Goal: Task Accomplishment & Management: Manage account settings

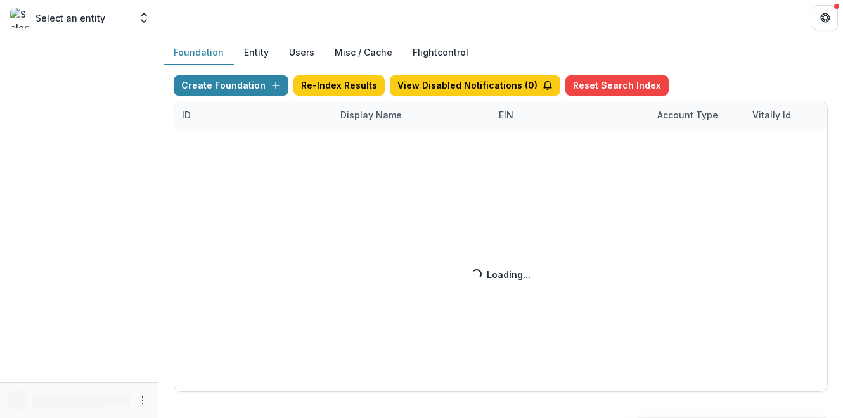
click at [360, 126] on div "Create Foundation Re-Index Results View Disabled Notifications ( 0 ) Reset Sear…" at bounding box center [501, 233] width 654 height 317
click at [364, 120] on div "Create Foundation Re-Index Results View Disabled Notifications ( 0 ) Reset Sear…" at bounding box center [501, 233] width 654 height 317
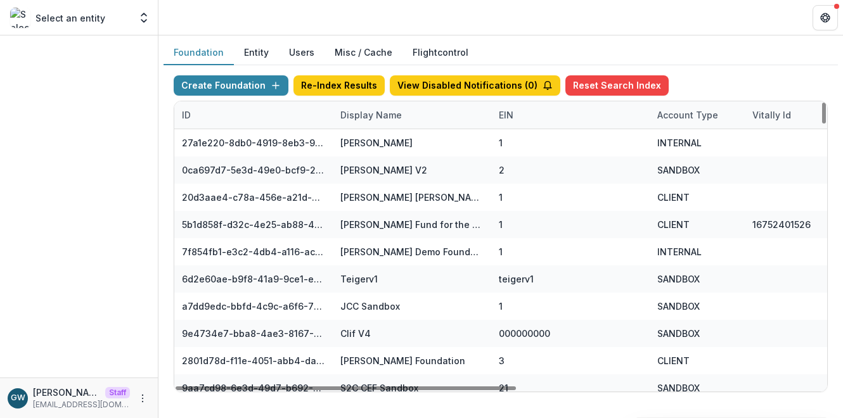
click at [382, 112] on div "Display Name" at bounding box center [371, 114] width 77 height 13
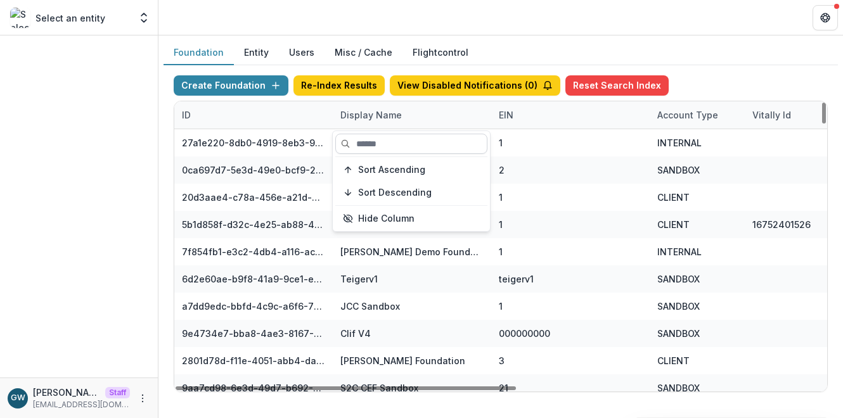
click at [383, 141] on input at bounding box center [411, 144] width 152 height 20
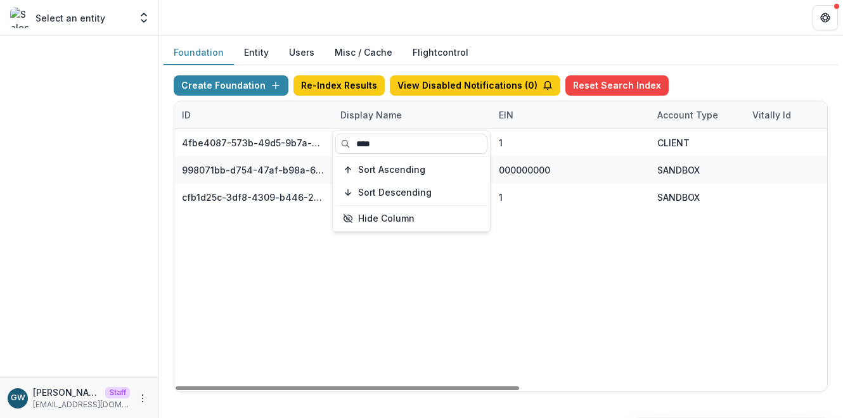
type input "****"
click at [707, 79] on div "Create Foundation Re-Index Results View Disabled Notifications ( 0 ) Reset Sear…" at bounding box center [501, 87] width 654 height 25
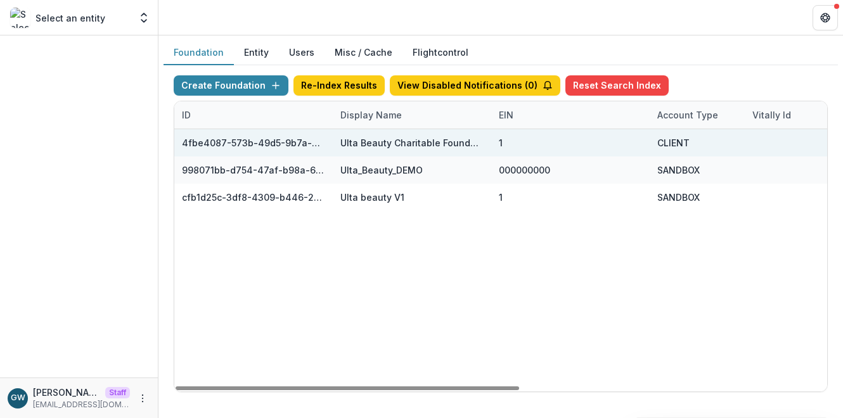
scroll to position [0, 583]
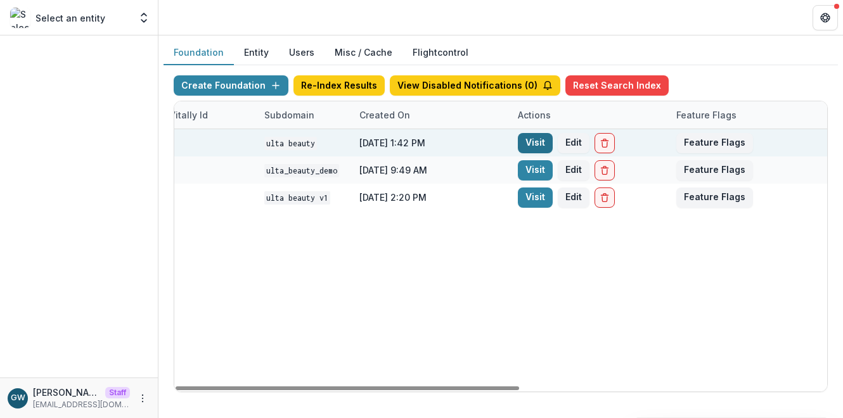
click at [534, 146] on link "Visit" at bounding box center [535, 143] width 35 height 20
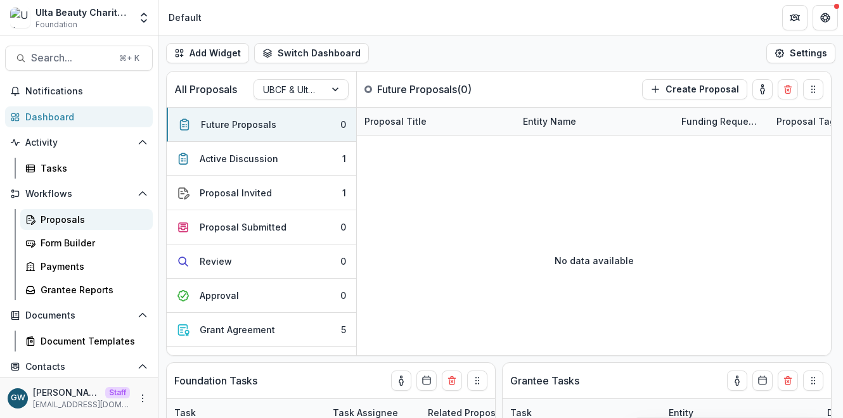
click at [60, 223] on div "Proposals" at bounding box center [92, 219] width 102 height 13
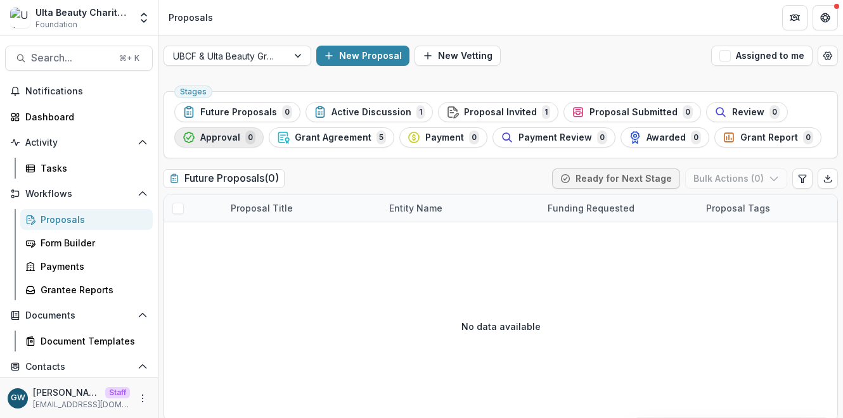
click at [250, 142] on span "0" at bounding box center [250, 138] width 10 height 14
click at [77, 236] on div "Form Builder" at bounding box center [92, 242] width 102 height 13
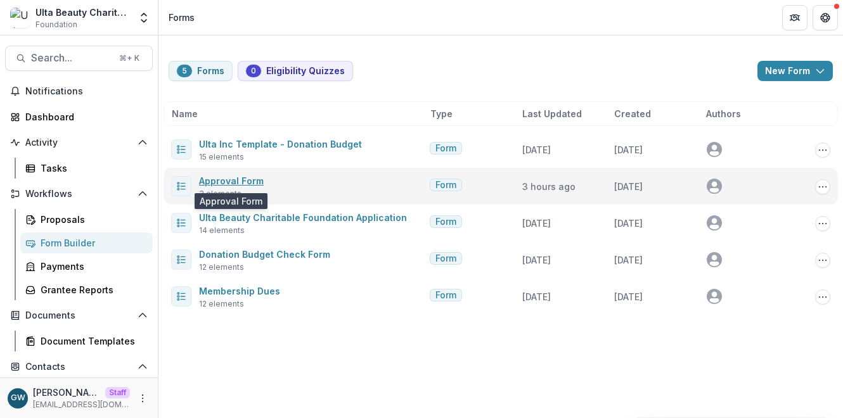
click at [235, 182] on link "Approval Form" at bounding box center [231, 181] width 65 height 11
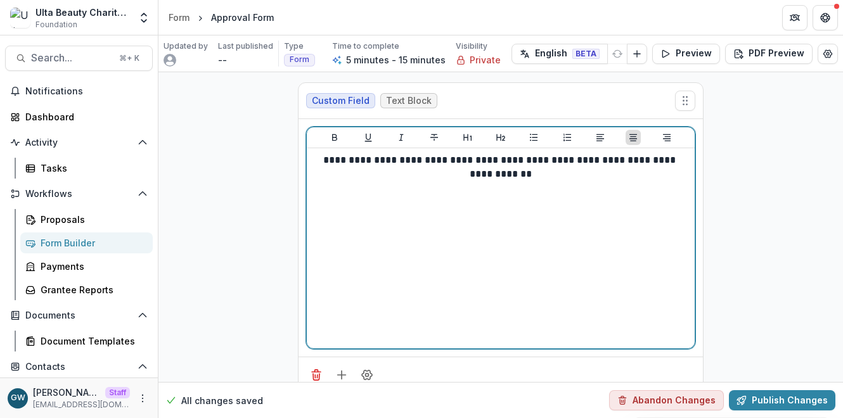
click at [523, 164] on p "**********" at bounding box center [501, 167] width 378 height 28
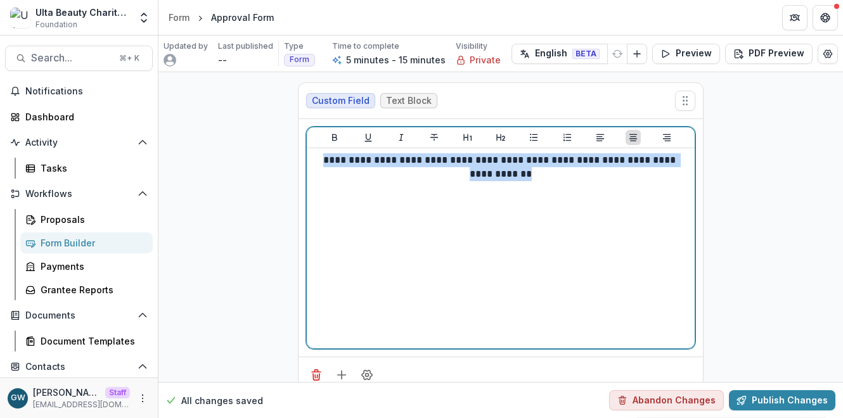
click at [523, 163] on p "**********" at bounding box center [501, 167] width 378 height 28
copy p "**********"
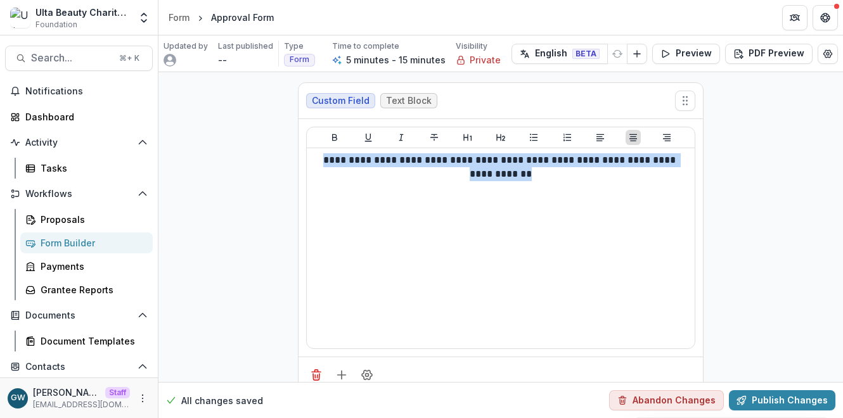
click at [71, 242] on div "Form Builder" at bounding box center [92, 242] width 102 height 13
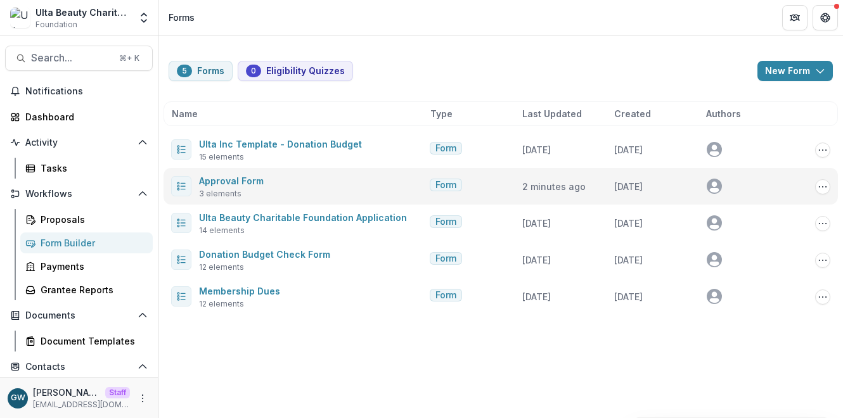
click at [814, 189] on div "Edit Duplicate Send Start Vetting Delete" at bounding box center [815, 186] width 32 height 16
click at [819, 187] on circle "Options" at bounding box center [819, 186] width 1 height 1
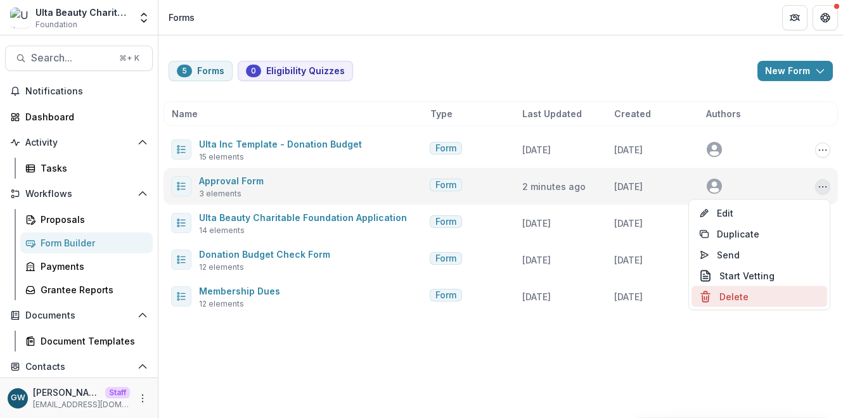
click at [731, 290] on button "Delete" at bounding box center [760, 296] width 136 height 21
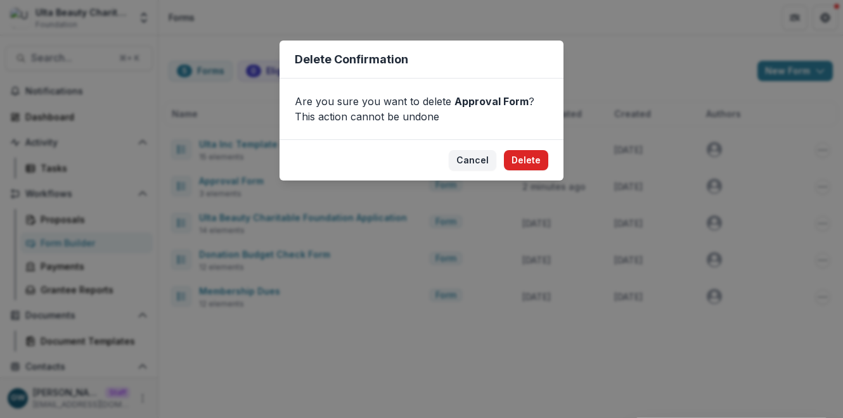
click at [530, 159] on button "Delete" at bounding box center [526, 160] width 44 height 20
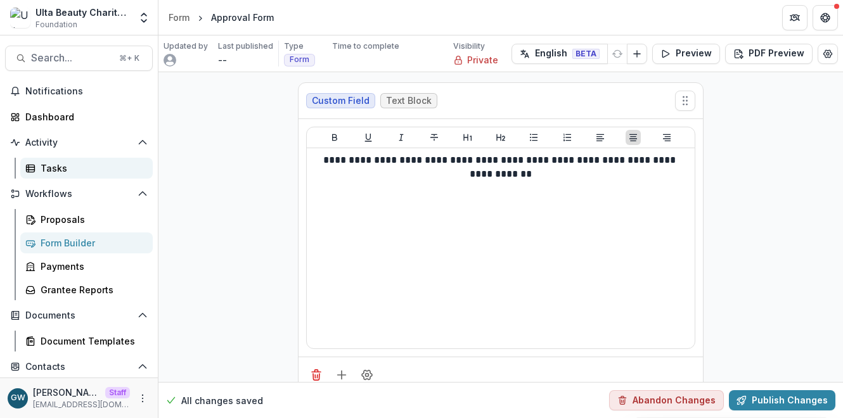
click at [91, 166] on div "Tasks" at bounding box center [92, 168] width 102 height 13
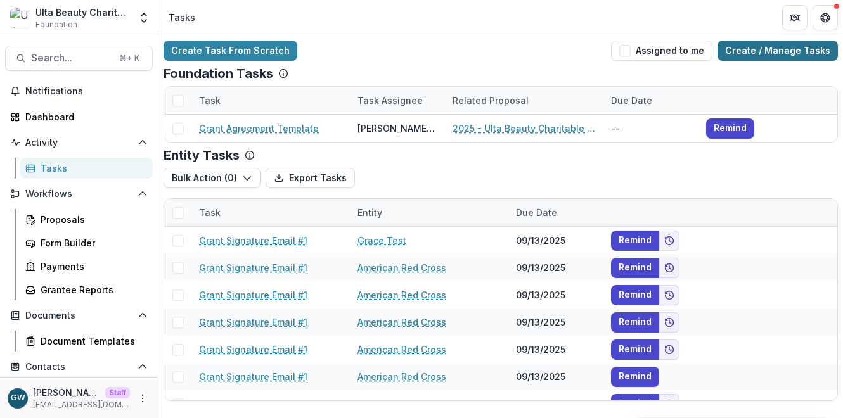
click at [798, 47] on link "Create / Manage Tasks" at bounding box center [777, 51] width 120 height 20
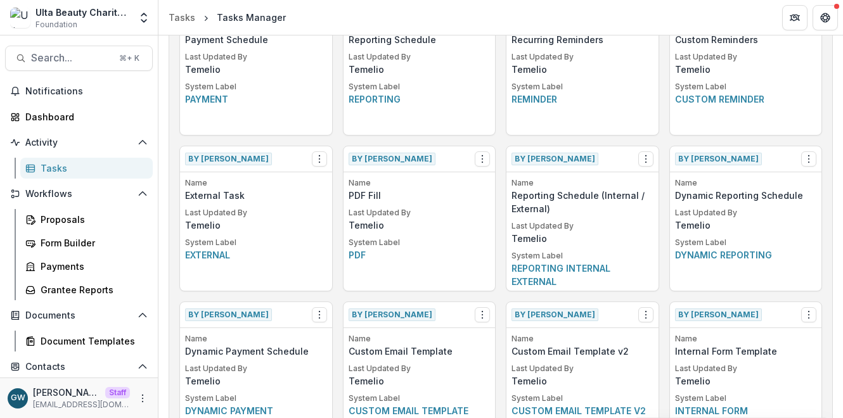
scroll to position [271, 0]
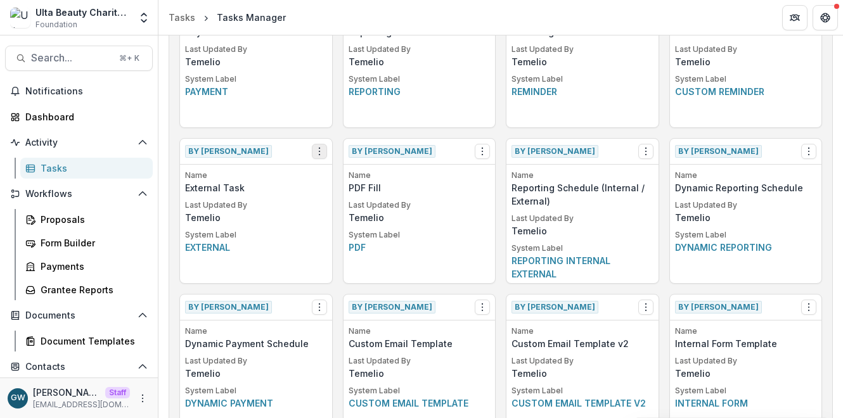
click at [320, 151] on icon "Options" at bounding box center [319, 151] width 10 height 10
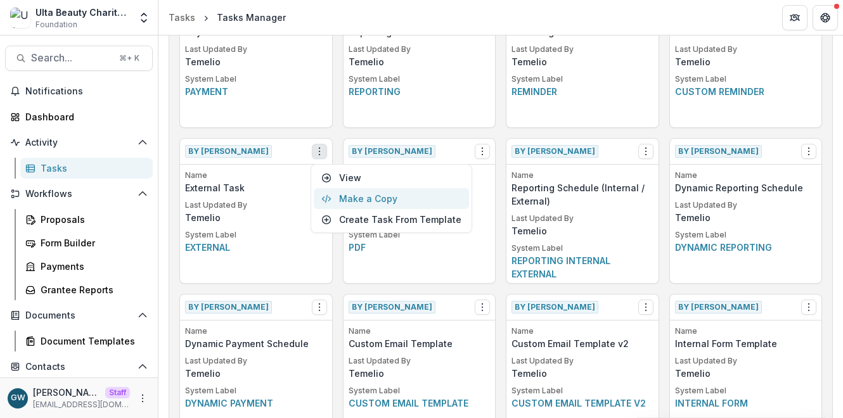
click at [361, 194] on button "Make a Copy" at bounding box center [391, 198] width 155 height 21
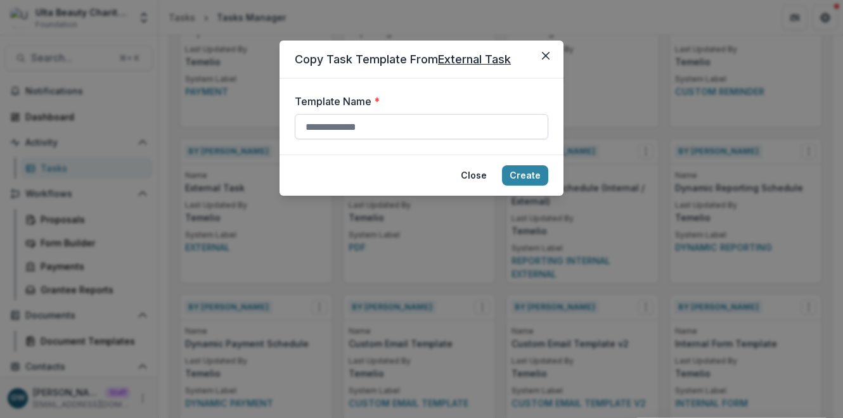
click at [434, 129] on input "Template Name *" at bounding box center [422, 126] width 254 height 25
type input "*"
type input "**********"
click at [541, 171] on button "Create" at bounding box center [525, 175] width 46 height 20
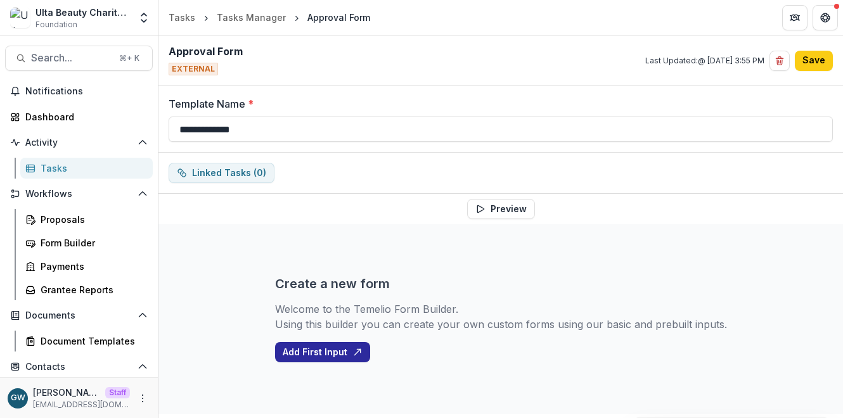
click at [328, 356] on button "Add First Input" at bounding box center [322, 352] width 95 height 20
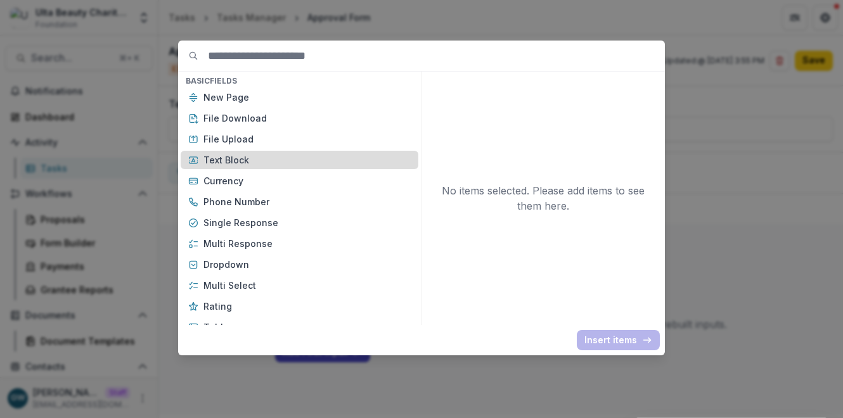
click at [254, 153] on div "Text Block" at bounding box center [300, 160] width 238 height 18
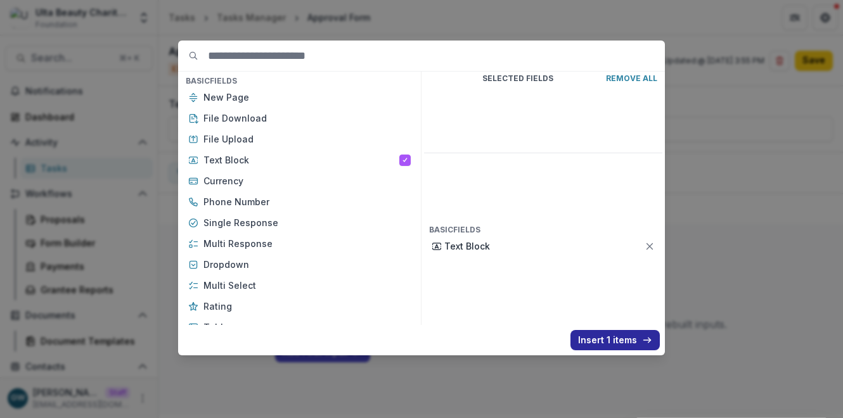
click at [605, 336] on button "Insert 1 items" at bounding box center [614, 340] width 89 height 20
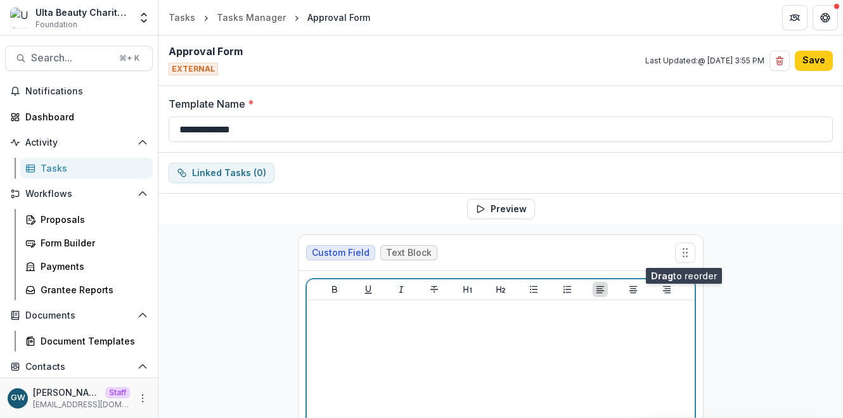
click at [427, 327] on div at bounding box center [501, 401] width 378 height 190
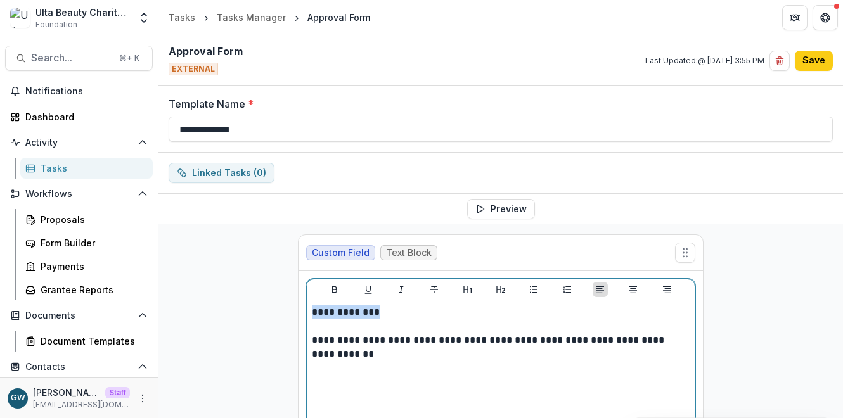
drag, startPoint x: 382, startPoint y: 314, endPoint x: 309, endPoint y: 312, distance: 72.9
click at [309, 312] on div "**********" at bounding box center [501, 400] width 388 height 200
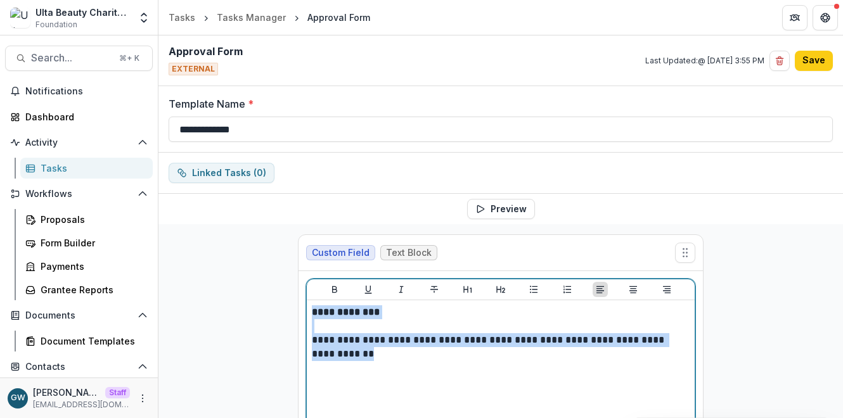
drag, startPoint x: 385, startPoint y: 358, endPoint x: 287, endPoint y: 304, distance: 112.4
click at [288, 304] on div "**********" at bounding box center [501, 389] width 426 height 331
drag, startPoint x: 630, startPoint y: 290, endPoint x: 558, endPoint y: 294, distance: 71.7
click at [630, 290] on icon "Align Center" at bounding box center [633, 289] width 8 height 7
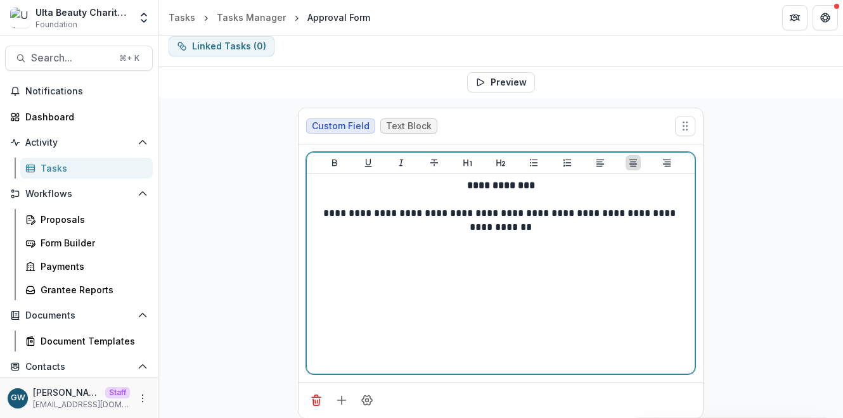
scroll to position [138, 0]
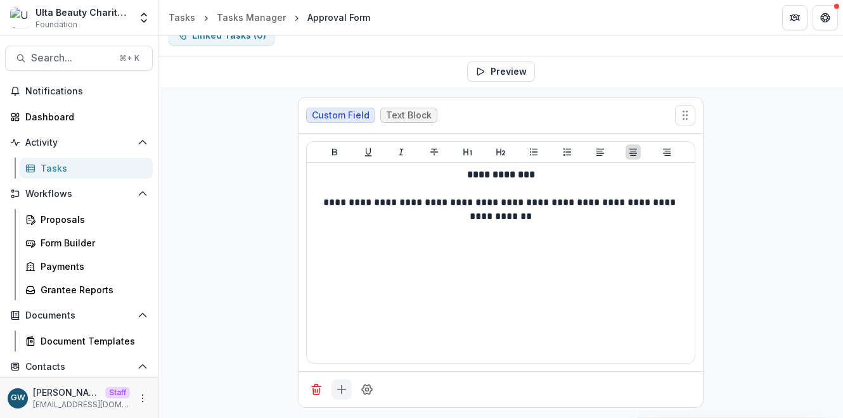
click at [343, 388] on icon "Add field" at bounding box center [341, 389] width 13 height 13
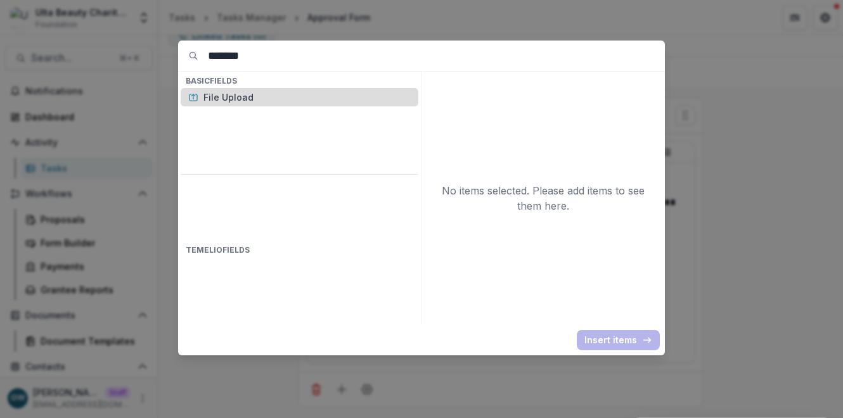
type input "*******"
click at [293, 101] on p "File Upload" at bounding box center [306, 97] width 207 height 13
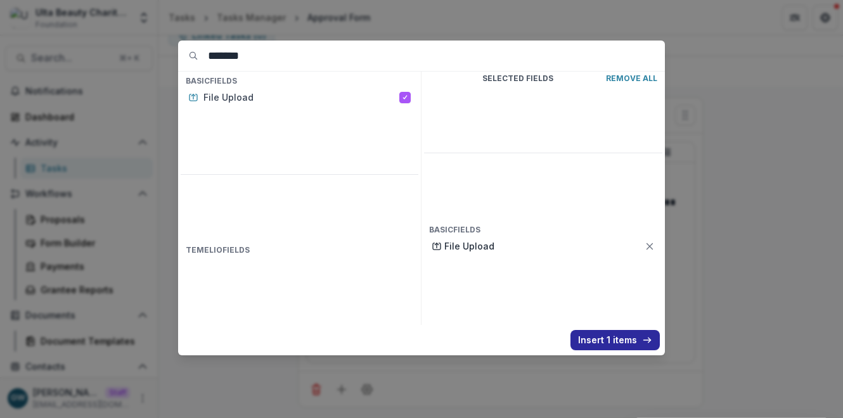
click at [591, 340] on button "Insert 1 items" at bounding box center [614, 340] width 89 height 20
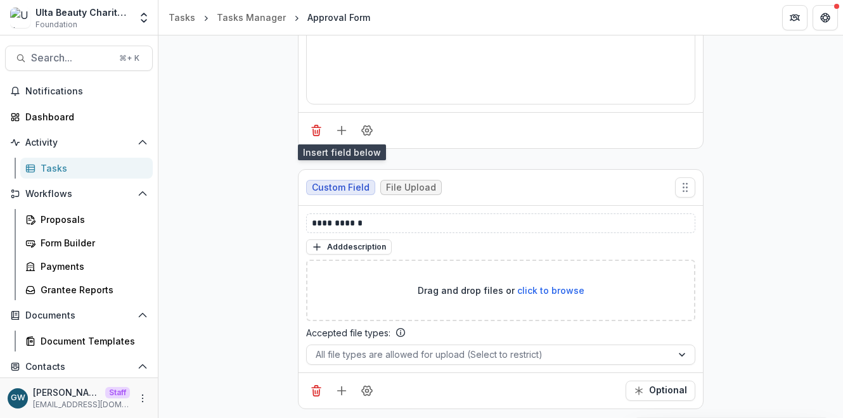
scroll to position [398, 0]
click at [373, 217] on p "**********" at bounding box center [501, 222] width 378 height 13
click at [312, 223] on p "*******" at bounding box center [501, 222] width 378 height 13
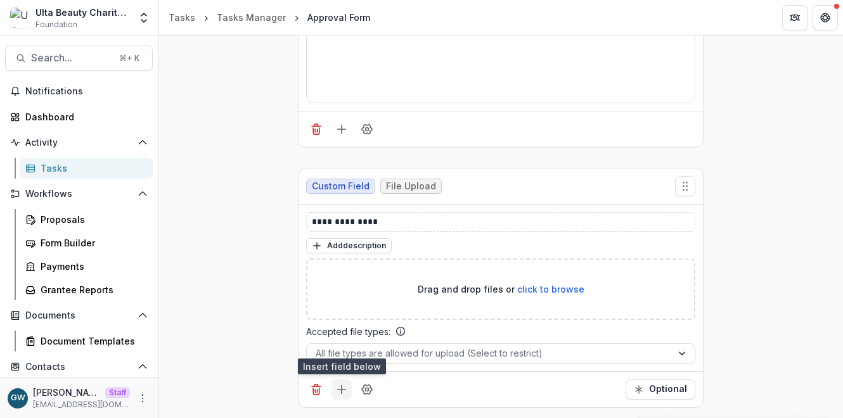
click at [341, 391] on icon "Add field" at bounding box center [341, 389] width 13 height 13
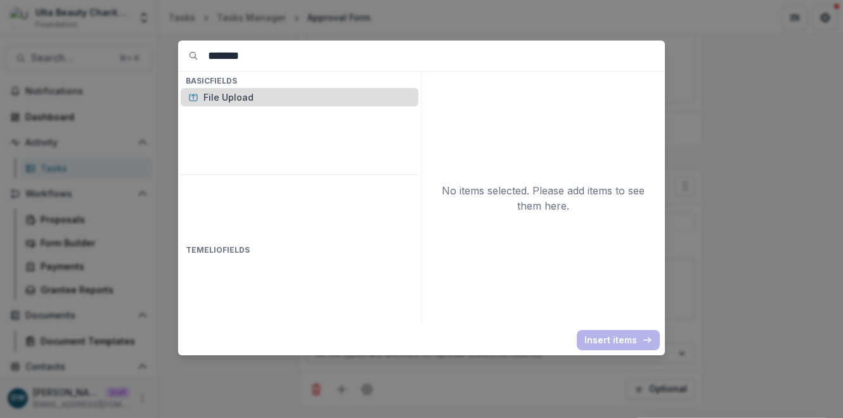
click at [239, 98] on p "File Upload" at bounding box center [306, 97] width 207 height 13
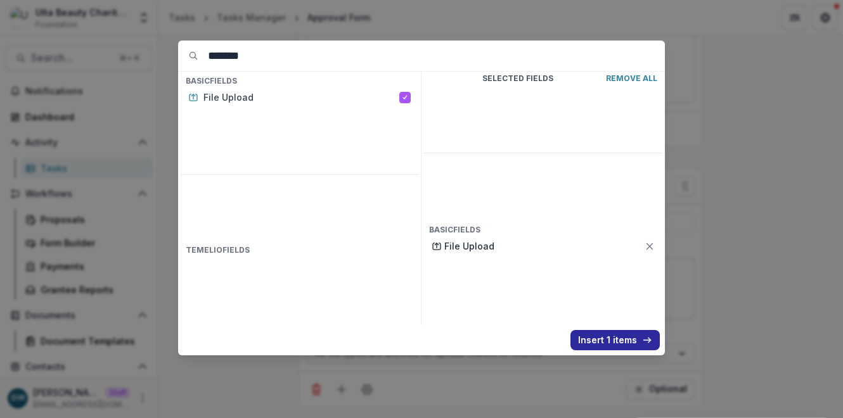
click at [627, 334] on button "Insert 1 items" at bounding box center [614, 340] width 89 height 20
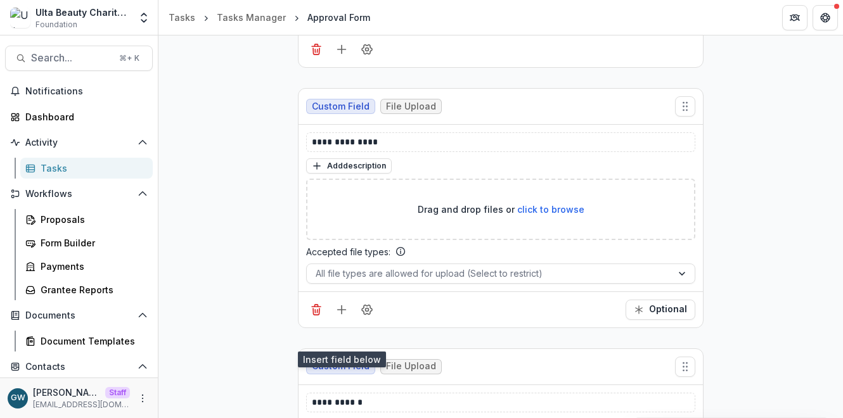
scroll to position [658, 0]
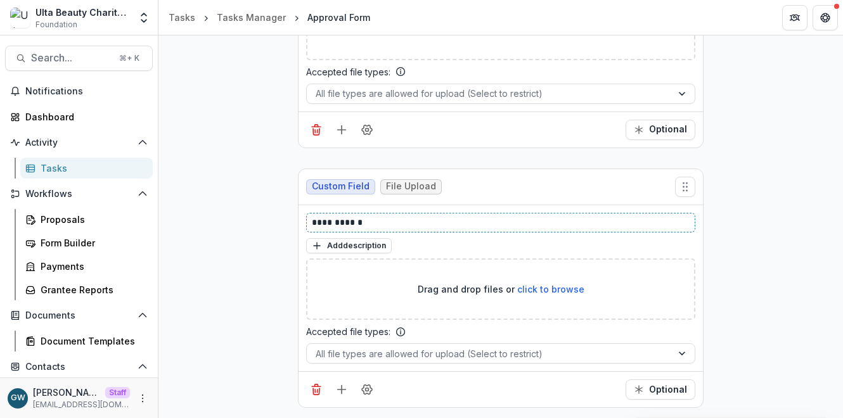
click at [344, 221] on p "**********" at bounding box center [501, 222] width 378 height 13
click at [323, 223] on p "**********" at bounding box center [501, 222] width 378 height 13
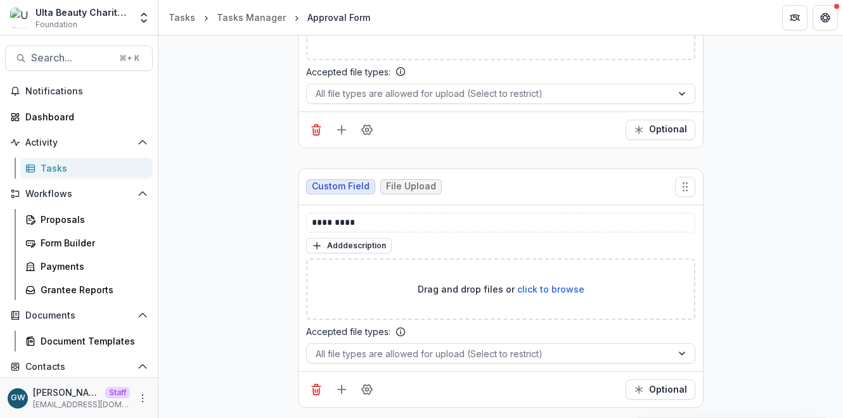
click at [660, 387] on button "Optional" at bounding box center [661, 390] width 70 height 20
click at [678, 125] on button "Optional" at bounding box center [661, 130] width 70 height 20
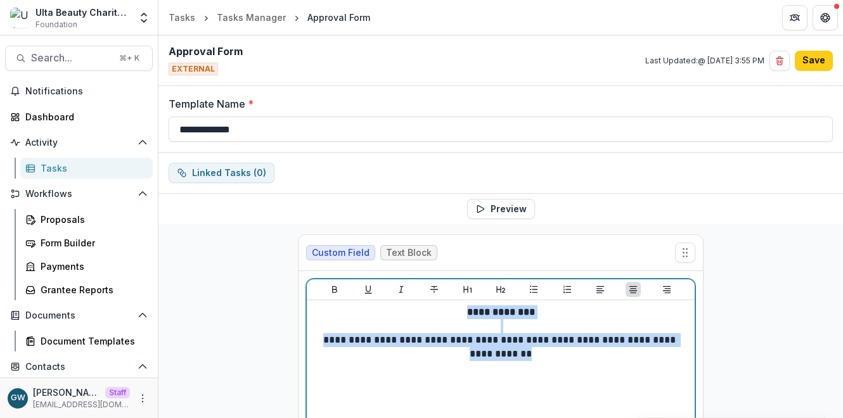
click at [505, 316] on strong "**********" at bounding box center [501, 312] width 68 height 10
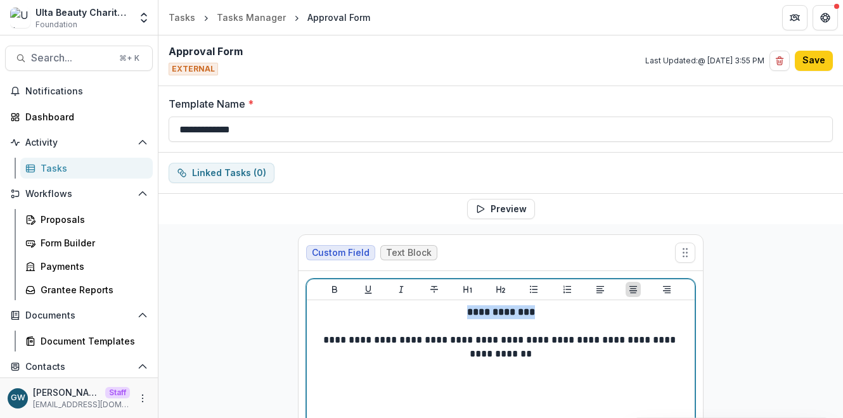
click at [505, 316] on strong "**********" at bounding box center [501, 312] width 68 height 10
click at [499, 288] on icon "Heading 2" at bounding box center [500, 289] width 9 height 7
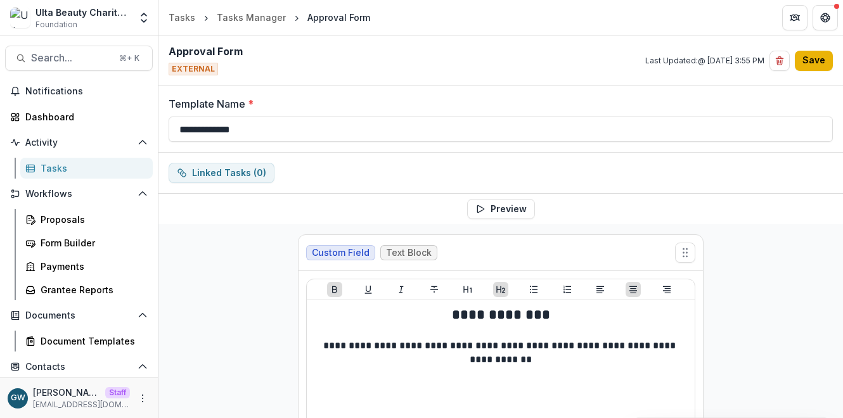
click at [820, 59] on button "Save" at bounding box center [814, 61] width 38 height 20
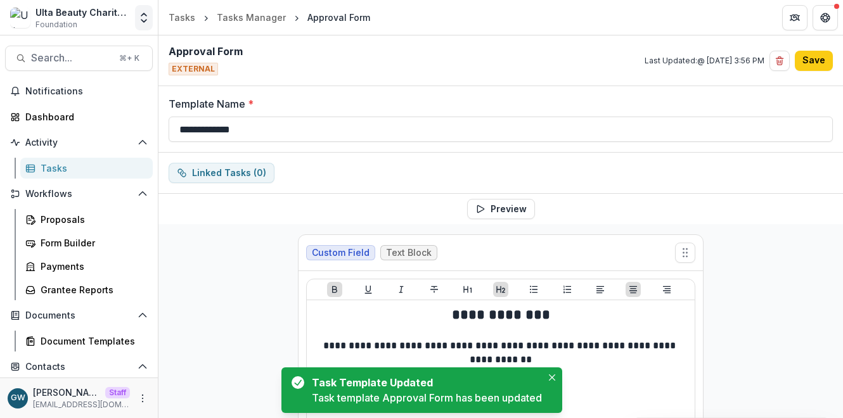
click at [147, 25] on button "Open entity switcher" at bounding box center [144, 17] width 18 height 25
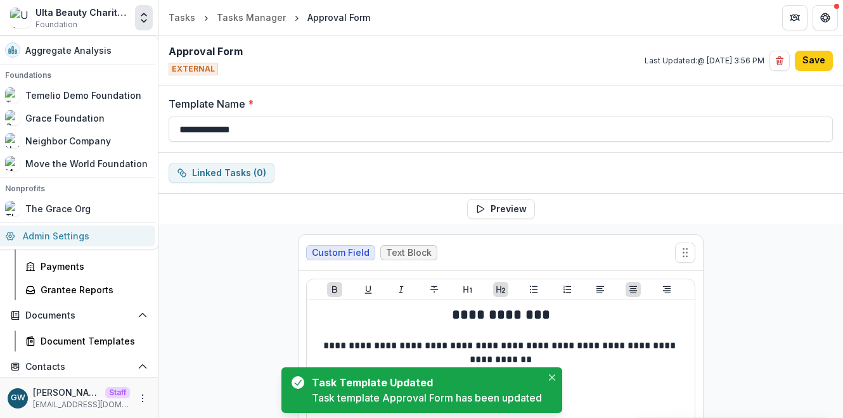
click at [78, 233] on link "Admin Settings" at bounding box center [76, 236] width 158 height 21
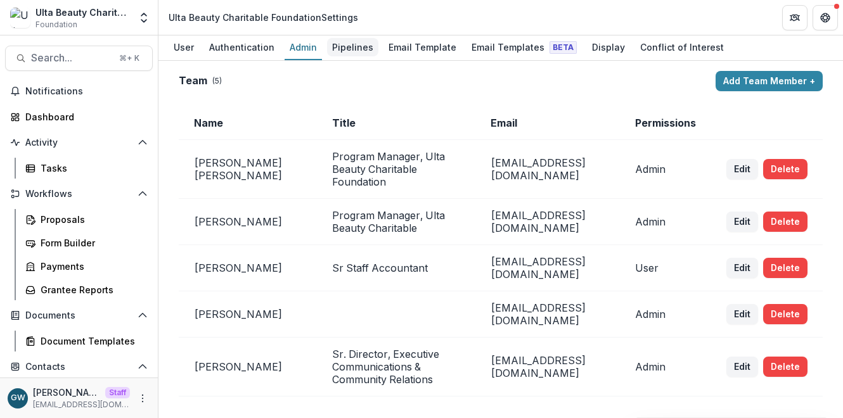
click at [341, 46] on div "Pipelines" at bounding box center [352, 47] width 51 height 18
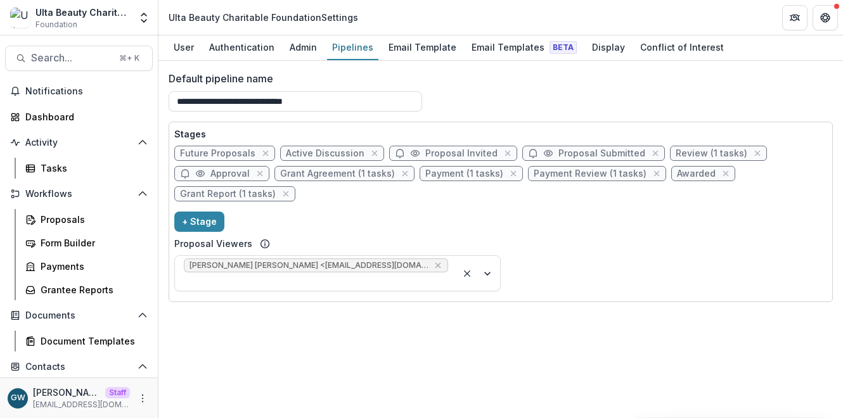
click at [233, 172] on span "Approval" at bounding box center [229, 174] width 39 height 11
select select "********"
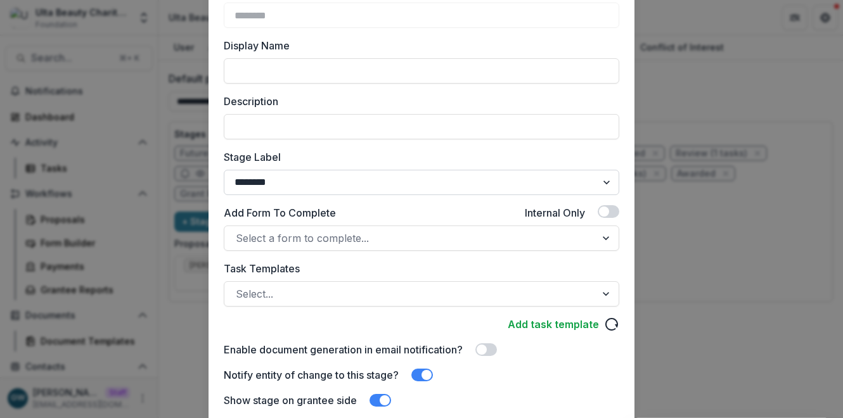
scroll to position [137, 0]
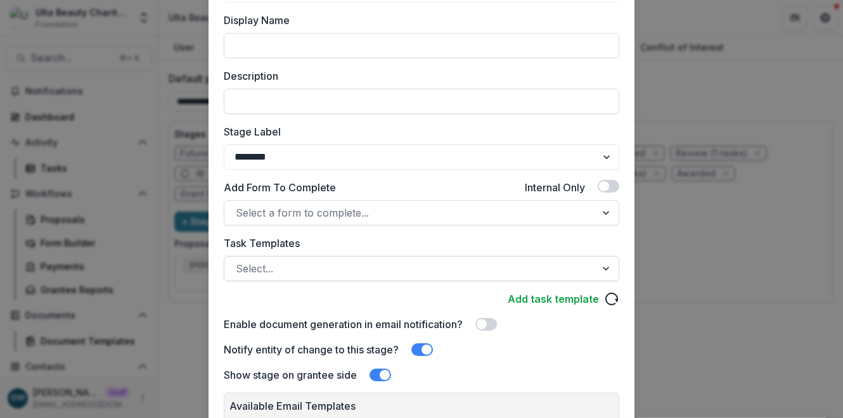
click at [314, 260] on div at bounding box center [410, 269] width 349 height 18
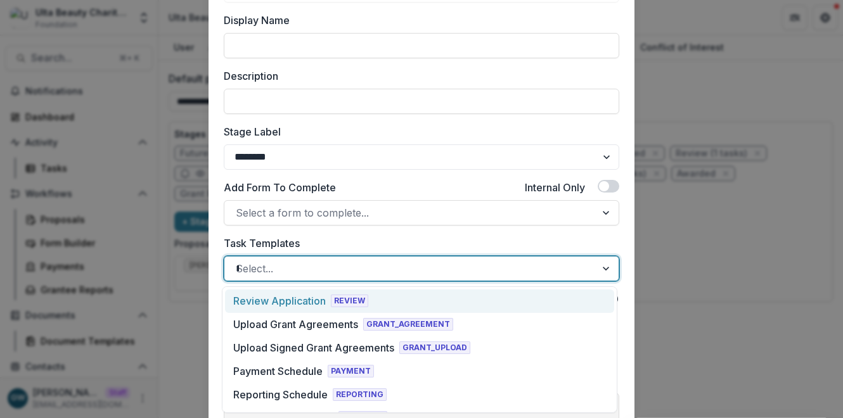
type input "***"
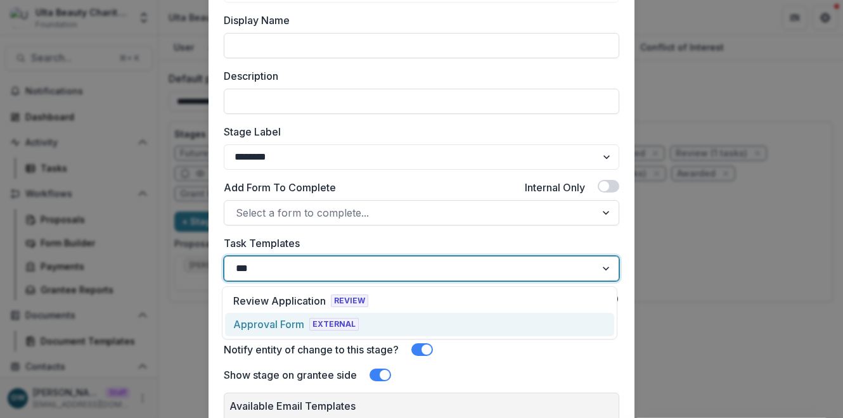
click at [283, 321] on div "Approval Form" at bounding box center [268, 324] width 71 height 15
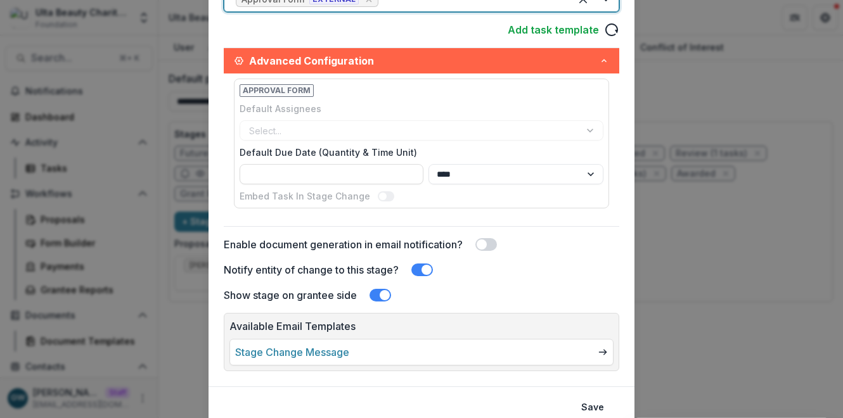
scroll to position [456, 0]
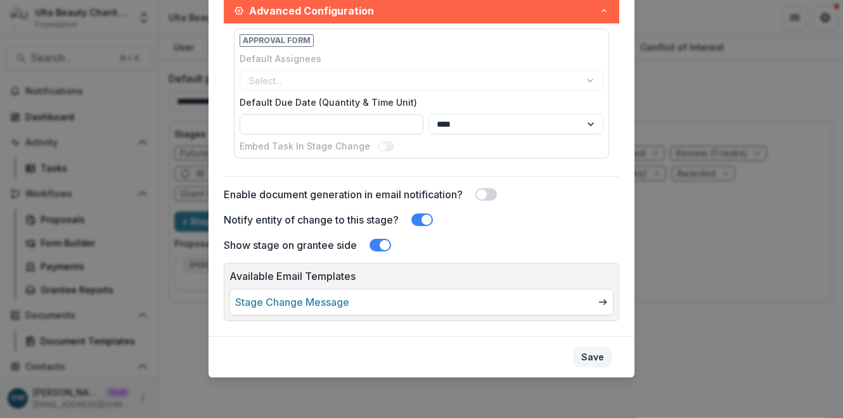
click at [589, 353] on button "Save" at bounding box center [593, 357] width 38 height 20
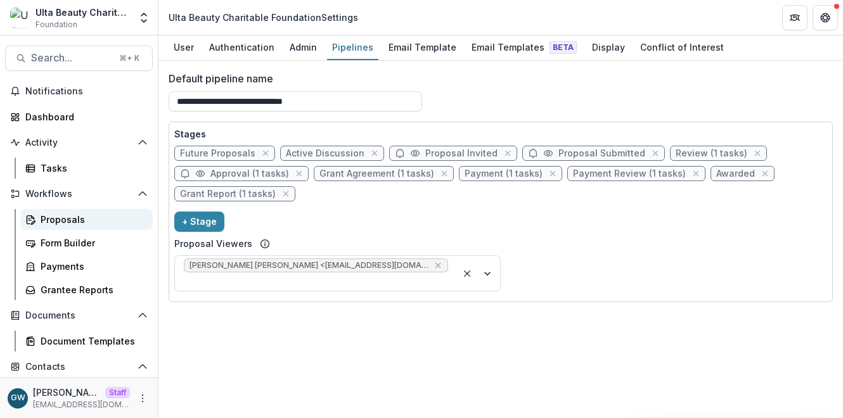
click at [54, 217] on div "Proposals" at bounding box center [92, 219] width 102 height 13
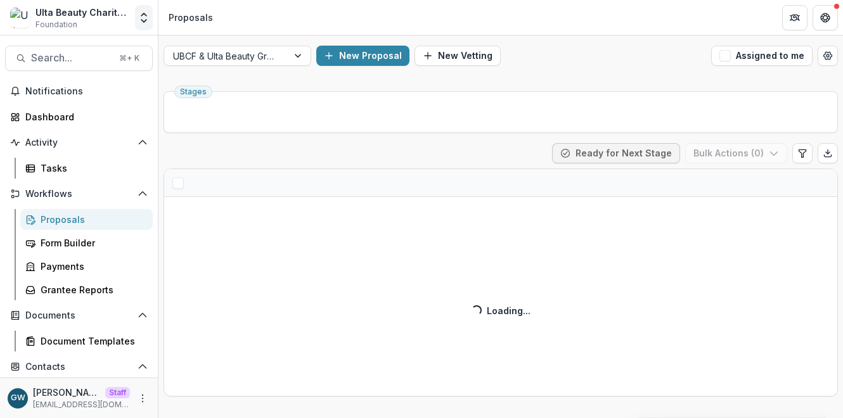
click at [148, 20] on icon "Open entity switcher" at bounding box center [144, 17] width 13 height 13
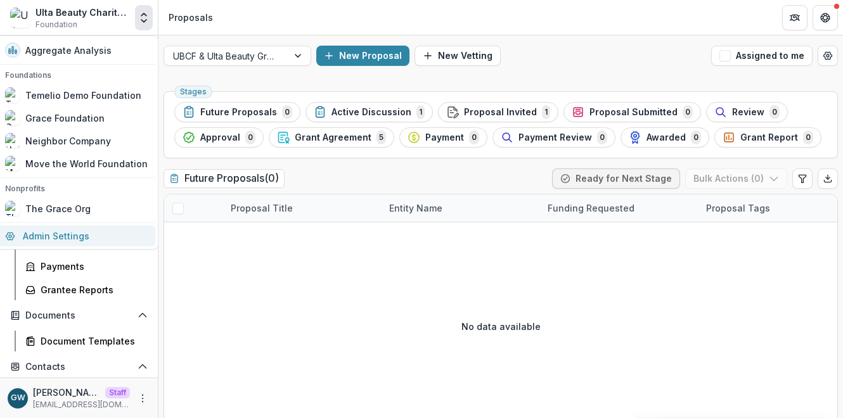
click at [87, 235] on link "Admin Settings" at bounding box center [76, 236] width 158 height 21
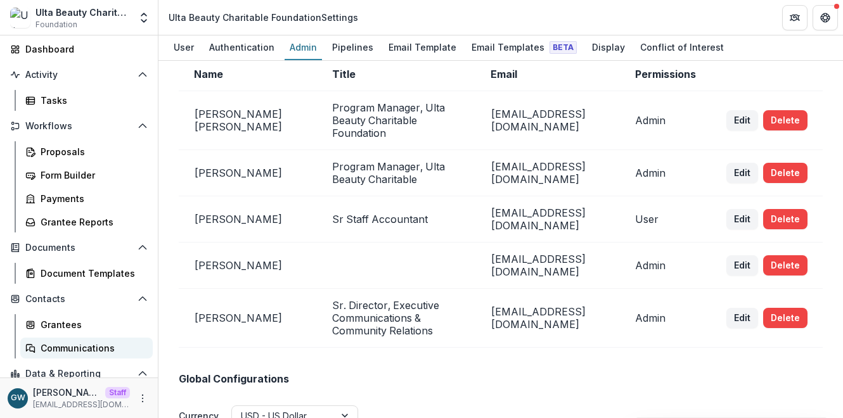
scroll to position [98, 0]
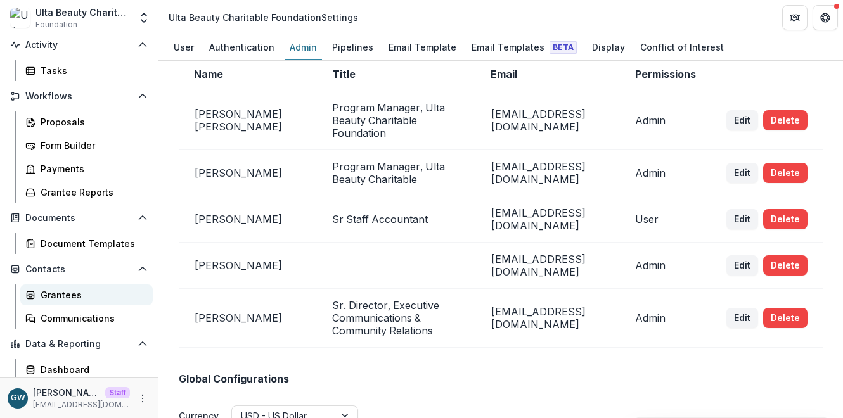
click at [81, 292] on div "Grantees" at bounding box center [92, 294] width 102 height 13
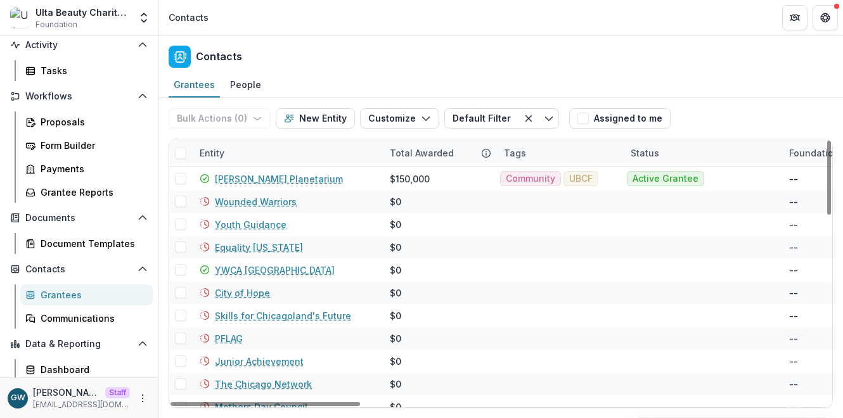
click at [233, 151] on div "Entity" at bounding box center [287, 152] width 190 height 27
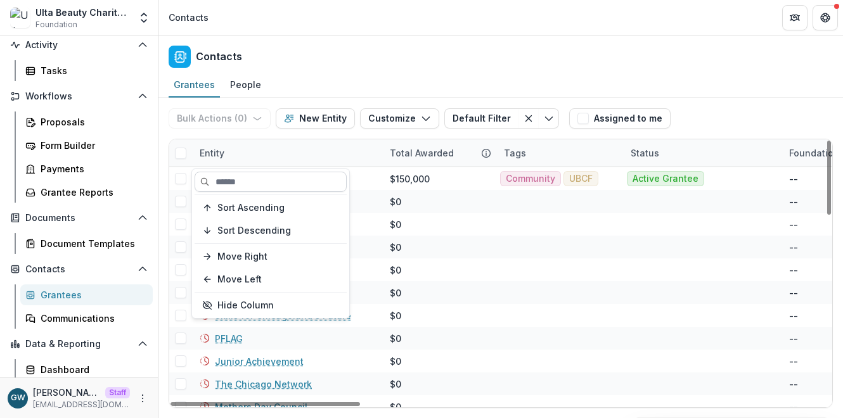
click at [234, 184] on input at bounding box center [271, 182] width 152 height 20
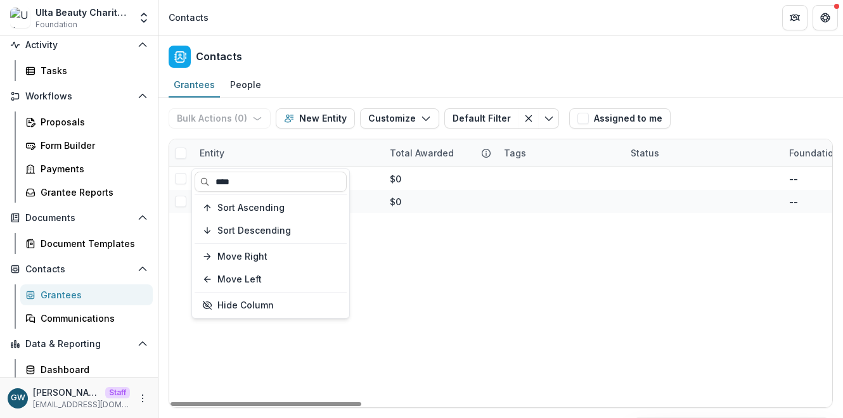
type input "****"
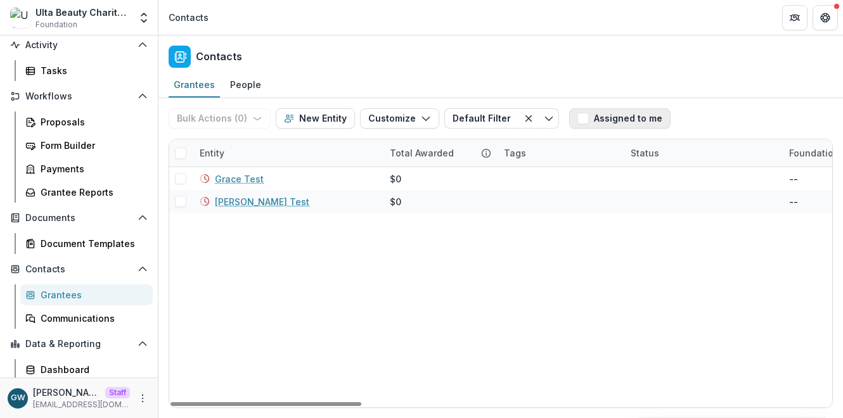
drag, startPoint x: 748, startPoint y: 108, endPoint x: 659, endPoint y: 117, distance: 89.7
click at [748, 108] on div "Bulk Actions ( 0 ) Send Email Create Proposals Create Tasks New Entity Customiz…" at bounding box center [501, 118] width 664 height 41
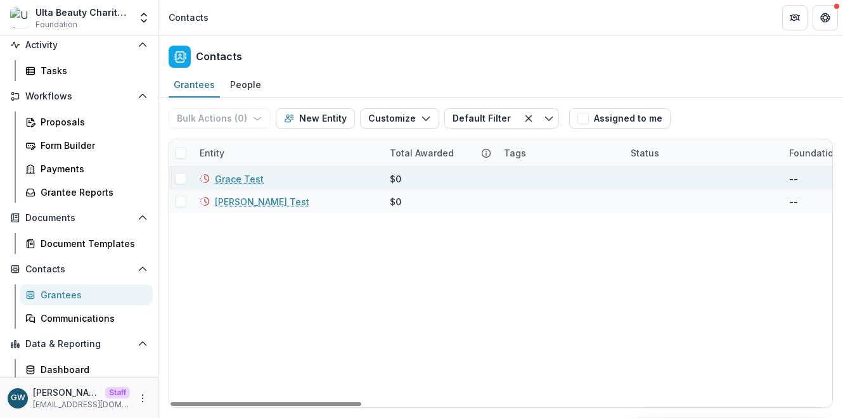
click at [248, 176] on link "Grace Test" at bounding box center [239, 178] width 49 height 13
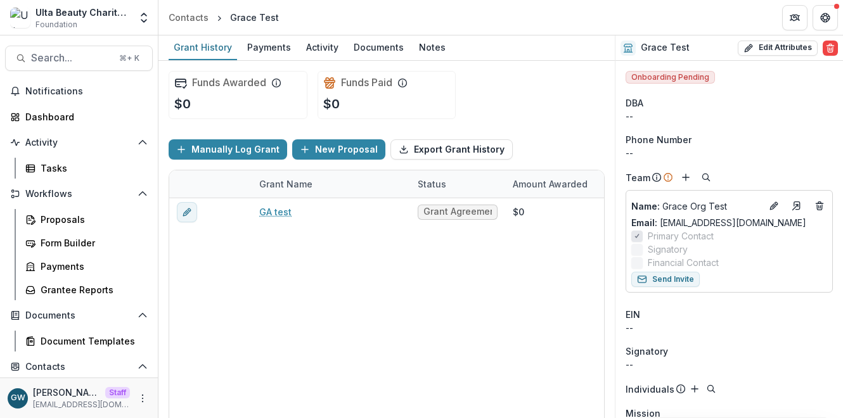
click at [533, 310] on div "GA test Grant Agreement $0 $0 -- -- $0" at bounding box center [685, 321] width 1033 height 247
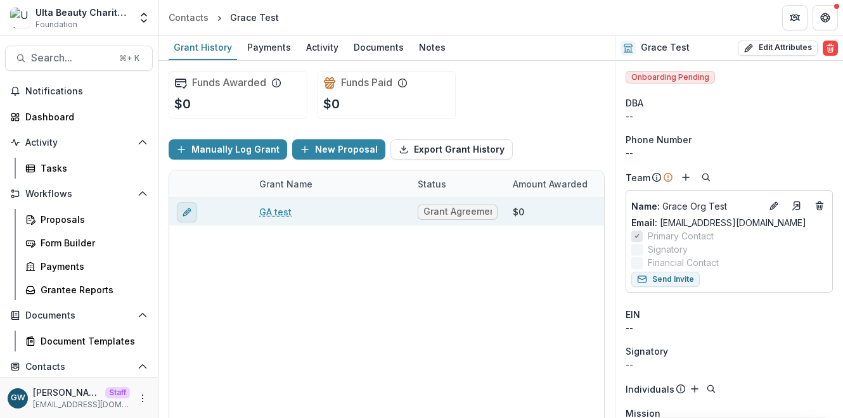
click at [193, 212] on button "edit" at bounding box center [187, 212] width 20 height 20
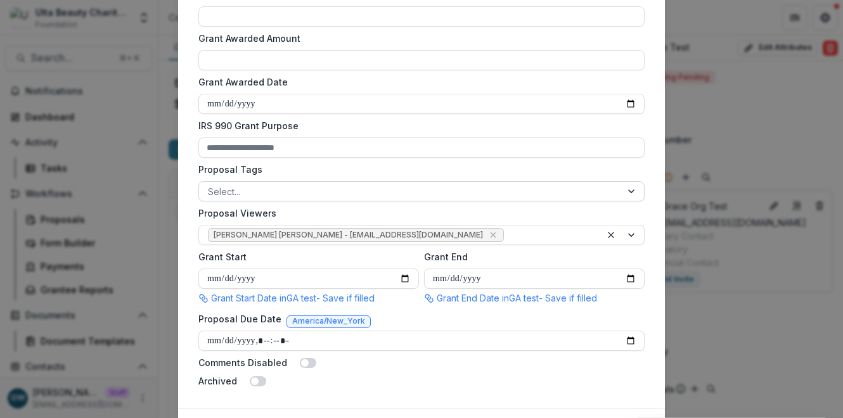
scroll to position [504, 0]
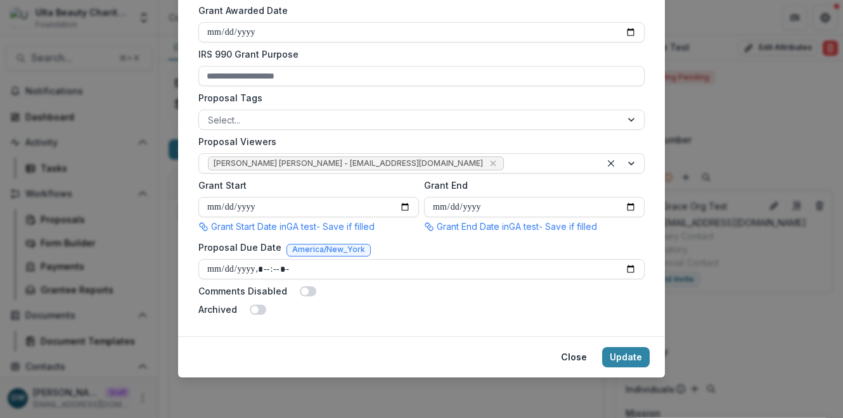
click at [728, 266] on div "Edit Proposal Proposal Title * ******* Grant Title in GA test - Save if filled …" at bounding box center [421, 209] width 843 height 418
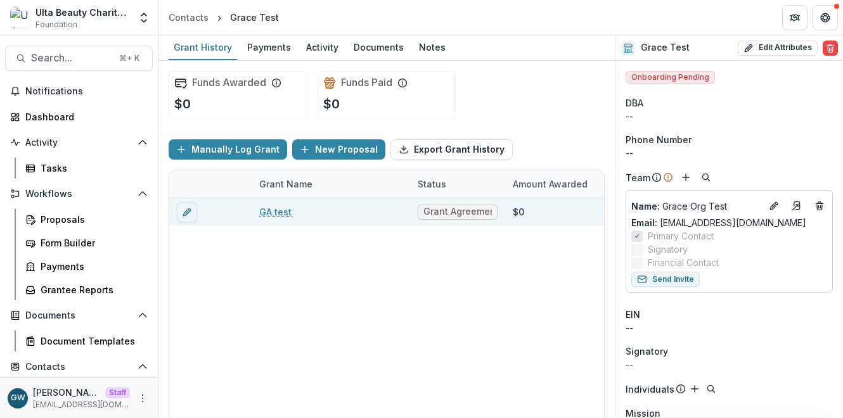
click at [281, 210] on link "GA test" at bounding box center [275, 211] width 32 height 13
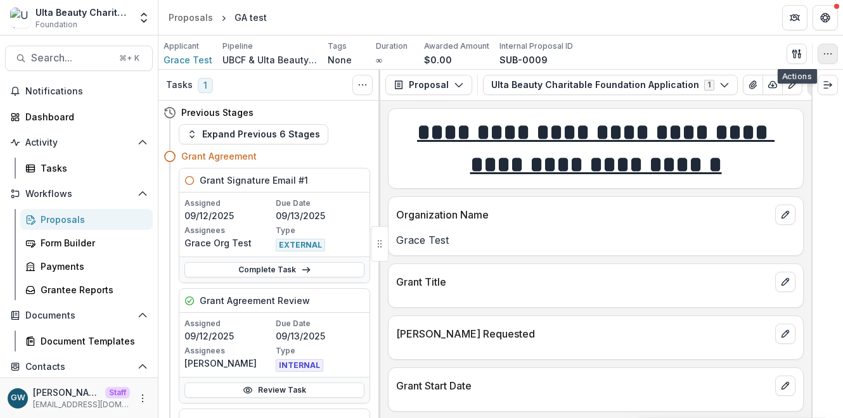
click at [830, 49] on icon "button" at bounding box center [828, 54] width 10 height 10
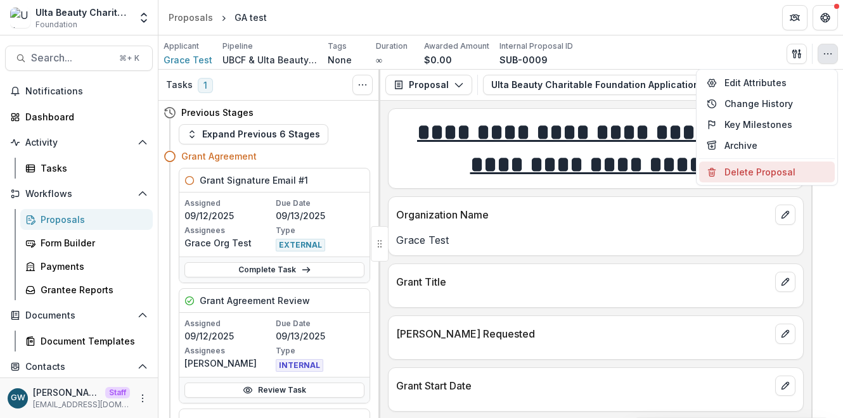
click at [752, 170] on button "Delete Proposal" at bounding box center [767, 172] width 136 height 21
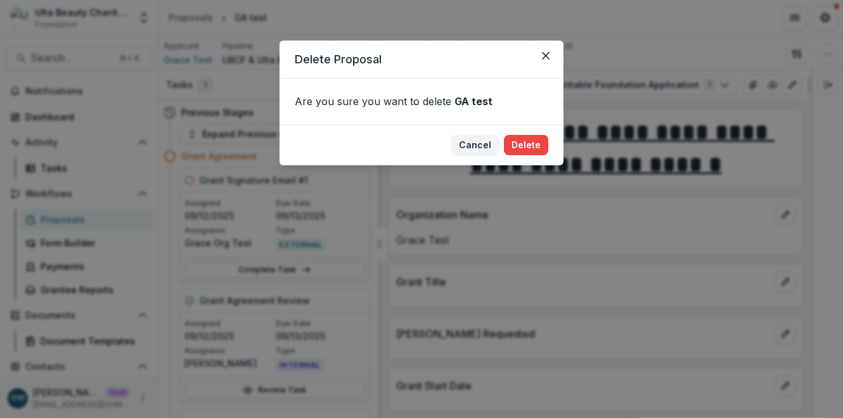
click at [671, 47] on div "Delete Proposal Are you sure you want to delete GA test Cancel Delete" at bounding box center [421, 209] width 843 height 418
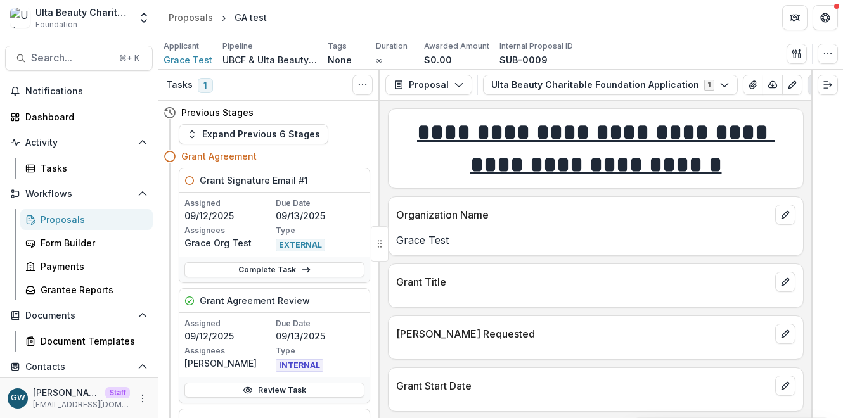
click at [84, 220] on div "Proposals" at bounding box center [92, 219] width 102 height 13
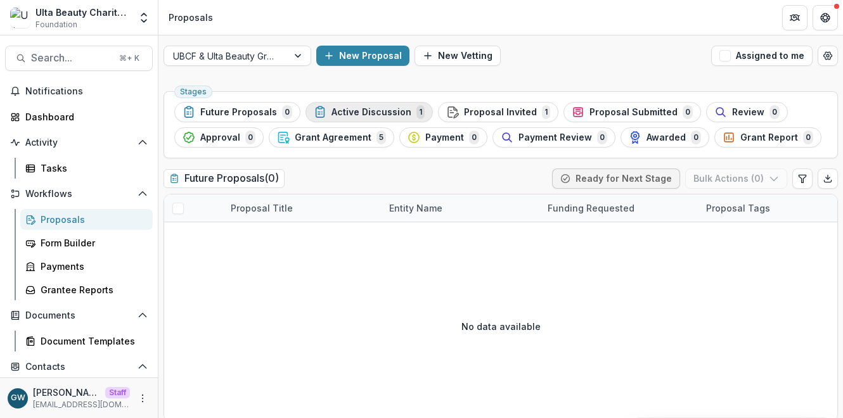
click at [354, 116] on span "Active Discussion" at bounding box center [371, 112] width 80 height 11
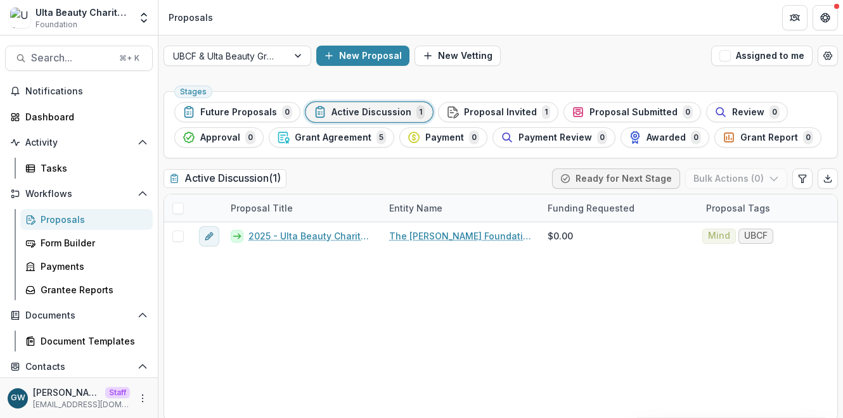
click at [541, 80] on div "UBCF & Ulta Beauty Grant Workflow New Proposal New Vetting Assigned to me Stage…" at bounding box center [500, 231] width 685 height 392
click at [384, 56] on button "New Proposal" at bounding box center [362, 56] width 93 height 20
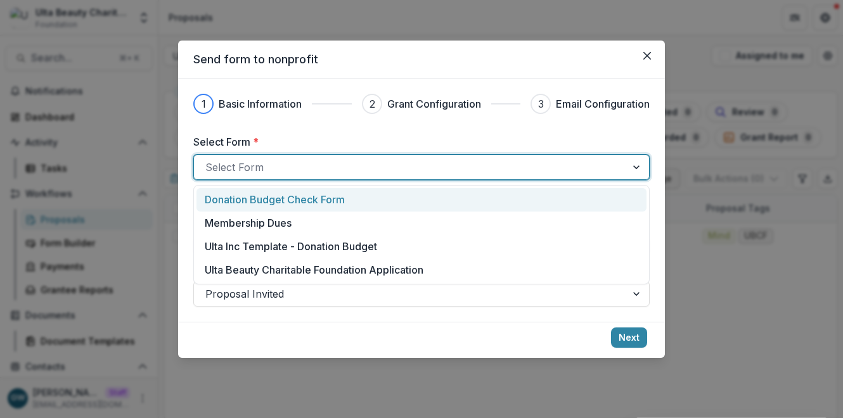
click at [285, 164] on div at bounding box center [409, 167] width 409 height 18
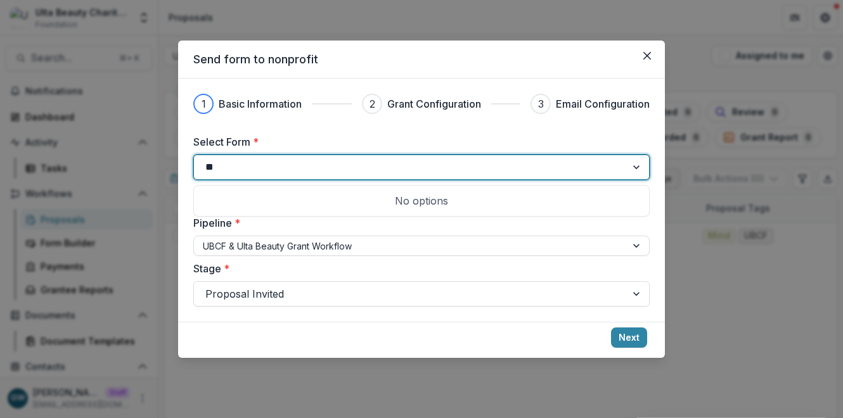
type input "*"
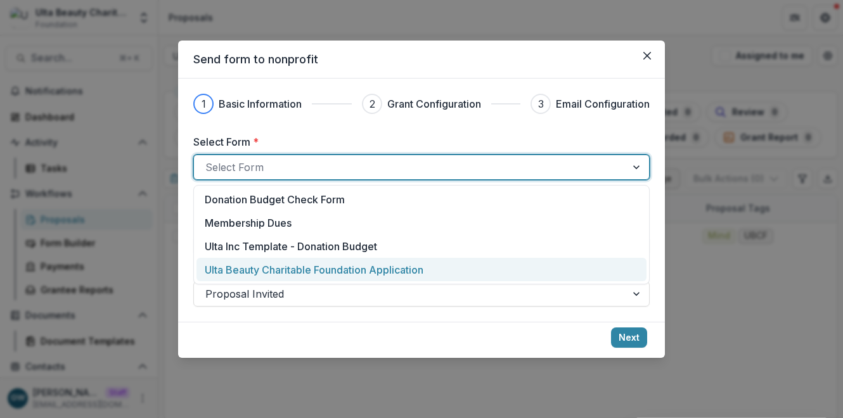
click at [300, 266] on p "Ulta Beauty Charitable Foundation Application" at bounding box center [314, 269] width 219 height 15
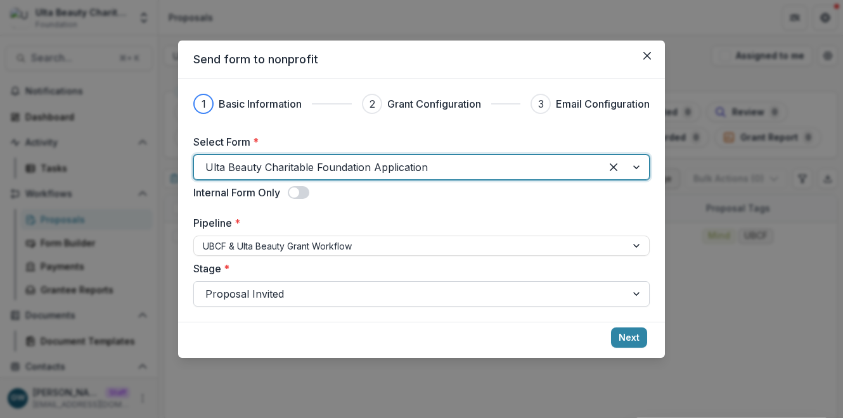
click at [305, 287] on div at bounding box center [409, 294] width 409 height 18
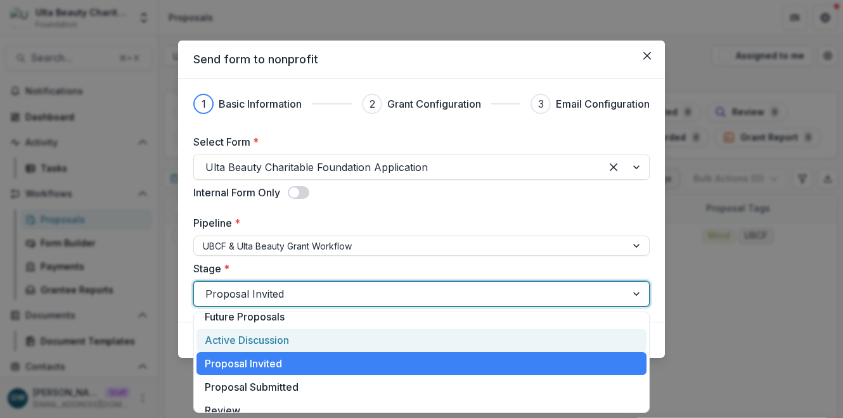
scroll to position [10, 0]
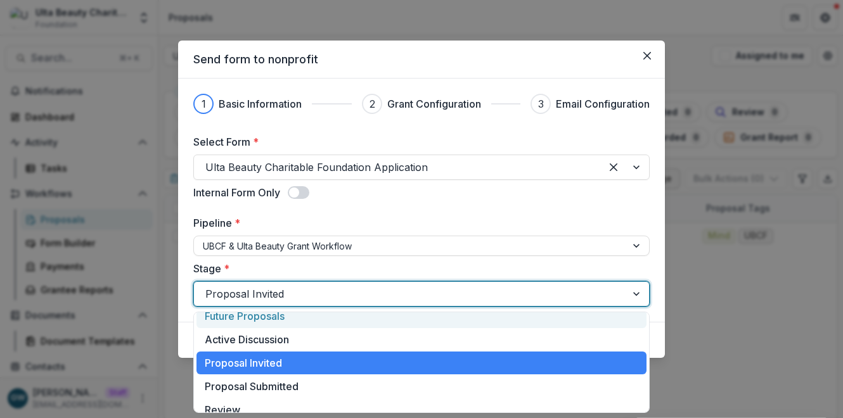
click at [428, 268] on label "Stage *" at bounding box center [417, 268] width 449 height 15
click at [209, 286] on input "Stage *" at bounding box center [206, 293] width 3 height 15
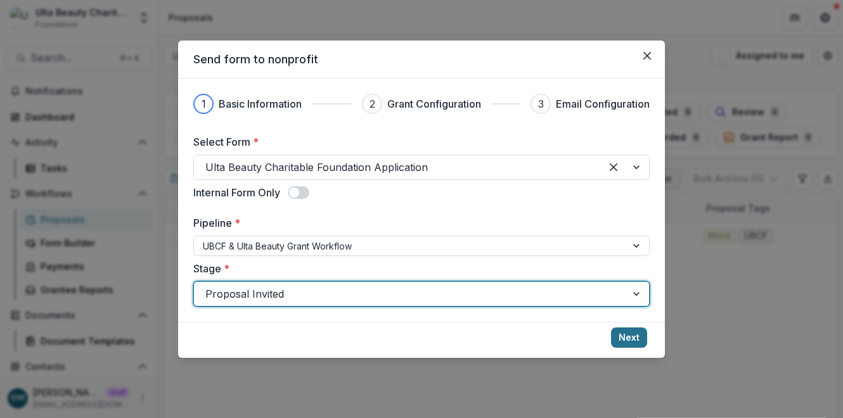
click at [621, 335] on button "Next" at bounding box center [629, 338] width 36 height 20
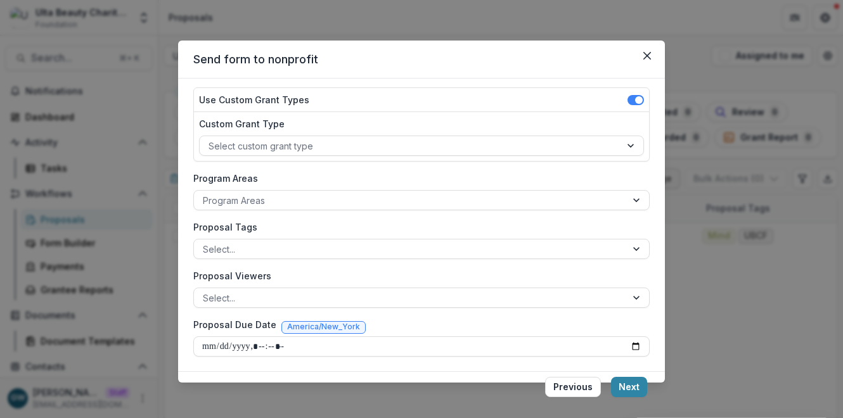
scroll to position [145, 0]
click at [636, 380] on button "Next" at bounding box center [629, 387] width 36 height 20
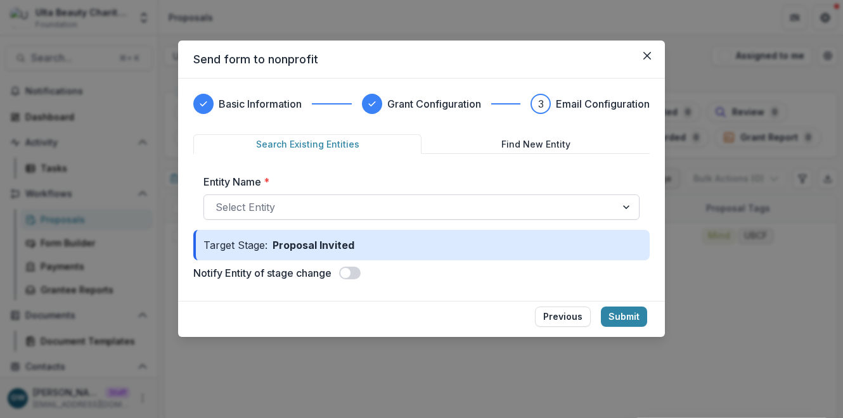
click at [331, 200] on div at bounding box center [410, 207] width 389 height 18
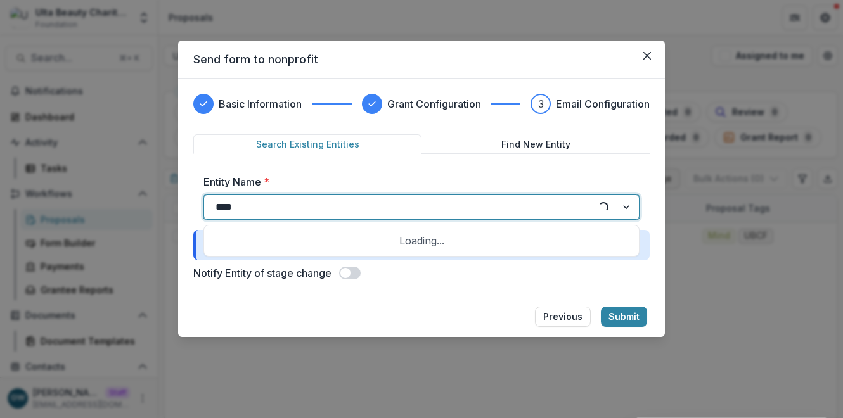
type input "*****"
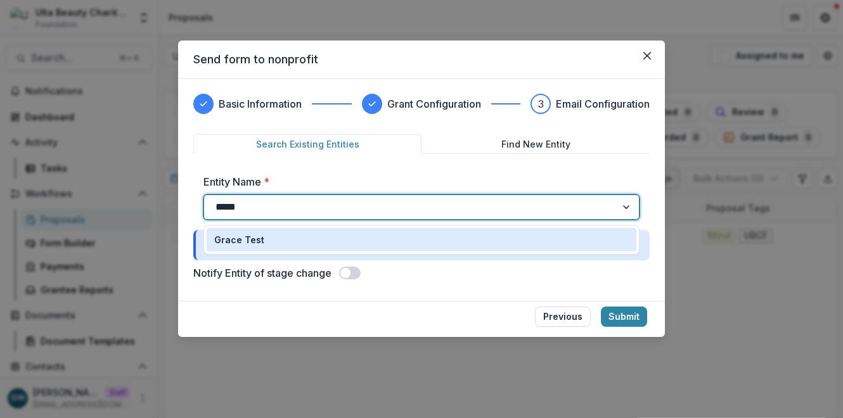
click at [317, 241] on div "Grace Test" at bounding box center [421, 239] width 415 height 13
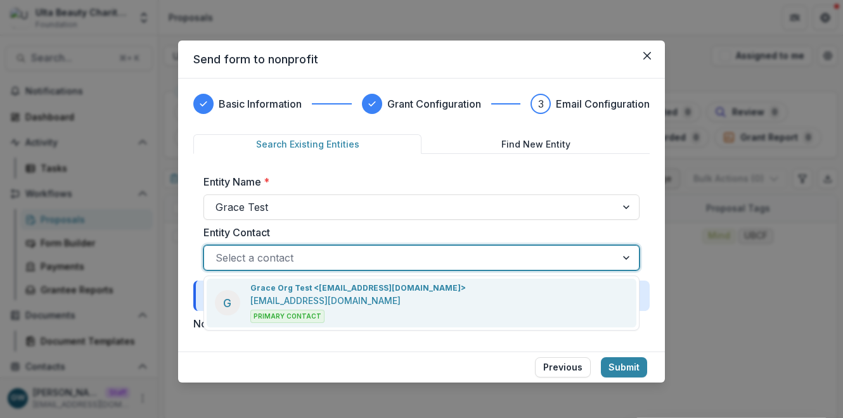
click at [389, 250] on div at bounding box center [410, 258] width 389 height 18
click at [302, 294] on p "[EMAIL_ADDRESS][DOMAIN_NAME]" at bounding box center [325, 300] width 150 height 13
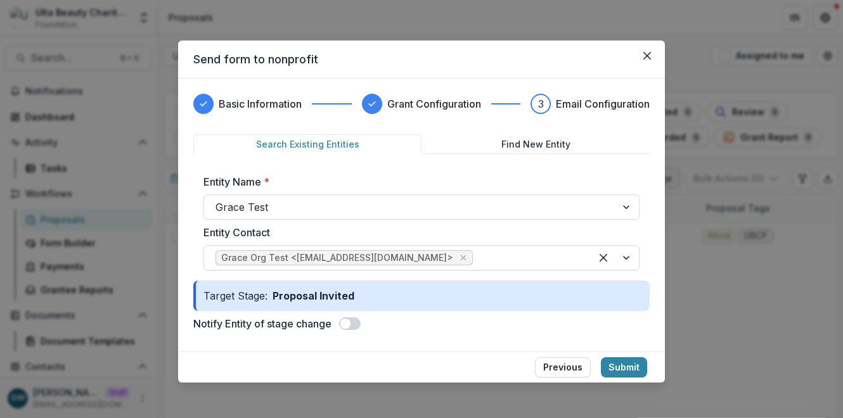
click at [353, 325] on span at bounding box center [350, 324] width 22 height 13
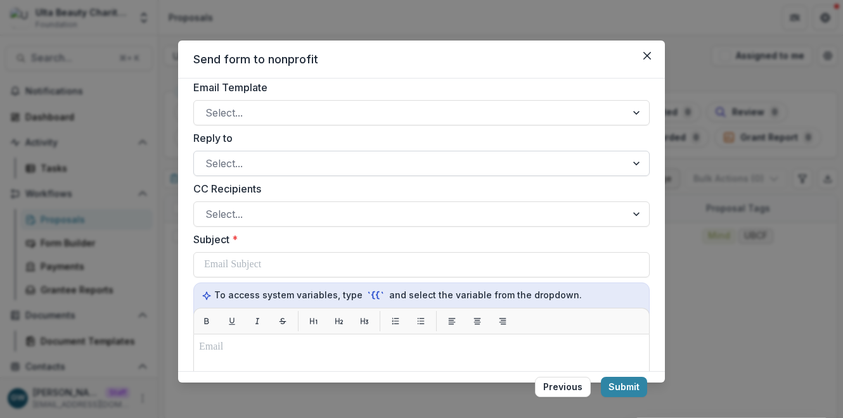
scroll to position [245, 0]
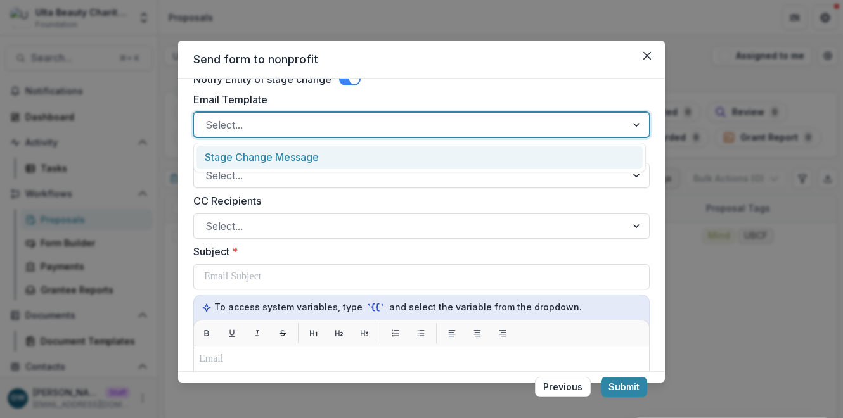
click at [276, 116] on div at bounding box center [409, 125] width 409 height 18
click at [276, 153] on div "Stage Change Message" at bounding box center [419, 157] width 446 height 23
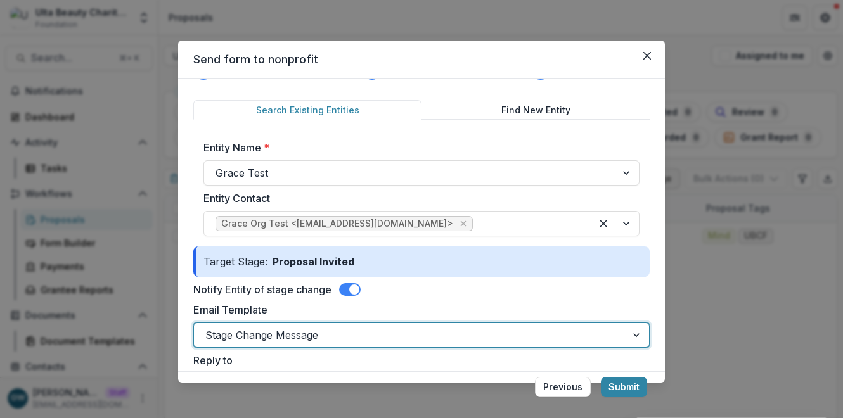
scroll to position [139, 0]
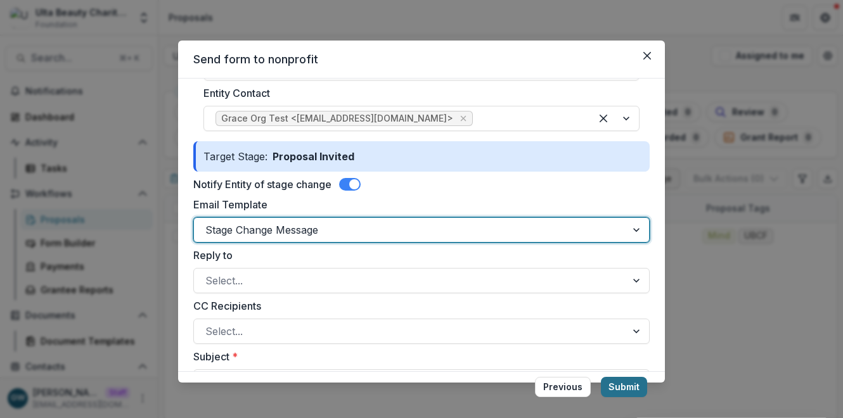
click at [624, 387] on button "Submit" at bounding box center [624, 387] width 46 height 20
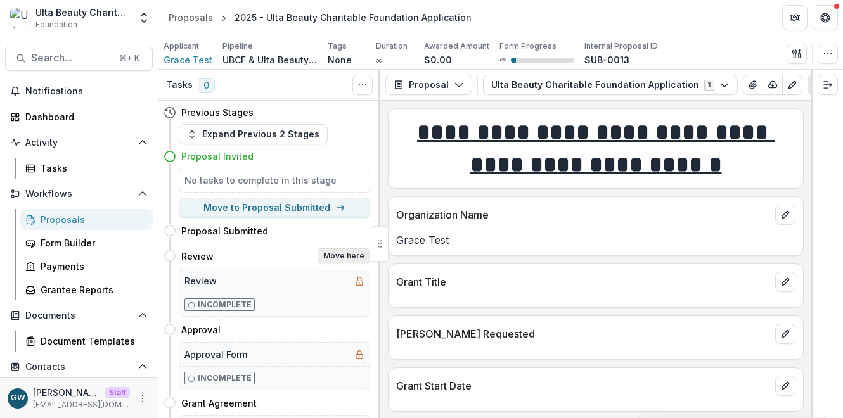
click at [340, 257] on button "Move here" at bounding box center [344, 255] width 53 height 15
select select "******"
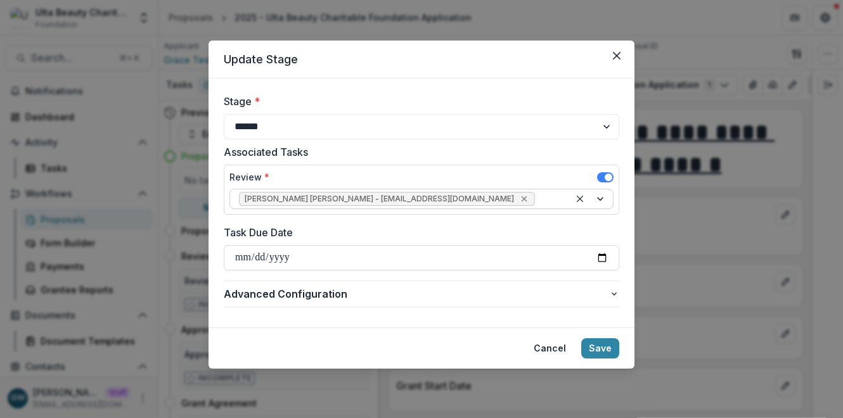
click at [521, 200] on icon "Remove Marisch Perera - mperera@ulta.com" at bounding box center [524, 199] width 6 height 6
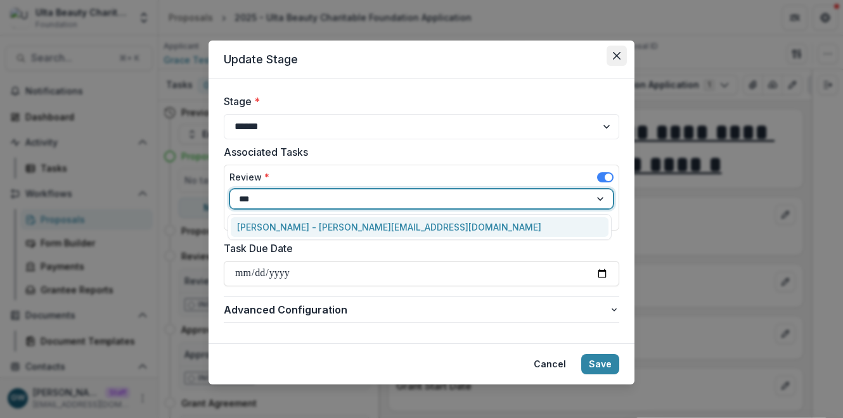
type input "***"
click at [619, 55] on button "Close" at bounding box center [617, 56] width 20 height 20
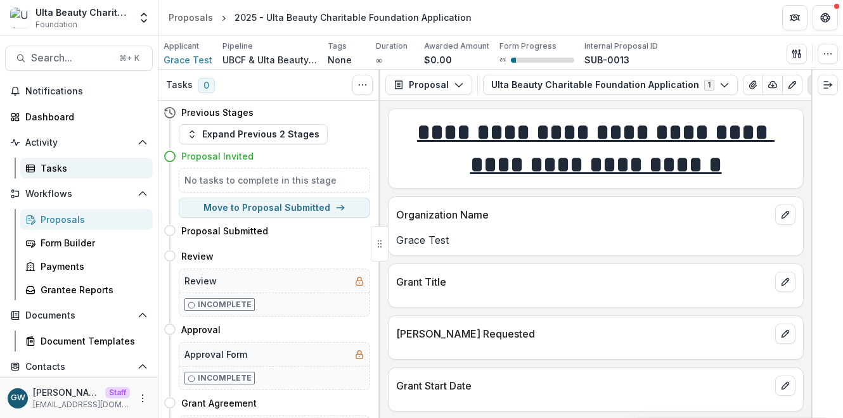
click at [70, 174] on div "Tasks" at bounding box center [92, 168] width 102 height 13
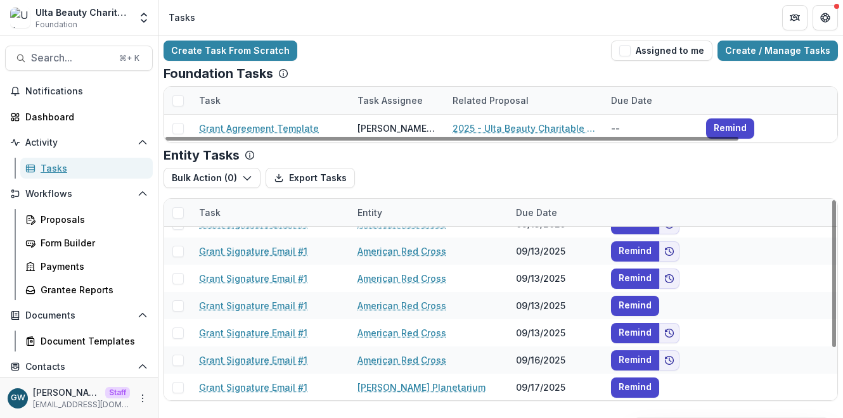
scroll to position [72, 0]
click at [795, 50] on link "Create / Manage Tasks" at bounding box center [777, 51] width 120 height 20
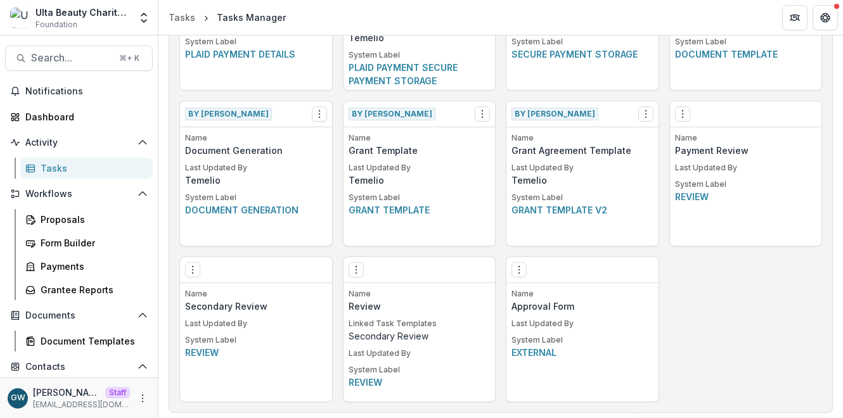
scroll to position [778, 0]
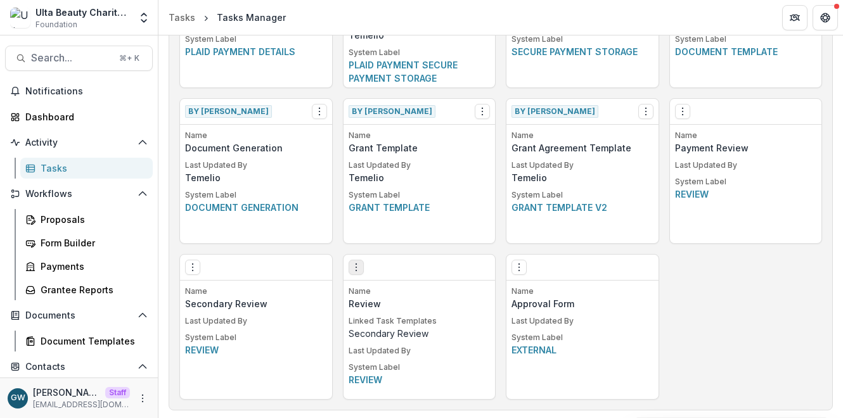
click at [352, 269] on icon "Options" at bounding box center [356, 267] width 10 height 10
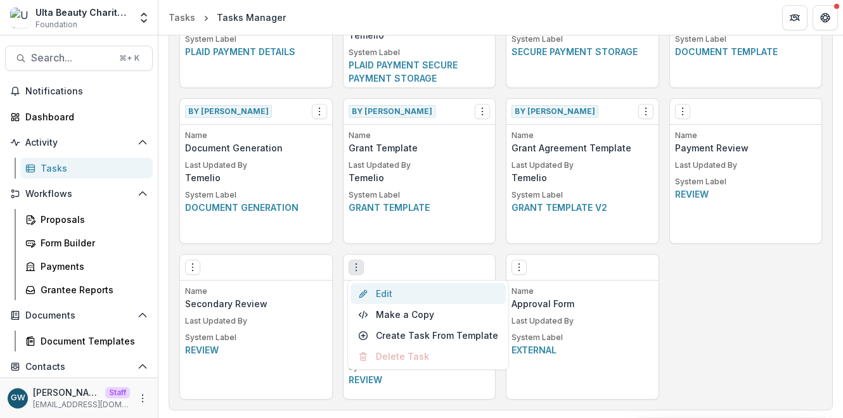
click at [394, 293] on link "Edit" at bounding box center [428, 293] width 155 height 21
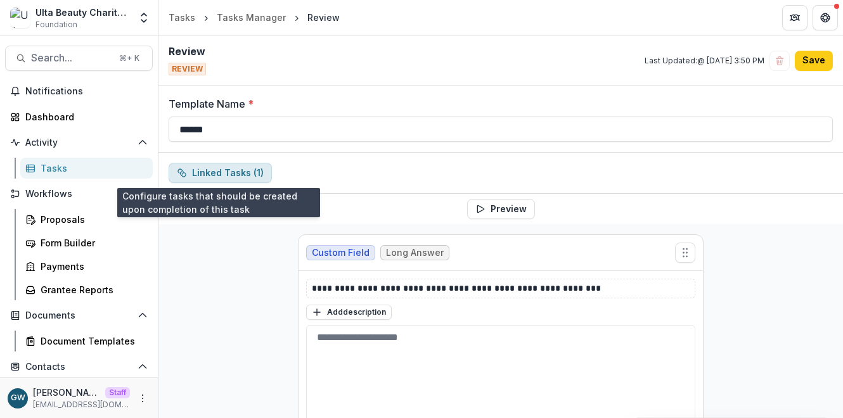
click at [255, 176] on button "Linked Tasks ( 1 )" at bounding box center [220, 173] width 103 height 20
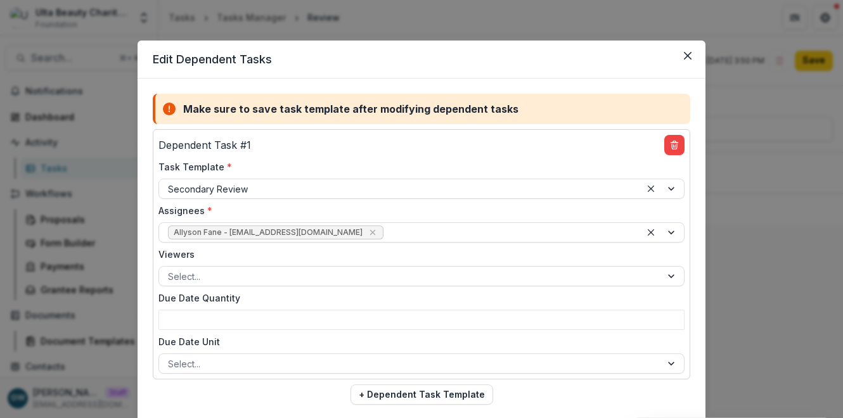
drag, startPoint x: 797, startPoint y: 238, endPoint x: 773, endPoint y: 236, distance: 23.5
click at [797, 238] on div "Edit Dependent Tasks Make sure to save task template after modifying dependent …" at bounding box center [421, 209] width 843 height 418
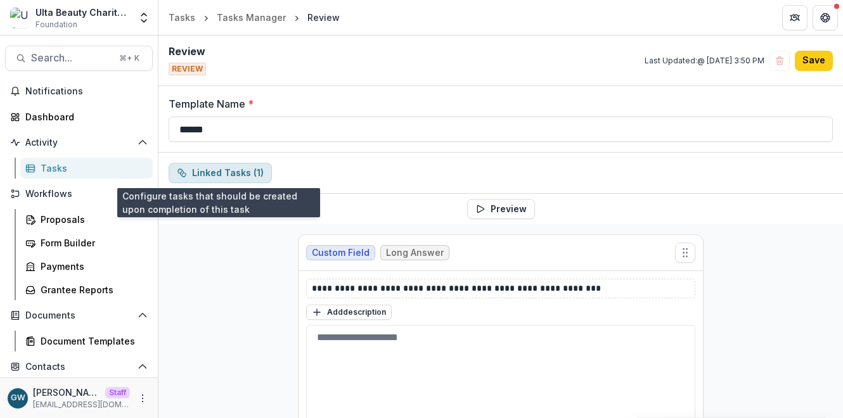
click at [201, 169] on button "Linked Tasks ( 1 )" at bounding box center [220, 173] width 103 height 20
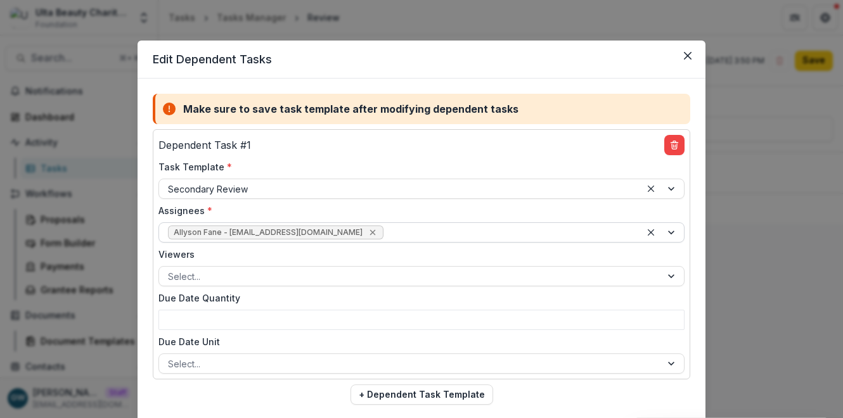
click at [368, 233] on icon "Remove Allyson Fane - afane@ulta.com" at bounding box center [373, 233] width 10 height 10
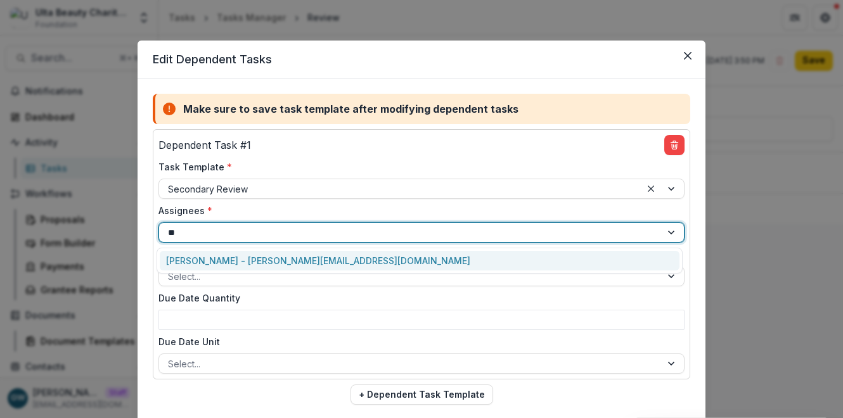
type input "***"
click at [264, 257] on div "Grace W. - grace+ulta@trytemelio.com" at bounding box center [420, 261] width 520 height 20
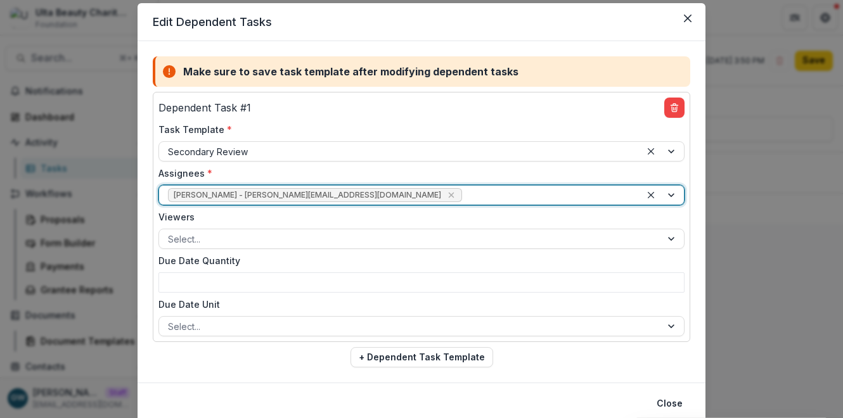
scroll to position [84, 0]
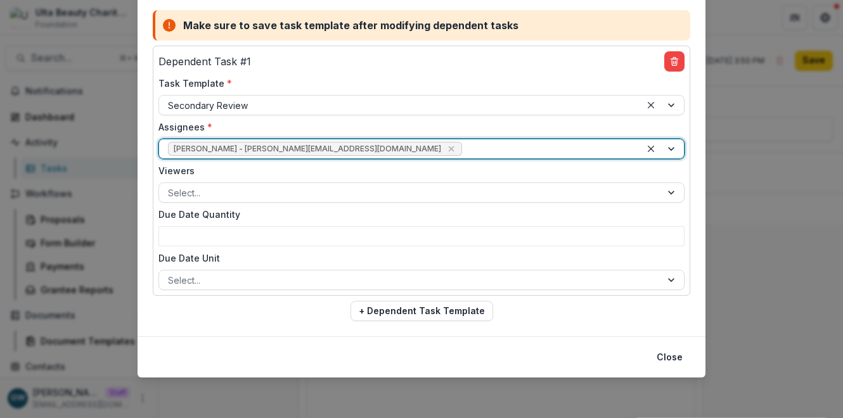
drag, startPoint x: 655, startPoint y: 354, endPoint x: 664, endPoint y: 333, distance: 23.3
click at [655, 354] on button "Close" at bounding box center [669, 357] width 41 height 20
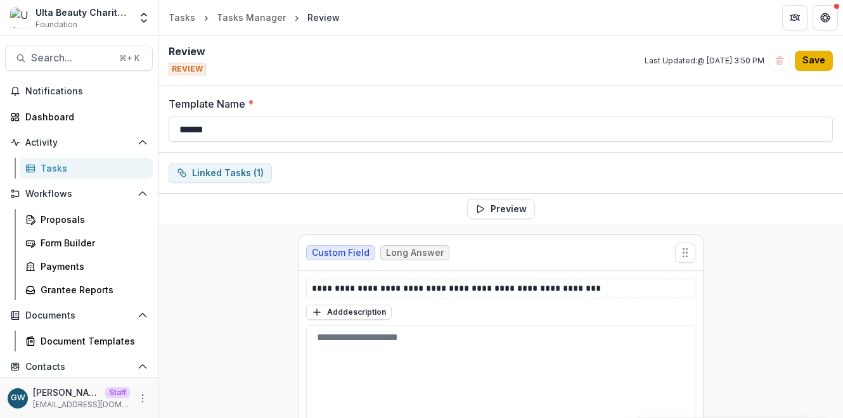
click at [820, 62] on button "Save" at bounding box center [814, 61] width 38 height 20
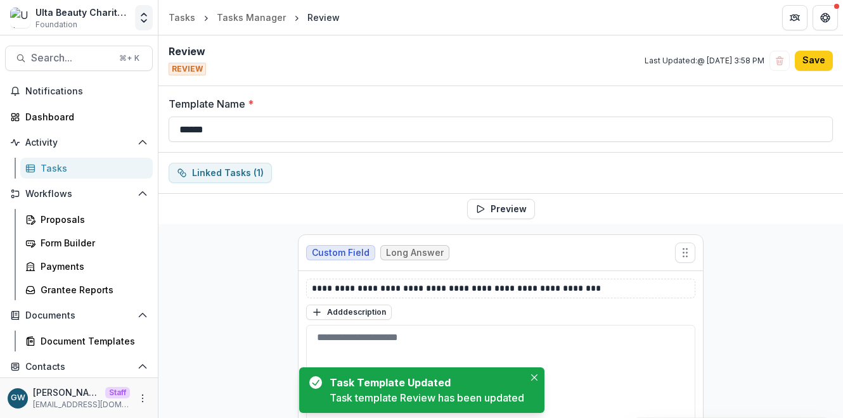
click at [143, 20] on polyline "Open entity switcher" at bounding box center [143, 21] width 5 height 3
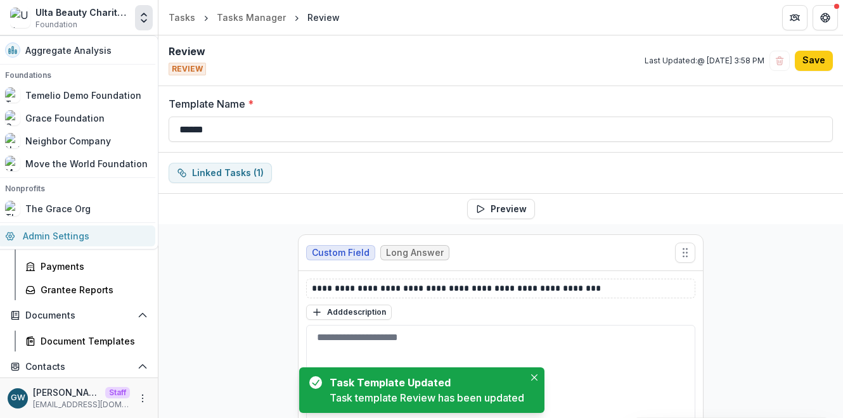
click at [67, 239] on link "Admin Settings" at bounding box center [76, 236] width 158 height 21
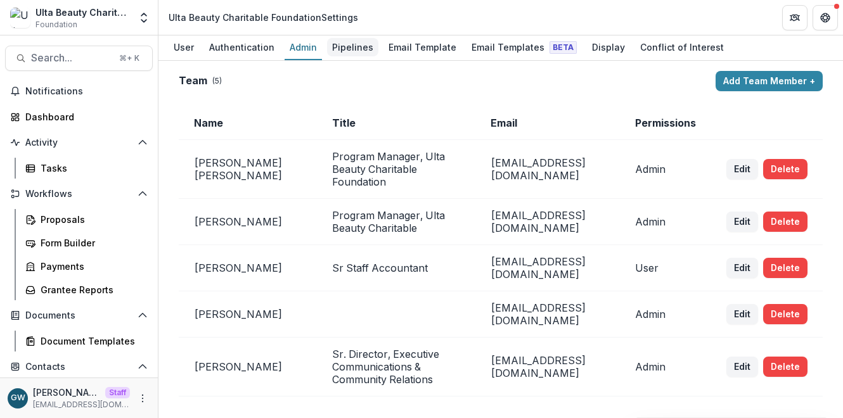
click at [354, 49] on div "Pipelines" at bounding box center [352, 47] width 51 height 18
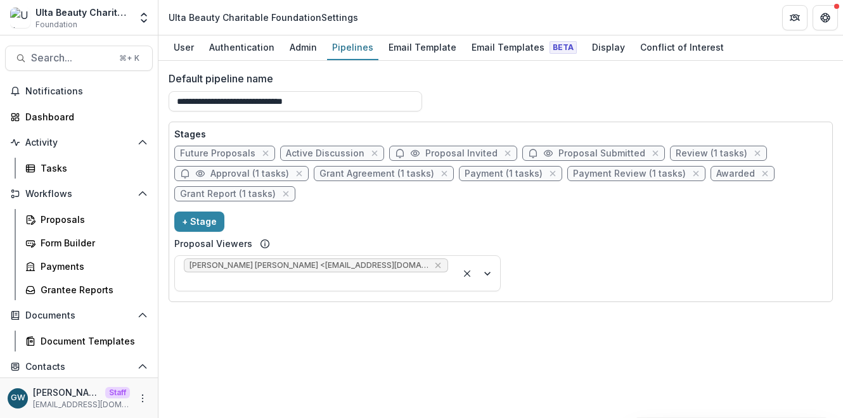
click at [698, 153] on span "Review (1 tasks)" at bounding box center [712, 153] width 72 height 11
select select "******"
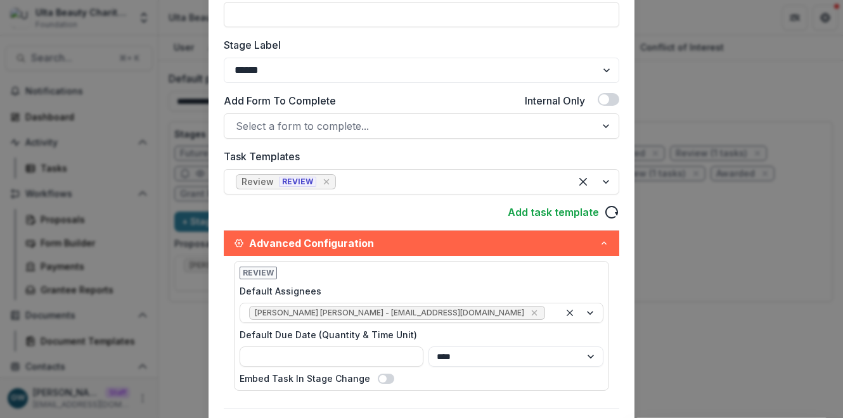
scroll to position [242, 0]
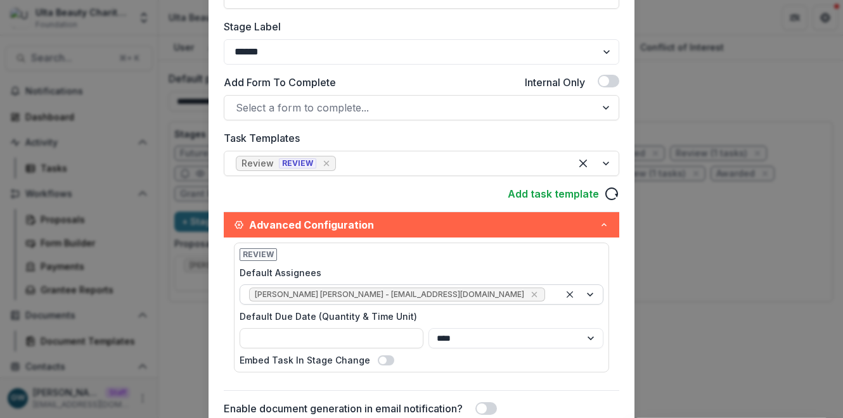
click at [529, 295] on icon "Remove Marisch Perera - mperera@ulta.com" at bounding box center [534, 295] width 10 height 10
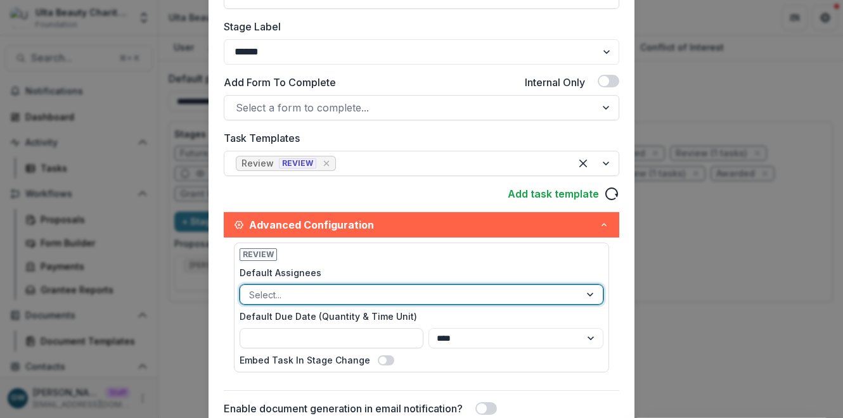
scroll to position [490, 0]
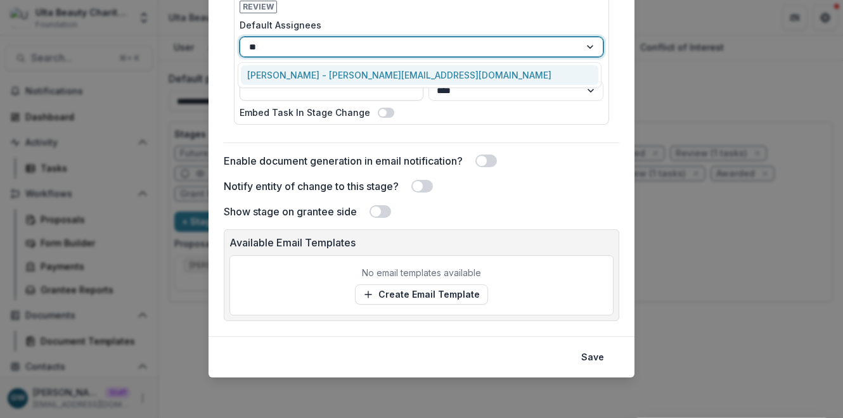
type input "***"
drag, startPoint x: 336, startPoint y: 69, endPoint x: 408, endPoint y: 102, distance: 78.8
click at [337, 69] on div "Grace W. - grace+ulta@trytemelio.com" at bounding box center [419, 75] width 357 height 20
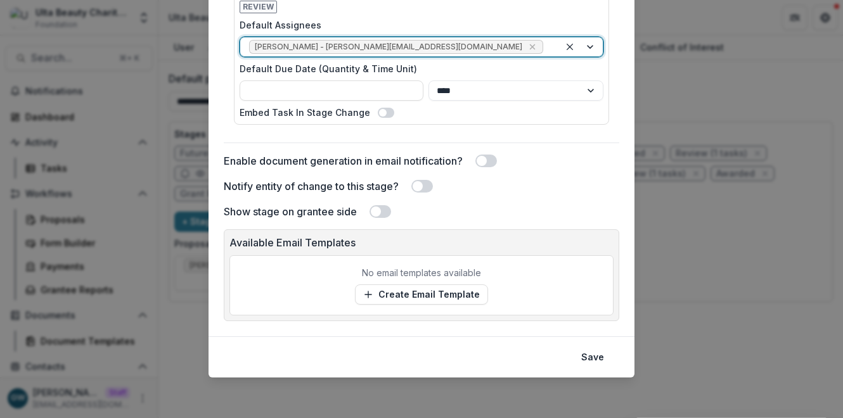
click at [584, 357] on button "Save" at bounding box center [593, 357] width 38 height 20
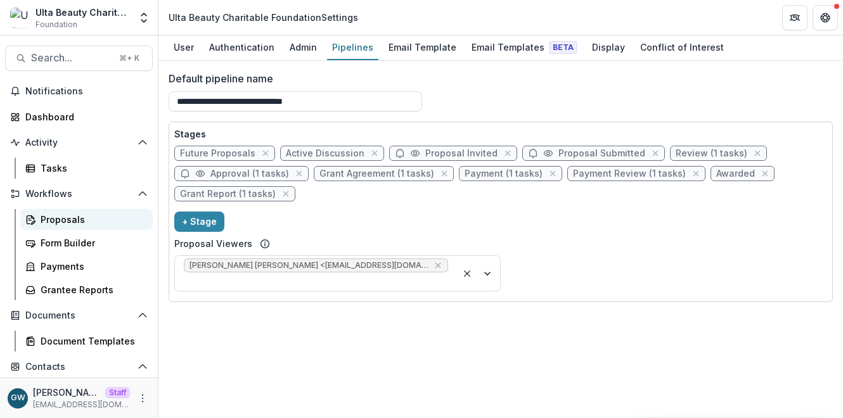
click at [95, 226] on link "Proposals" at bounding box center [86, 219] width 132 height 21
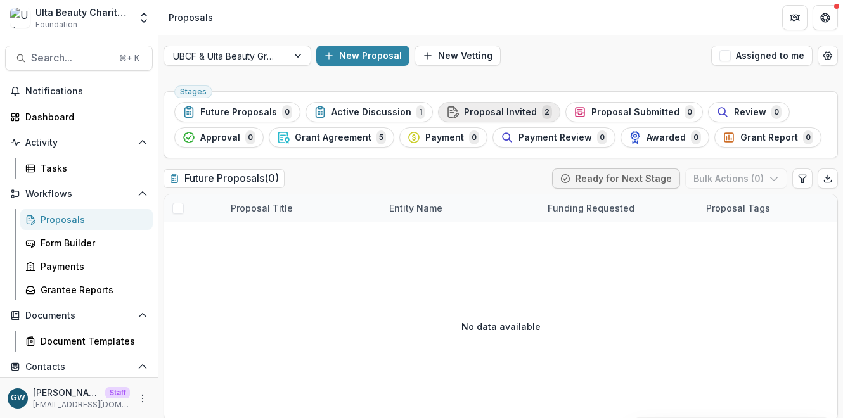
click at [499, 112] on span "Proposal Invited" at bounding box center [500, 112] width 73 height 11
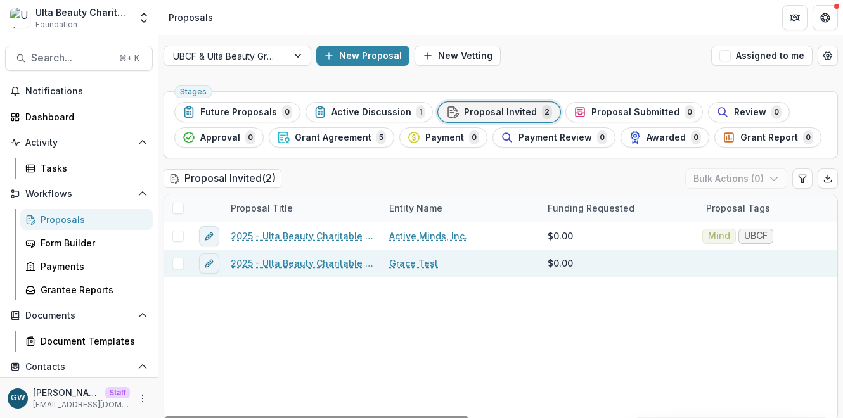
click at [293, 261] on link "2025 - Ulta Beauty Charitable Foundation Application" at bounding box center [302, 263] width 143 height 13
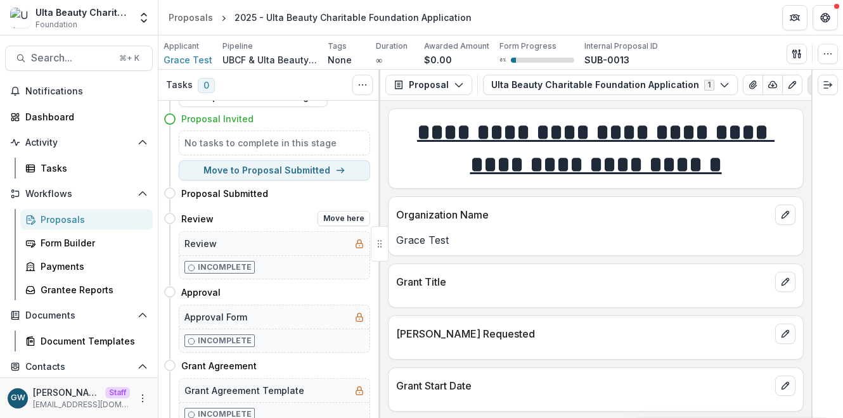
scroll to position [74, 0]
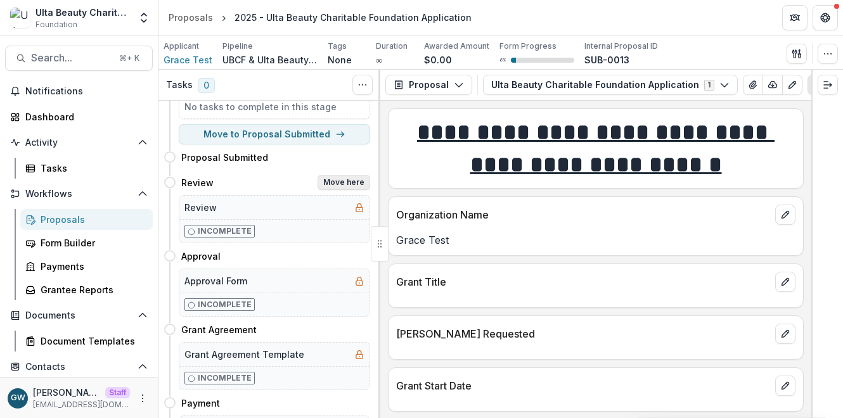
click at [342, 179] on button "Move here" at bounding box center [344, 182] width 53 height 15
select select "******"
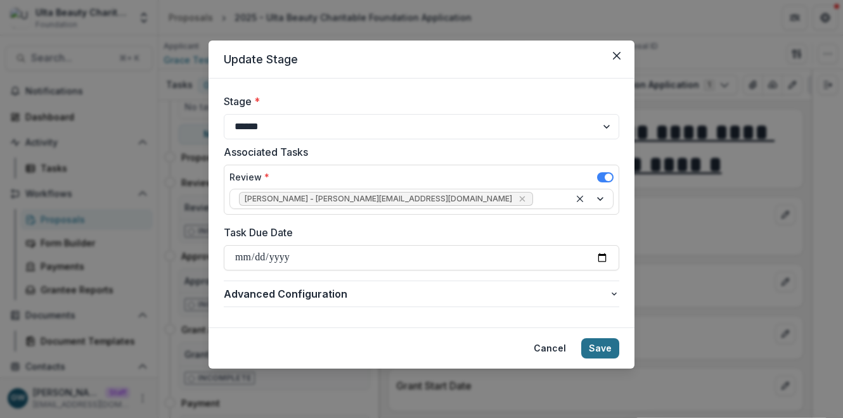
click at [598, 350] on button "Save" at bounding box center [600, 348] width 38 height 20
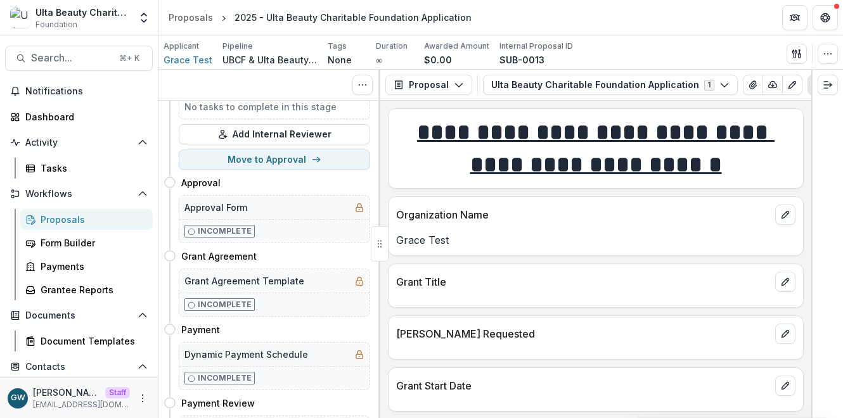
scroll to position [0, 0]
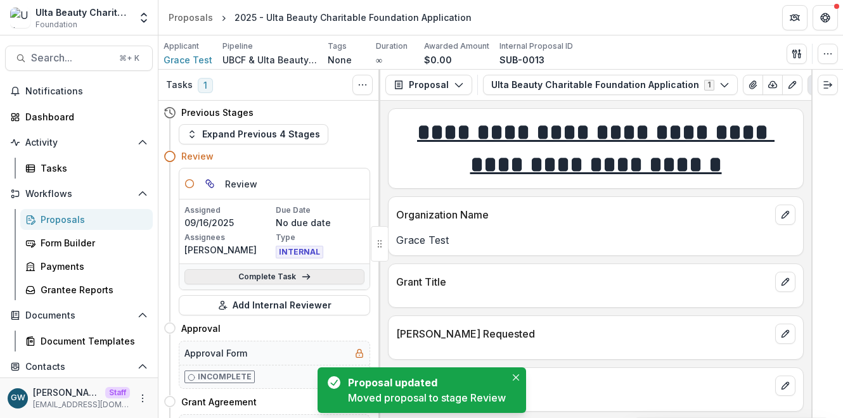
click at [307, 279] on icon at bounding box center [306, 277] width 10 height 10
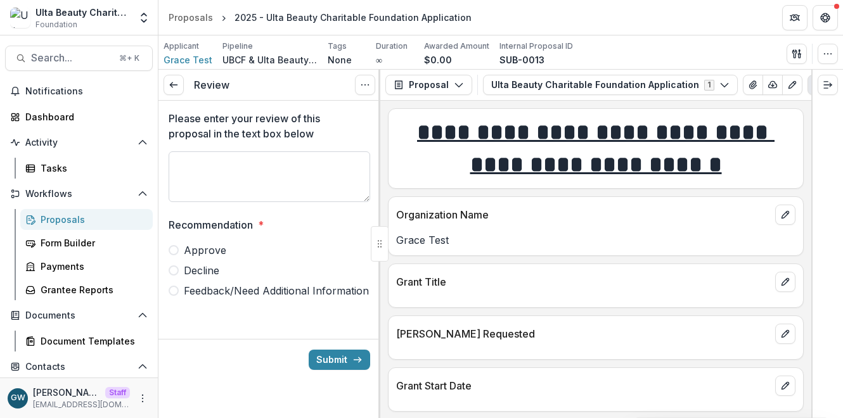
click at [245, 179] on textarea "Please enter your review of this proposal in the text box below" at bounding box center [270, 176] width 202 height 51
type textarea "*****"
click at [176, 245] on label "Approve" at bounding box center [270, 250] width 202 height 15
click at [353, 359] on icon "submit" at bounding box center [357, 360] width 10 height 10
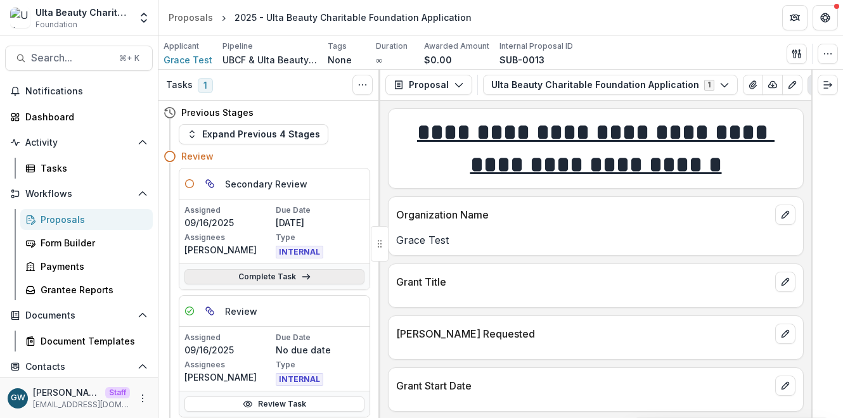
click at [231, 276] on link "Complete Task" at bounding box center [274, 276] width 180 height 15
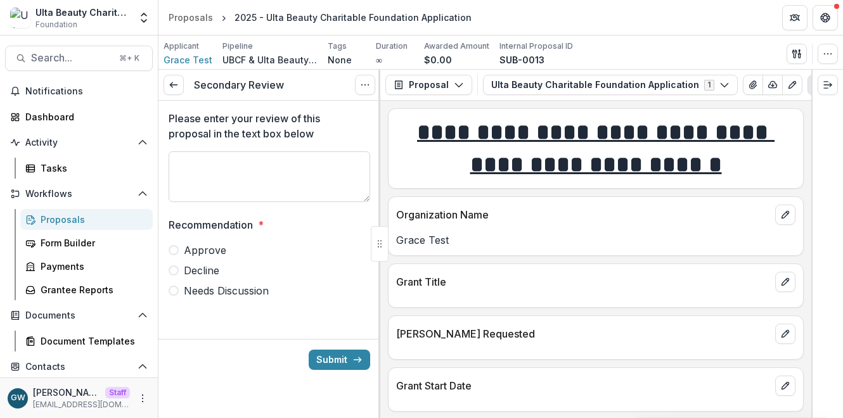
click at [237, 184] on textarea "Please enter your review of this proposal in the text box below" at bounding box center [270, 176] width 202 height 51
type textarea "*******"
click at [176, 252] on span at bounding box center [174, 250] width 10 height 10
drag, startPoint x: 321, startPoint y: 358, endPoint x: 255, endPoint y: 372, distance: 67.4
click at [321, 358] on button "Submit" at bounding box center [339, 360] width 61 height 20
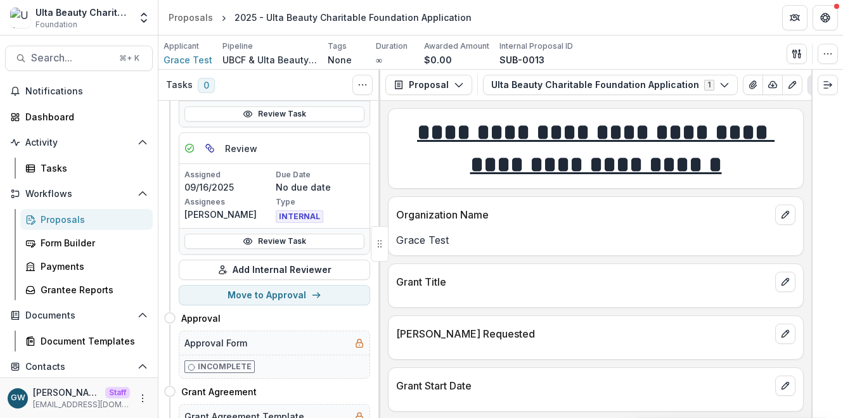
scroll to position [203, 0]
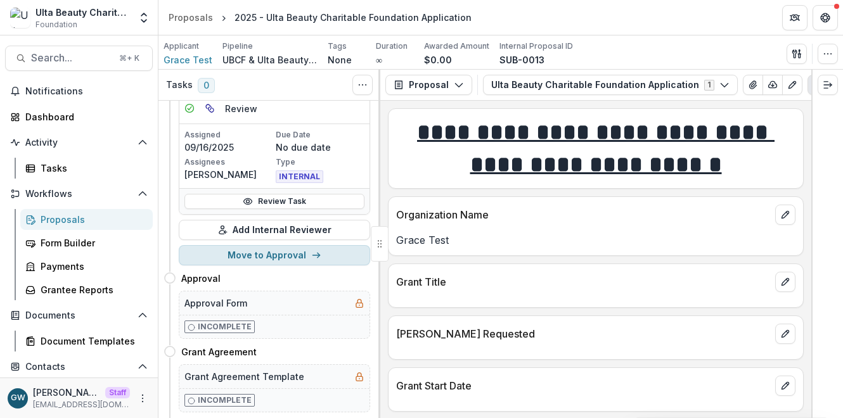
click at [271, 256] on button "Move to Approval" at bounding box center [274, 255] width 191 height 20
select select "********"
select select
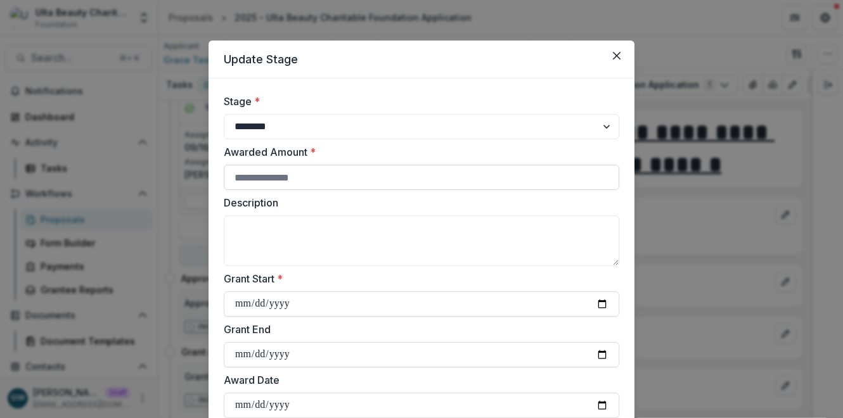
click at [313, 174] on input "Awarded Amount *" at bounding box center [422, 177] width 396 height 25
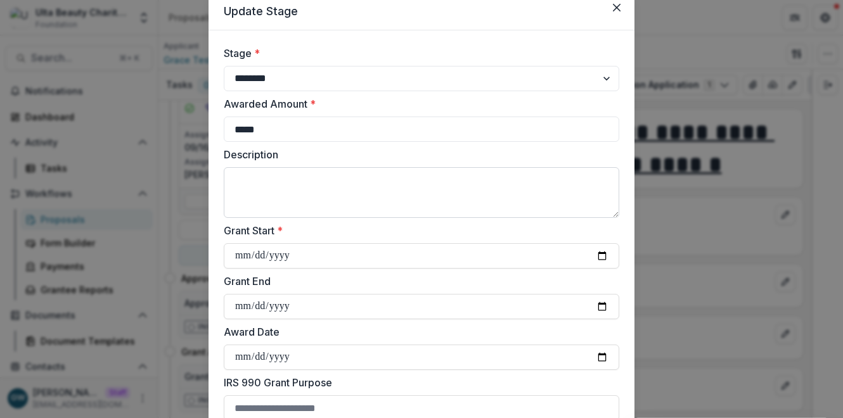
scroll to position [77, 0]
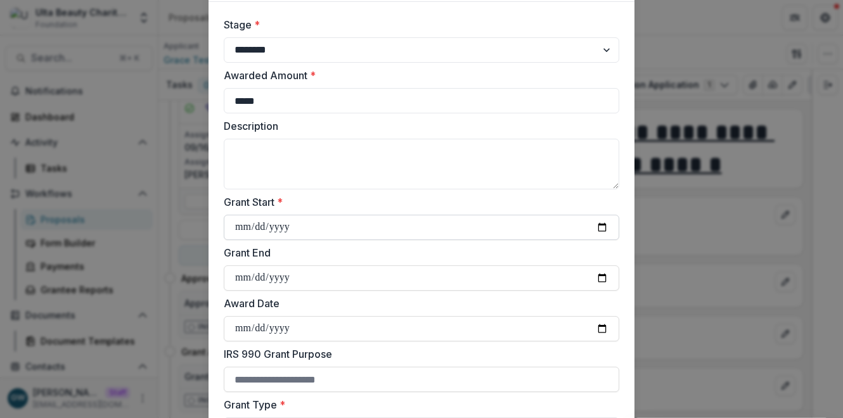
type input "*****"
click at [318, 232] on input "Grant Start *" at bounding box center [422, 227] width 396 height 25
click at [602, 225] on input "Grant Start *" at bounding box center [422, 227] width 396 height 25
type input "**********"
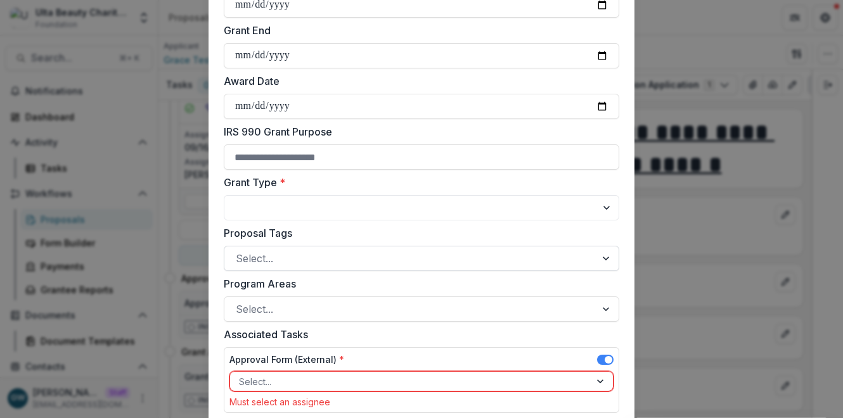
scroll to position [306, 0]
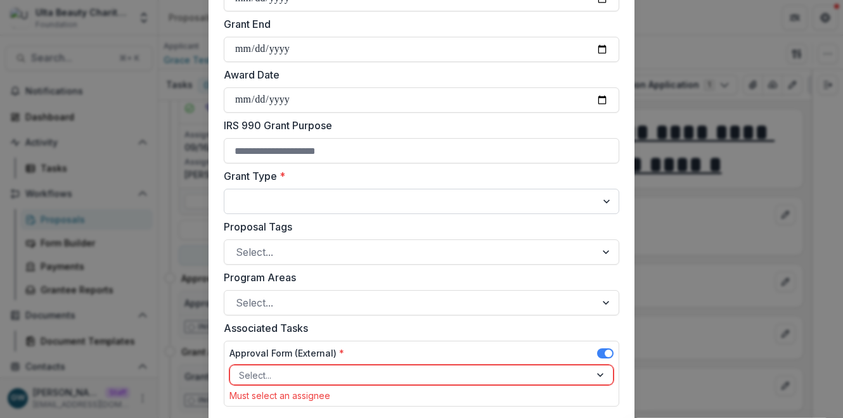
click at [297, 204] on select "**********" at bounding box center [422, 201] width 396 height 25
select select "**********"
click at [224, 189] on select "**********" at bounding box center [422, 201] width 396 height 25
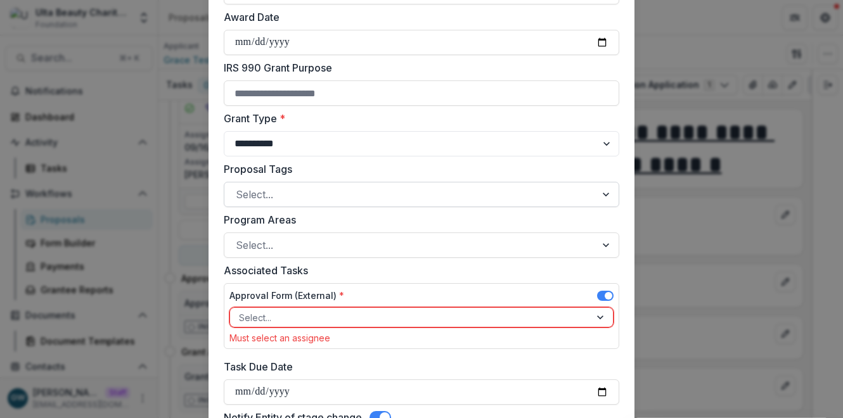
scroll to position [445, 0]
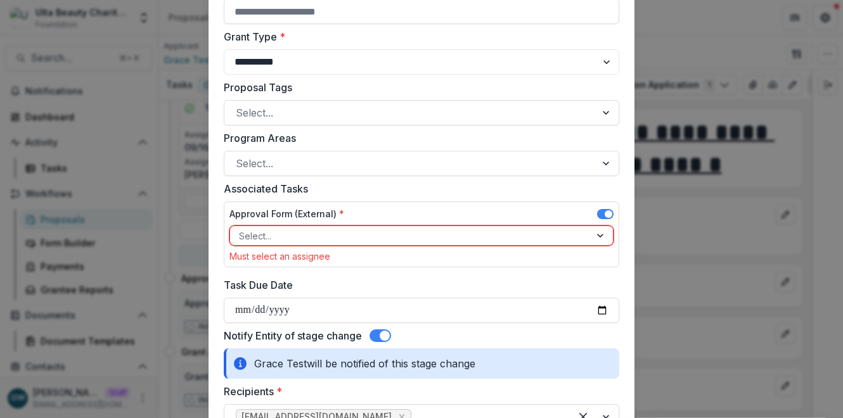
click at [290, 235] on div at bounding box center [410, 236] width 342 height 16
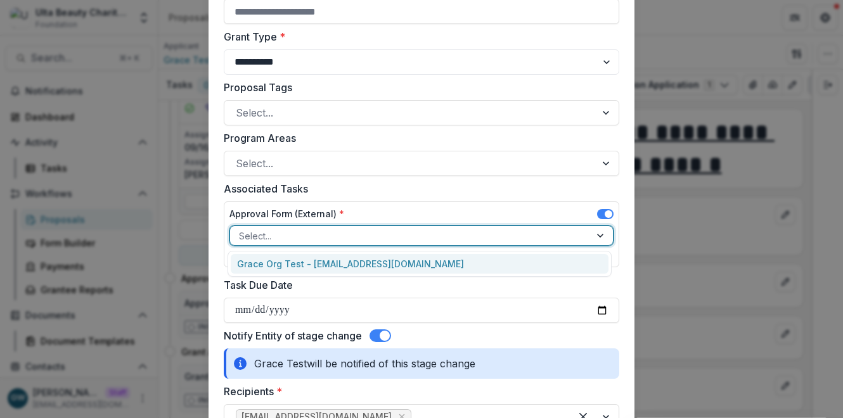
click at [285, 264] on div "Grace Org Test - grace+ultatest@trytemelio.com" at bounding box center [420, 264] width 378 height 20
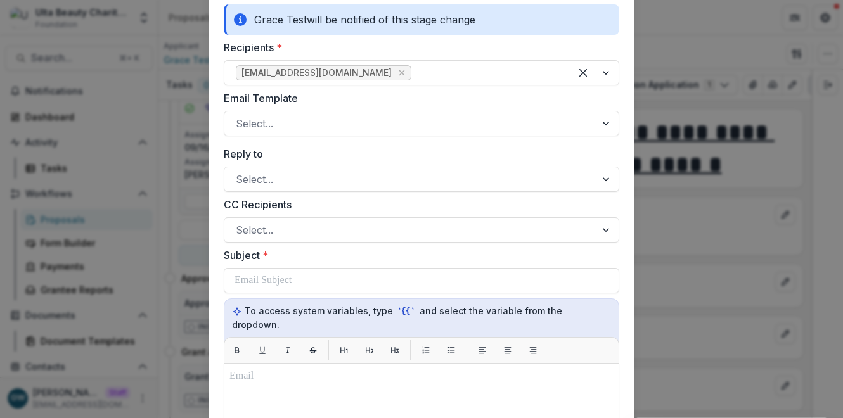
scroll to position [774, 0]
click at [300, 124] on div at bounding box center [410, 123] width 349 height 18
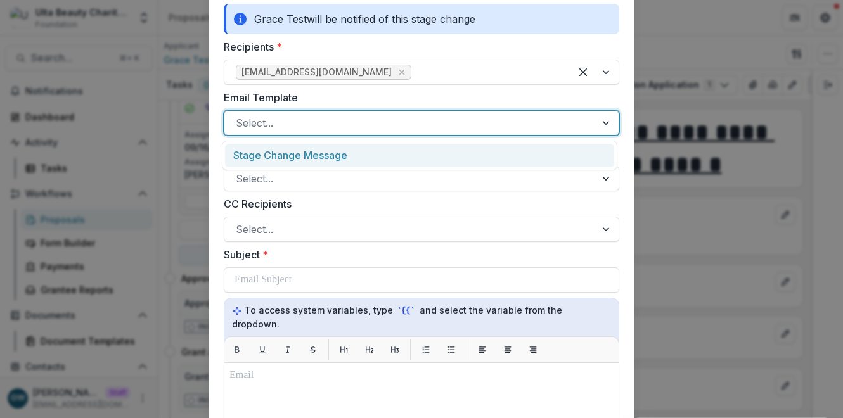
click at [299, 157] on div "Stage Change Message" at bounding box center [419, 155] width 389 height 23
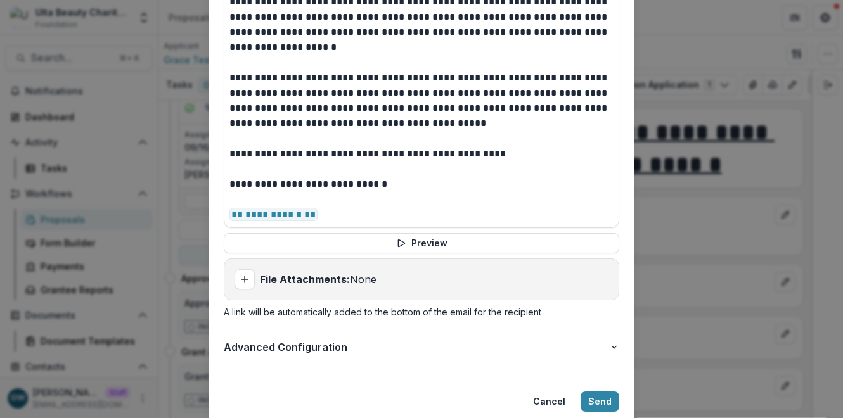
scroll to position [1256, 0]
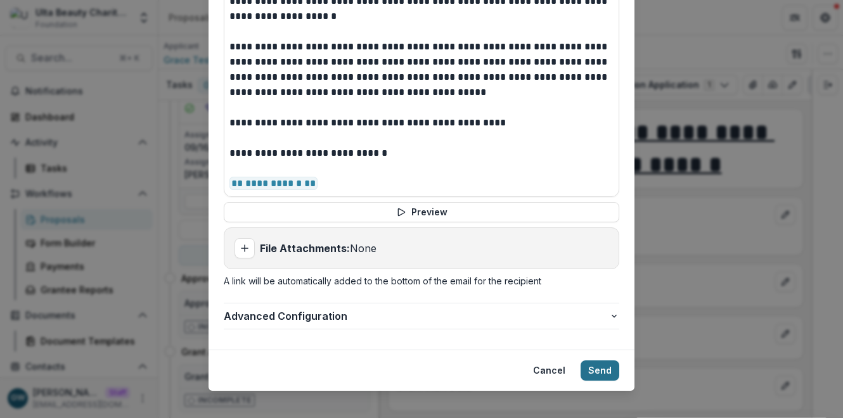
click at [593, 361] on button "Send" at bounding box center [600, 371] width 39 height 20
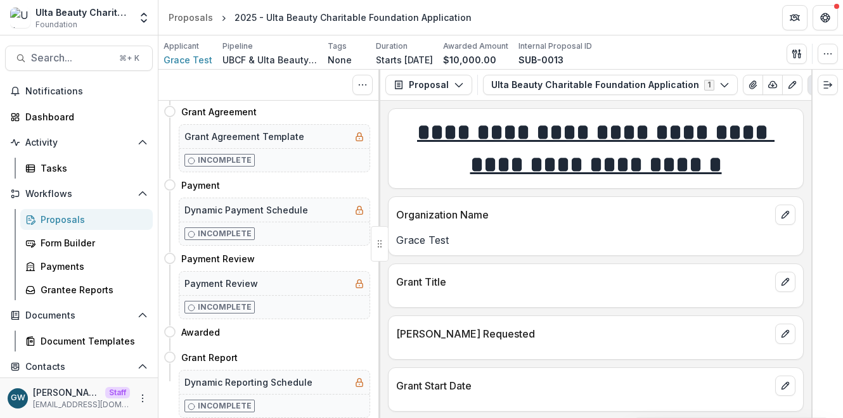
scroll to position [0, 0]
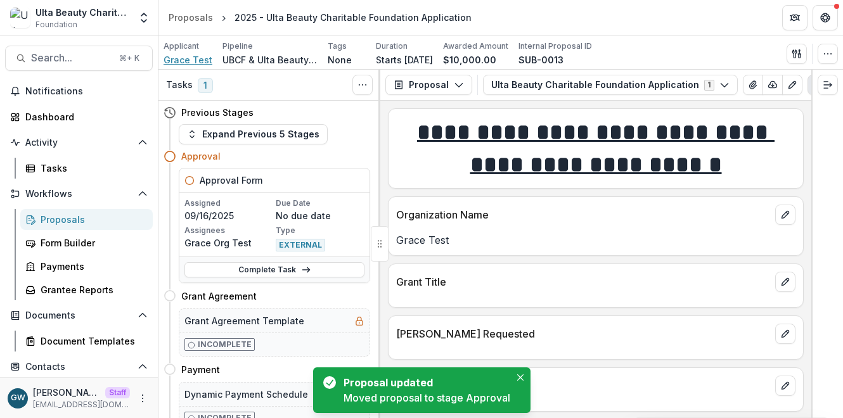
click at [185, 56] on span "Grace Test" at bounding box center [188, 59] width 49 height 13
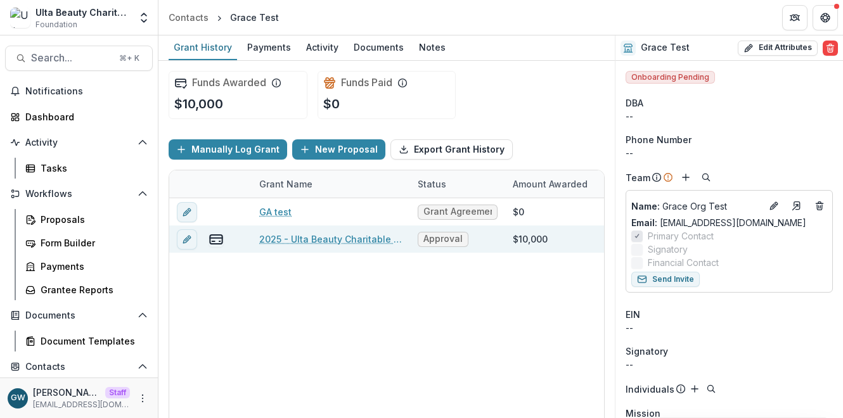
click at [322, 241] on link "2025 - Ulta Beauty Charitable Foundation Application" at bounding box center [330, 239] width 143 height 13
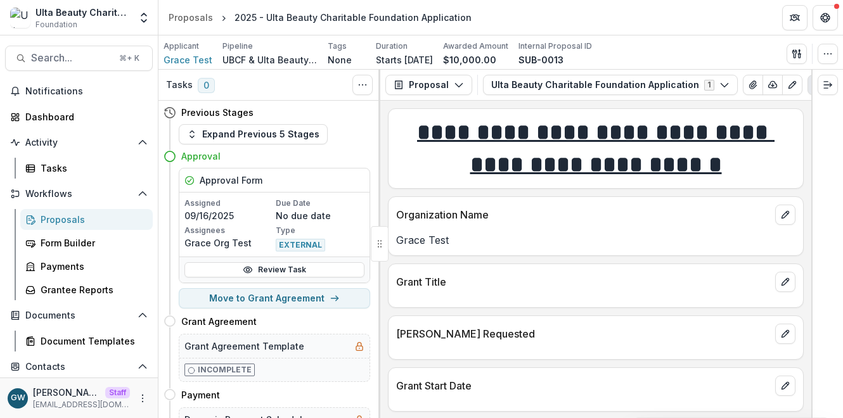
scroll to position [132, 0]
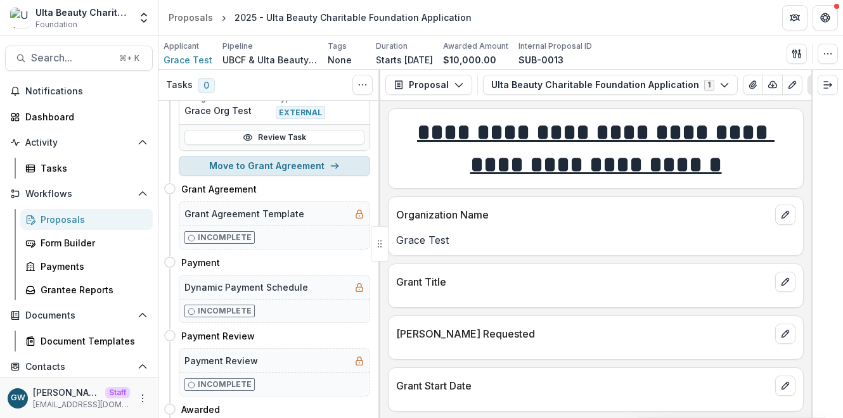
click at [262, 167] on button "Move to Grant Agreement" at bounding box center [274, 166] width 191 height 20
select select "**********"
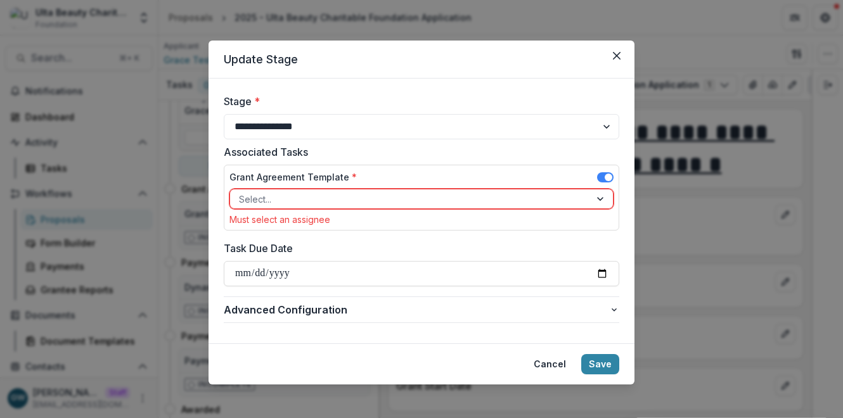
click at [282, 196] on div at bounding box center [410, 199] width 342 height 16
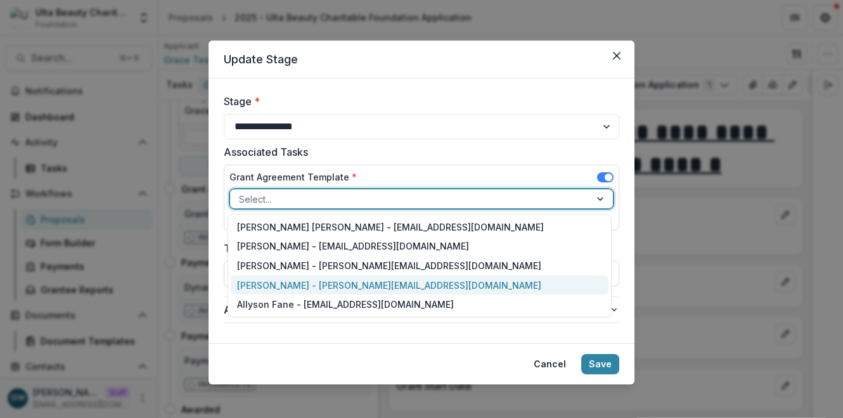
click at [275, 285] on div "Grace W. - grace+ulta@trytemelio.com" at bounding box center [420, 286] width 378 height 20
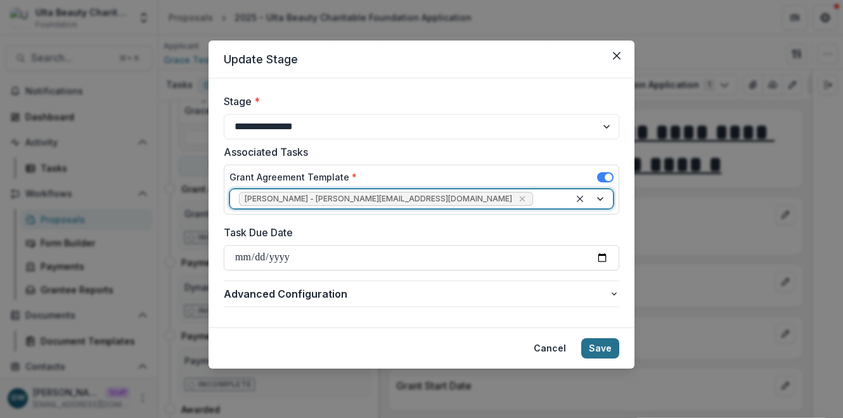
click at [607, 346] on button "Save" at bounding box center [600, 348] width 38 height 20
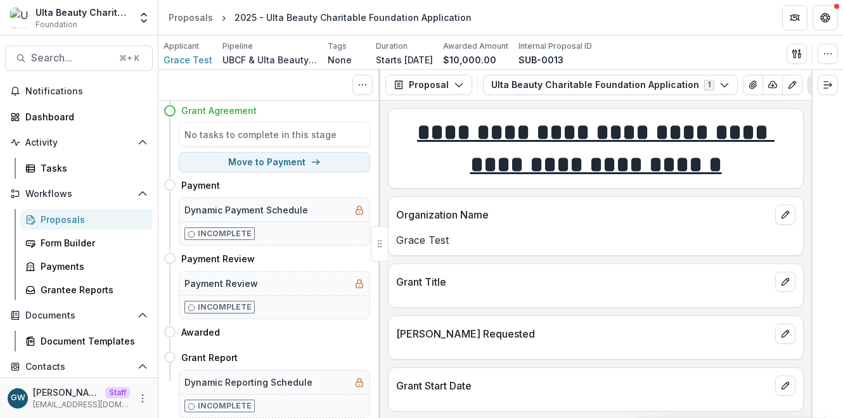
scroll to position [0, 0]
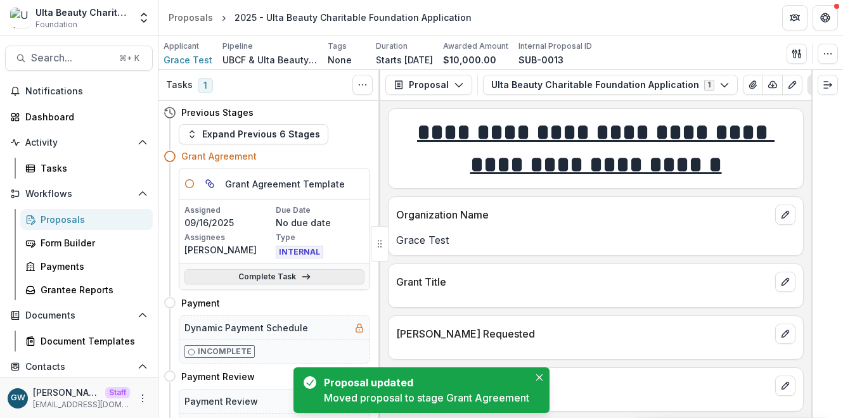
click at [272, 278] on link "Complete Task" at bounding box center [274, 276] width 180 height 15
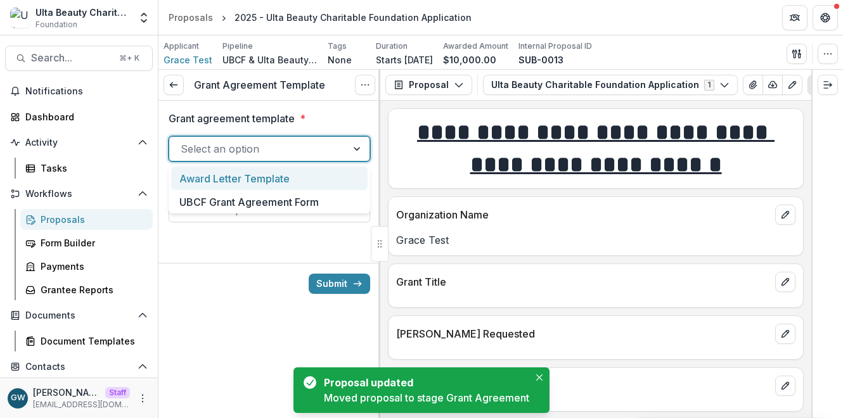
click at [261, 145] on div at bounding box center [258, 149] width 155 height 18
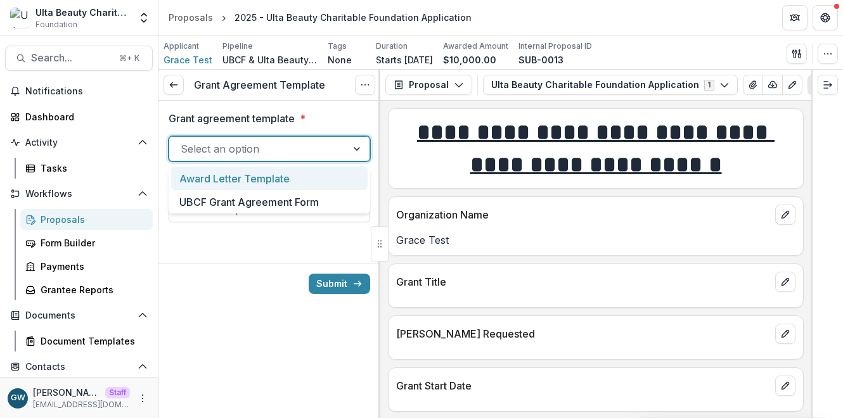
click at [262, 176] on div "Award Letter Template" at bounding box center [269, 178] width 196 height 23
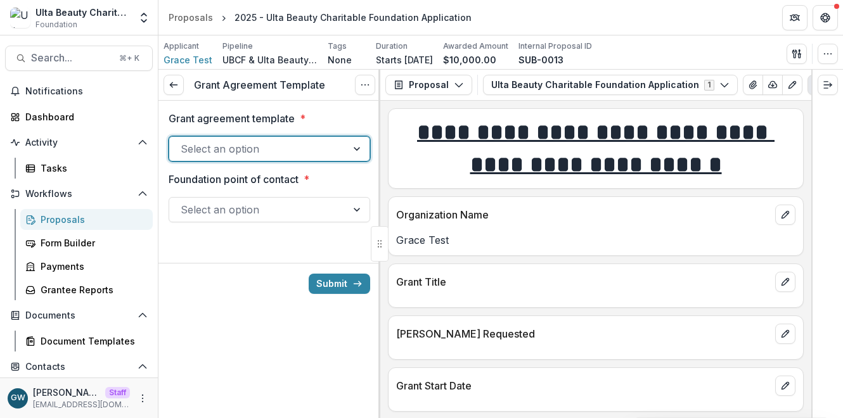
click at [274, 156] on div at bounding box center [258, 149] width 155 height 18
click at [259, 198] on div "UBCF Grant Agreement Form" at bounding box center [269, 201] width 196 height 23
click at [260, 213] on div at bounding box center [258, 210] width 155 height 18
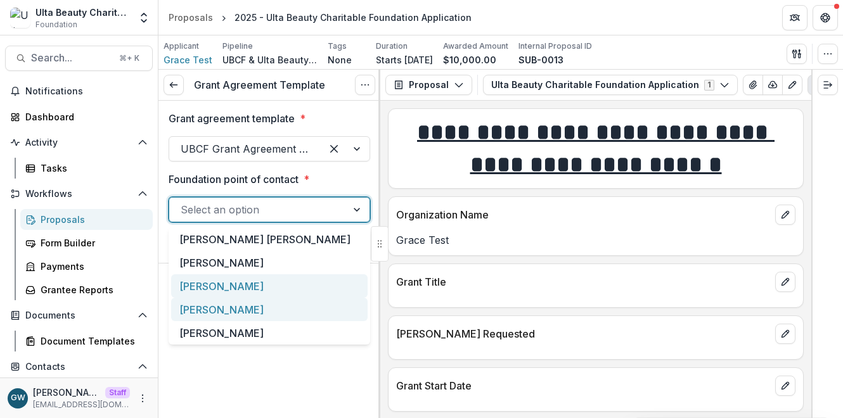
click at [231, 307] on div "[PERSON_NAME]" at bounding box center [269, 309] width 196 height 23
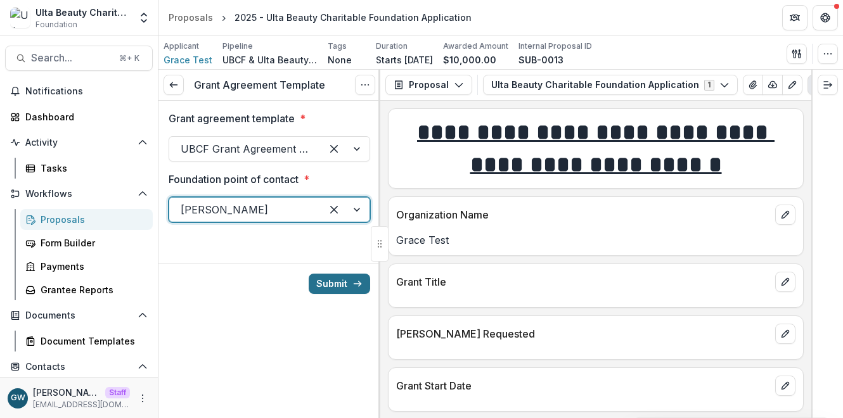
click at [341, 283] on button "Submit" at bounding box center [339, 284] width 61 height 20
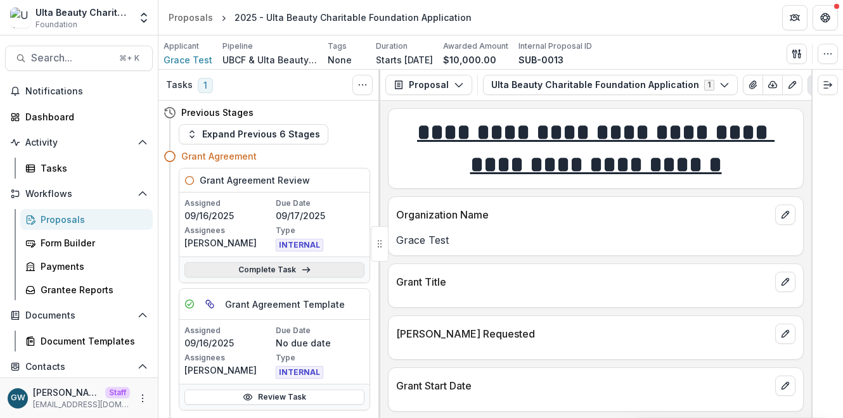
click at [262, 273] on link "Complete Task" at bounding box center [274, 269] width 180 height 15
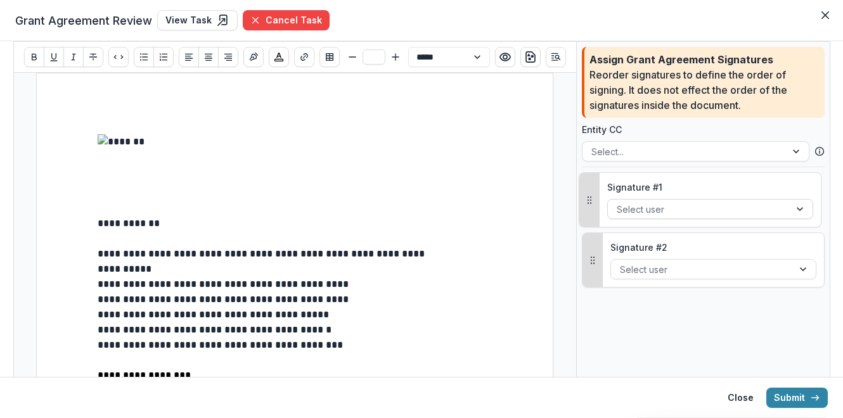
click at [675, 203] on div at bounding box center [699, 210] width 164 height 16
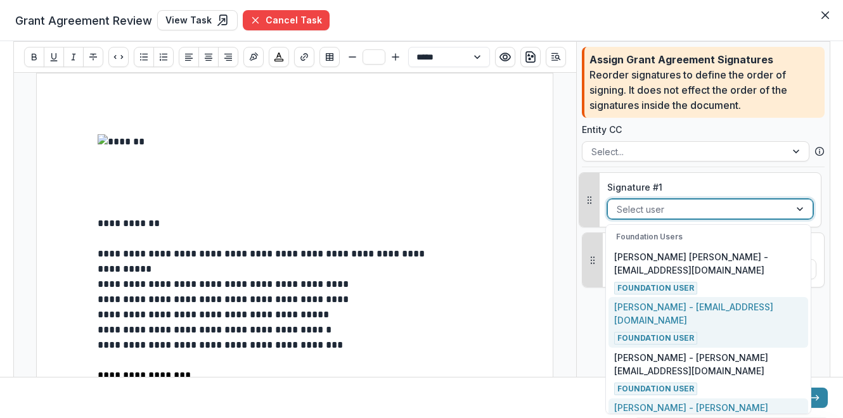
scroll to position [91, 0]
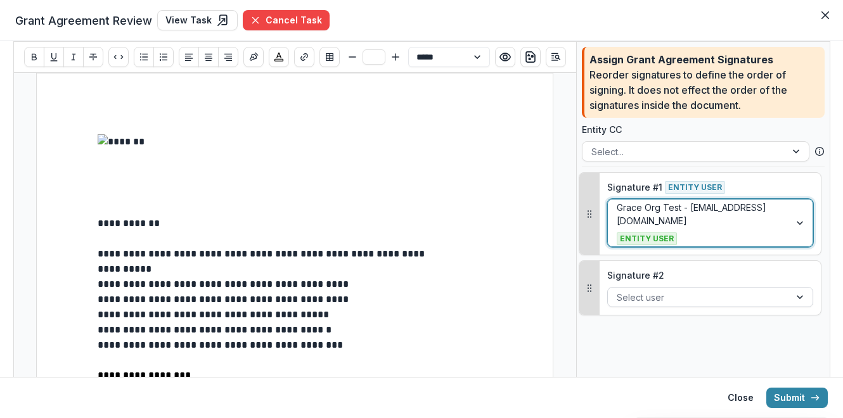
click at [680, 295] on div at bounding box center [699, 298] width 164 height 16
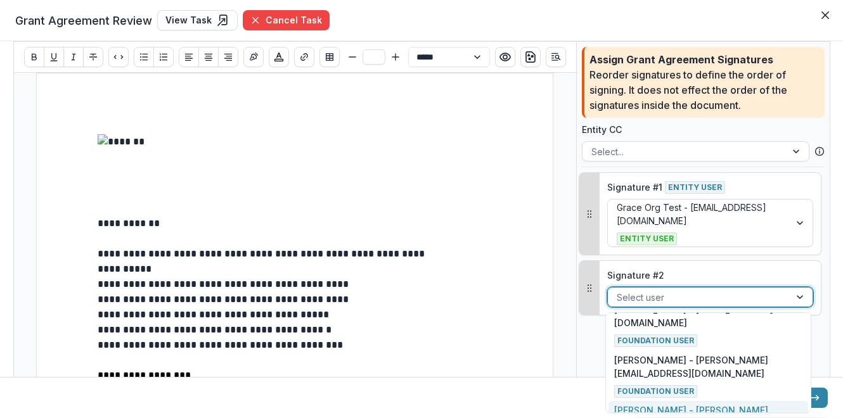
scroll to position [83, 0]
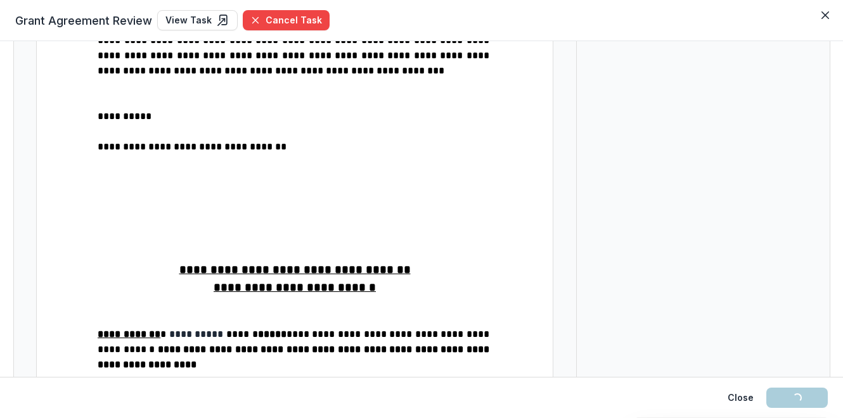
scroll to position [525, 0]
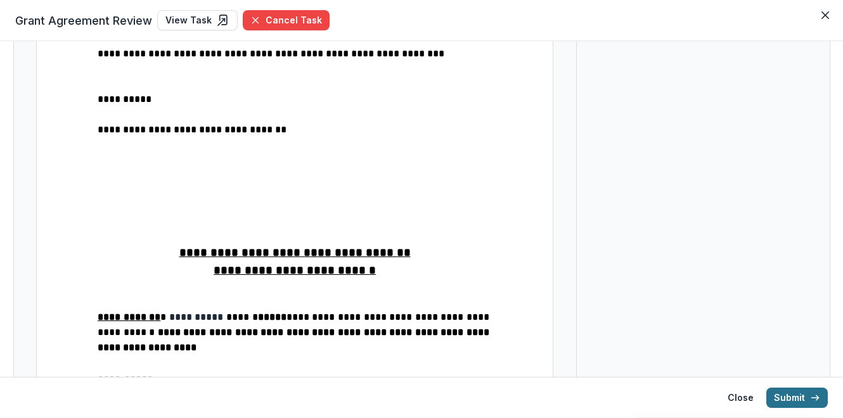
click at [786, 399] on button "Submit" at bounding box center [796, 398] width 61 height 20
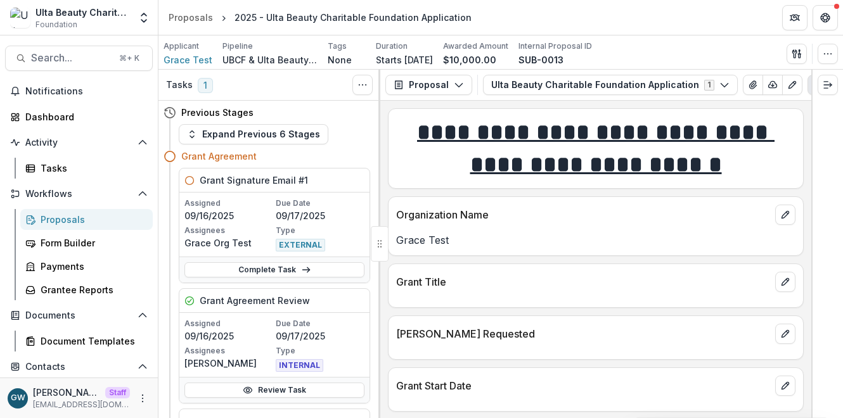
click at [65, 226] on link "Proposals" at bounding box center [86, 219] width 132 height 21
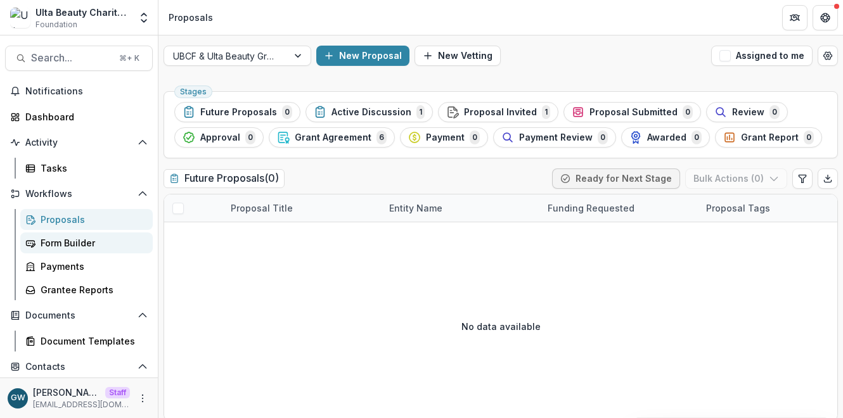
click at [61, 248] on div "Form Builder" at bounding box center [92, 242] width 102 height 13
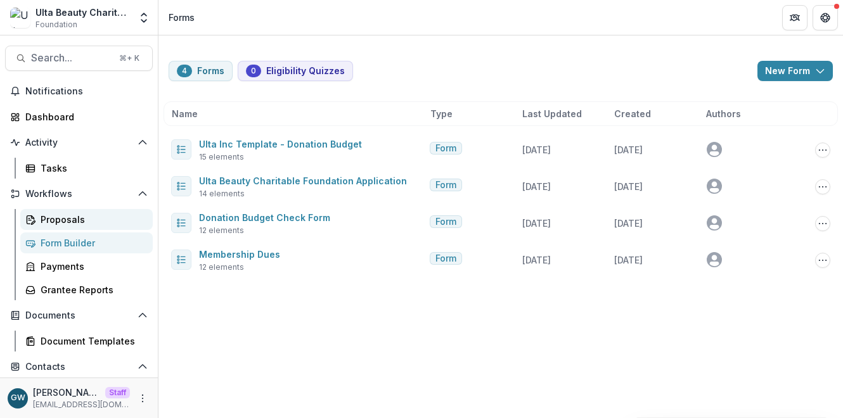
click at [63, 219] on div "Proposals" at bounding box center [92, 219] width 102 height 13
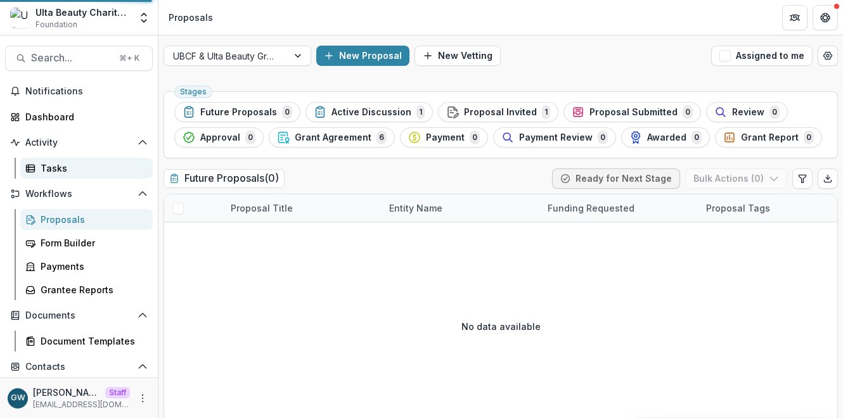
click at [57, 164] on div "Tasks" at bounding box center [92, 168] width 102 height 13
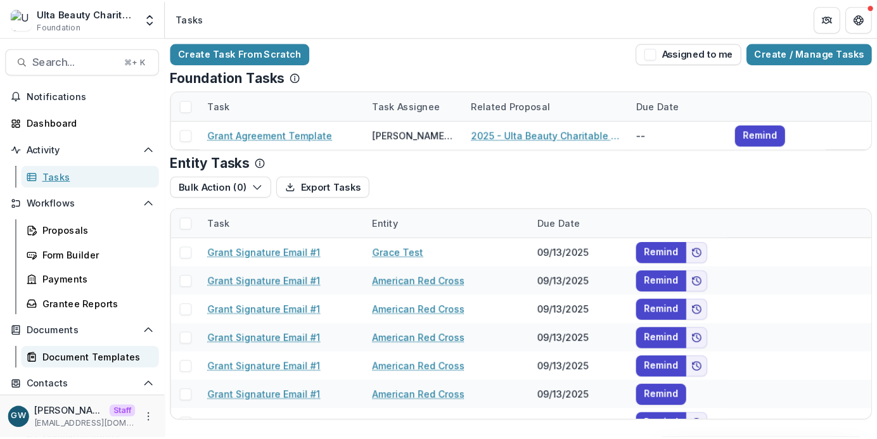
scroll to position [124, 0]
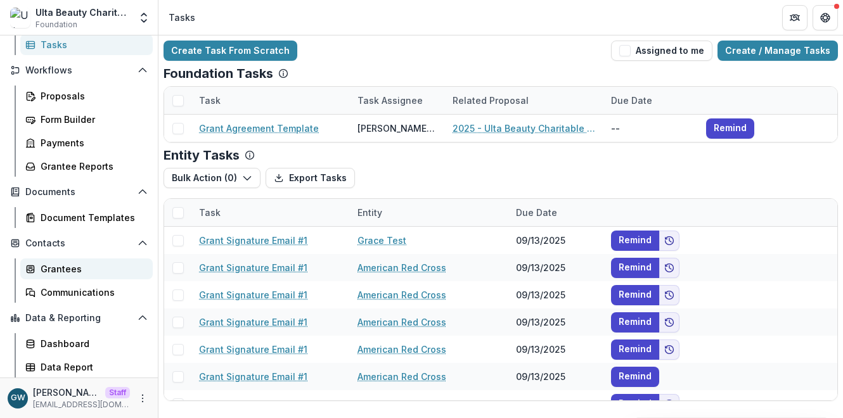
click at [65, 272] on div "Grantees" at bounding box center [92, 268] width 102 height 13
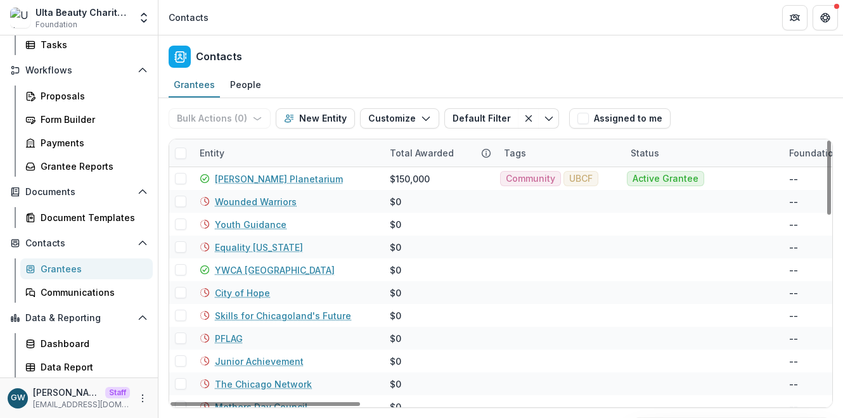
click at [264, 154] on div "Entity" at bounding box center [287, 152] width 190 height 27
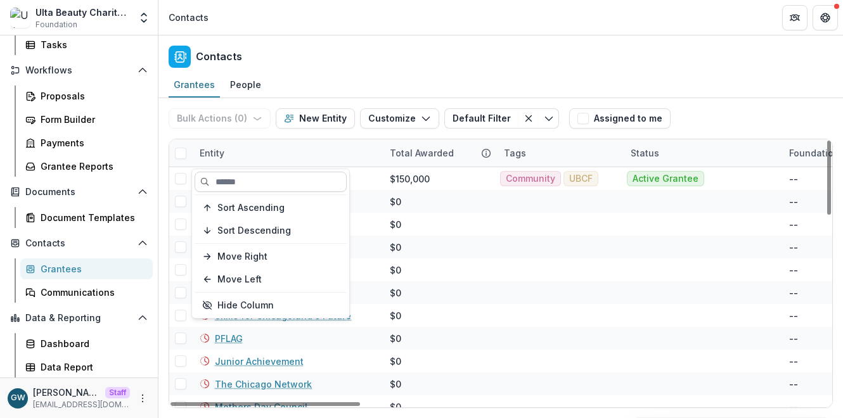
click at [266, 183] on input at bounding box center [271, 182] width 152 height 20
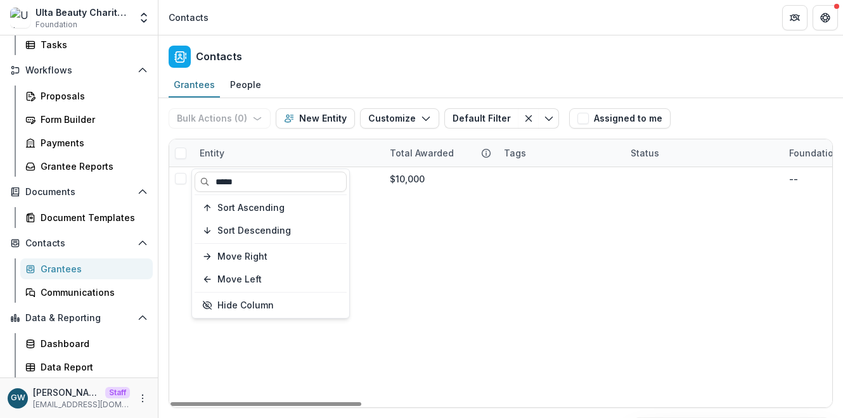
type input "*****"
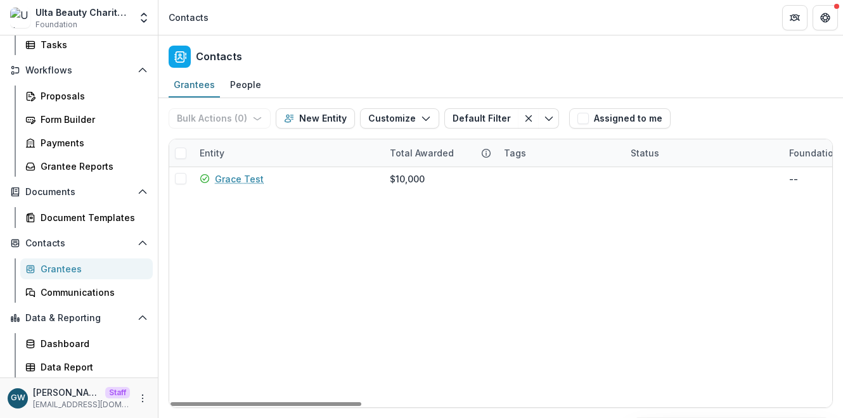
click at [735, 114] on div "Bulk Actions ( 0 ) Send Email Create Proposals Create Tasks New Entity Customiz…" at bounding box center [501, 118] width 664 height 41
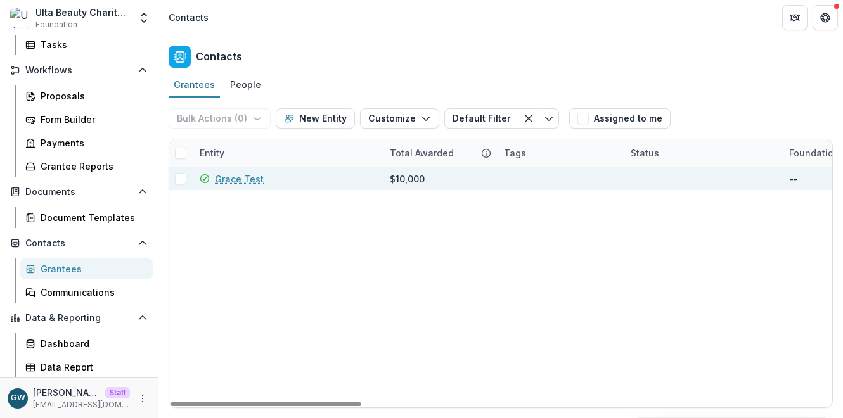
click at [238, 180] on link "Grace Test" at bounding box center [239, 178] width 49 height 13
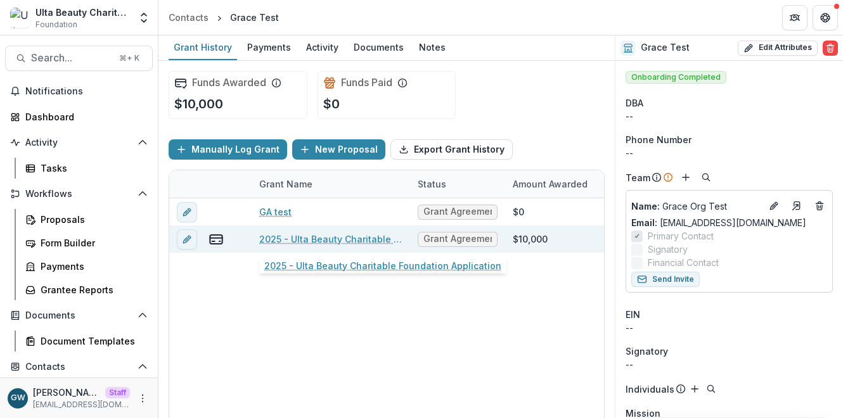
click at [295, 240] on link "2025 - Ulta Beauty Charitable Foundation Application" at bounding box center [330, 239] width 143 height 13
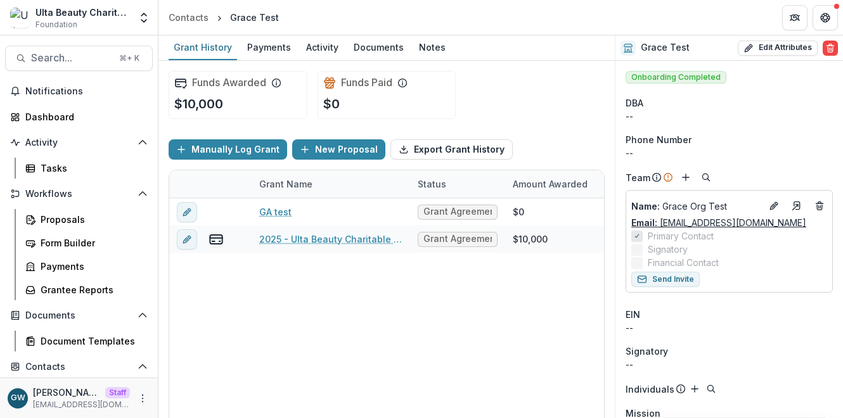
drag, startPoint x: 807, startPoint y: 223, endPoint x: 662, endPoint y: 225, distance: 145.2
click at [662, 225] on div "Email: grace+ultatest@trytemelio.com" at bounding box center [729, 222] width 196 height 13
copy link "[EMAIL_ADDRESS][DOMAIN_NAME]"
click at [550, 90] on div "Funds Awarded $10,000 Funds Paid $0" at bounding box center [387, 95] width 436 height 68
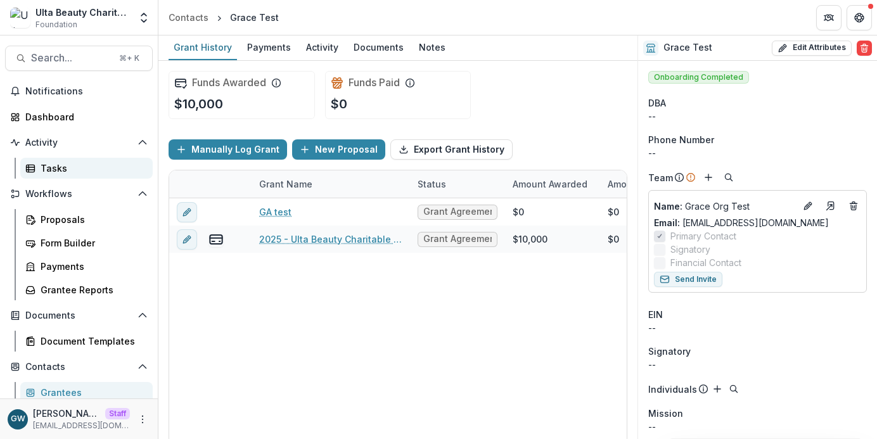
click at [60, 167] on div "Tasks" at bounding box center [92, 168] width 102 height 13
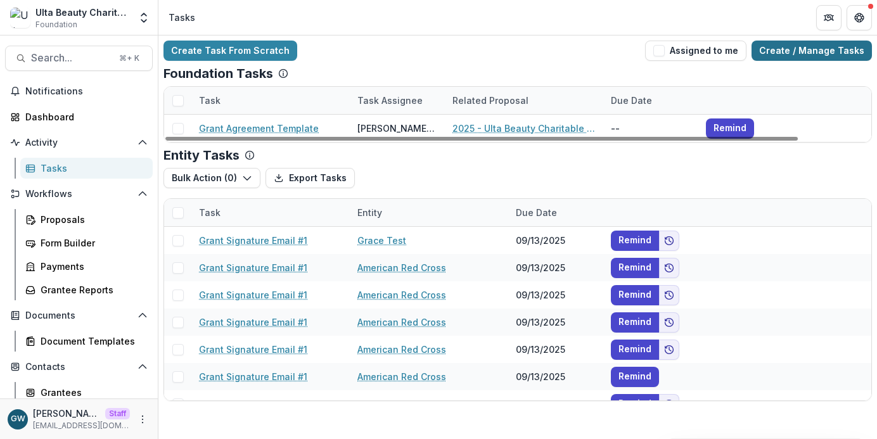
click at [793, 51] on link "Create / Manage Tasks" at bounding box center [812, 51] width 120 height 20
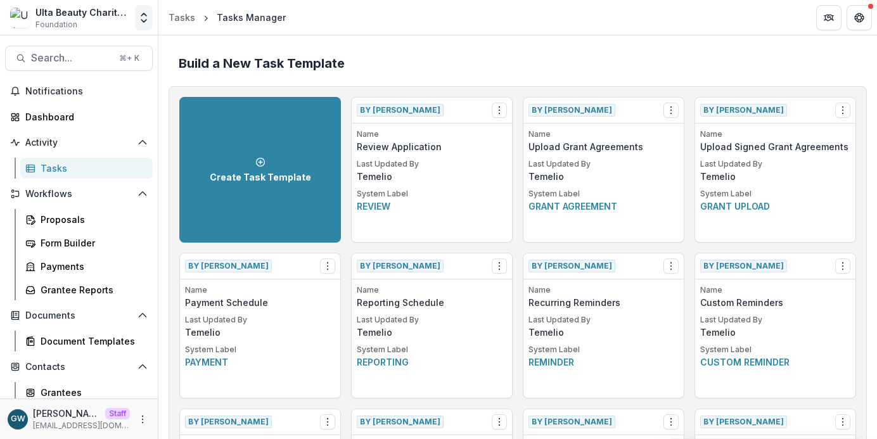
click at [146, 21] on icon "Open entity switcher" at bounding box center [144, 17] width 13 height 13
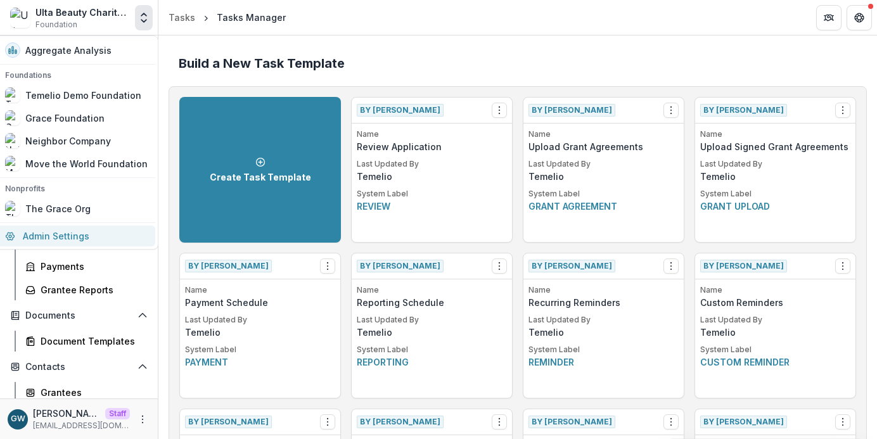
click at [93, 232] on link "Admin Settings" at bounding box center [76, 236] width 158 height 21
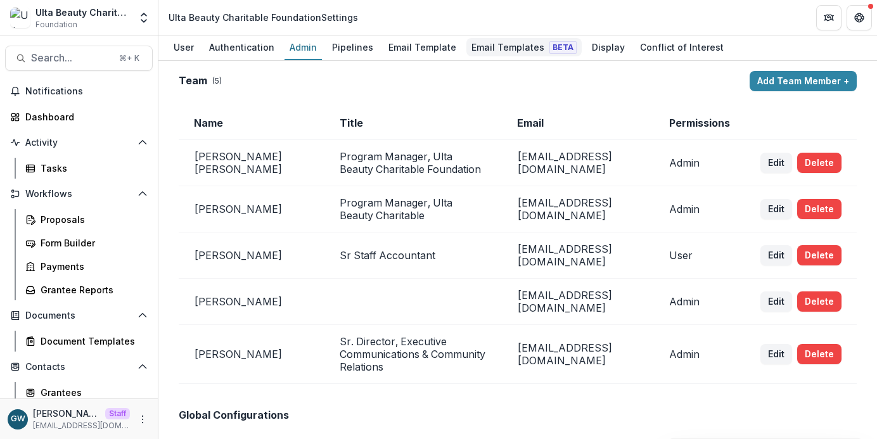
click at [478, 46] on div "Email Templates Beta" at bounding box center [524, 47] width 115 height 18
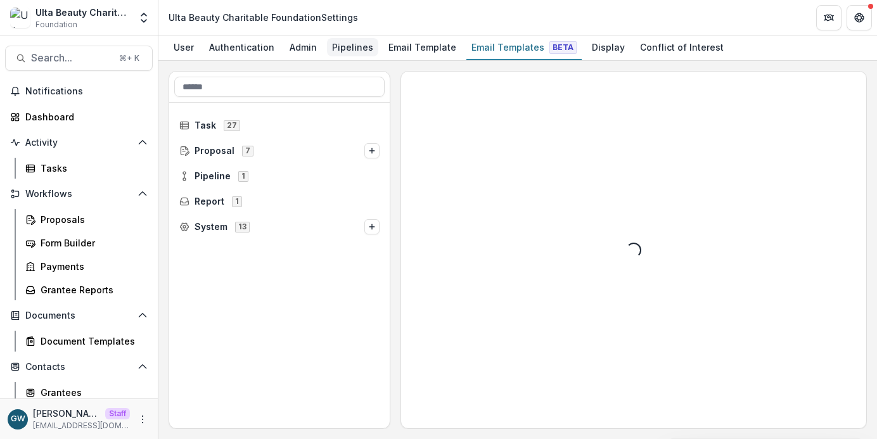
click at [339, 48] on div "Pipelines" at bounding box center [352, 47] width 51 height 18
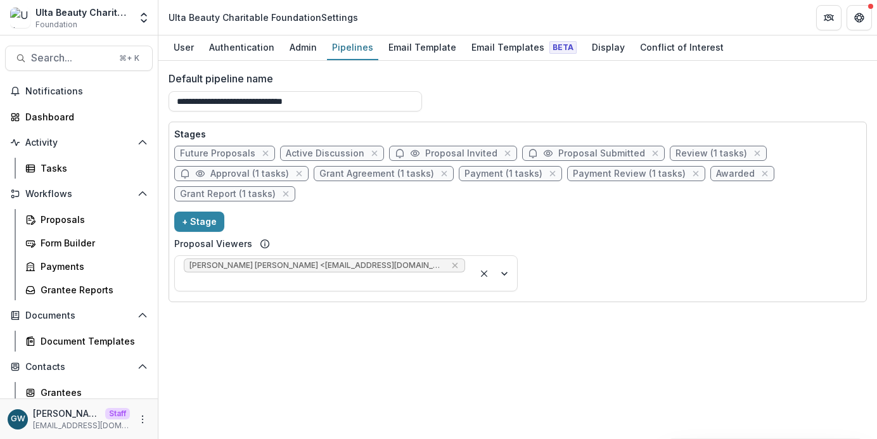
click at [374, 177] on span "Grant Agreement (1 tasks)" at bounding box center [376, 174] width 115 height 11
select select "********"
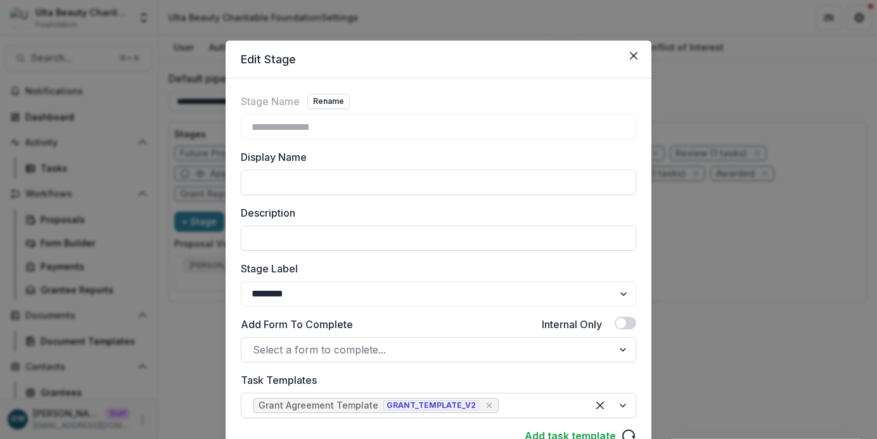
scroll to position [3, 0]
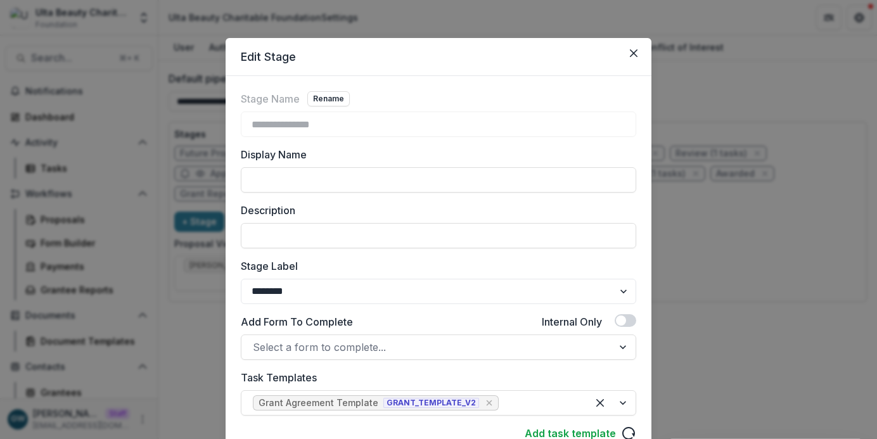
click at [758, 252] on div "**********" at bounding box center [438, 219] width 877 height 439
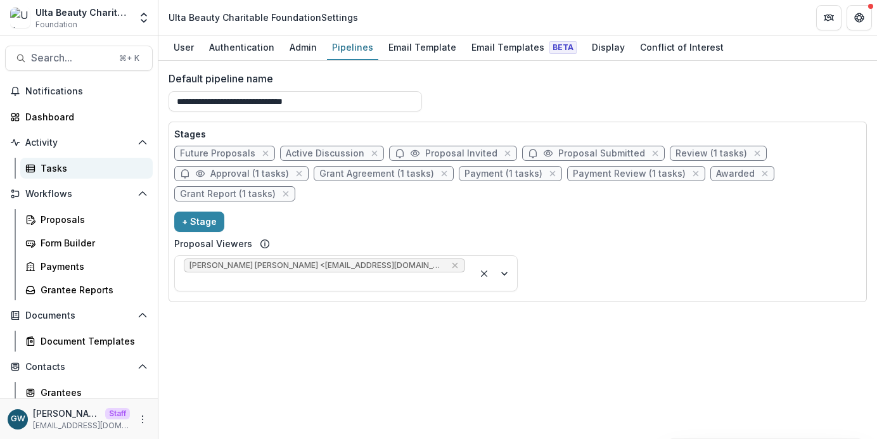
click at [55, 162] on div "Tasks" at bounding box center [92, 168] width 102 height 13
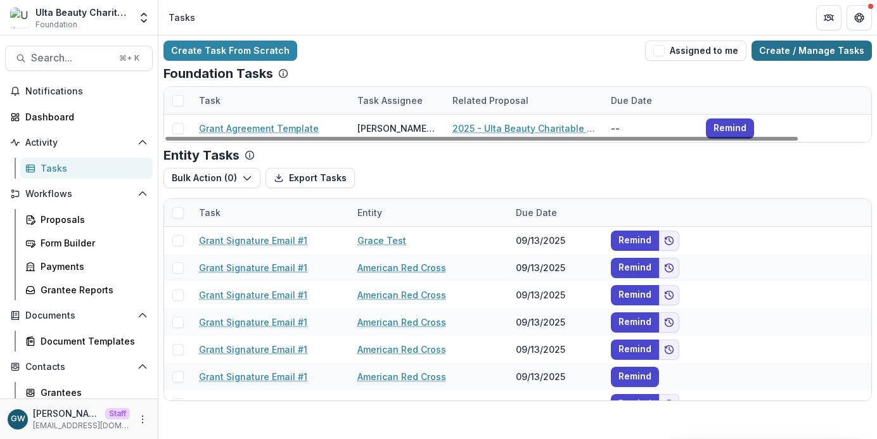
click at [782, 54] on link "Create / Manage Tasks" at bounding box center [812, 51] width 120 height 20
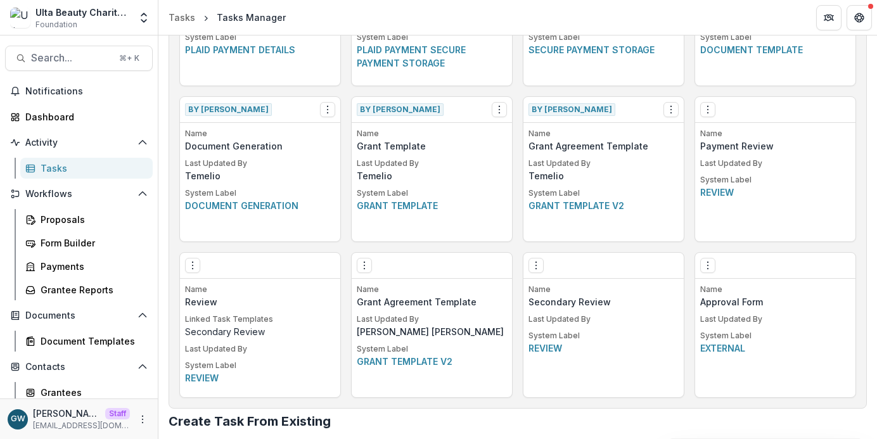
scroll to position [783, 0]
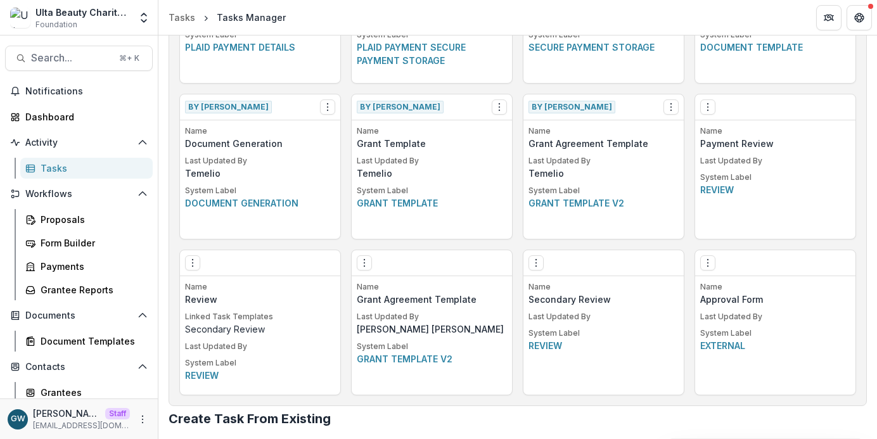
click at [671, 107] on icon "Options" at bounding box center [671, 107] width 10 height 10
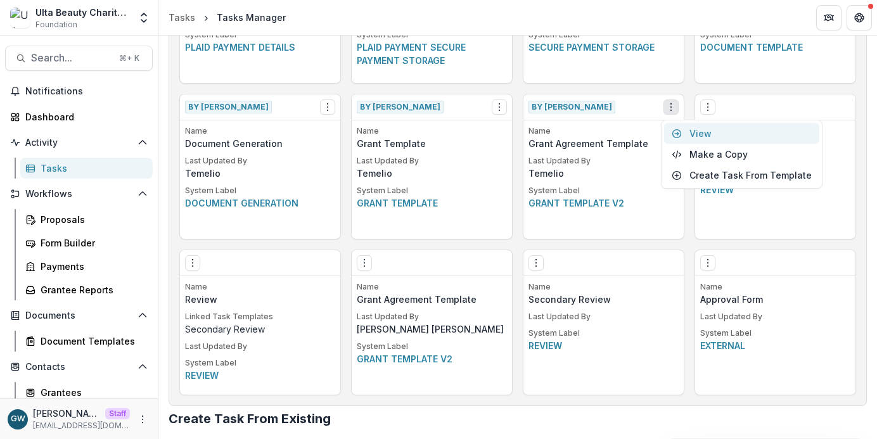
click at [714, 136] on link "View" at bounding box center [741, 133] width 155 height 21
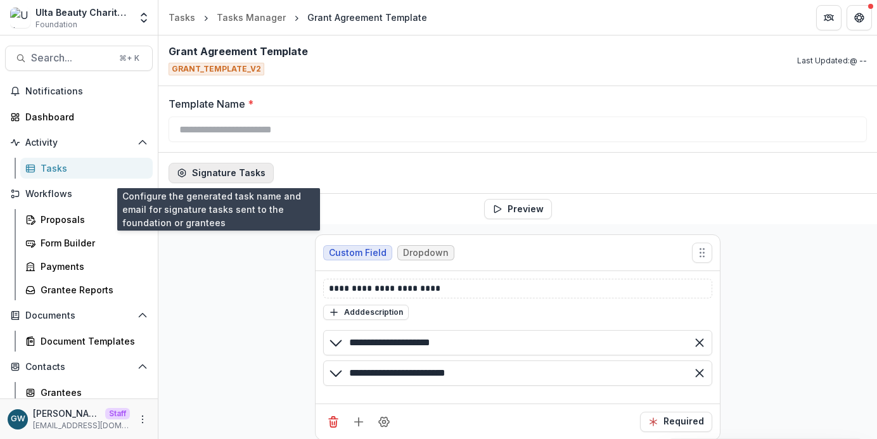
click at [248, 169] on button "Signature Tasks" at bounding box center [221, 173] width 105 height 20
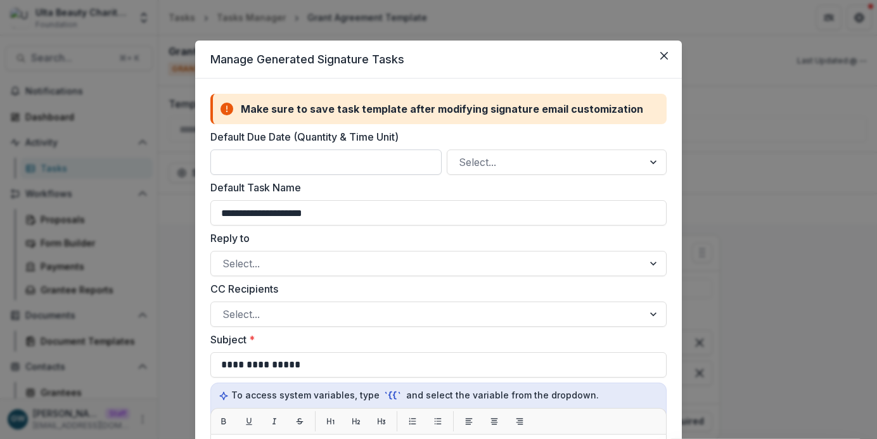
click at [266, 165] on input "Default Due Date (Quantity & Time Unit)" at bounding box center [325, 162] width 231 height 25
click at [510, 165] on div at bounding box center [545, 162] width 173 height 18
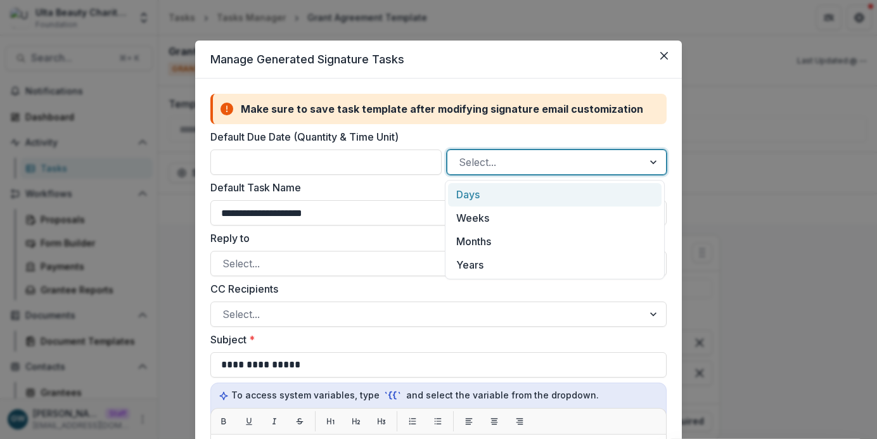
click at [492, 193] on div "Days" at bounding box center [555, 194] width 214 height 23
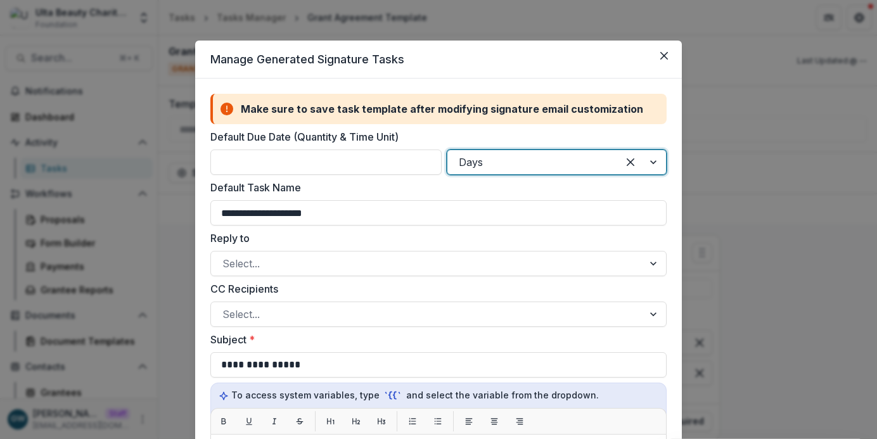
click at [469, 143] on label "Default Due Date (Quantity & Time Unit)" at bounding box center [434, 136] width 449 height 15
click at [442, 150] on input "*" at bounding box center [325, 162] width 231 height 25
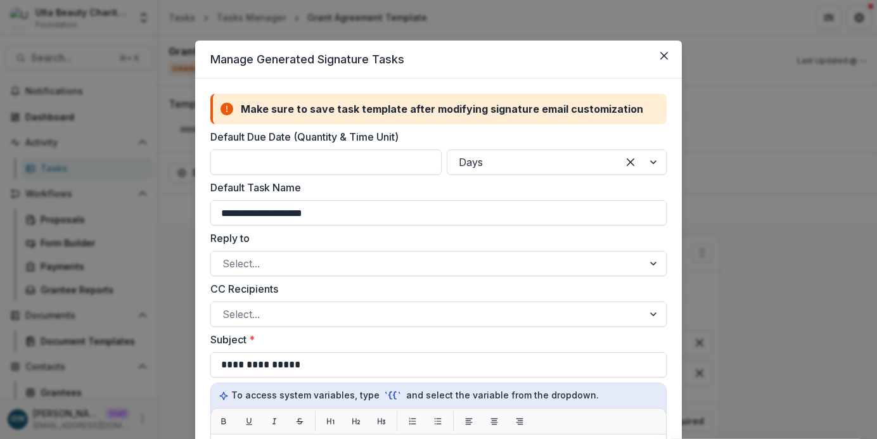
click at [421, 136] on label "Default Due Date (Quantity & Time Unit)" at bounding box center [434, 136] width 449 height 15
click at [421, 150] on input "*" at bounding box center [325, 162] width 231 height 25
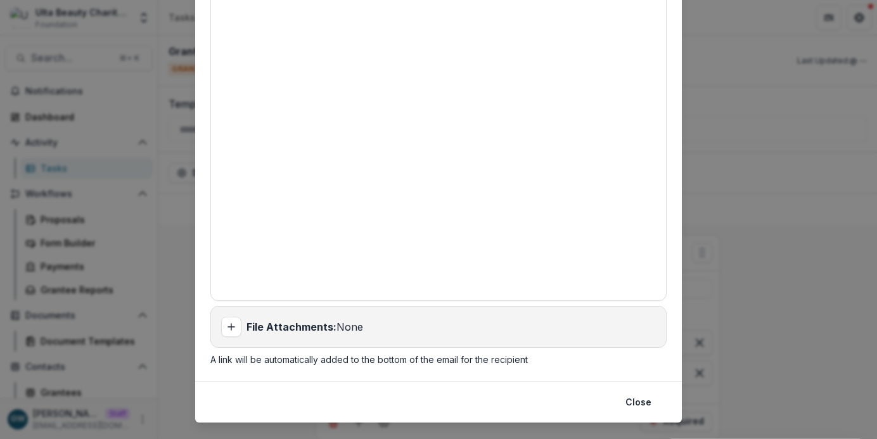
scroll to position [474, 0]
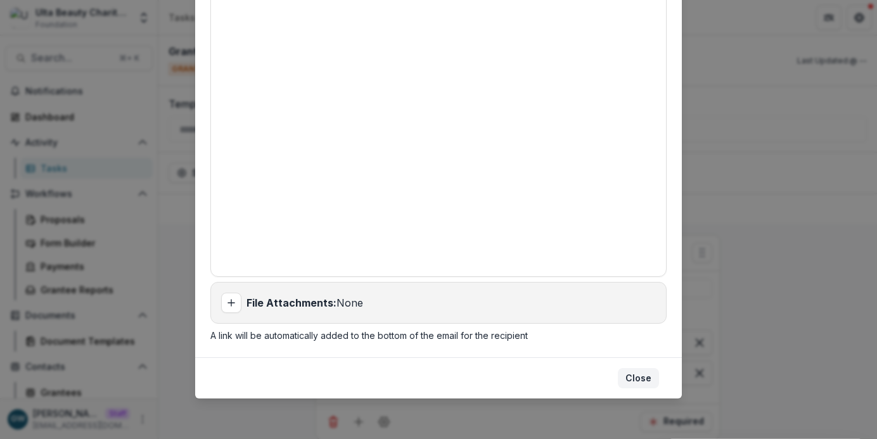
type input "*"
click at [627, 376] on button "Close" at bounding box center [638, 378] width 41 height 20
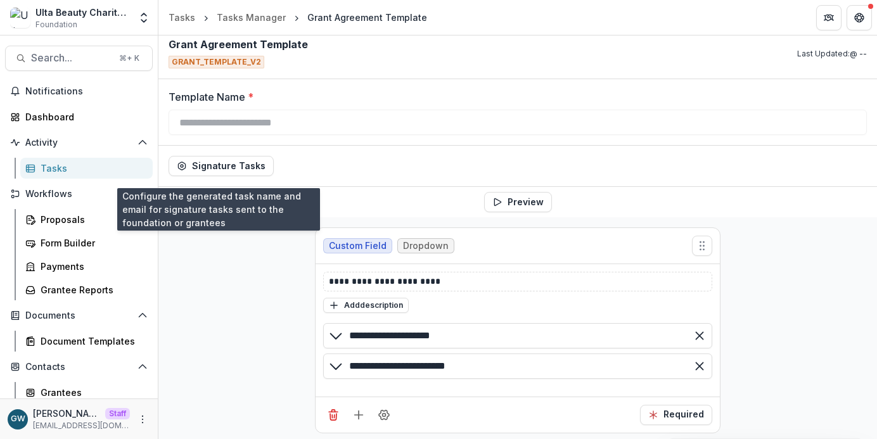
scroll to position [0, 0]
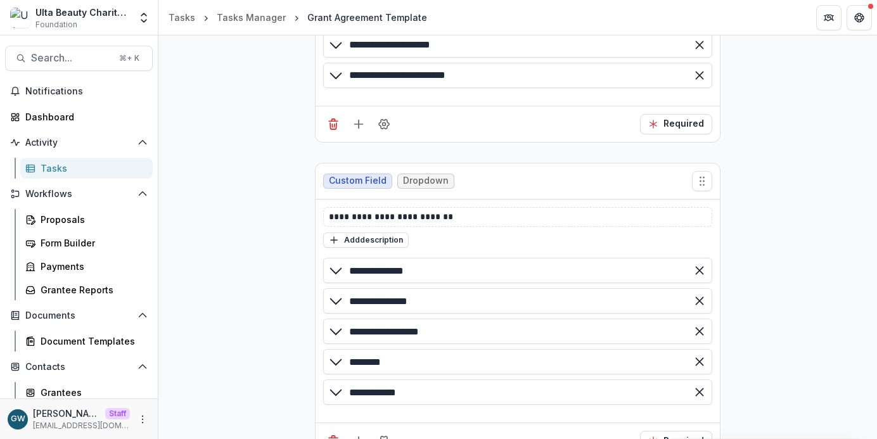
scroll to position [65, 0]
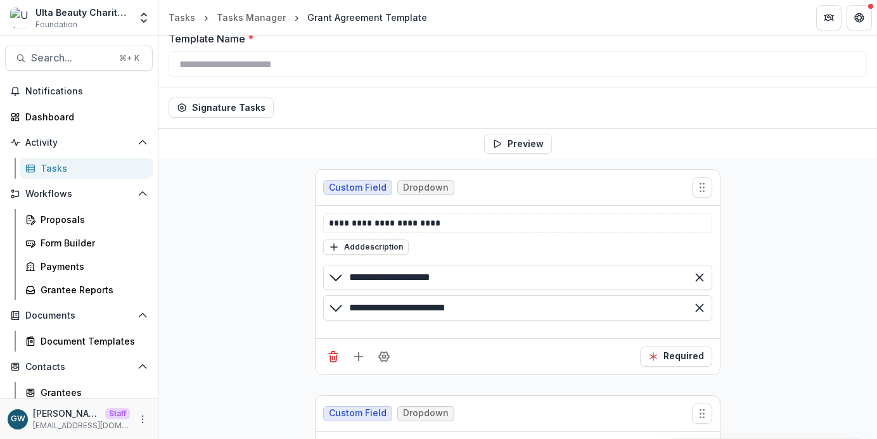
click at [71, 164] on div "Tasks" at bounding box center [92, 168] width 102 height 13
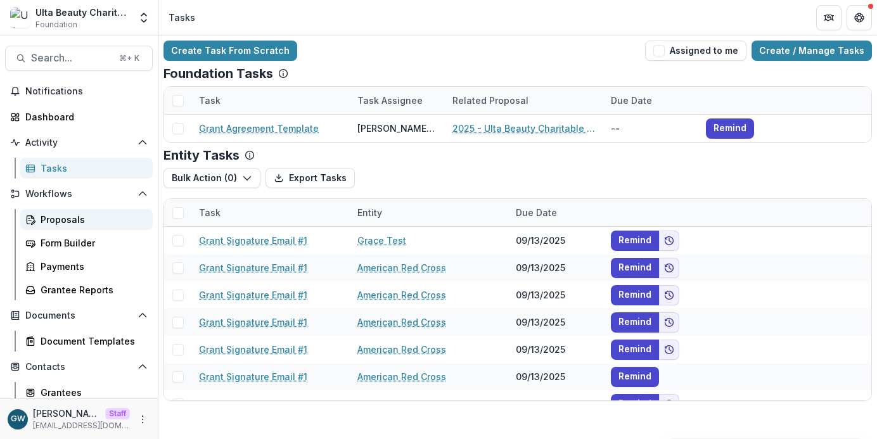
click at [65, 219] on div "Proposals" at bounding box center [92, 219] width 102 height 13
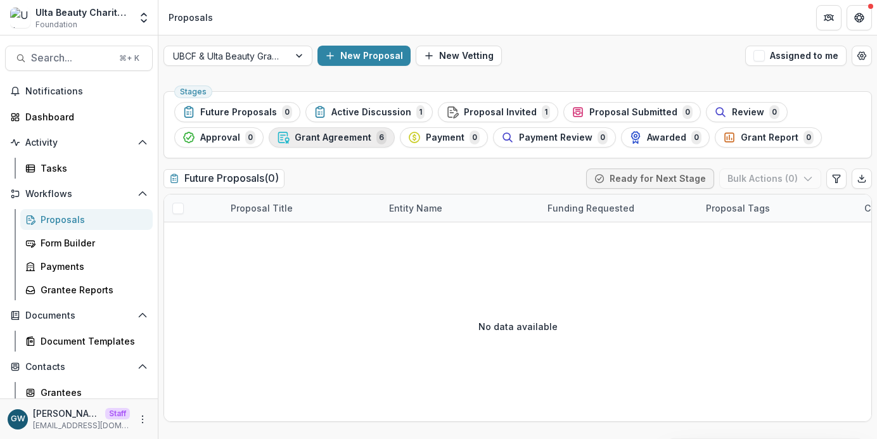
click at [337, 141] on span "Grant Agreement" at bounding box center [333, 137] width 77 height 11
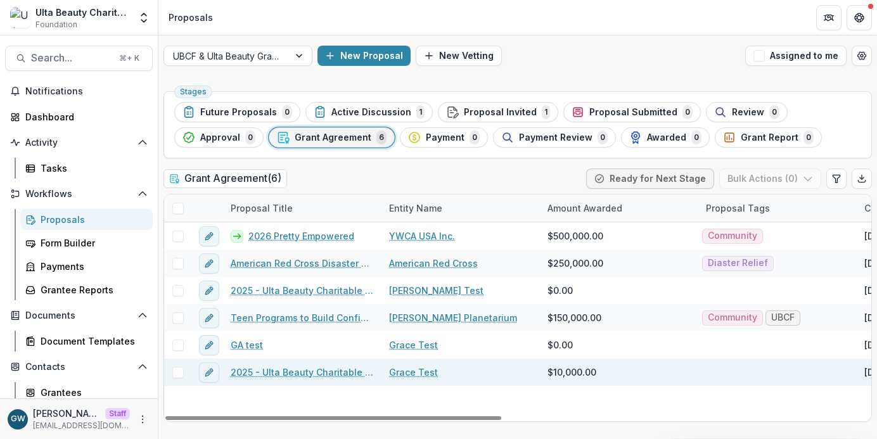
click at [262, 371] on link "2025 - Ulta Beauty Charitable Foundation Application" at bounding box center [302, 372] width 143 height 13
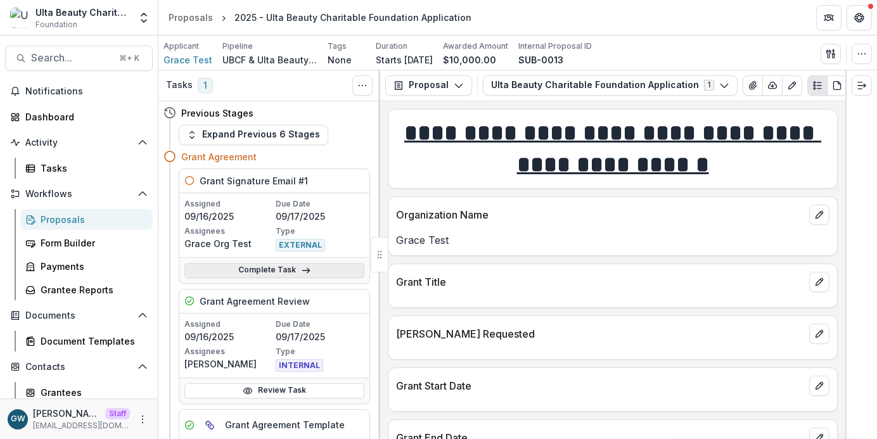
click at [301, 273] on icon at bounding box center [306, 271] width 10 height 10
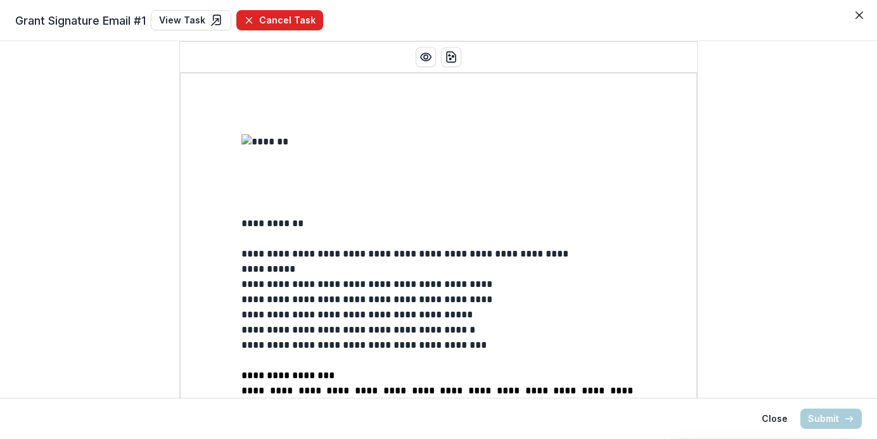
click at [299, 16] on button "Cancel Task" at bounding box center [279, 20] width 87 height 20
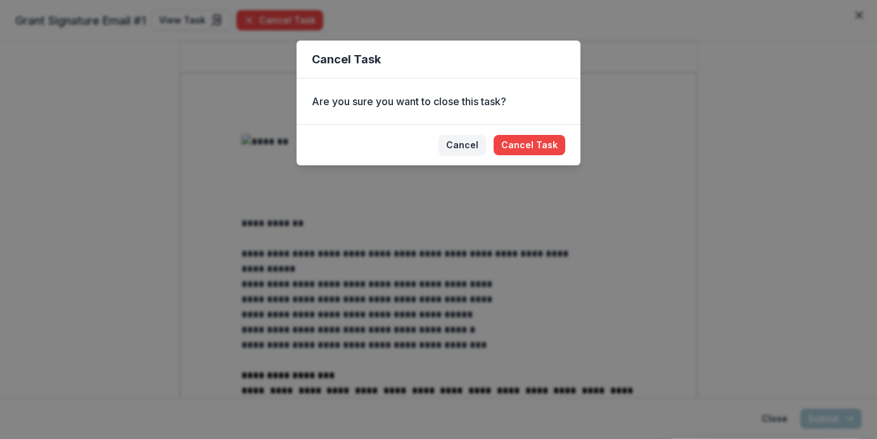
click at [535, 132] on footer "Cancel Cancel Task" at bounding box center [439, 144] width 284 height 41
click at [531, 138] on button "Cancel Task" at bounding box center [530, 145] width 72 height 20
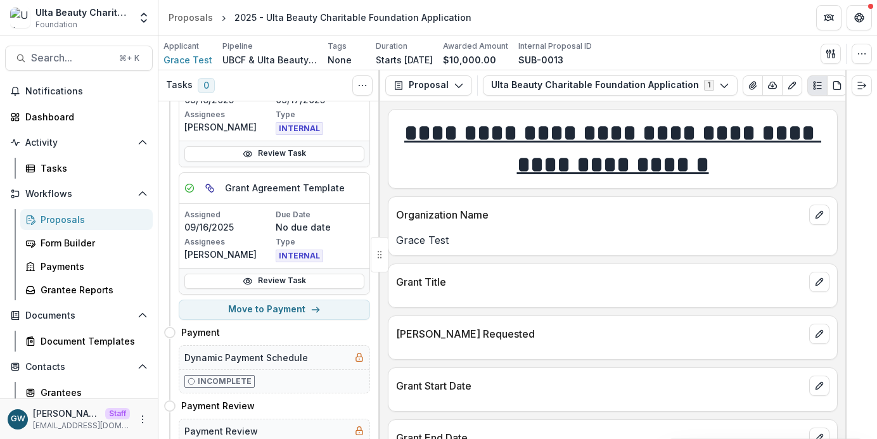
scroll to position [119, 0]
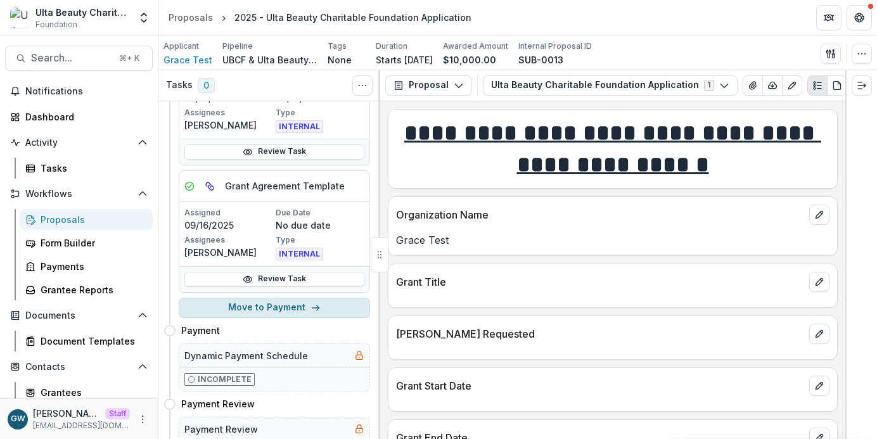
click at [252, 309] on button "Move to Payment" at bounding box center [274, 308] width 191 height 20
select select "*******"
select select "**********"
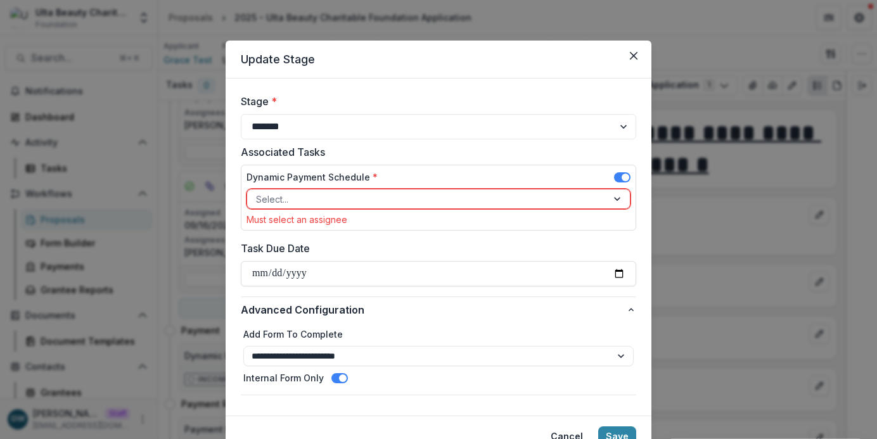
click at [637, 54] on button "Close" at bounding box center [634, 56] width 20 height 20
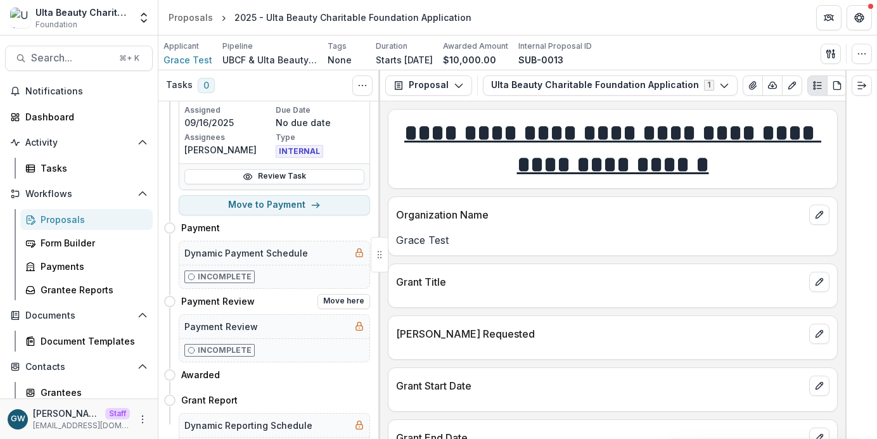
scroll to position [226, 0]
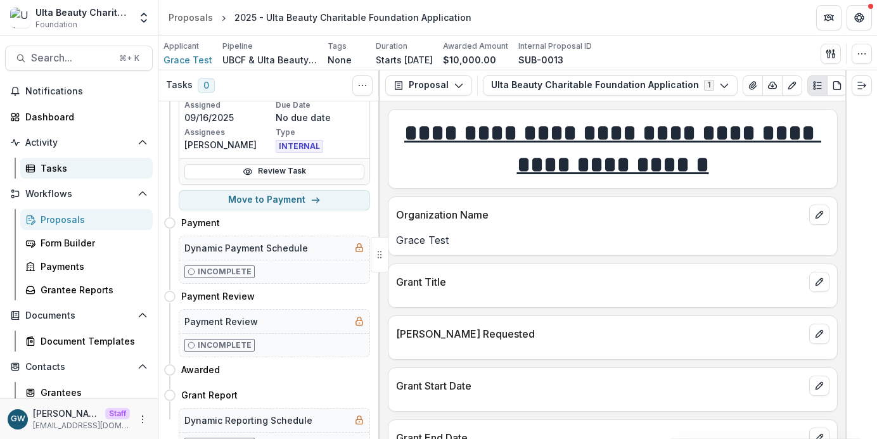
click at [55, 166] on div "Tasks" at bounding box center [92, 168] width 102 height 13
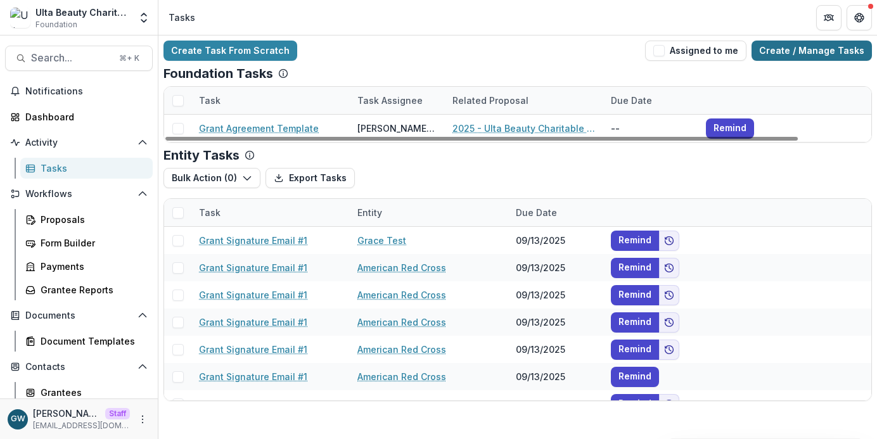
click at [831, 56] on link "Create / Manage Tasks" at bounding box center [812, 51] width 120 height 20
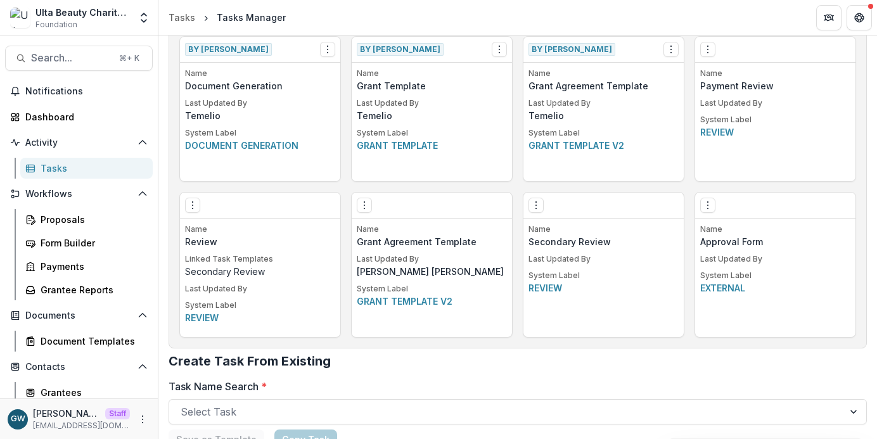
scroll to position [819, 0]
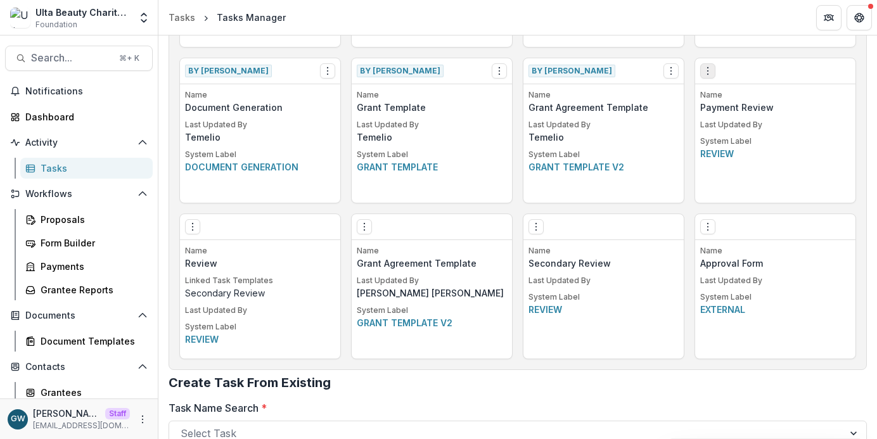
click at [711, 69] on button "Options" at bounding box center [707, 70] width 15 height 15
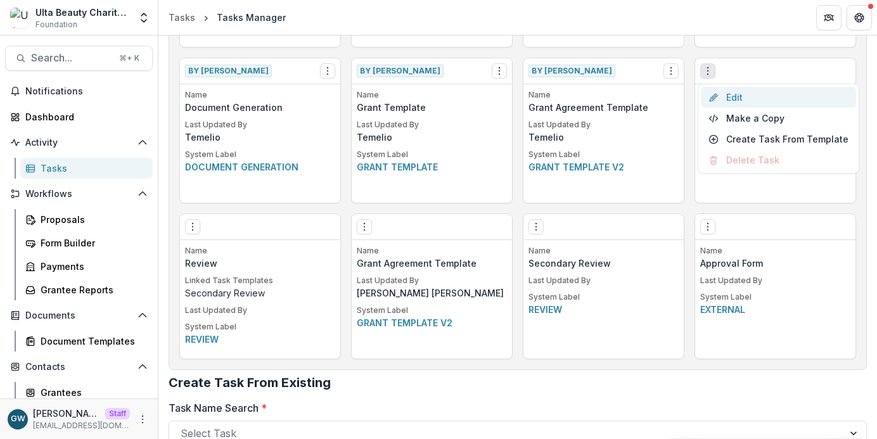
click at [755, 95] on link "Edit" at bounding box center [778, 97] width 155 height 21
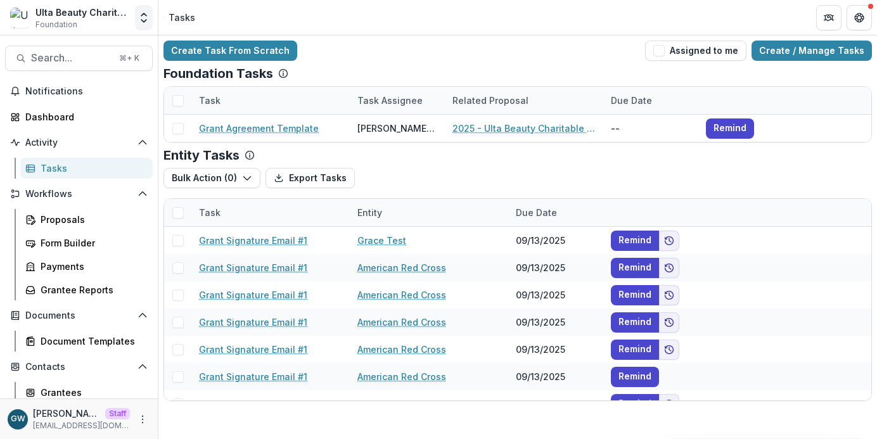
click at [143, 13] on icon "Open entity switcher" at bounding box center [144, 17] width 13 height 13
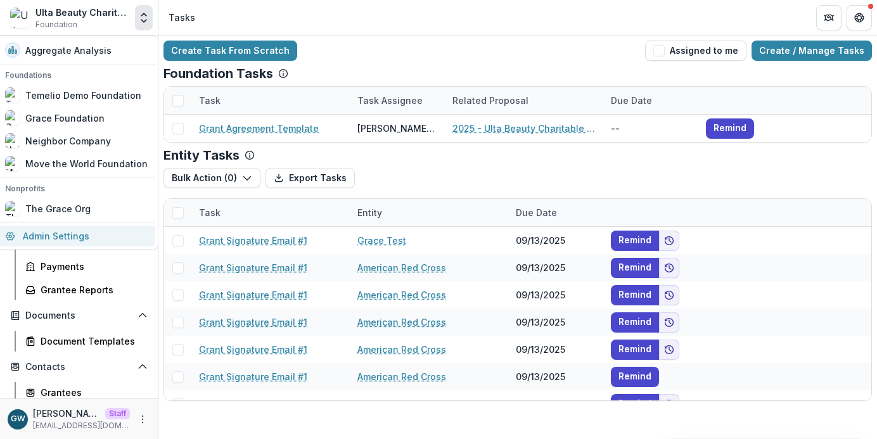
click at [72, 232] on link "Admin Settings" at bounding box center [76, 236] width 158 height 21
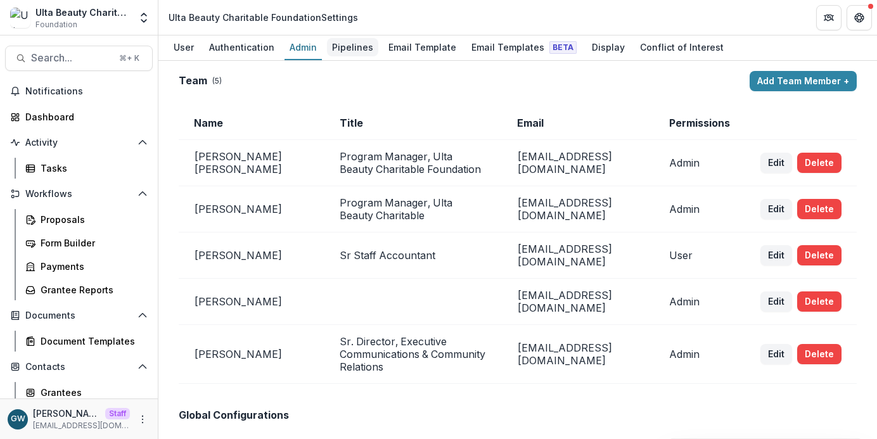
click at [352, 51] on div "Pipelines" at bounding box center [352, 47] width 51 height 18
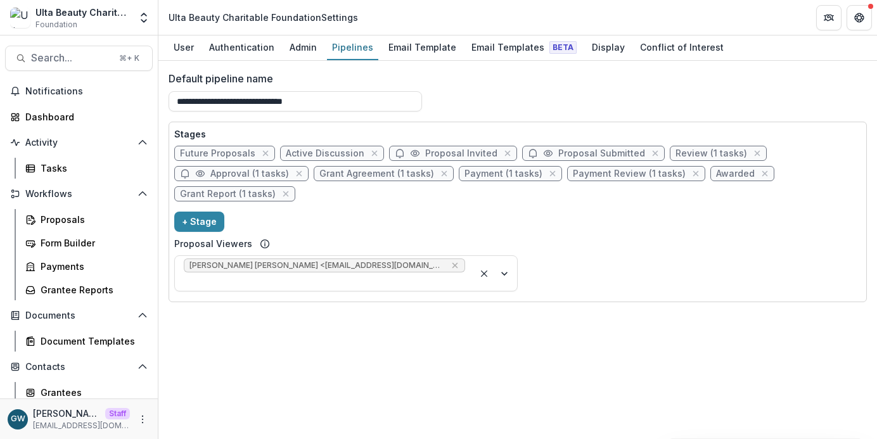
click at [627, 173] on span "Payment Review (1 tasks)" at bounding box center [629, 174] width 113 height 11
select select "******"
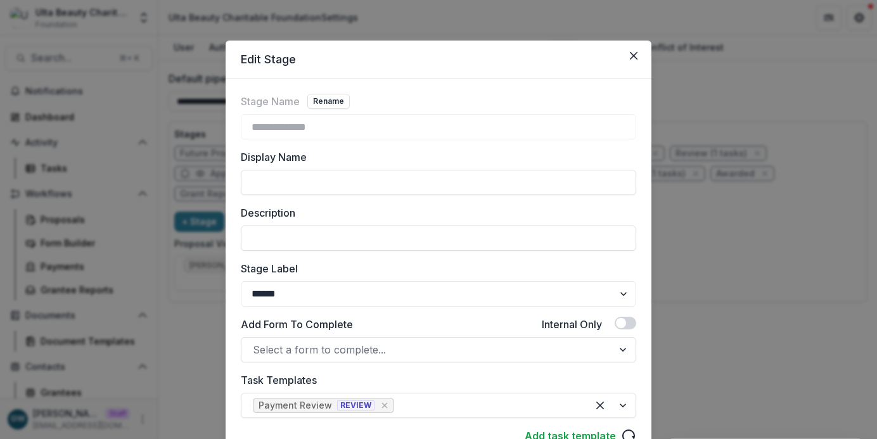
click at [779, 201] on div "**********" at bounding box center [438, 219] width 877 height 439
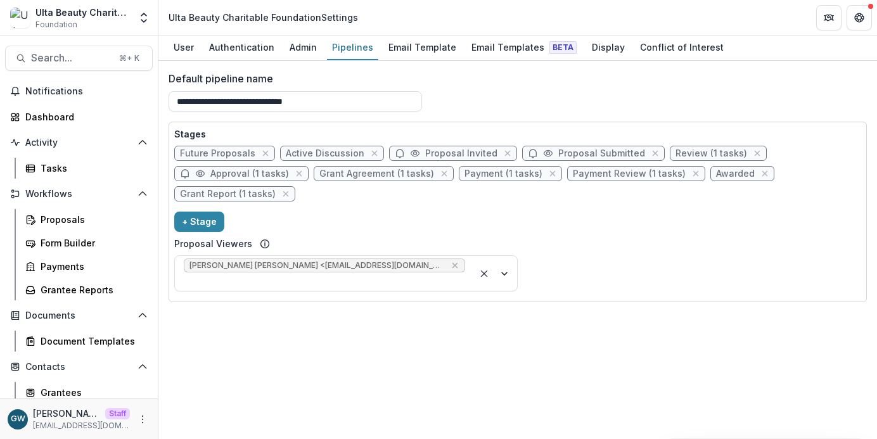
click at [244, 193] on span "Grant Report (1 tasks)" at bounding box center [228, 194] width 96 height 11
select select "*********"
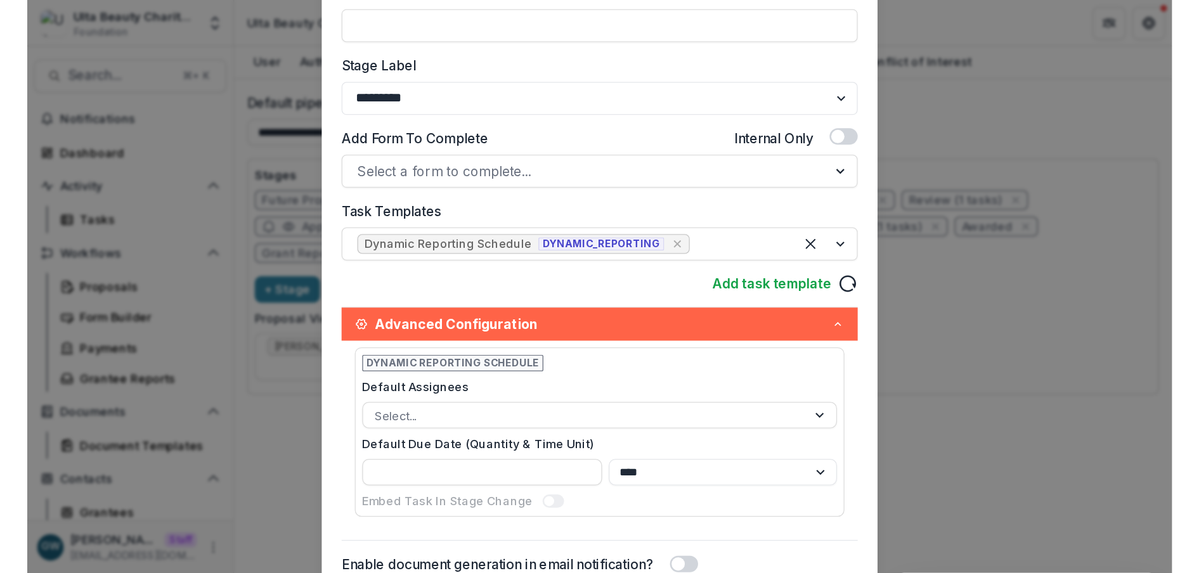
scroll to position [204, 0]
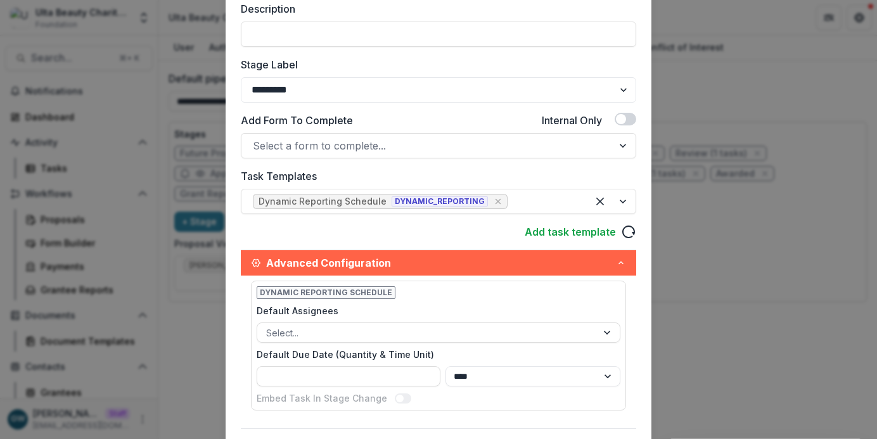
click at [813, 171] on div "**********" at bounding box center [438, 219] width 877 height 439
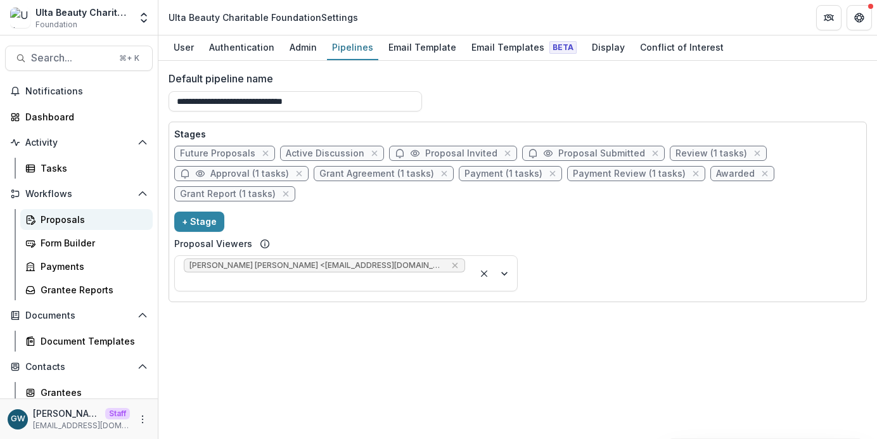
click at [76, 221] on div "Proposals" at bounding box center [92, 219] width 102 height 13
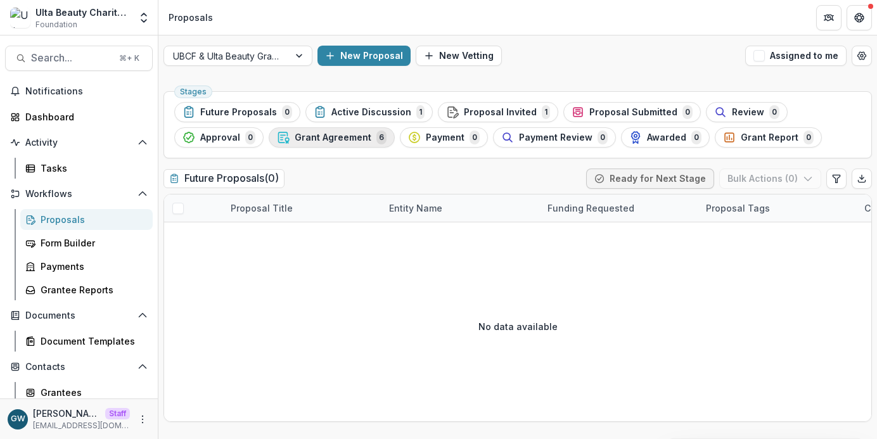
click at [330, 139] on span "Grant Agreement" at bounding box center [333, 137] width 77 height 11
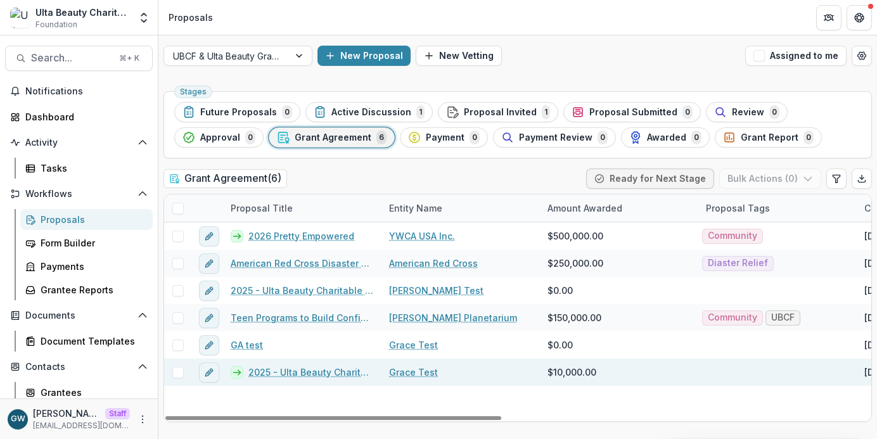
click at [293, 373] on link "2025 - Ulta Beauty Charitable Foundation Application" at bounding box center [310, 372] width 125 height 13
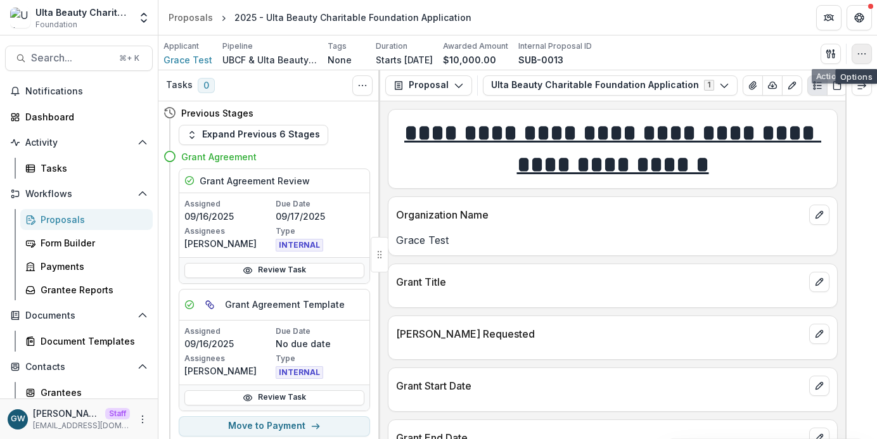
click at [842, 49] on icon "button" at bounding box center [862, 54] width 10 height 10
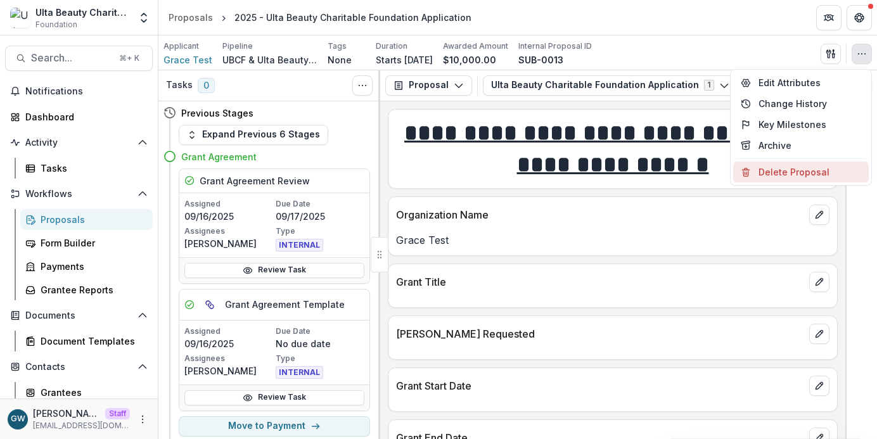
click at [780, 173] on button "Delete Proposal" at bounding box center [801, 172] width 136 height 21
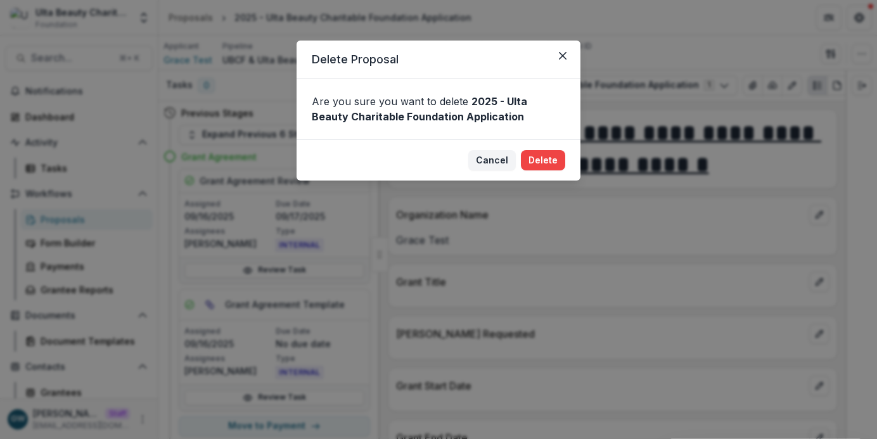
click at [555, 164] on button "Delete" at bounding box center [543, 160] width 44 height 20
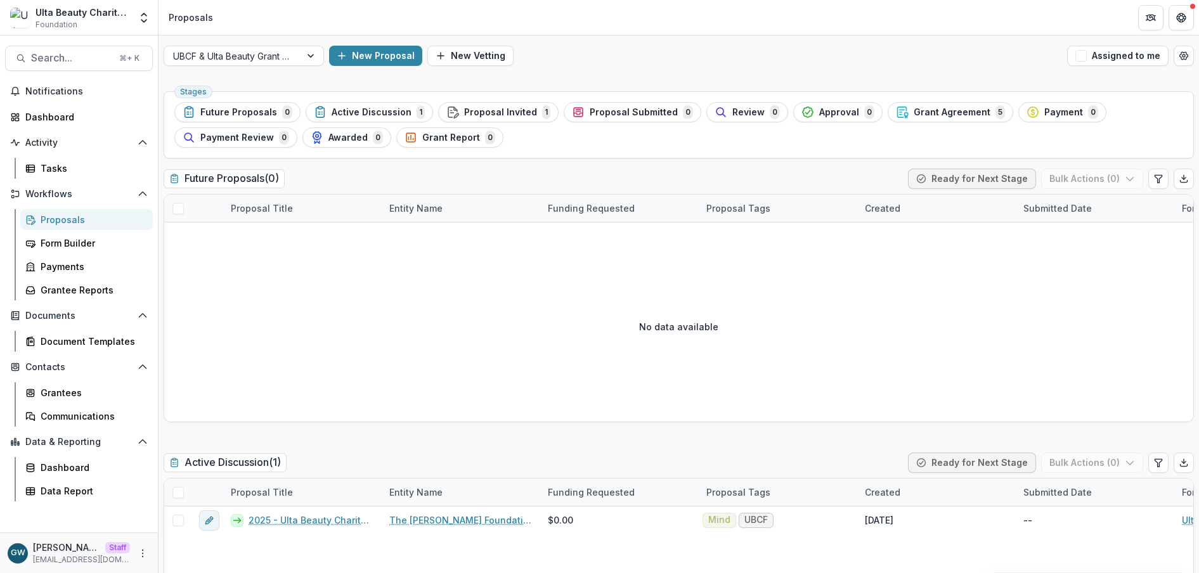
click at [74, 219] on div "Proposals" at bounding box center [92, 219] width 102 height 13
click at [801, 108] on div "Approval 0" at bounding box center [837, 112] width 73 height 14
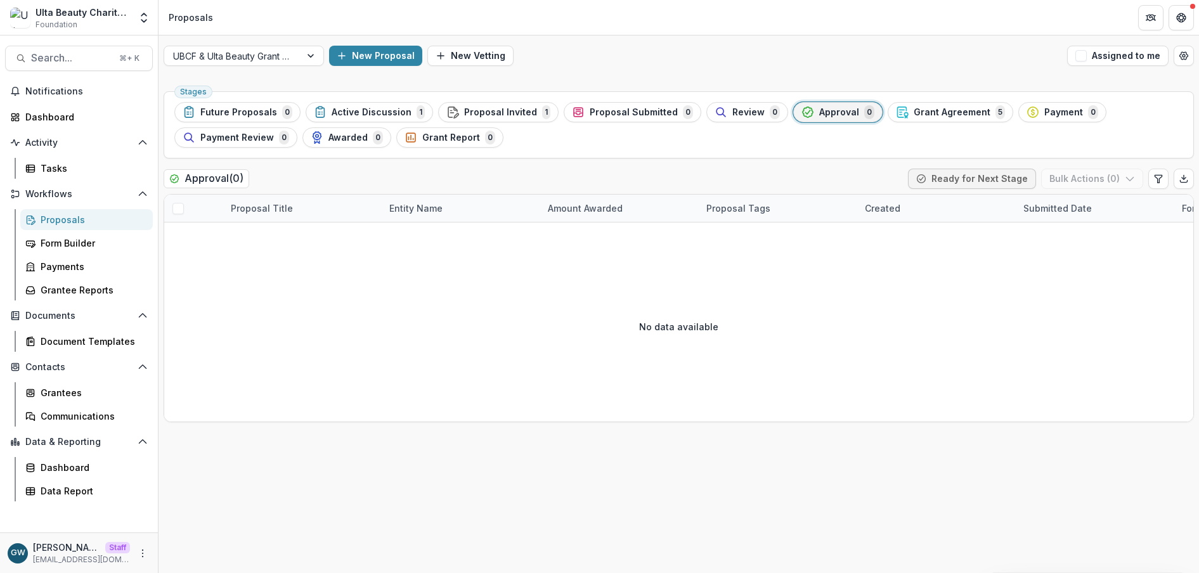
drag, startPoint x: 808, startPoint y: 106, endPoint x: 755, endPoint y: 94, distance: 54.6
click at [819, 107] on span "Approval" at bounding box center [839, 112] width 40 height 11
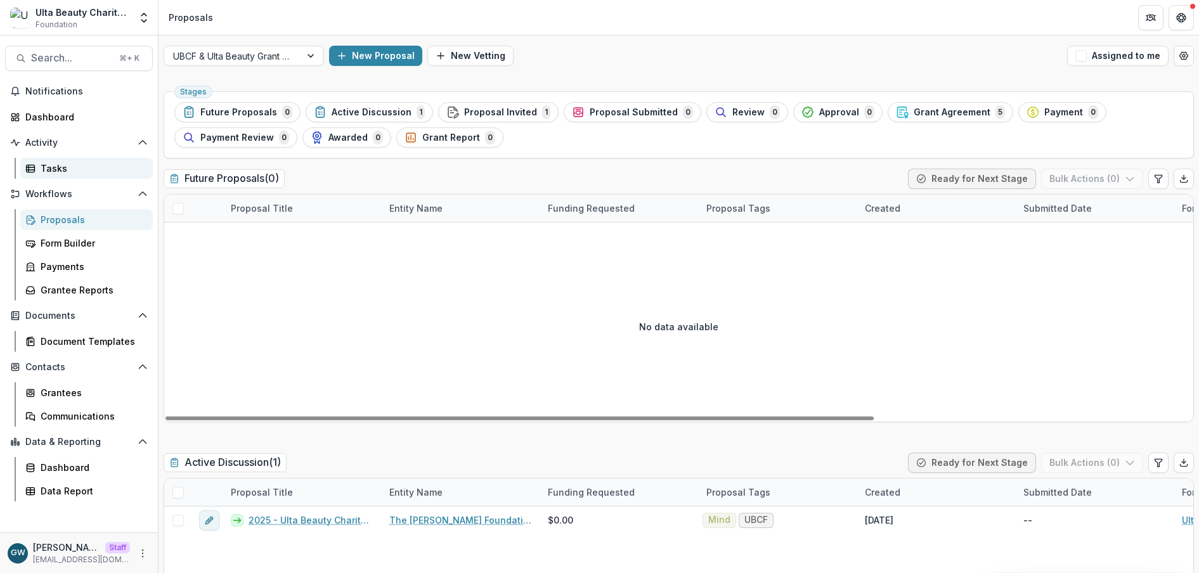
click at [56, 168] on div "Tasks" at bounding box center [92, 168] width 102 height 13
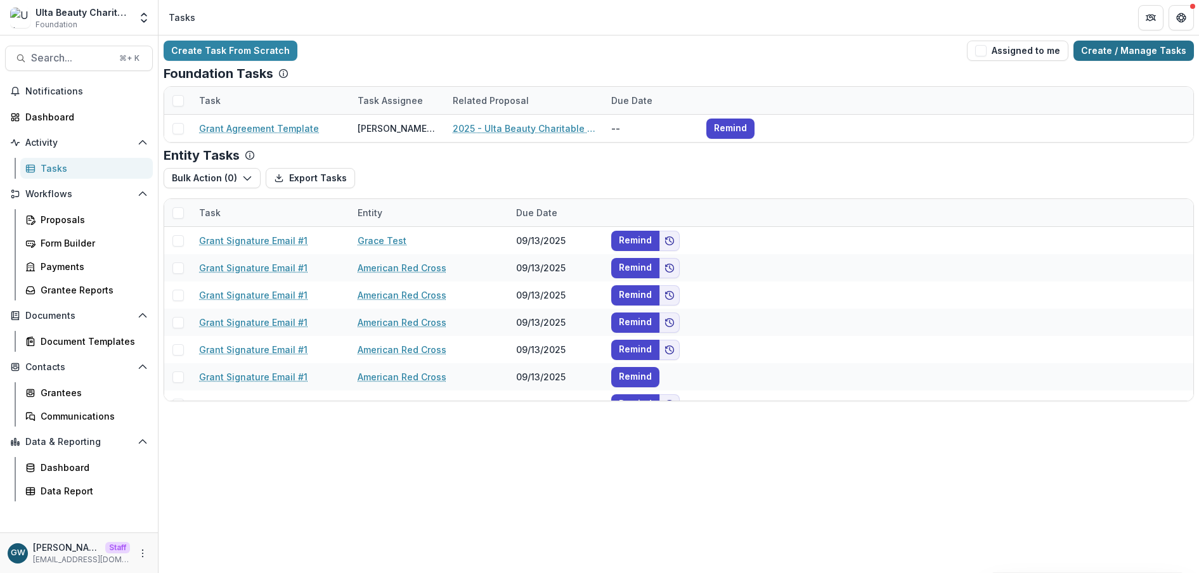
click at [842, 48] on link "Create / Manage Tasks" at bounding box center [1133, 51] width 120 height 20
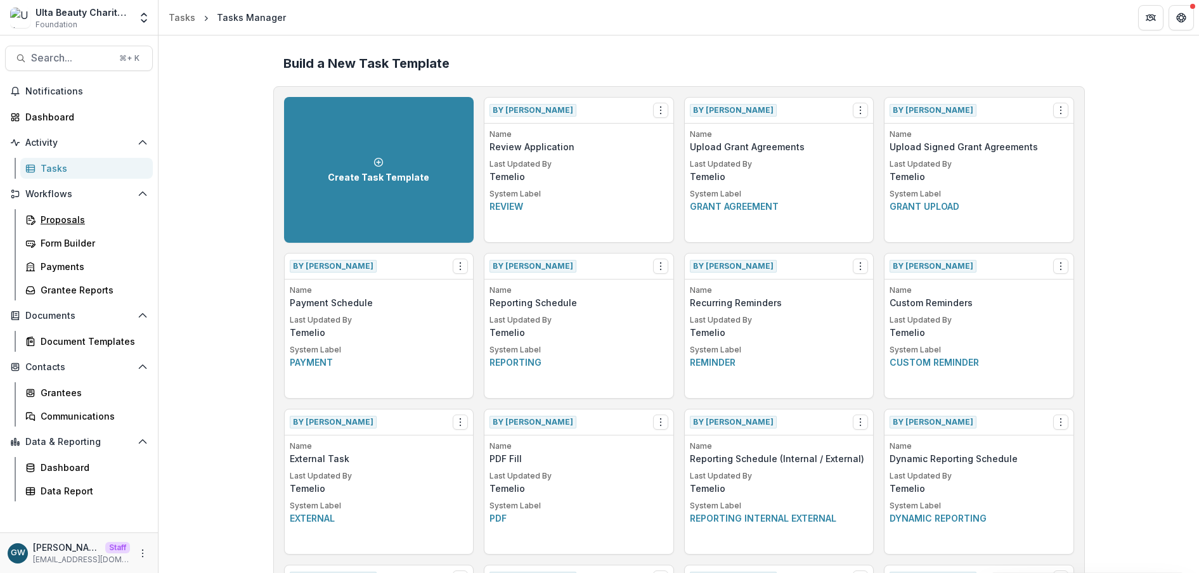
drag, startPoint x: 65, startPoint y: 219, endPoint x: 10, endPoint y: 243, distance: 60.8
click at [65, 219] on div "Proposals" at bounding box center [92, 219] width 102 height 13
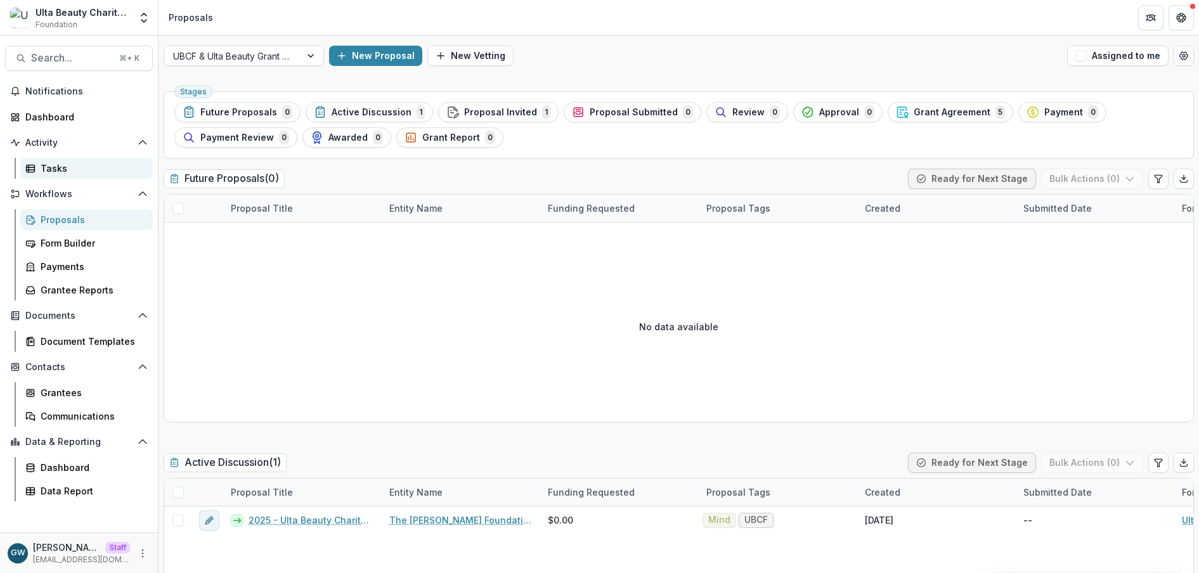
click at [76, 171] on div "Tasks" at bounding box center [92, 168] width 102 height 13
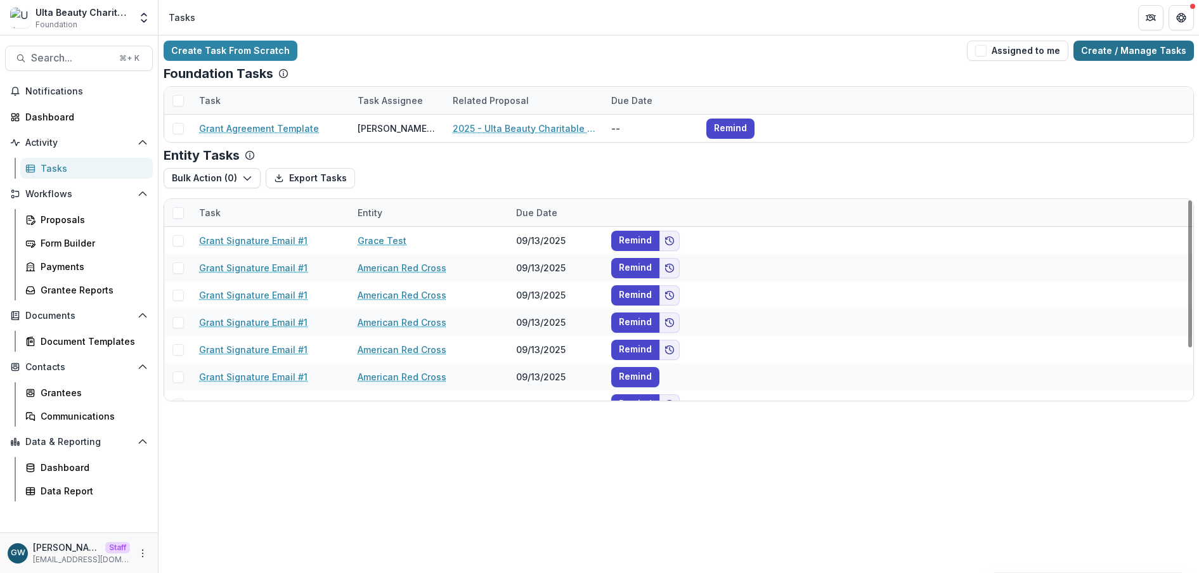
click at [842, 45] on link "Create / Manage Tasks" at bounding box center [1133, 51] width 120 height 20
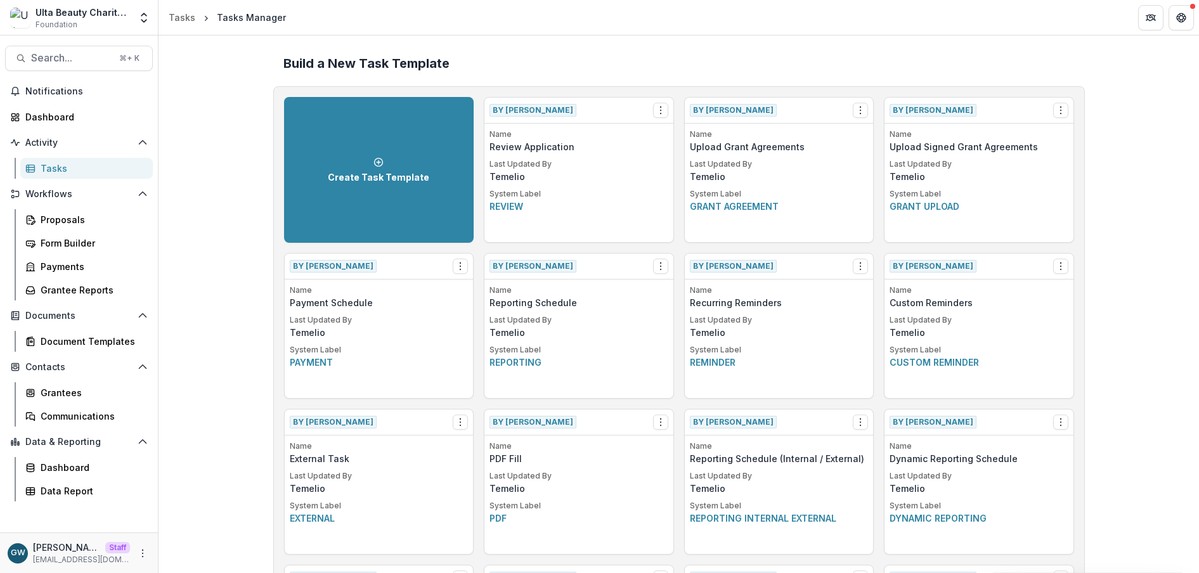
scroll to position [804, 0]
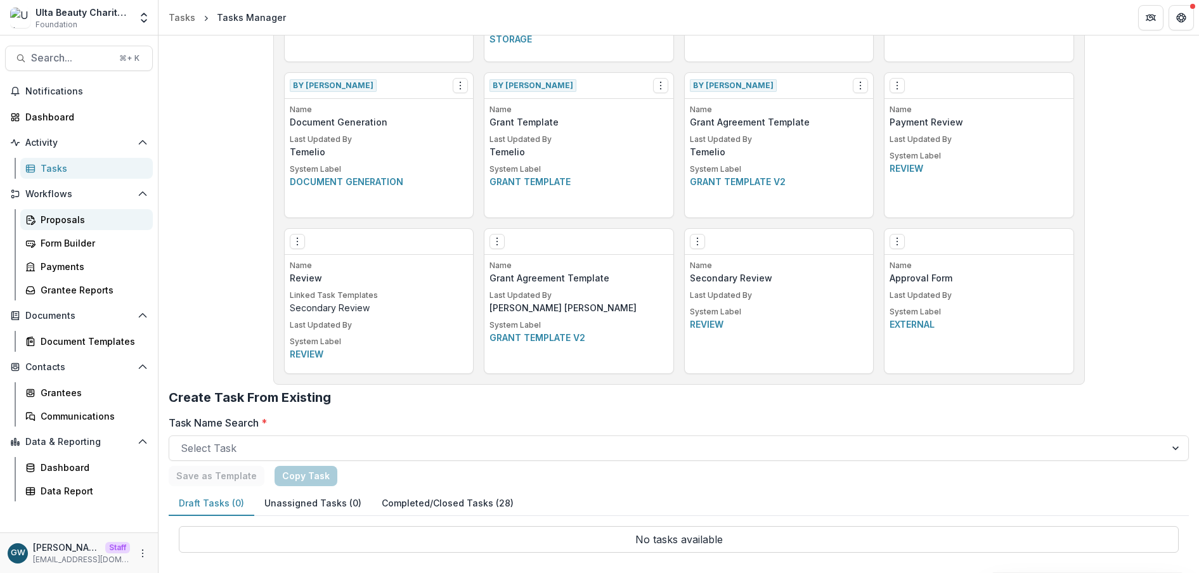
click at [66, 224] on div "Proposals" at bounding box center [92, 219] width 102 height 13
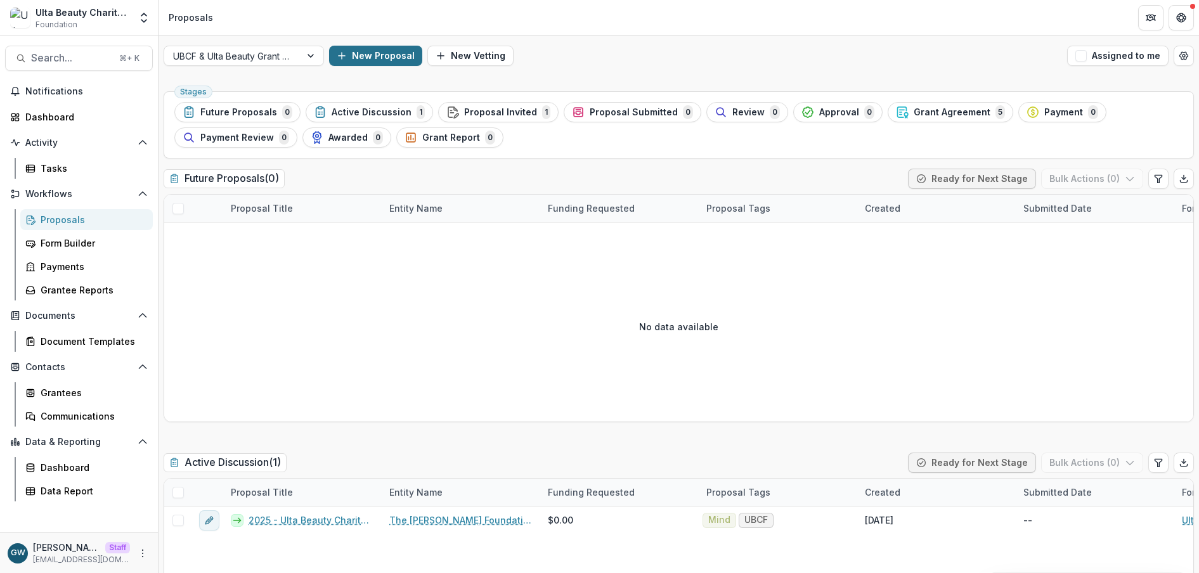
click at [385, 58] on button "New Proposal" at bounding box center [375, 56] width 93 height 20
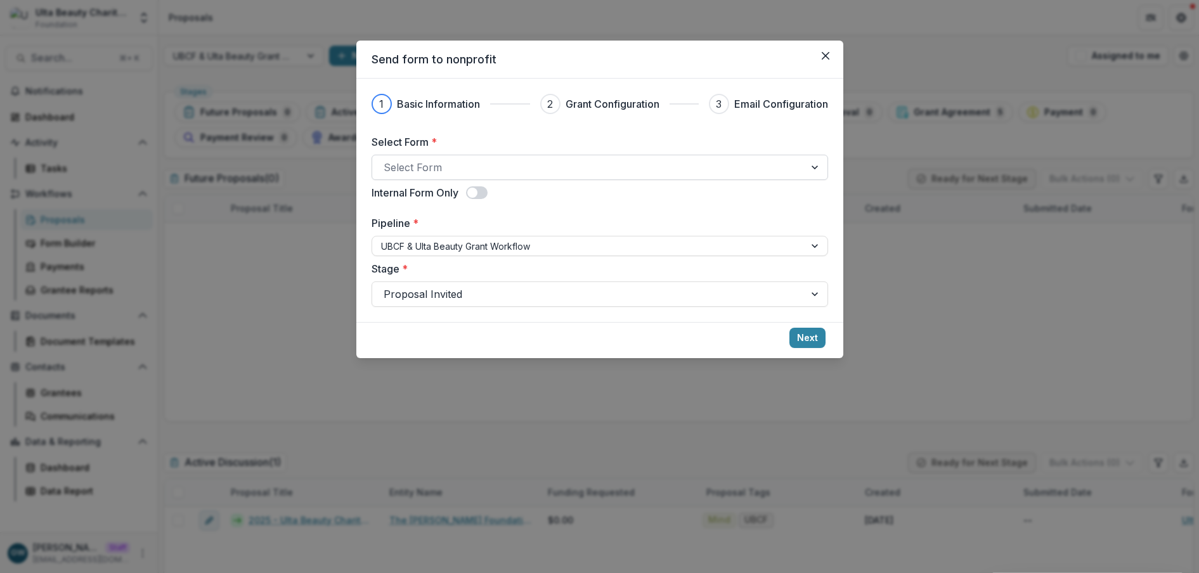
click at [433, 173] on div at bounding box center [587, 167] width 409 height 18
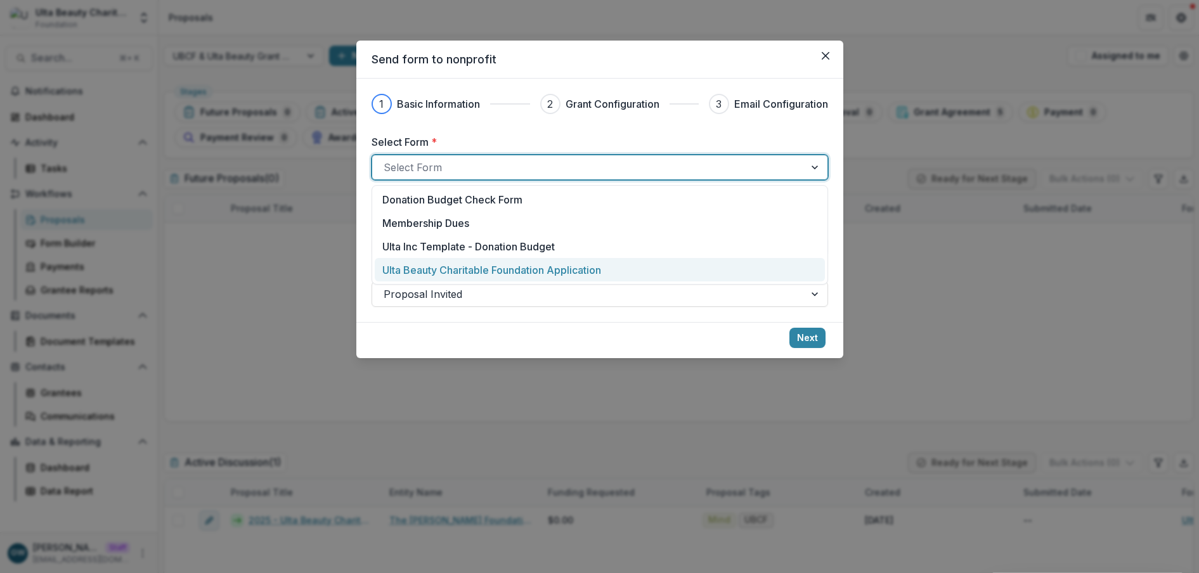
click at [486, 273] on p "Ulta Beauty Charitable Foundation Application" at bounding box center [491, 269] width 219 height 15
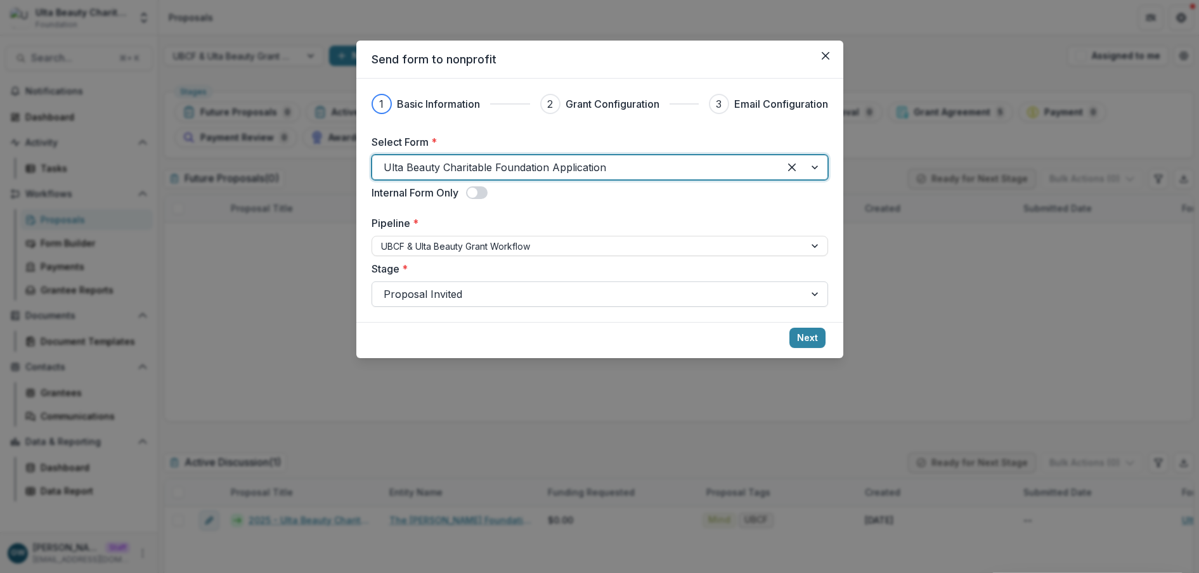
click at [458, 301] on div at bounding box center [587, 294] width 409 height 18
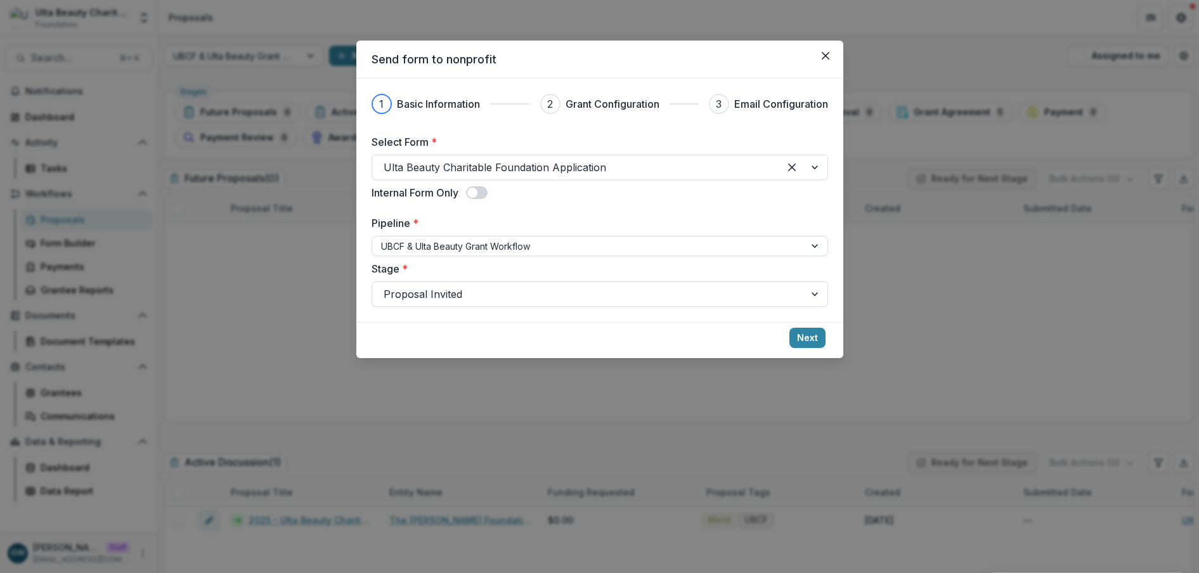
click at [603, 268] on label "Stage *" at bounding box center [595, 268] width 449 height 15
click at [387, 286] on input "Stage *" at bounding box center [384, 293] width 3 height 15
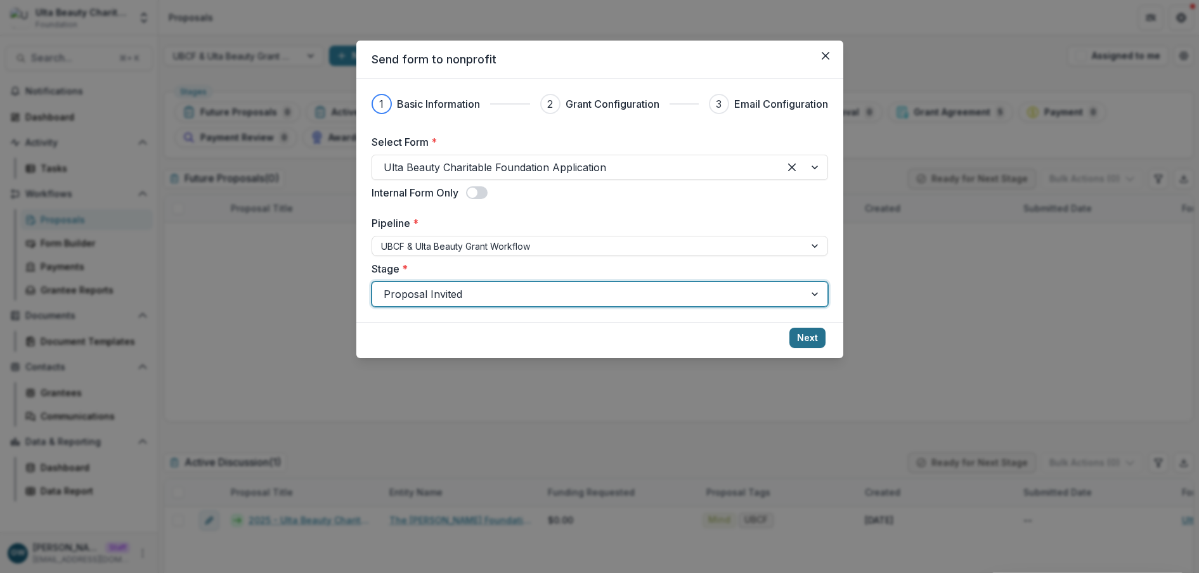
click at [818, 341] on button "Next" at bounding box center [807, 338] width 36 height 20
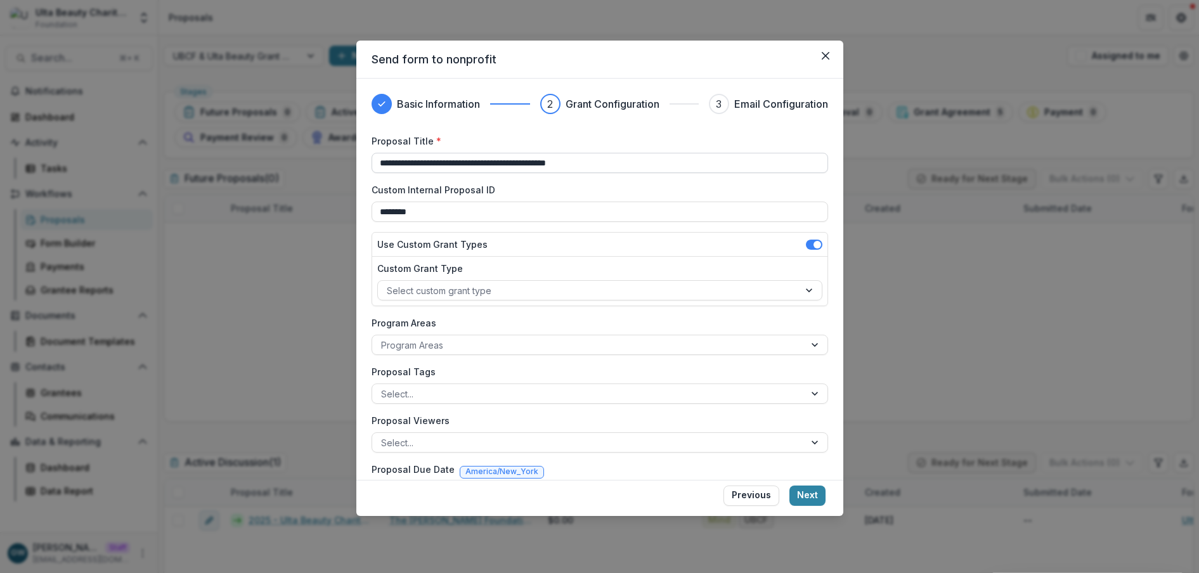
click at [541, 163] on input "**********" at bounding box center [599, 163] width 456 height 20
type input "*********"
click at [561, 140] on label "Proposal Title *" at bounding box center [595, 140] width 449 height 13
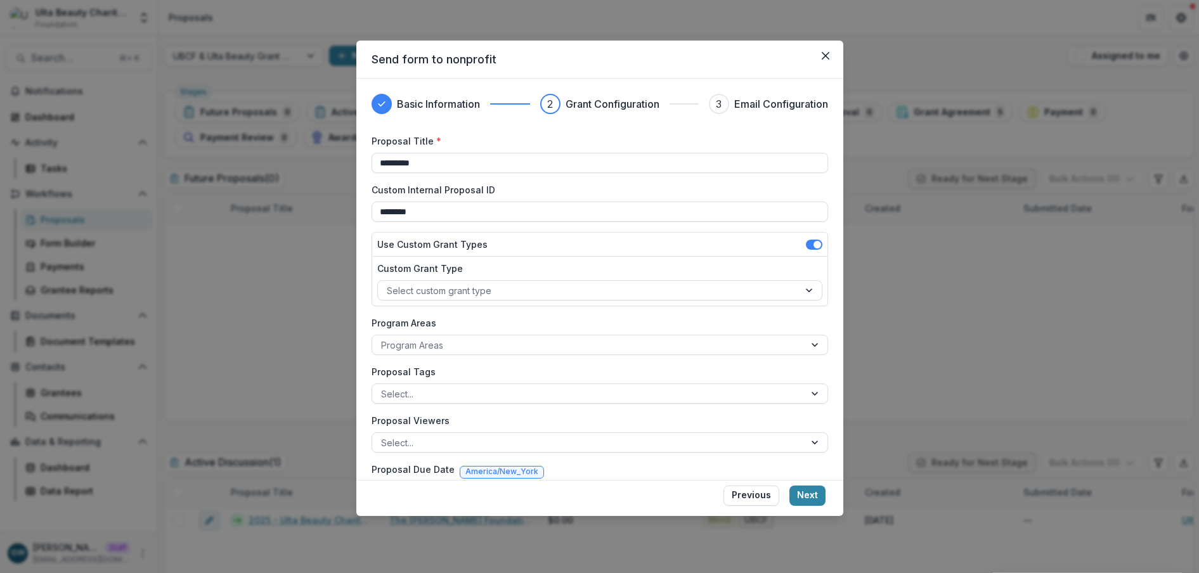
click at [561, 153] on input "*********" at bounding box center [599, 163] width 456 height 20
click at [530, 122] on div "Basic Information 2 Grant Configuration 3 Email Configuration Proposal Title * …" at bounding box center [599, 298] width 456 height 408
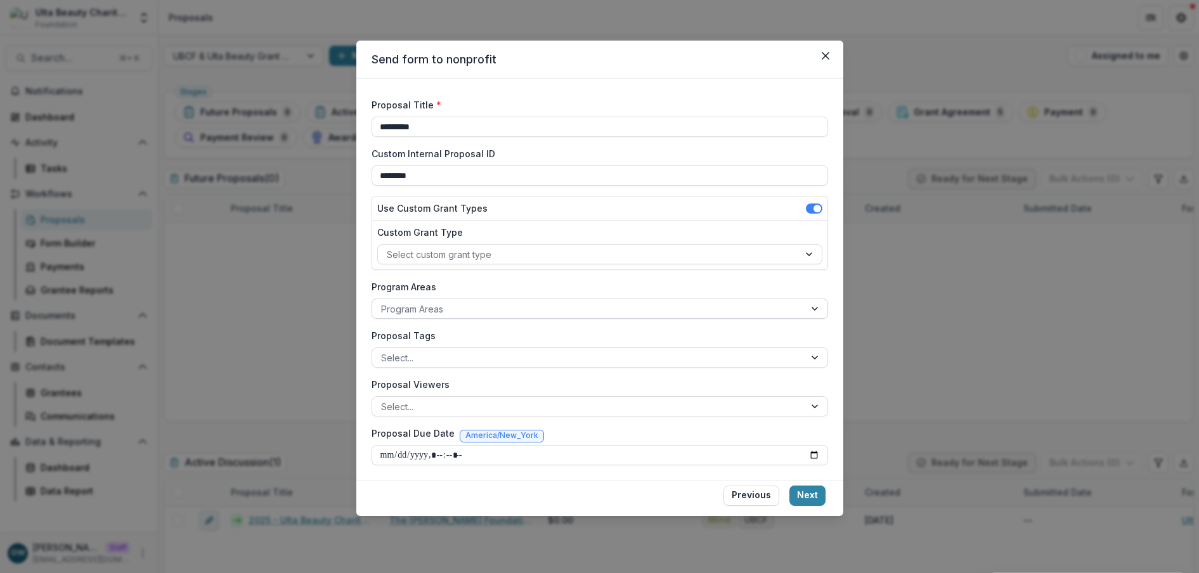
scroll to position [37, 0]
click at [802, 418] on button "Next" at bounding box center [807, 496] width 36 height 20
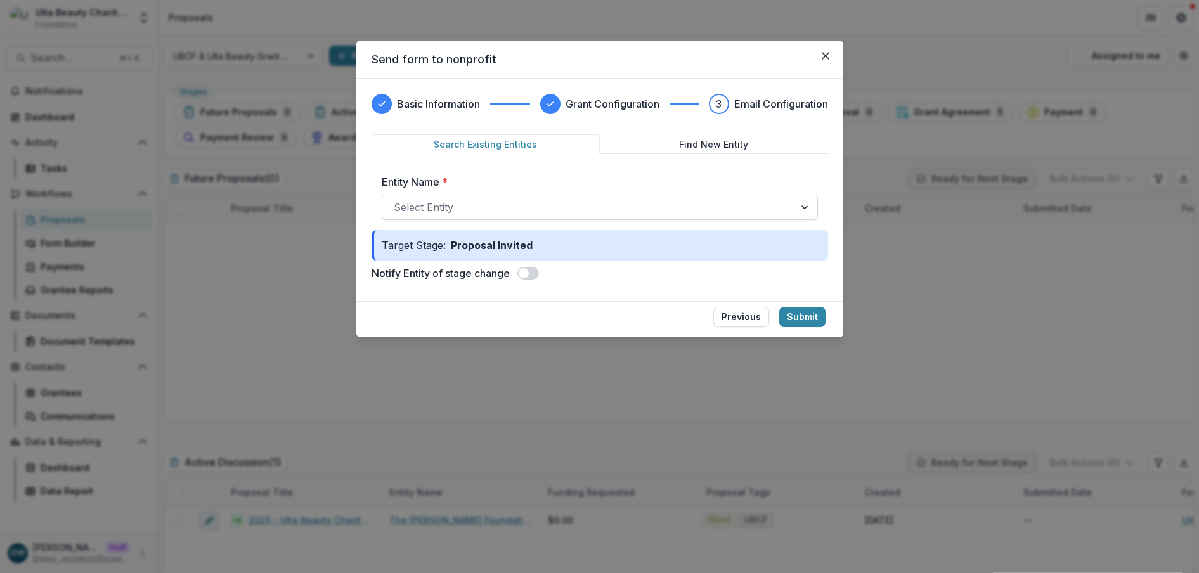
click at [489, 197] on div "Select Entity" at bounding box center [588, 207] width 412 height 20
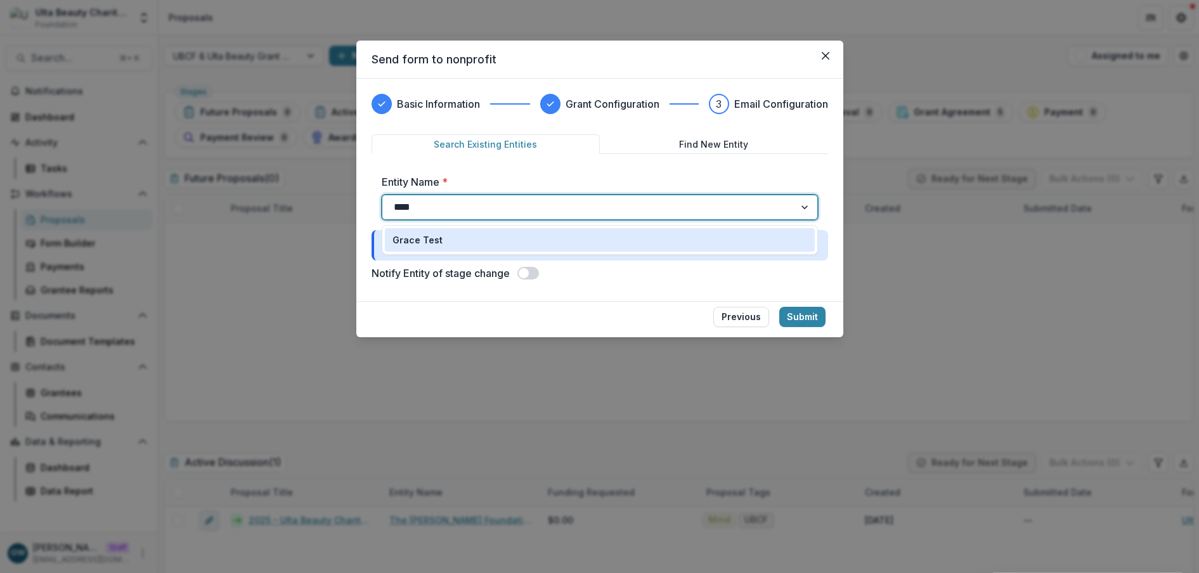
type input "*****"
click at [428, 236] on p "Grace Test" at bounding box center [417, 239] width 50 height 13
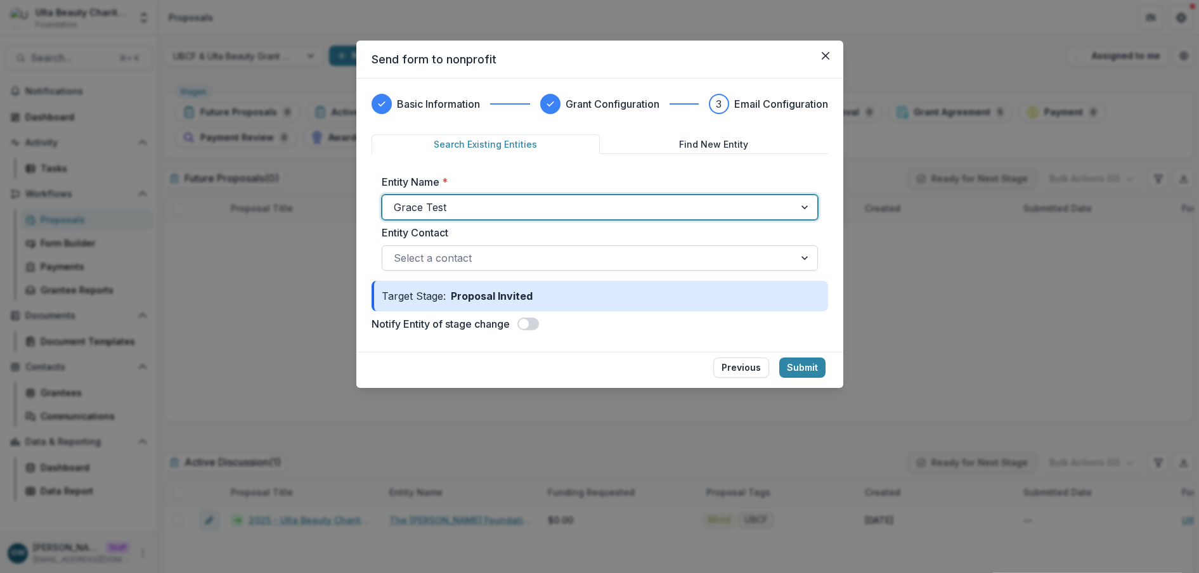
click at [492, 259] on div at bounding box center [588, 258] width 389 height 18
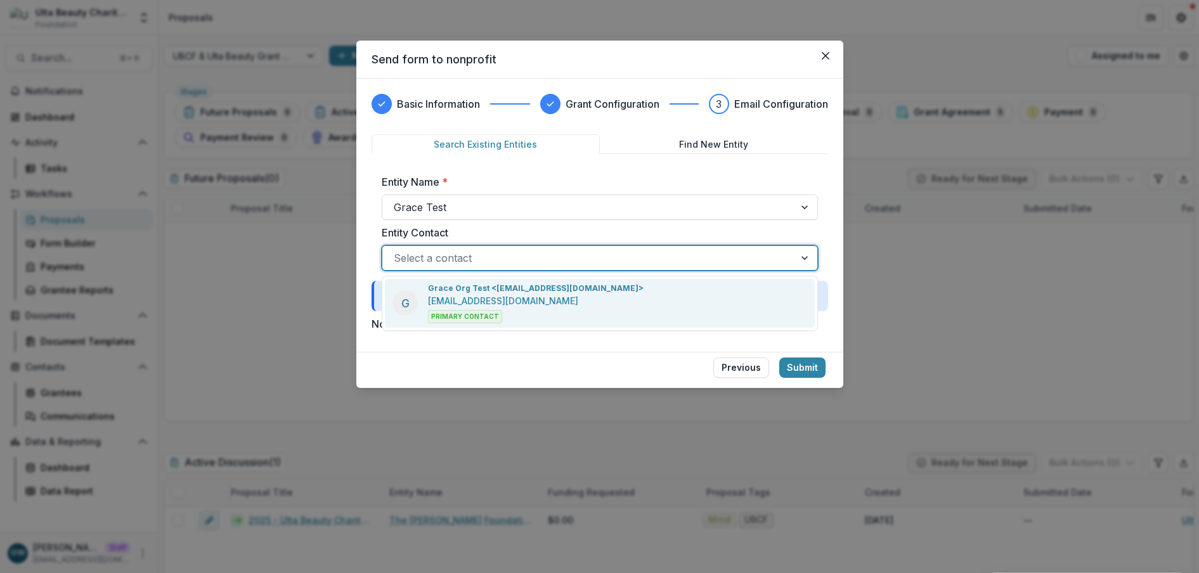
click at [531, 288] on p "Grace Org Test <grace+ultatest@trytemelio.com>" at bounding box center [536, 288] width 216 height 11
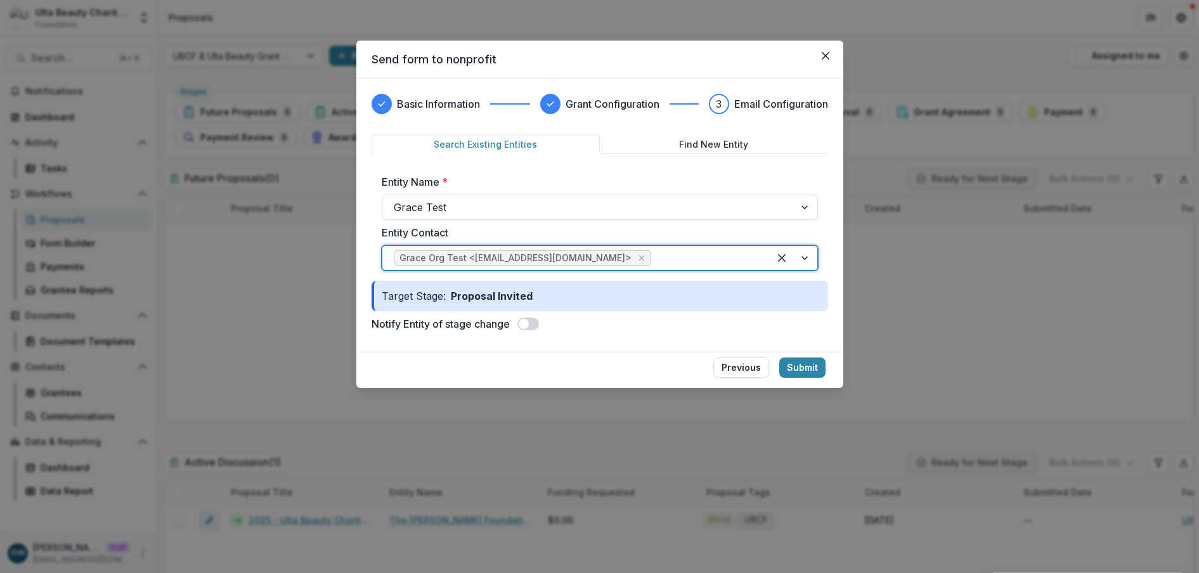
click at [529, 326] on span at bounding box center [523, 324] width 10 height 10
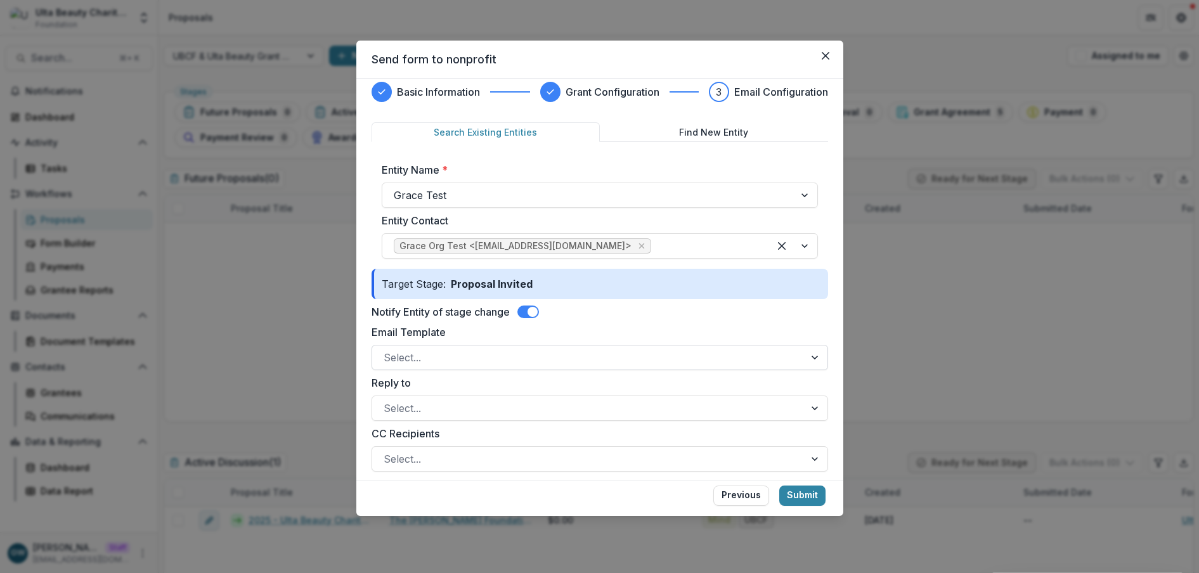
scroll to position [25, 0]
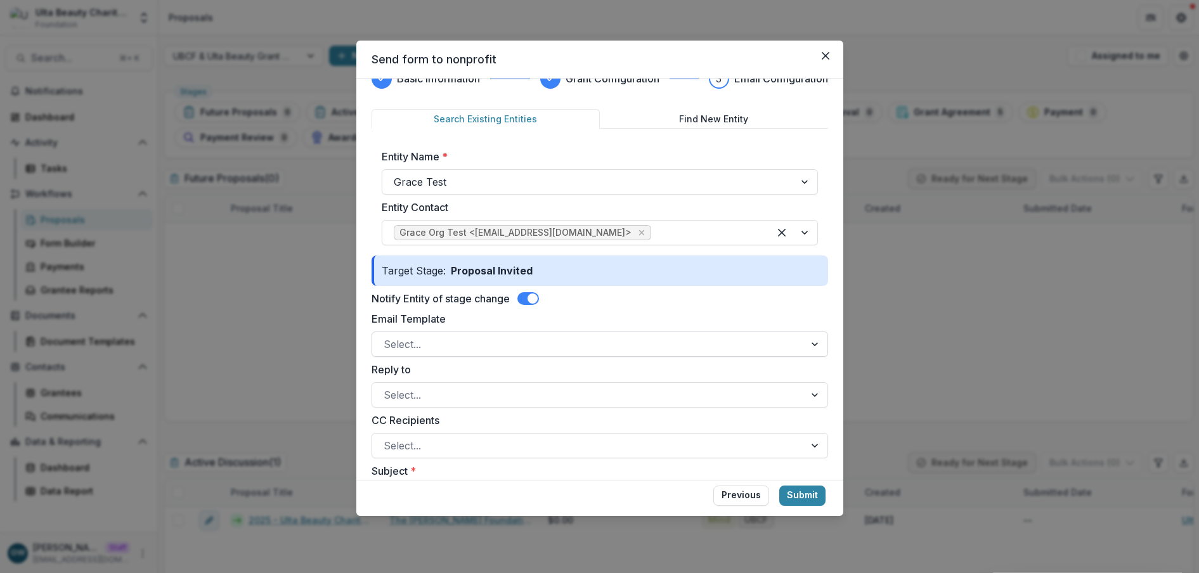
click at [431, 347] on div at bounding box center [587, 344] width 409 height 18
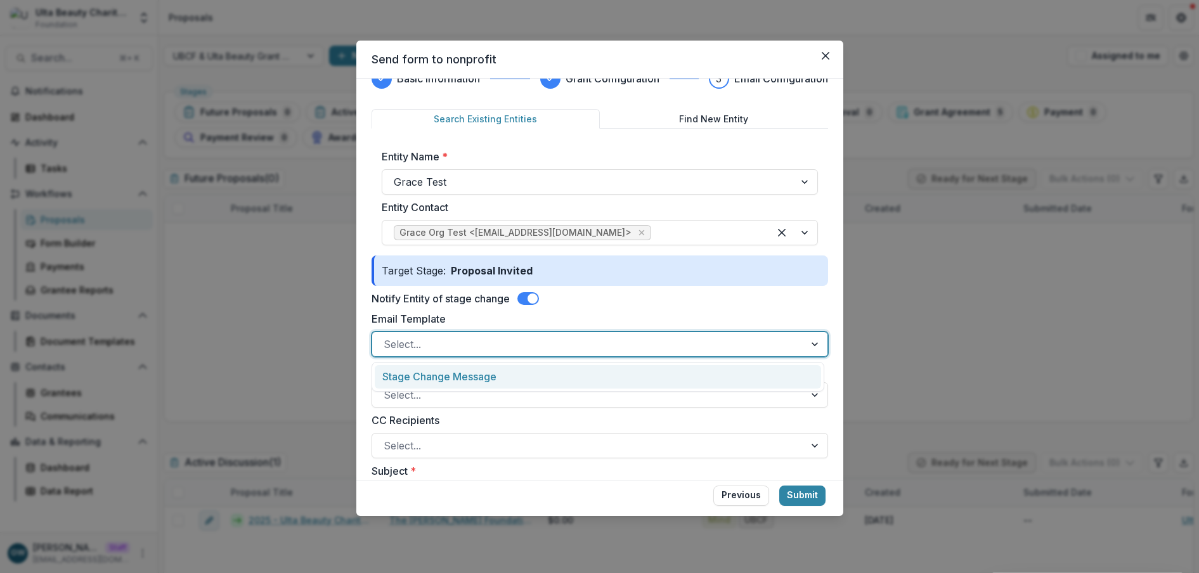
click at [439, 374] on div "Stage Change Message" at bounding box center [598, 376] width 446 height 23
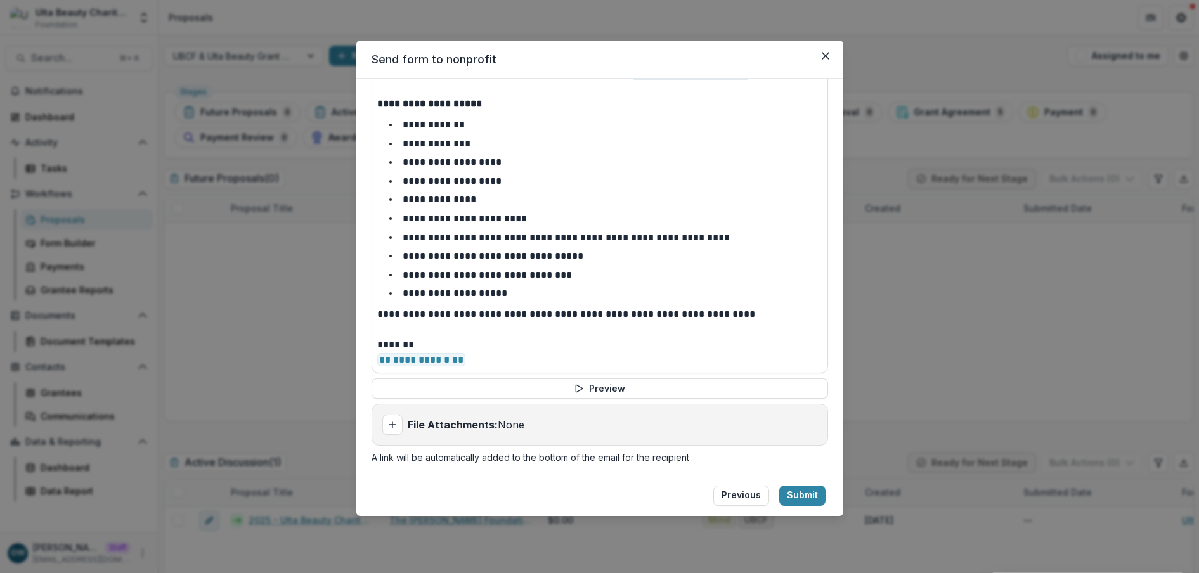
scroll to position [539, 0]
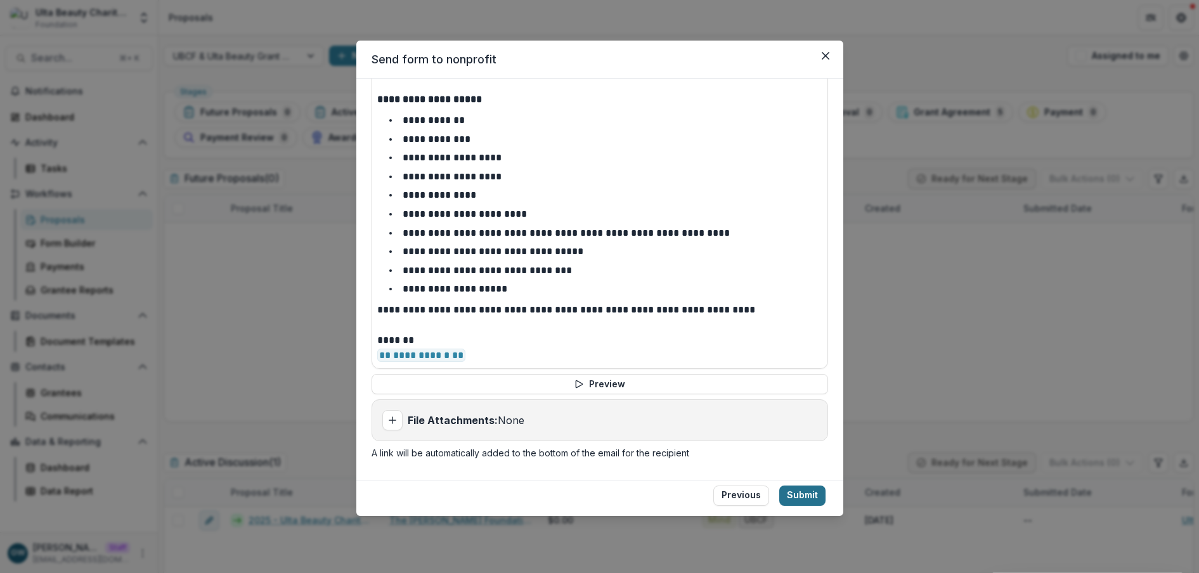
click at [789, 418] on button "Submit" at bounding box center [802, 496] width 46 height 20
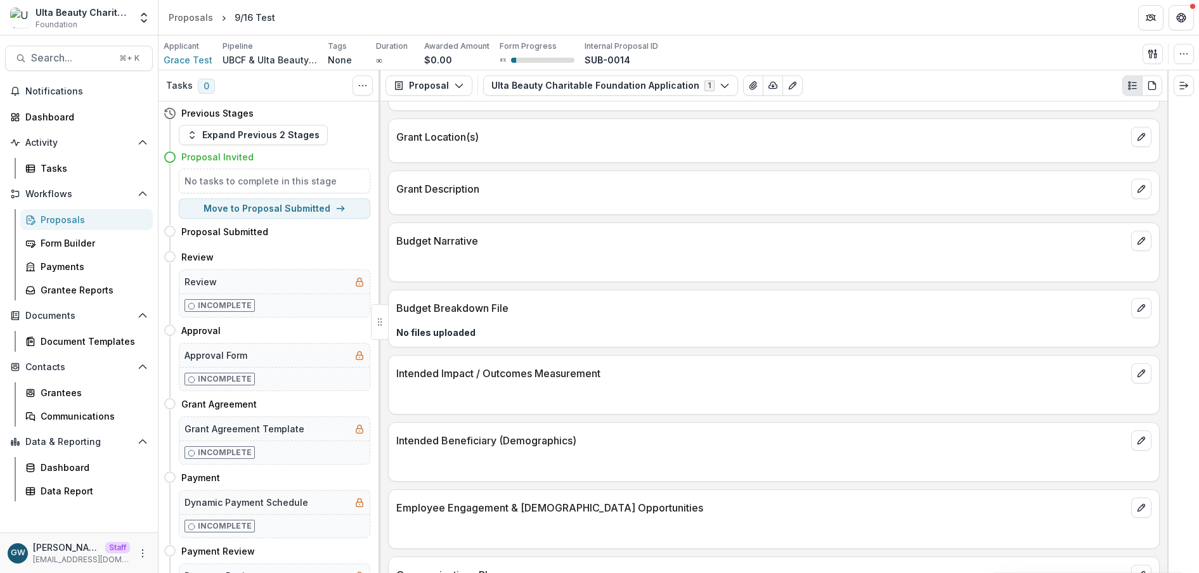
scroll to position [372, 0]
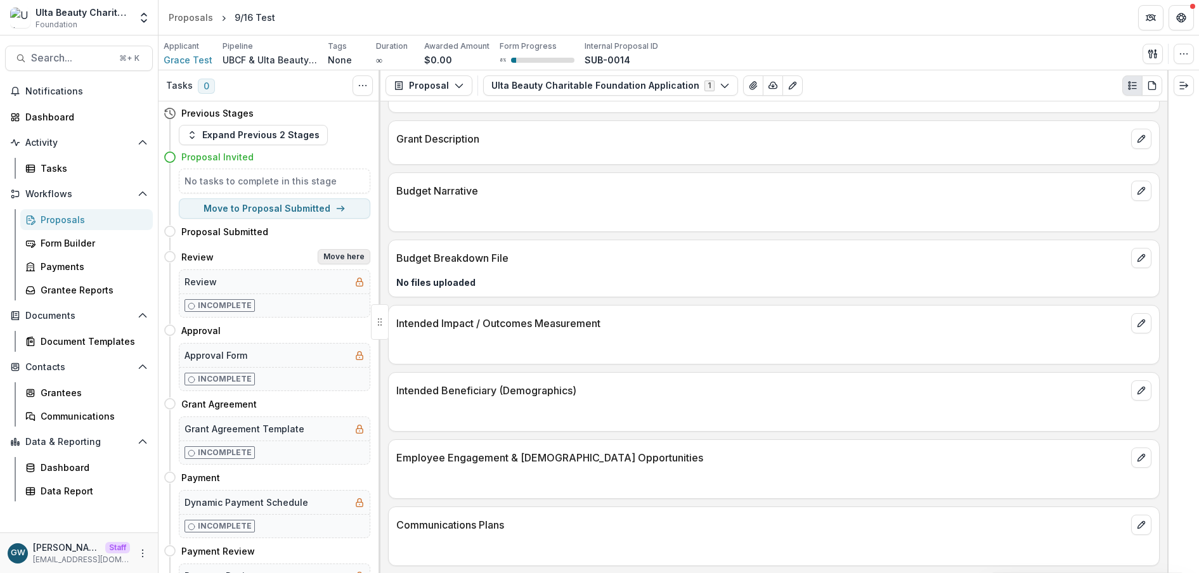
click at [327, 256] on button "Move here" at bounding box center [344, 256] width 53 height 15
select select "******"
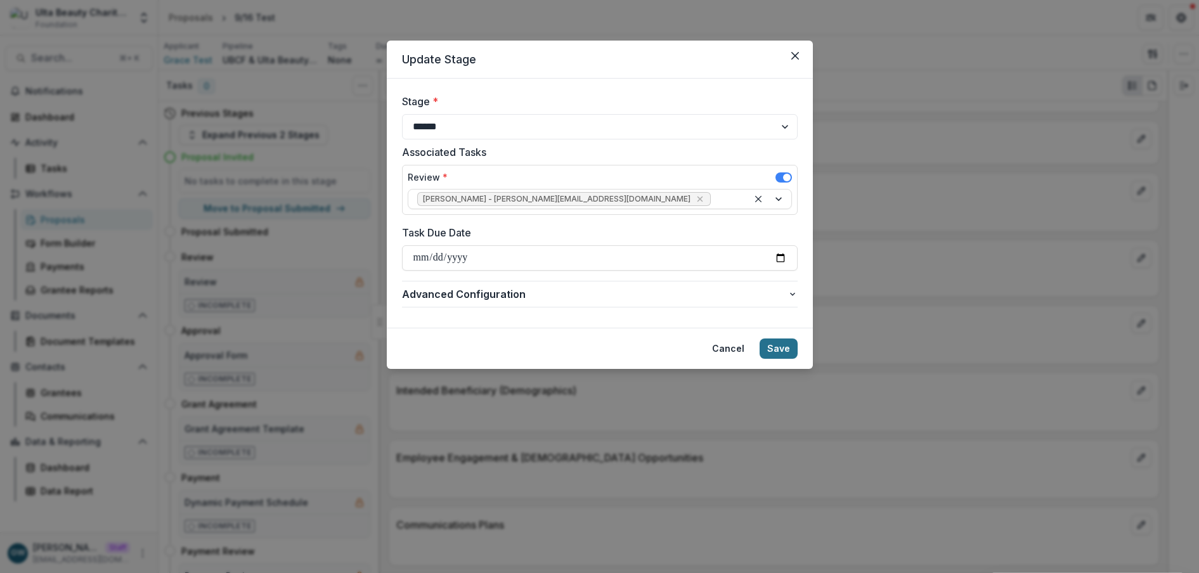
click at [780, 350] on button "Save" at bounding box center [778, 348] width 38 height 20
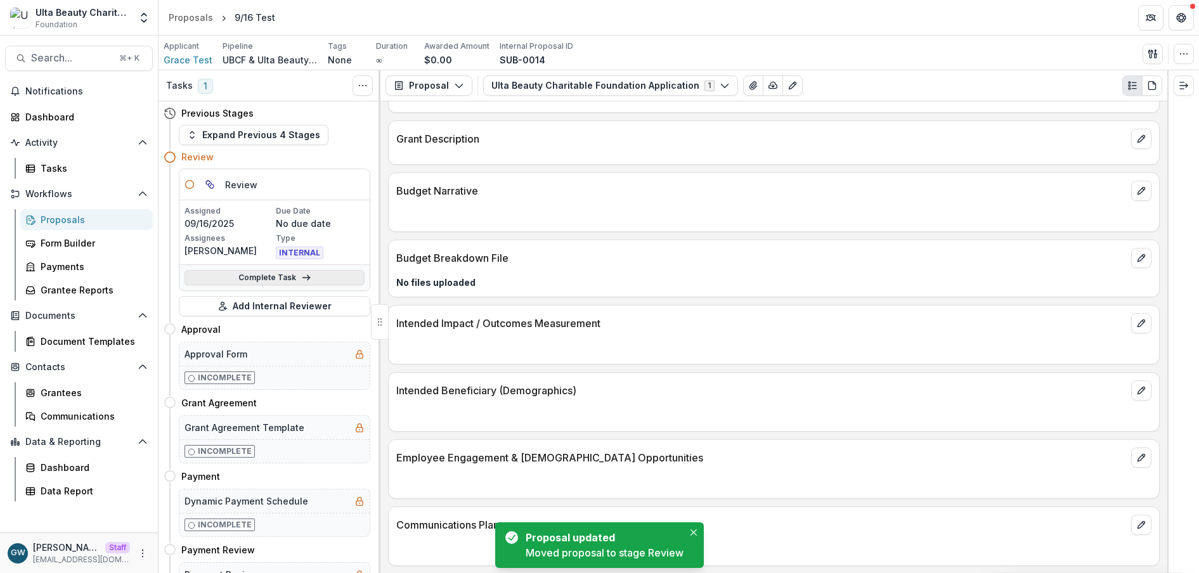
click at [307, 278] on icon at bounding box center [306, 278] width 10 height 10
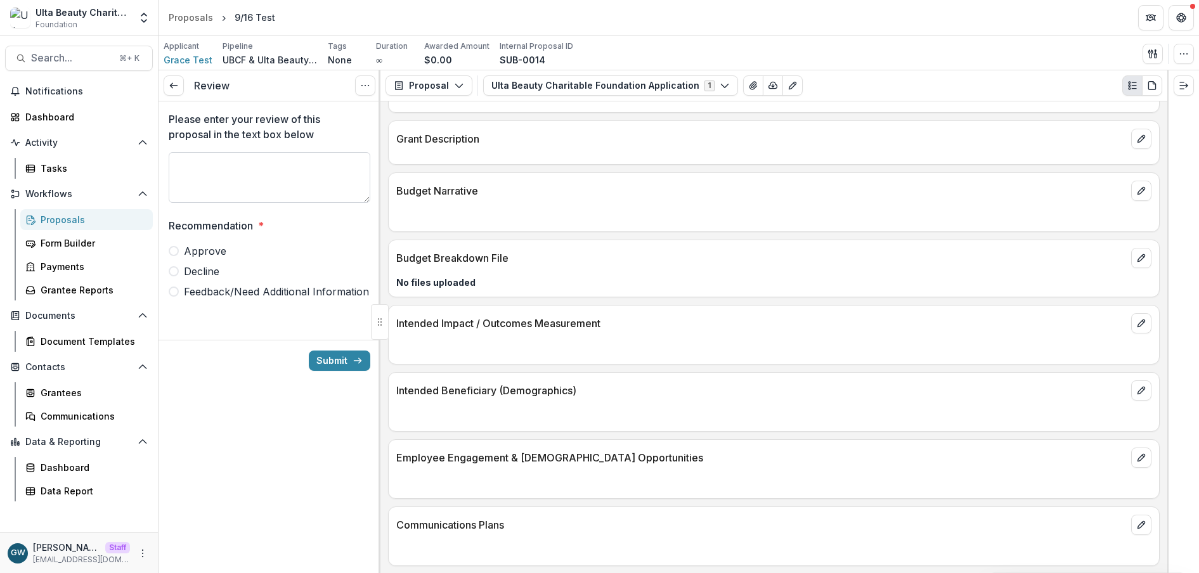
click at [250, 183] on textarea "Please enter your review of this proposal in the text box below" at bounding box center [270, 177] width 202 height 51
type textarea "**********"
drag, startPoint x: 176, startPoint y: 252, endPoint x: 194, endPoint y: 255, distance: 18.7
click at [176, 252] on span at bounding box center [174, 251] width 10 height 10
click at [331, 359] on button "Submit" at bounding box center [339, 361] width 61 height 20
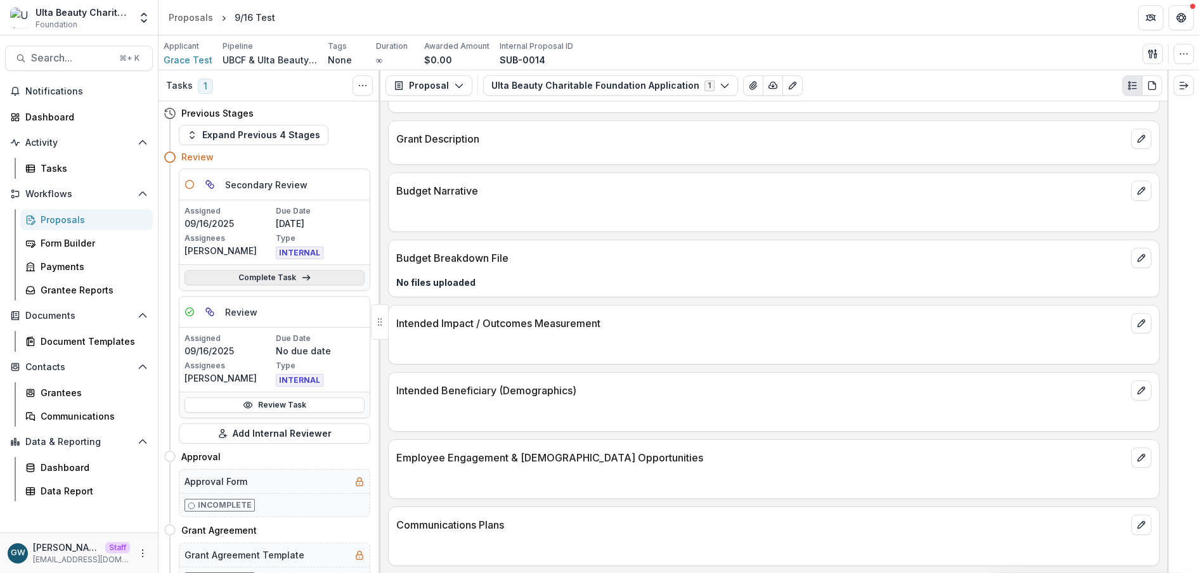
click at [251, 276] on link "Complete Task" at bounding box center [274, 277] width 180 height 15
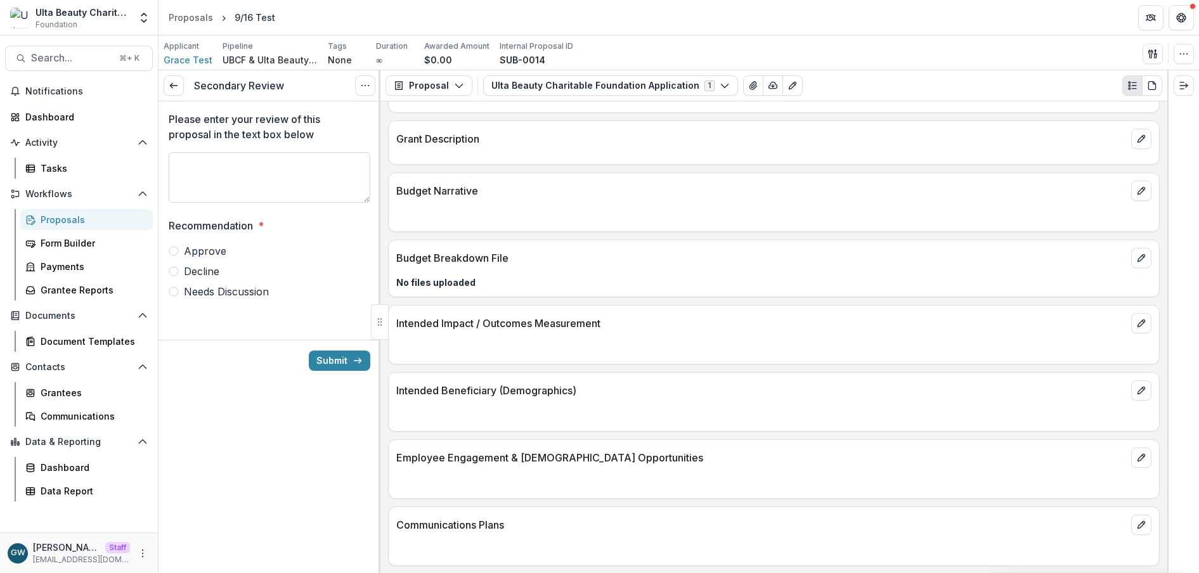
click at [248, 184] on textarea "Please enter your review of this proposal in the text box below" at bounding box center [270, 177] width 202 height 51
type textarea "**********"
click at [177, 250] on span at bounding box center [174, 251] width 10 height 10
click at [351, 363] on button "Submit" at bounding box center [339, 361] width 61 height 20
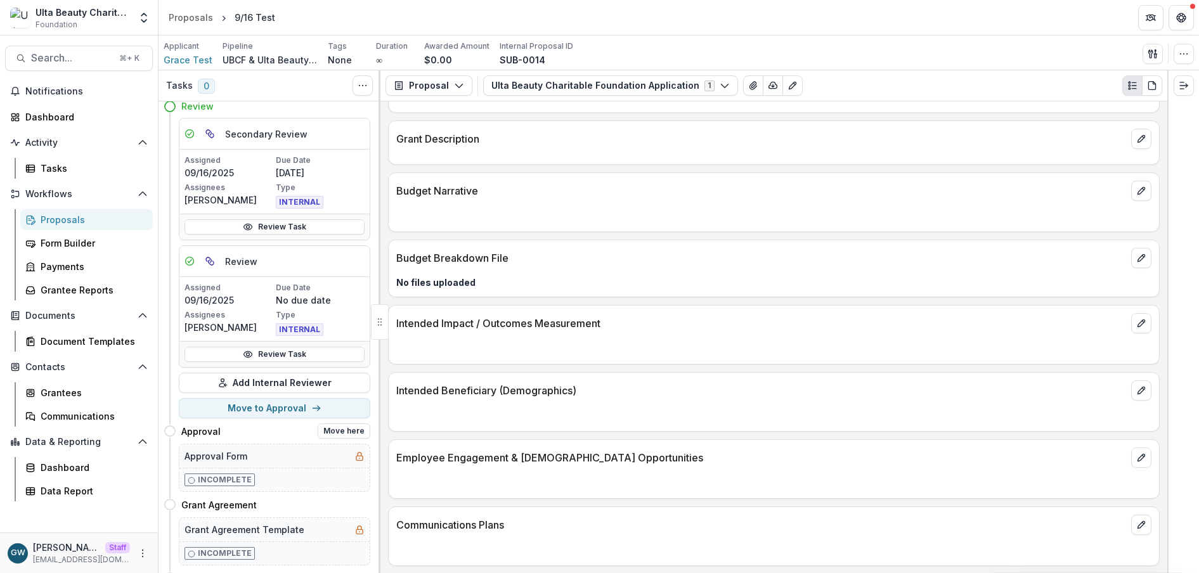
scroll to position [91, 0]
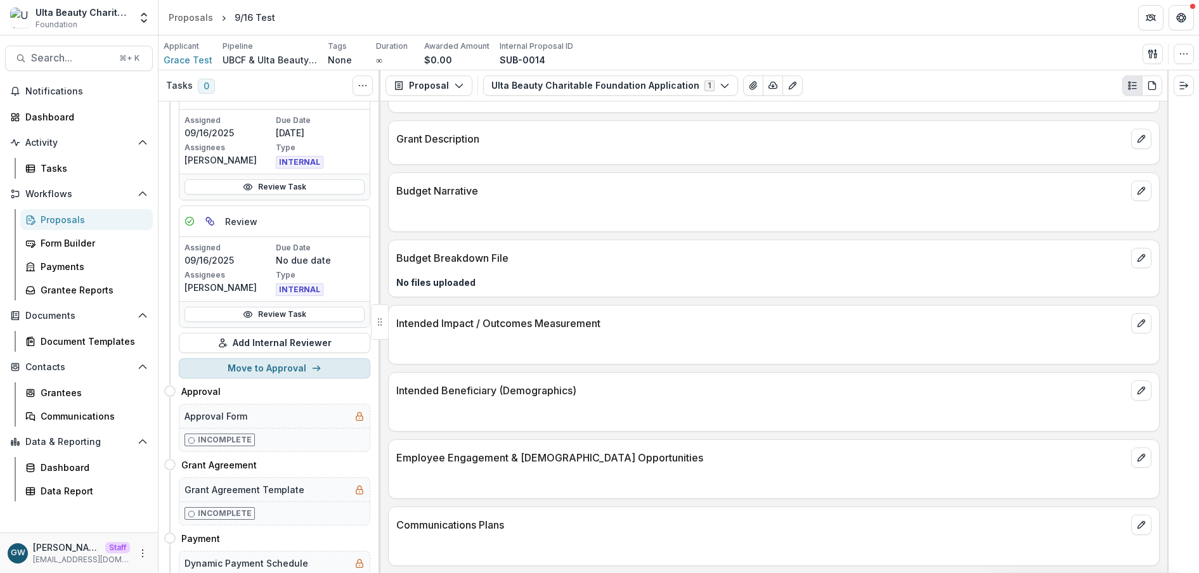
click at [284, 371] on button "Move to Approval" at bounding box center [274, 368] width 191 height 20
select select "********"
select select
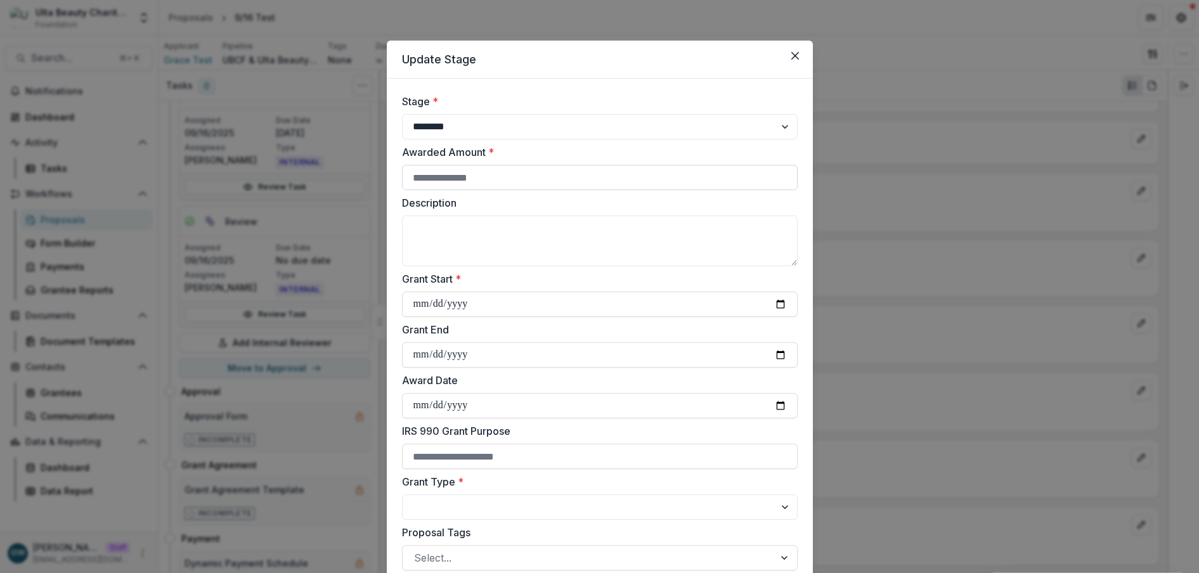
click at [451, 179] on input "Awarded Amount *" at bounding box center [600, 177] width 396 height 25
type input "*****"
click at [561, 147] on label "Awarded Amount *" at bounding box center [596, 152] width 388 height 15
click at [561, 165] on input "*****" at bounding box center [600, 177] width 396 height 25
click at [569, 207] on label "Description" at bounding box center [596, 202] width 388 height 15
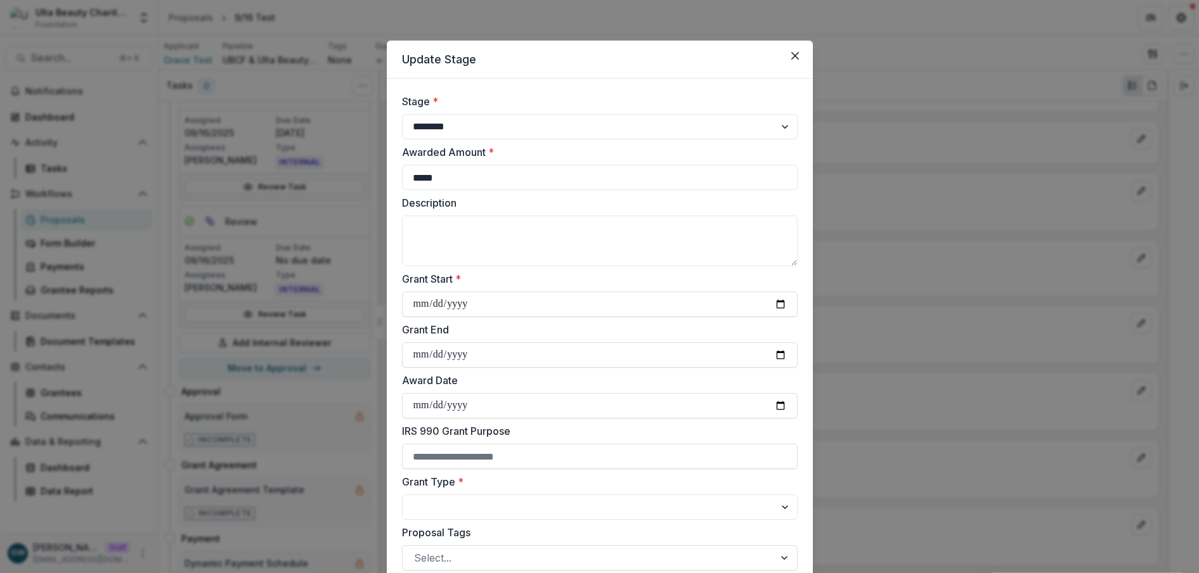
click at [569, 216] on textarea "Description" at bounding box center [600, 241] width 396 height 51
click at [782, 302] on input "Grant Start *" at bounding box center [600, 304] width 396 height 25
type input "**********"
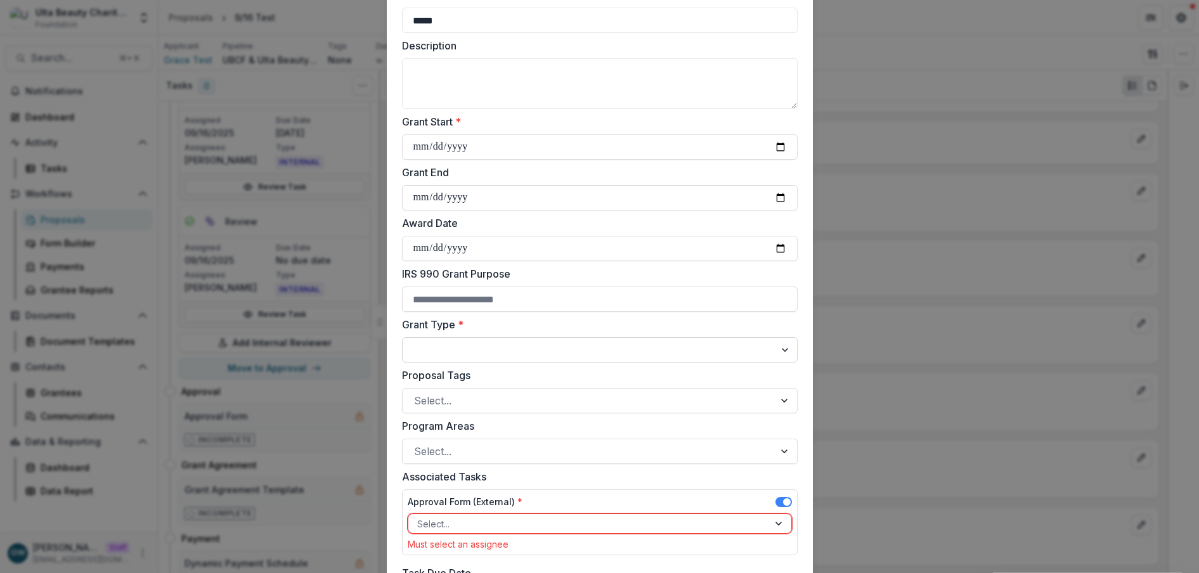
scroll to position [167, 0]
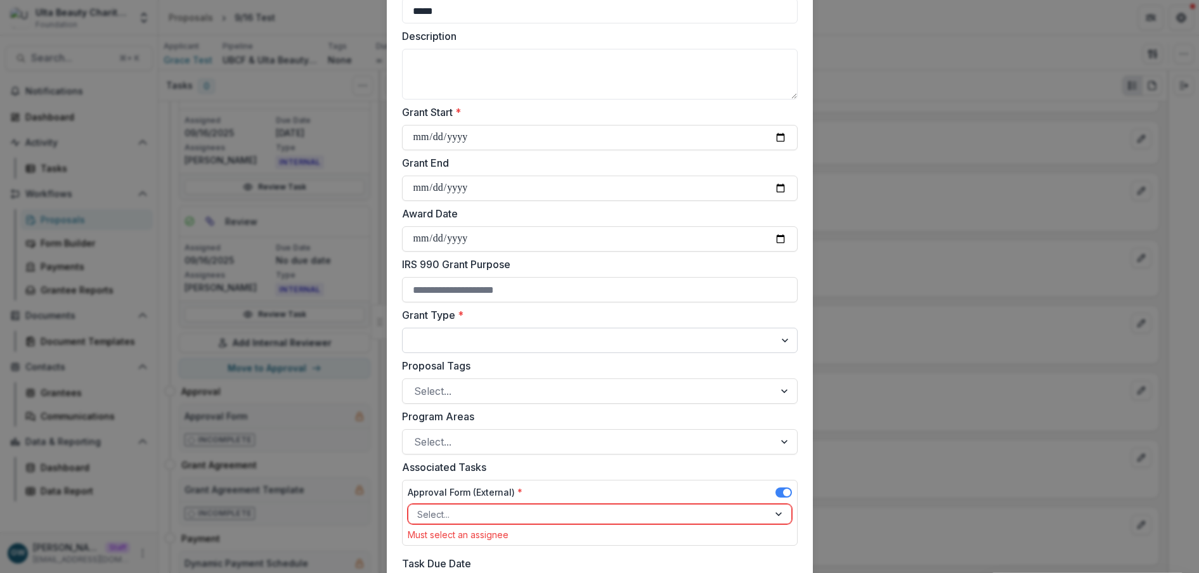
click at [451, 338] on select "**********" at bounding box center [600, 340] width 396 height 25
select select "**********"
click at [402, 328] on select "**********" at bounding box center [600, 340] width 396 height 25
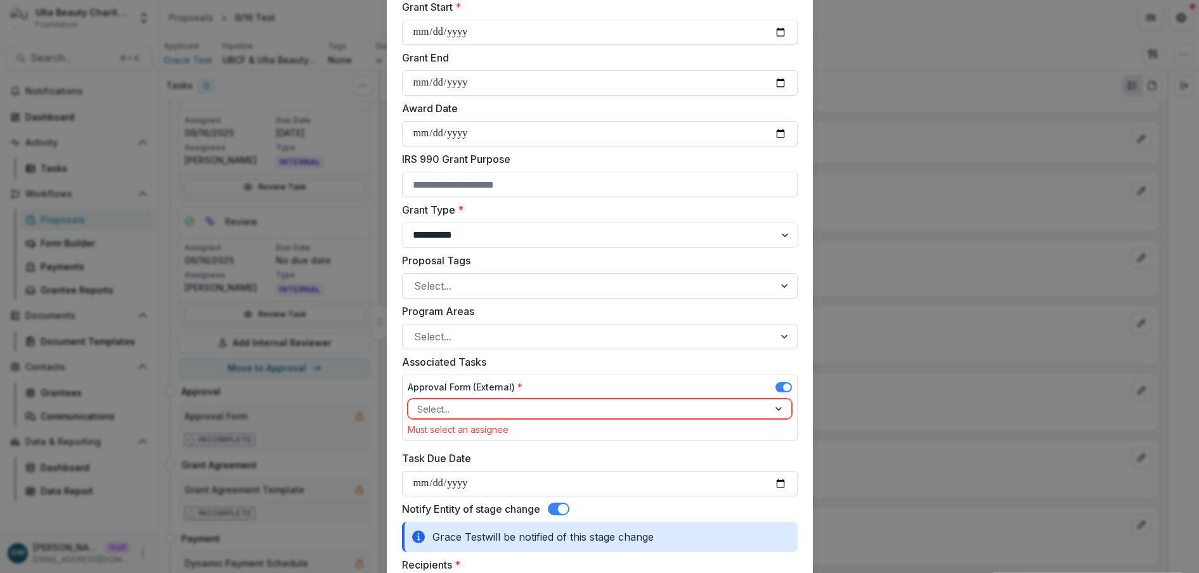
scroll to position [280, 0]
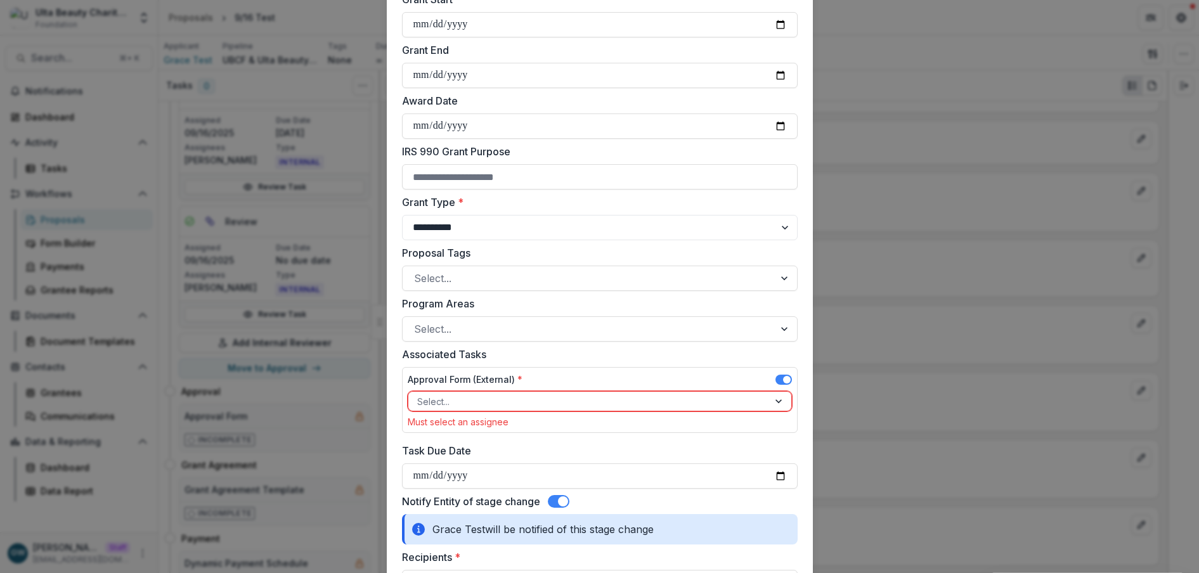
click at [482, 402] on div at bounding box center [588, 402] width 342 height 16
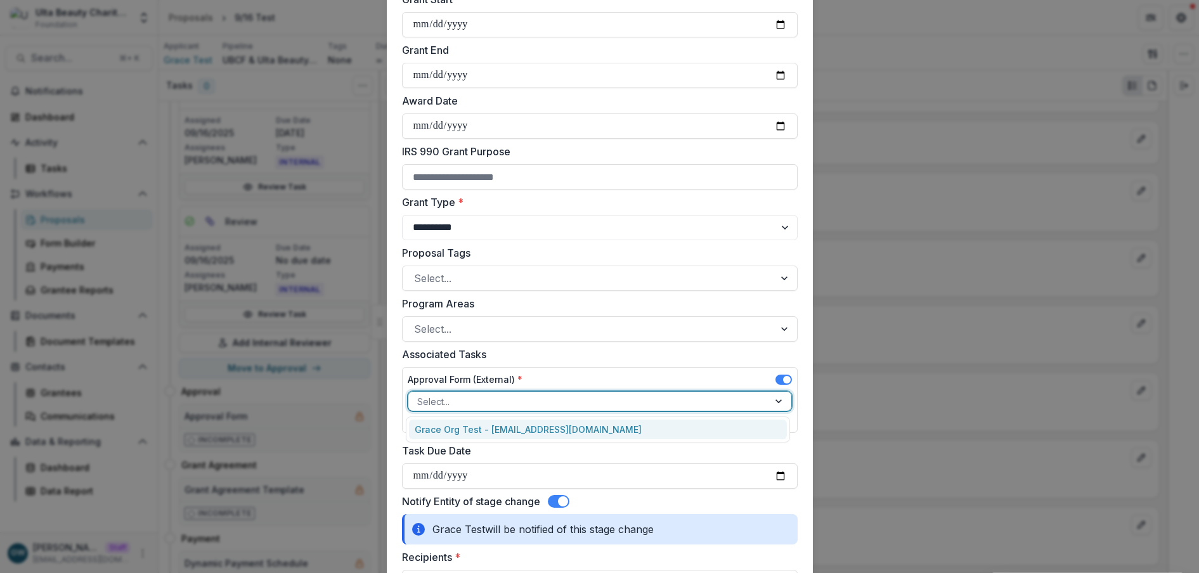
click at [483, 418] on div "Grace Org Test - grace+ultatest@trytemelio.com" at bounding box center [598, 430] width 378 height 20
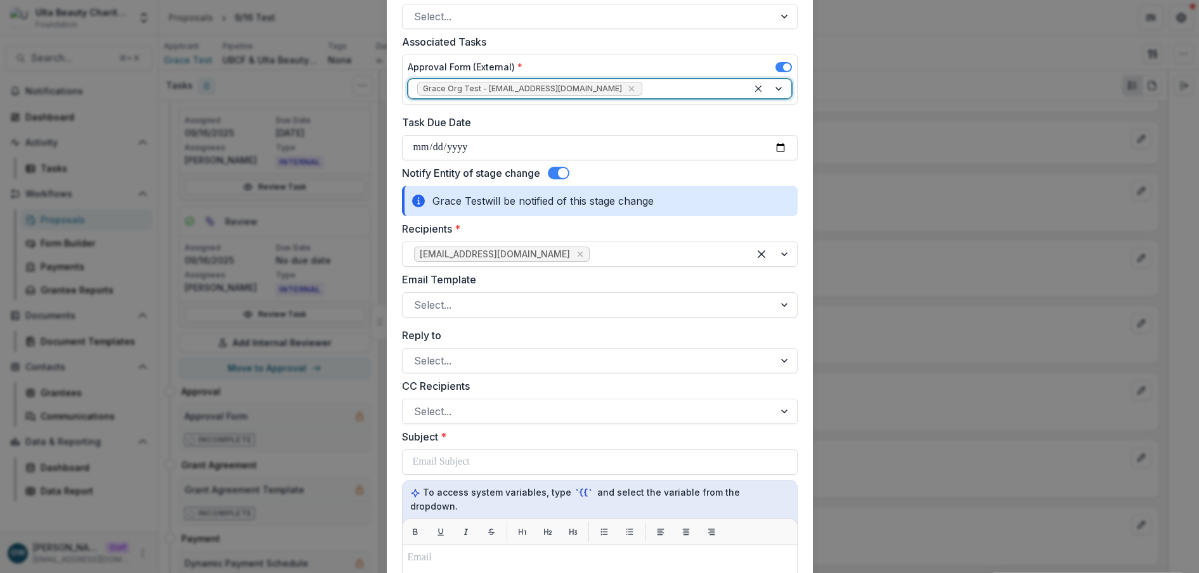
scroll to position [608, 0]
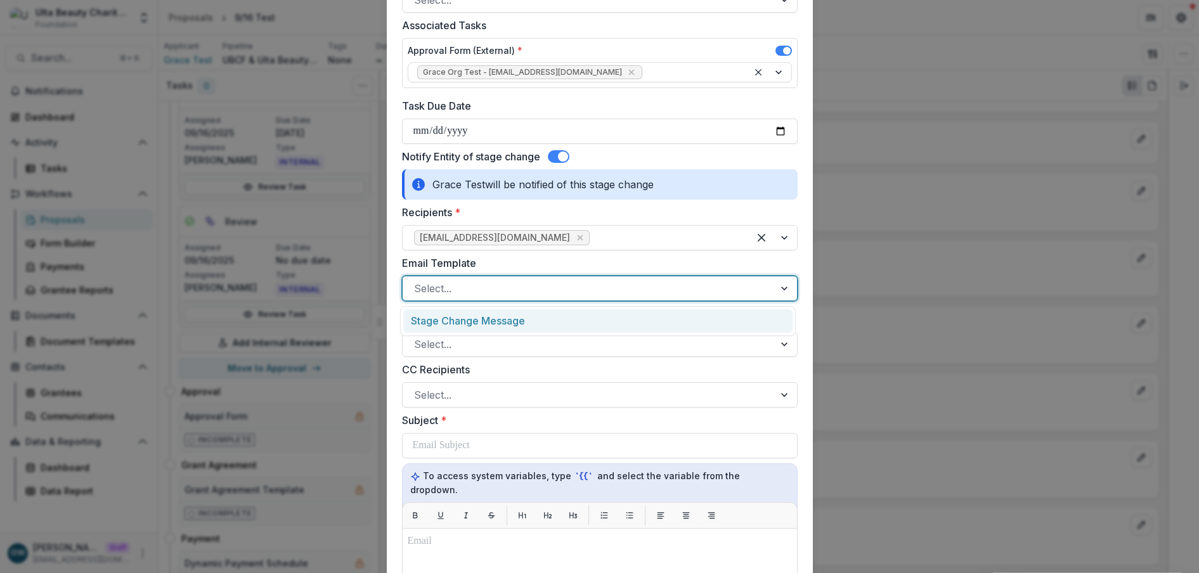
click at [471, 293] on div at bounding box center [588, 289] width 349 height 18
click at [472, 317] on div "Stage Change Message" at bounding box center [597, 320] width 389 height 23
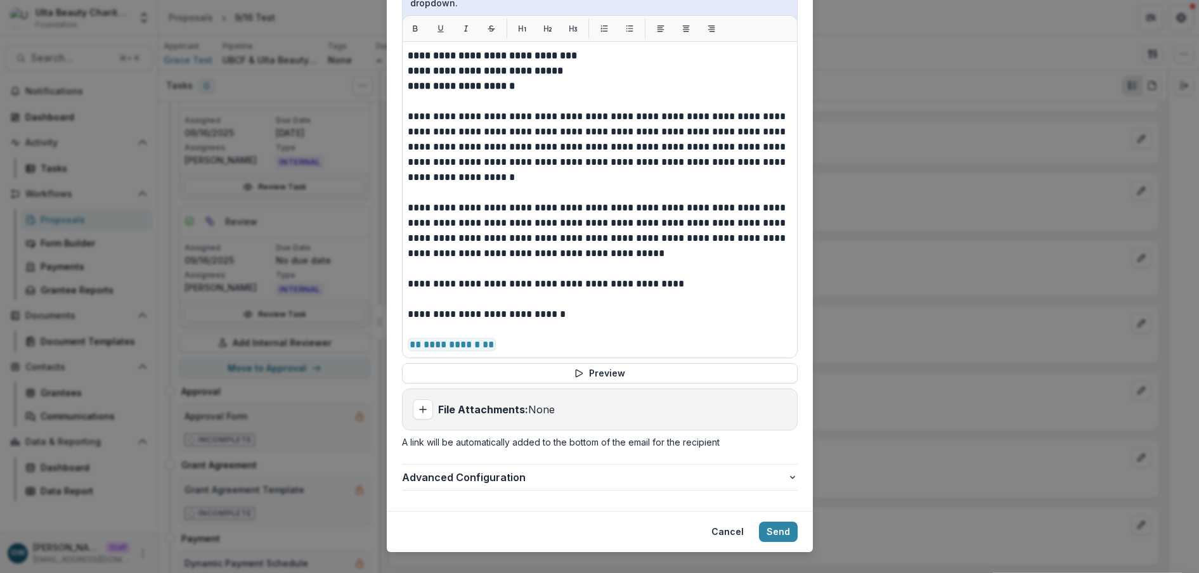
scroll to position [1102, 0]
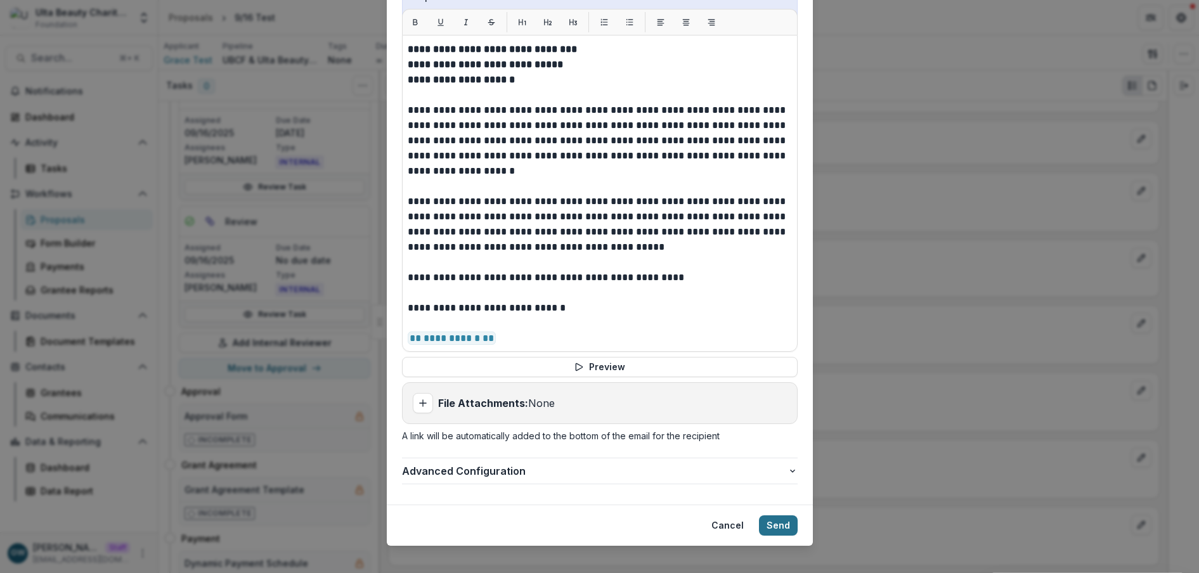
click at [778, 418] on button "Send" at bounding box center [778, 525] width 39 height 20
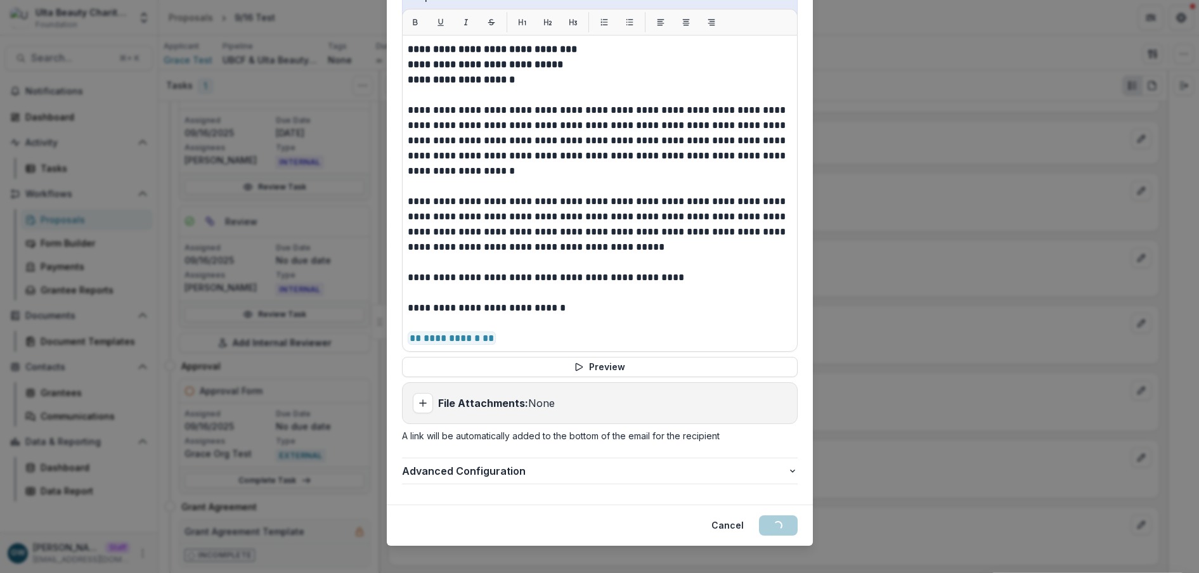
scroll to position [0, 0]
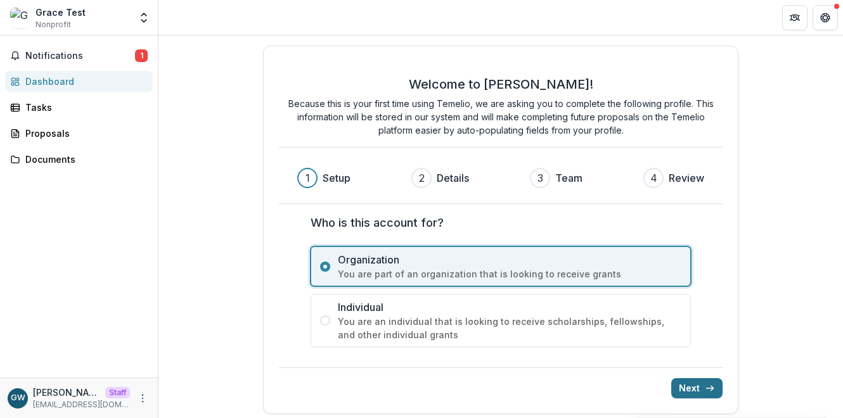
click at [682, 390] on button "Next" at bounding box center [696, 388] width 51 height 20
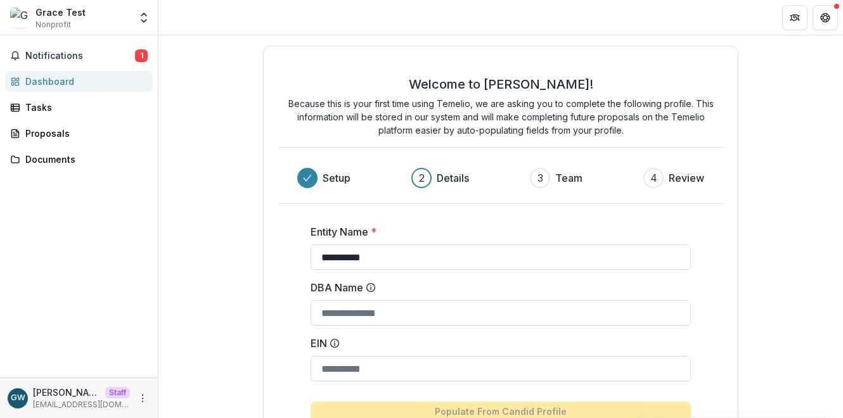
scroll to position [105, 0]
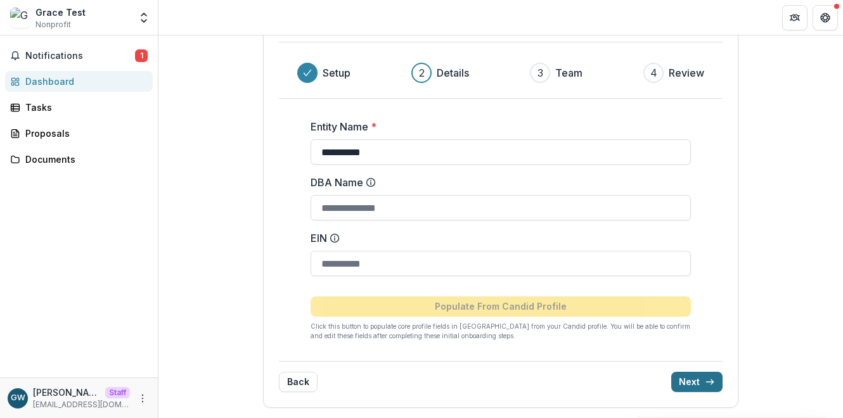
click at [688, 375] on button "Next" at bounding box center [696, 382] width 51 height 20
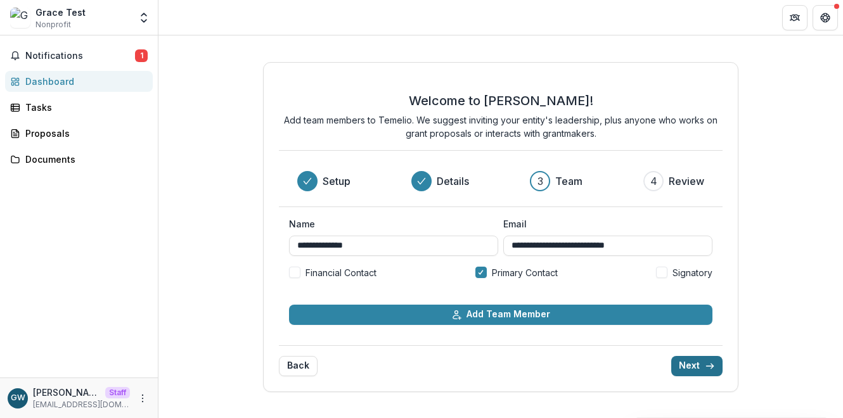
scroll to position [0, 0]
click at [692, 360] on button "Next" at bounding box center [696, 366] width 51 height 20
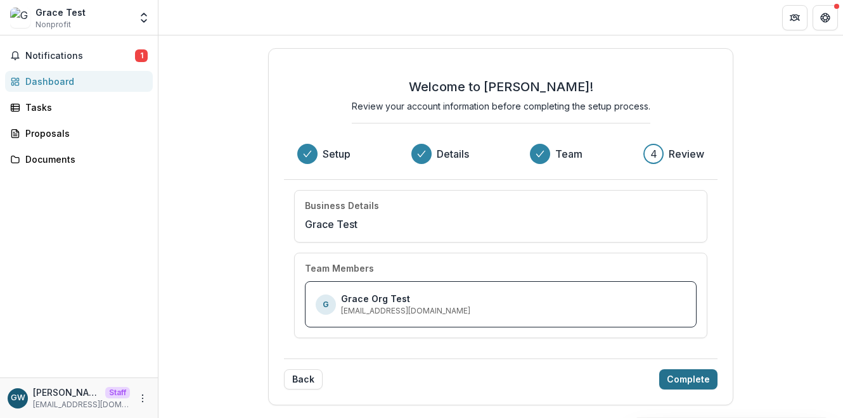
click at [688, 376] on button "Complete" at bounding box center [688, 380] width 58 height 20
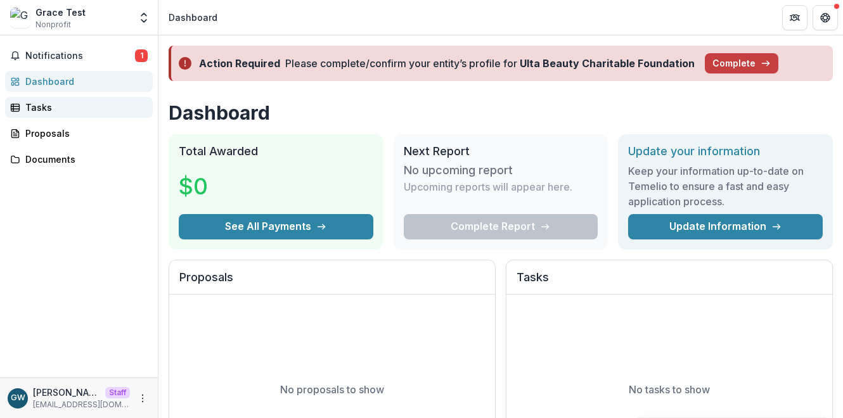
click at [66, 108] on div "Tasks" at bounding box center [83, 107] width 117 height 13
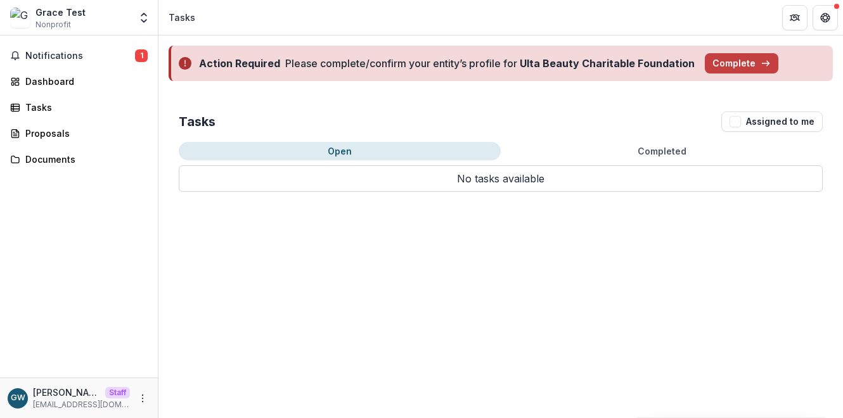
click at [667, 145] on button "Completed" at bounding box center [662, 151] width 322 height 18
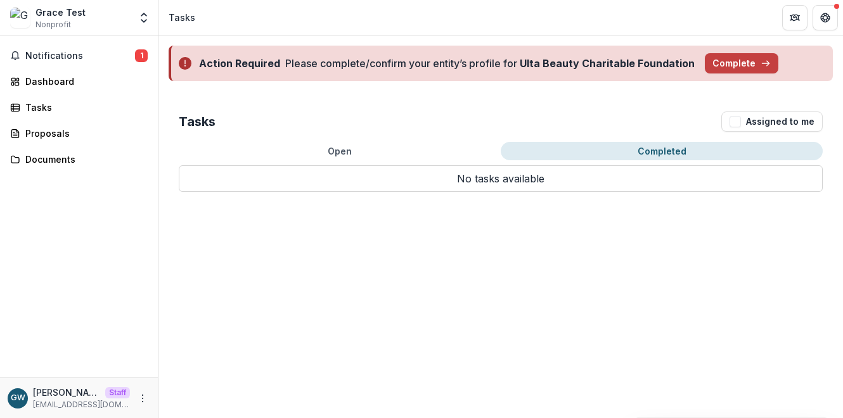
click at [356, 150] on button "Open" at bounding box center [340, 151] width 322 height 18
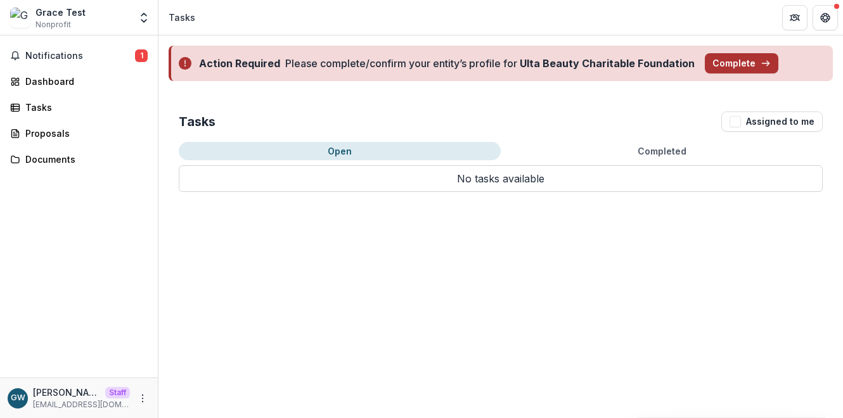
click at [746, 58] on button "Complete" at bounding box center [742, 63] width 74 height 20
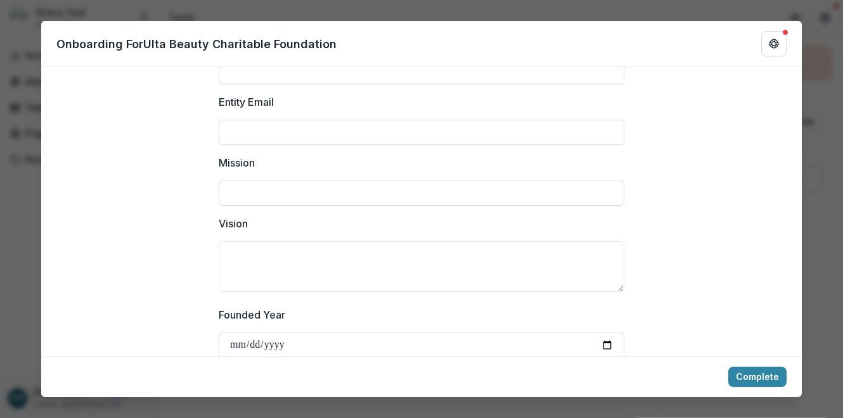
scroll to position [285, 0]
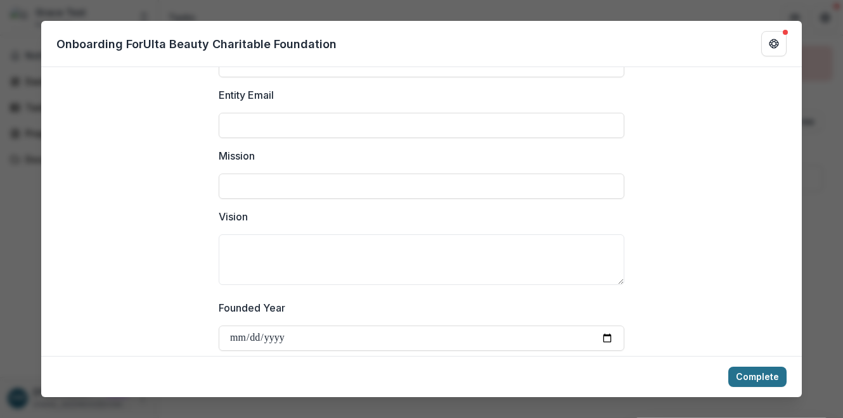
click at [759, 373] on button "Complete" at bounding box center [757, 377] width 58 height 20
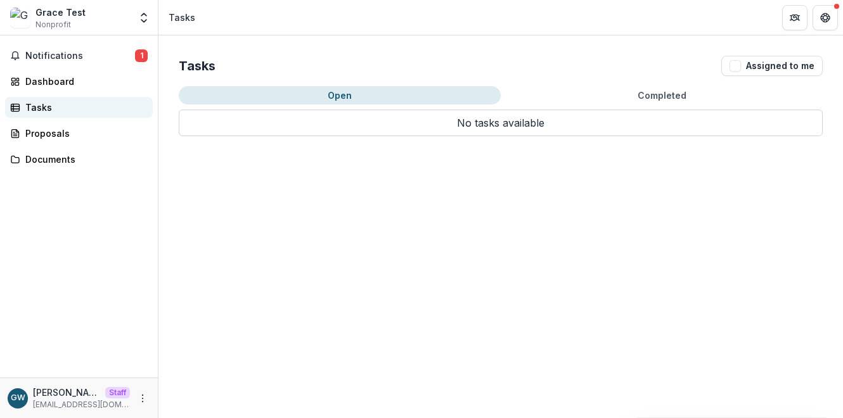
click at [52, 101] on div "Tasks" at bounding box center [83, 107] width 117 height 13
click at [65, 110] on div "Tasks" at bounding box center [83, 107] width 117 height 13
click at [617, 95] on button "Completed" at bounding box center [662, 95] width 322 height 18
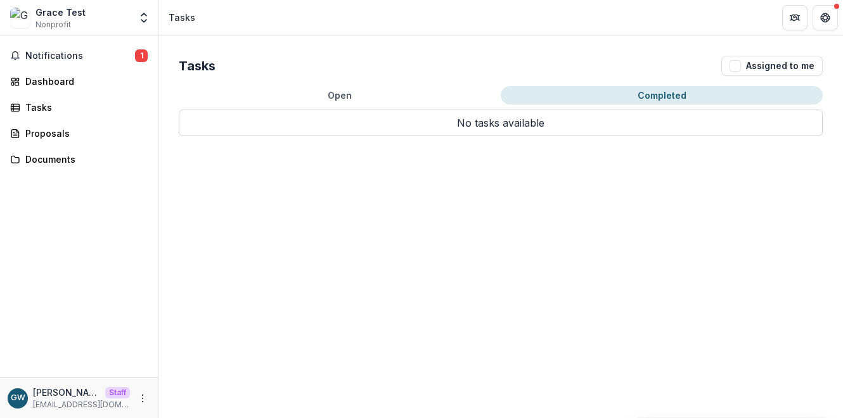
click at [309, 92] on button "Open" at bounding box center [340, 95] width 322 height 18
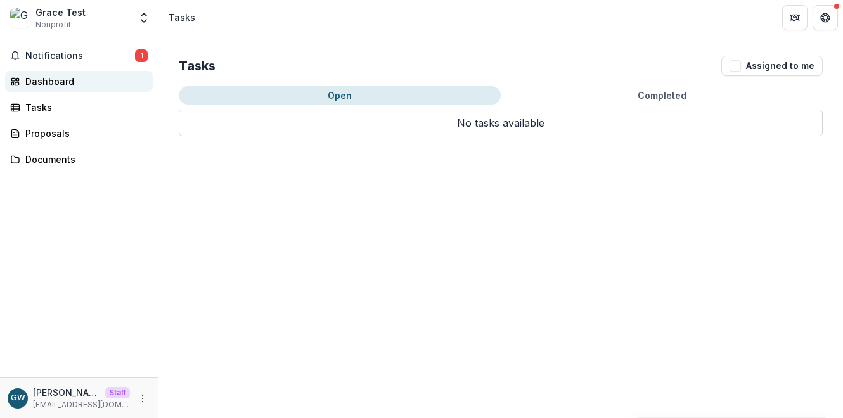
click at [65, 84] on div "Dashboard" at bounding box center [83, 81] width 117 height 13
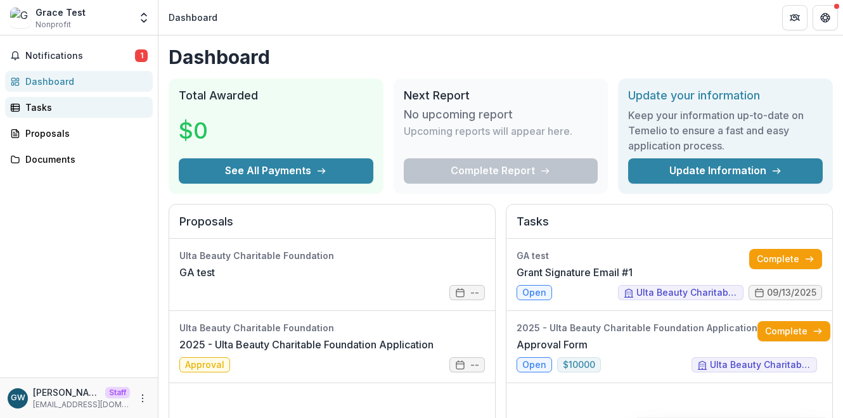
click at [65, 101] on div "Tasks" at bounding box center [83, 107] width 117 height 13
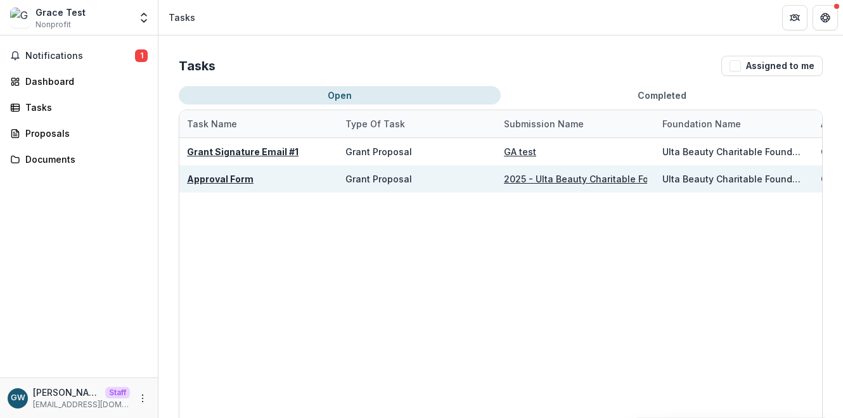
click at [229, 179] on u "Approval Form" at bounding box center [220, 179] width 67 height 11
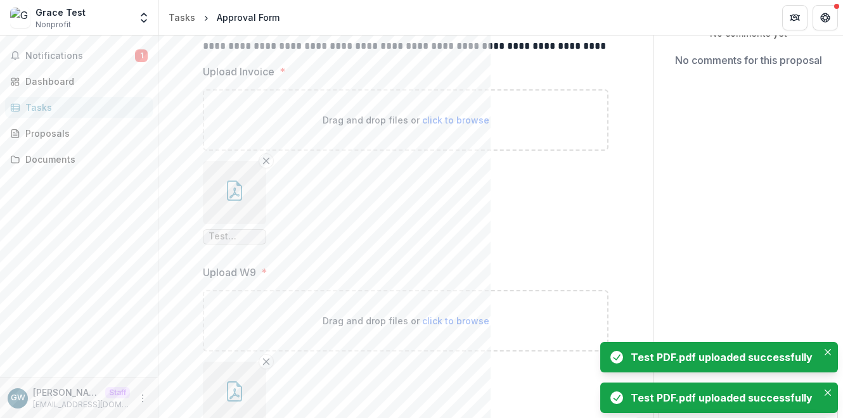
scroll to position [241, 0]
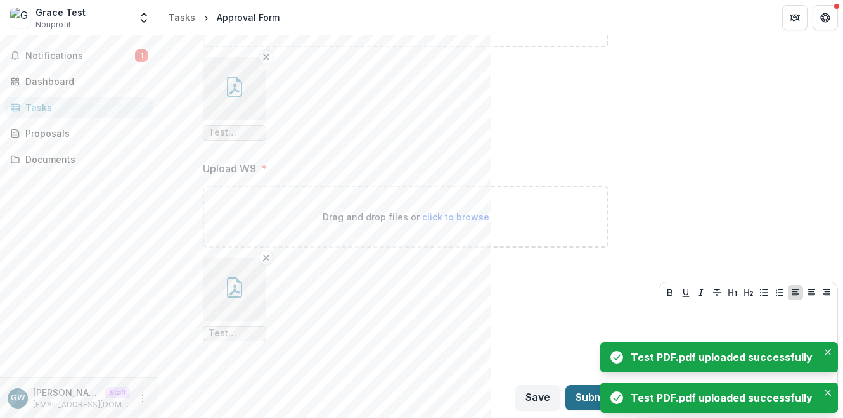
click at [576, 396] on button "Submit" at bounding box center [600, 397] width 70 height 25
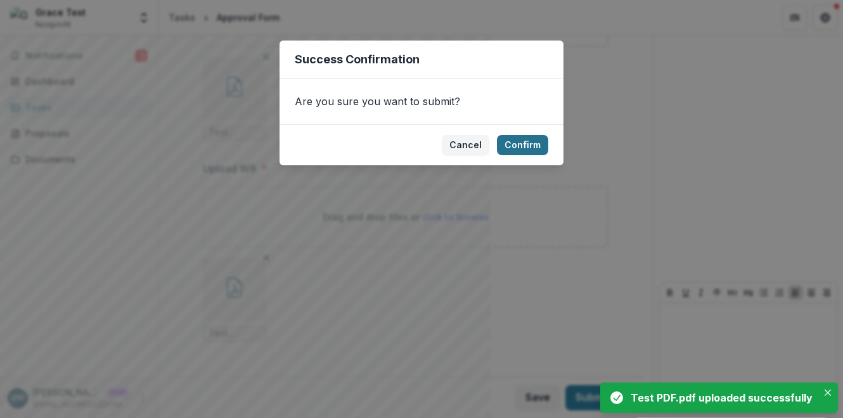
click at [528, 146] on button "Confirm" at bounding box center [522, 145] width 51 height 20
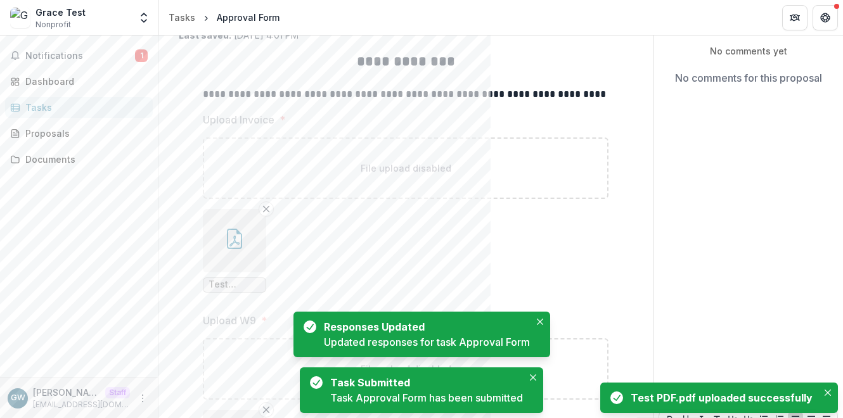
scroll to position [0, 0]
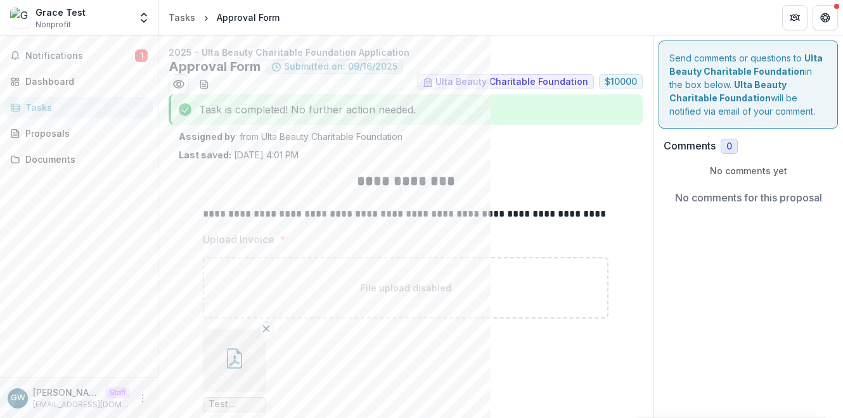
click at [51, 113] on div "Tasks" at bounding box center [83, 107] width 117 height 13
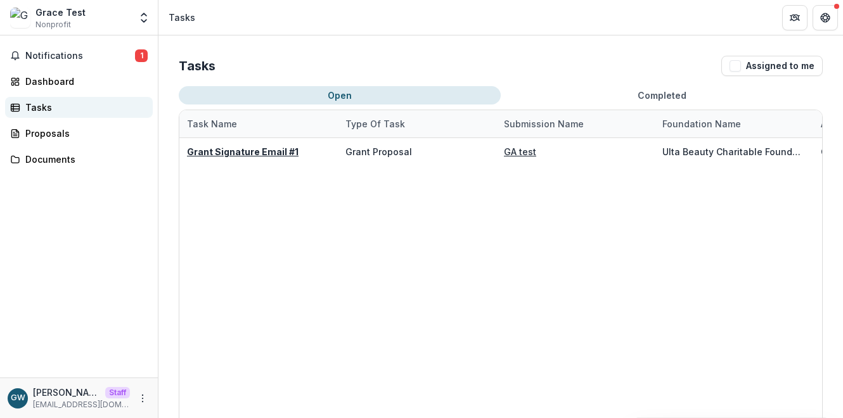
click at [42, 110] on div "Tasks" at bounding box center [83, 107] width 117 height 13
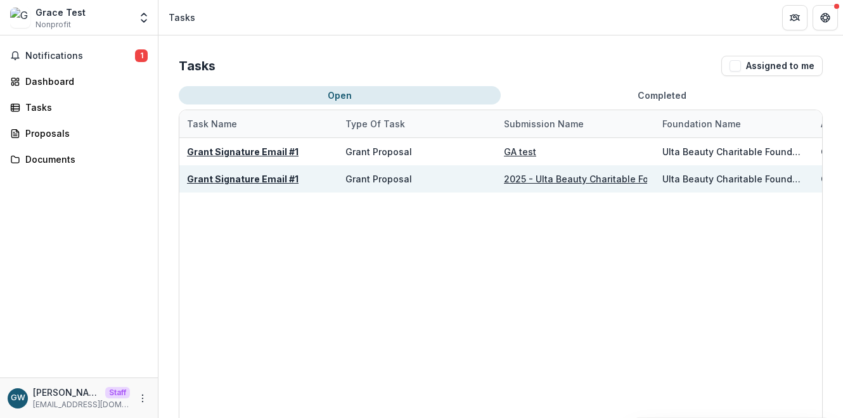
click at [259, 179] on u "Grant Signature Email #1" at bounding box center [243, 179] width 112 height 11
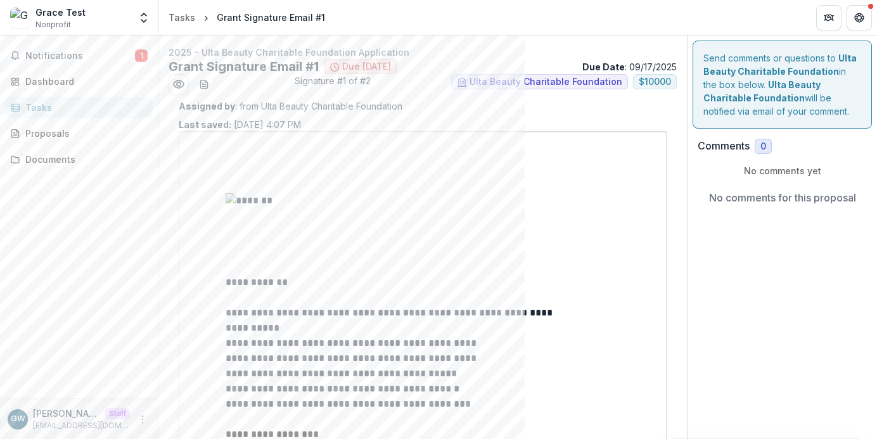
click at [77, 105] on div "Tasks" at bounding box center [83, 107] width 117 height 13
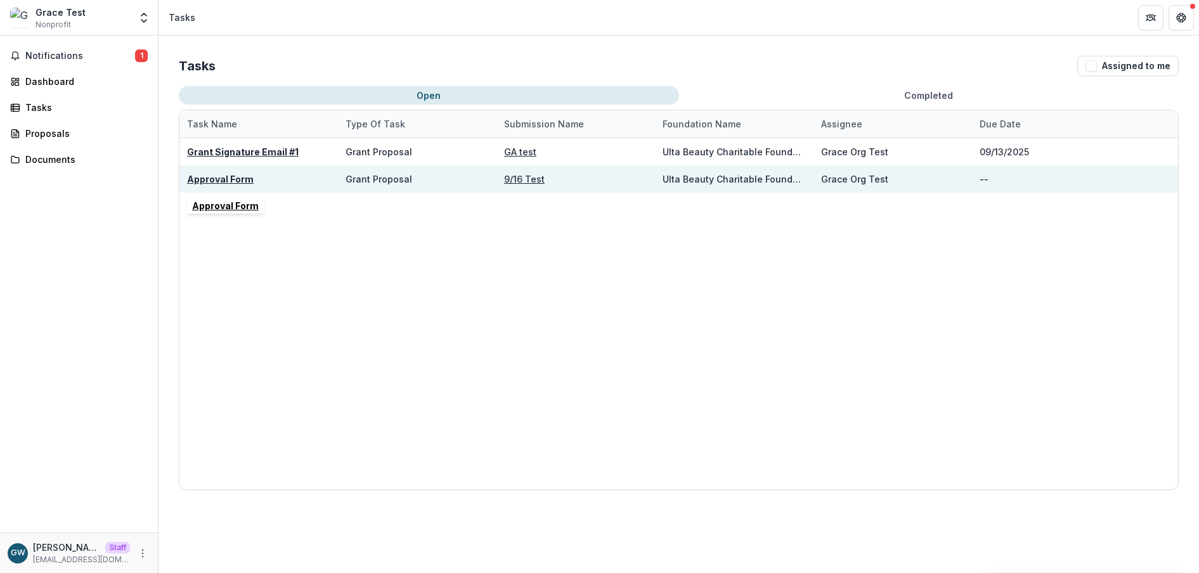
click at [226, 181] on u "Approval Form" at bounding box center [220, 179] width 67 height 11
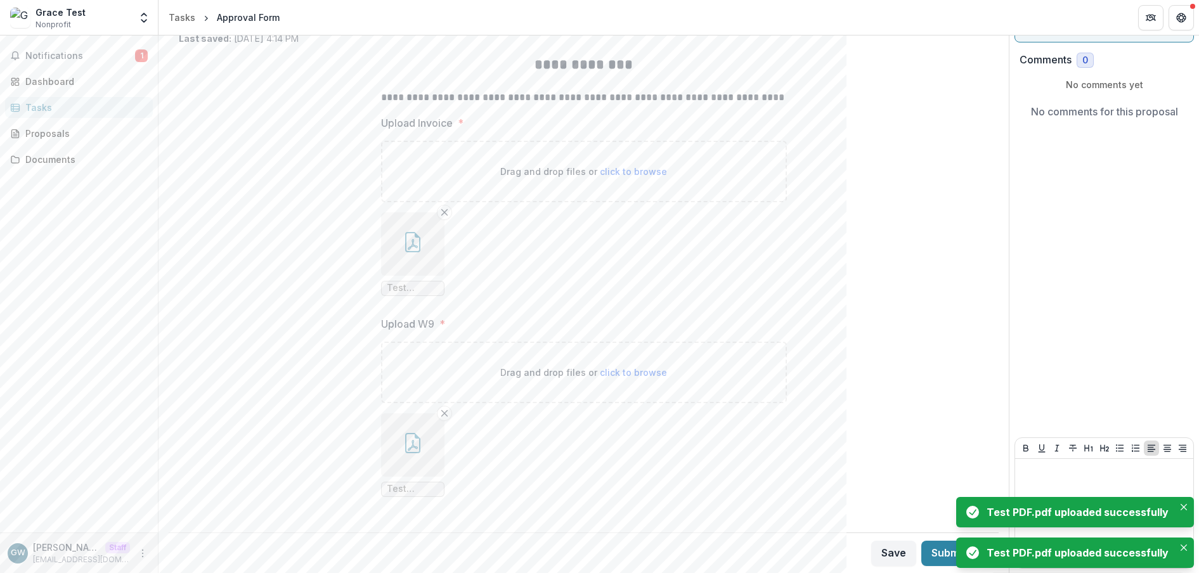
scroll to position [87, 0]
click at [946, 556] on button "Submit" at bounding box center [956, 552] width 70 height 25
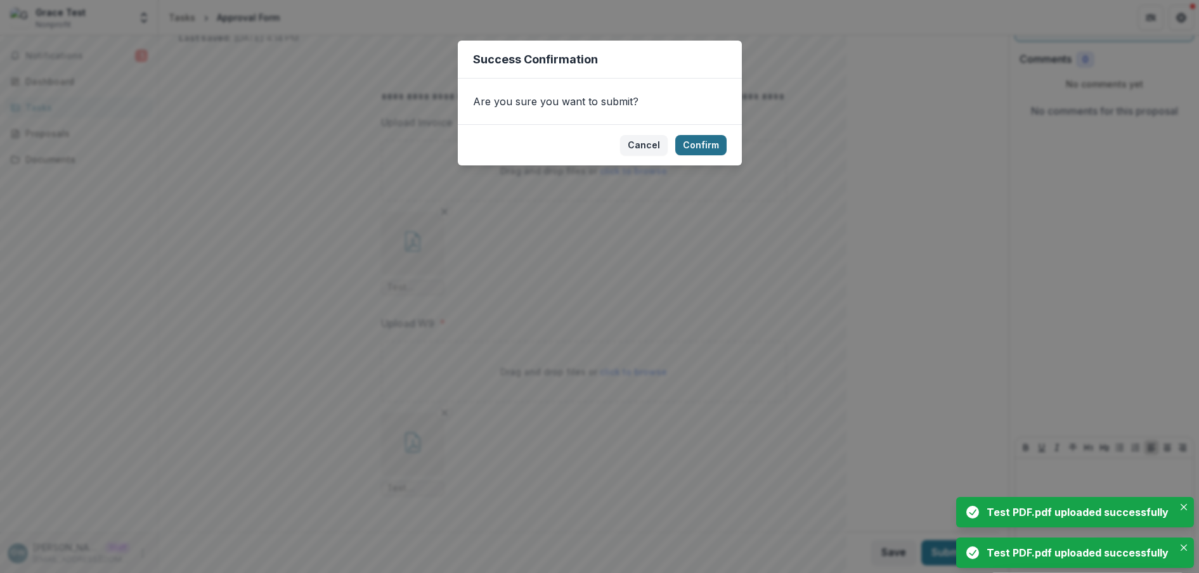
click at [716, 143] on button "Confirm" at bounding box center [700, 145] width 51 height 20
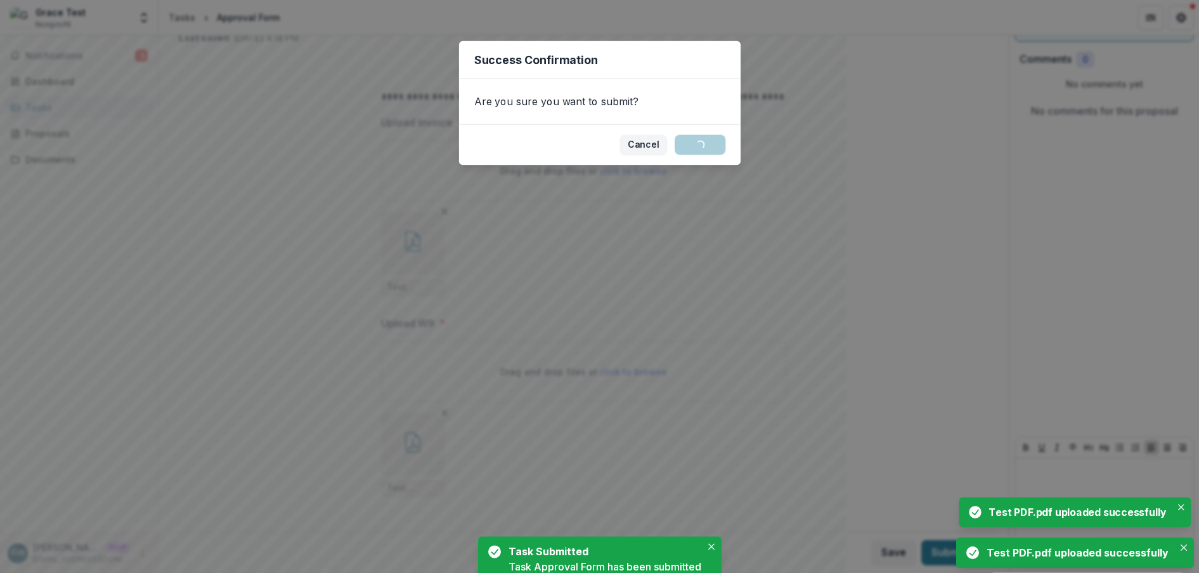
scroll to position [0, 0]
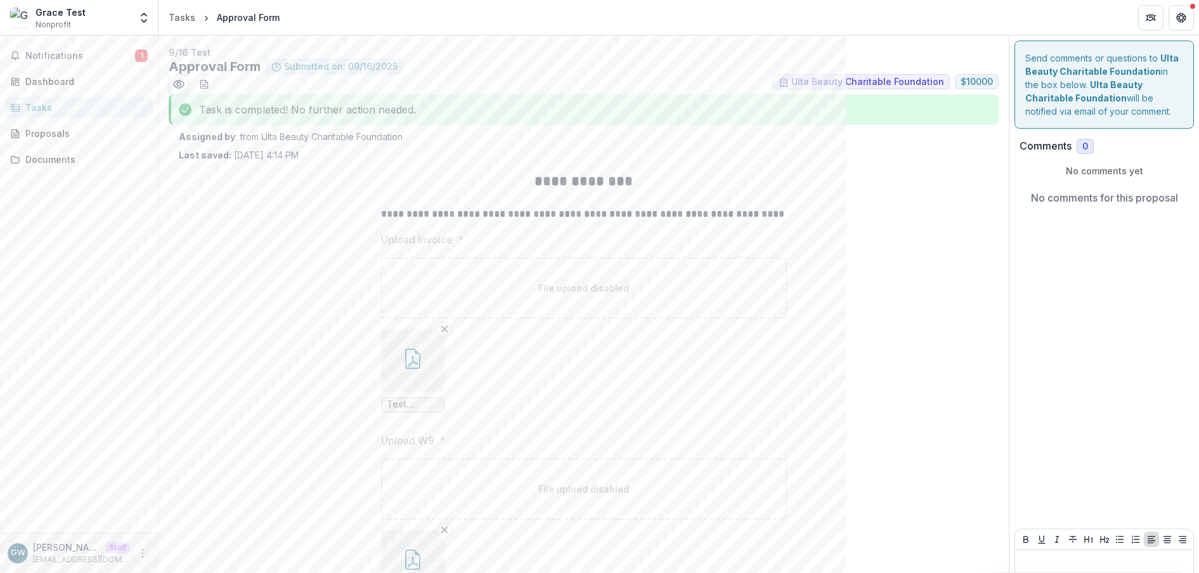
click at [68, 108] on div "Tasks" at bounding box center [83, 107] width 117 height 13
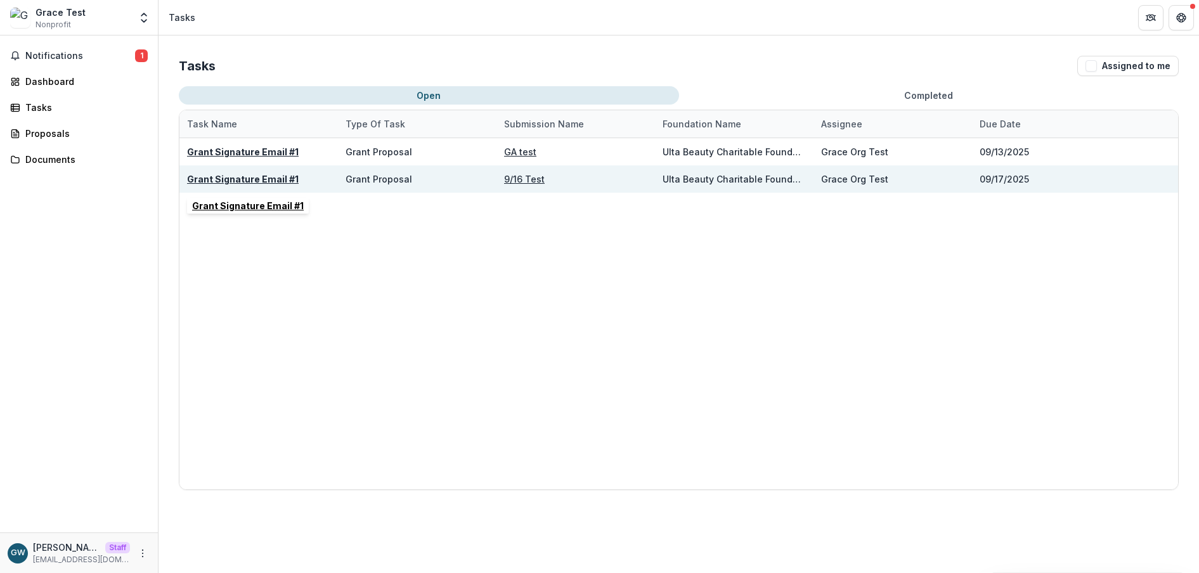
click at [250, 179] on u "Grant Signature Email #1" at bounding box center [243, 179] width 112 height 11
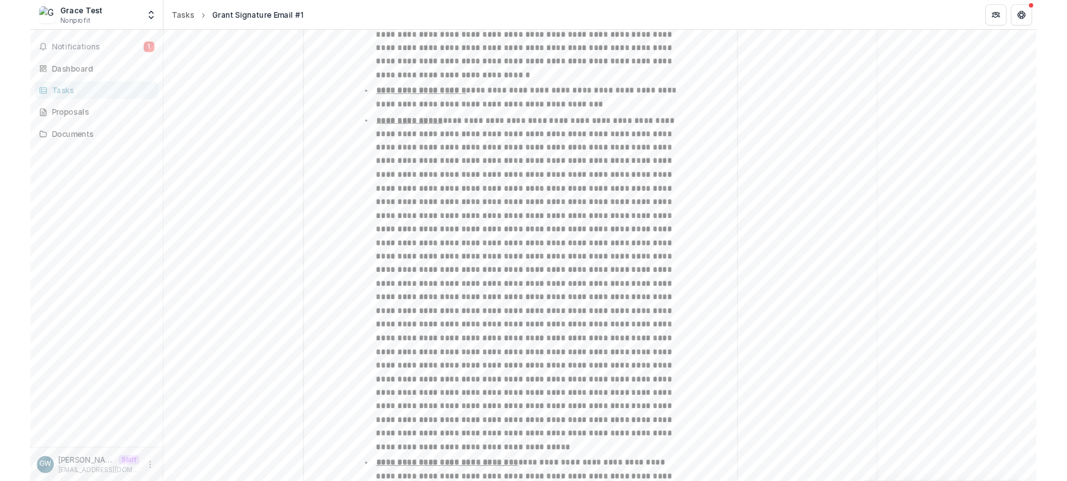
scroll to position [1730, 0]
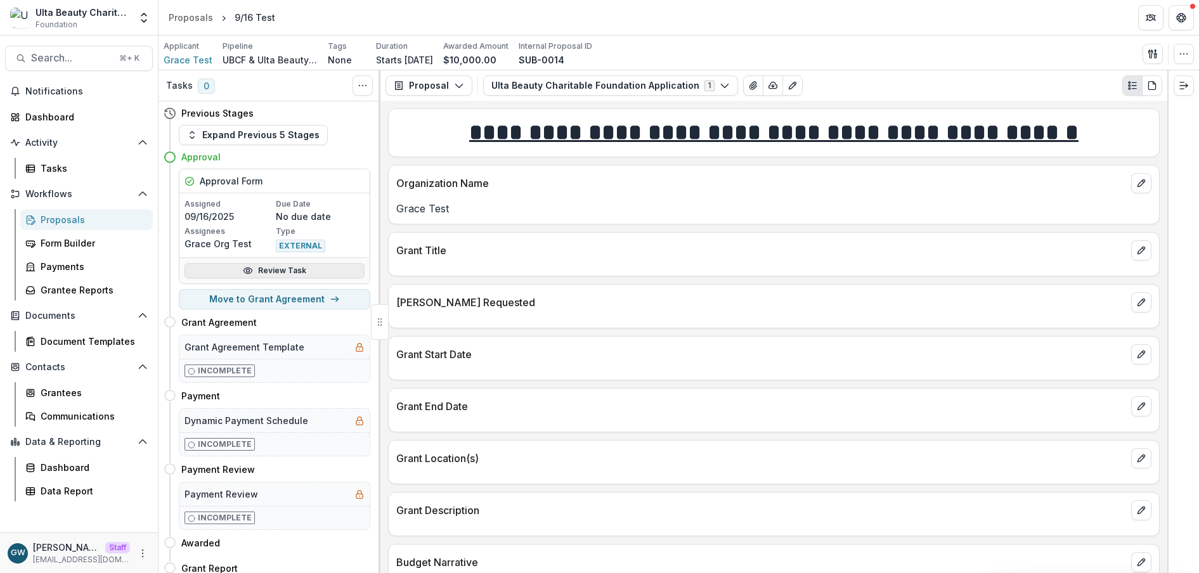
click at [288, 270] on link "Review Task" at bounding box center [274, 270] width 180 height 15
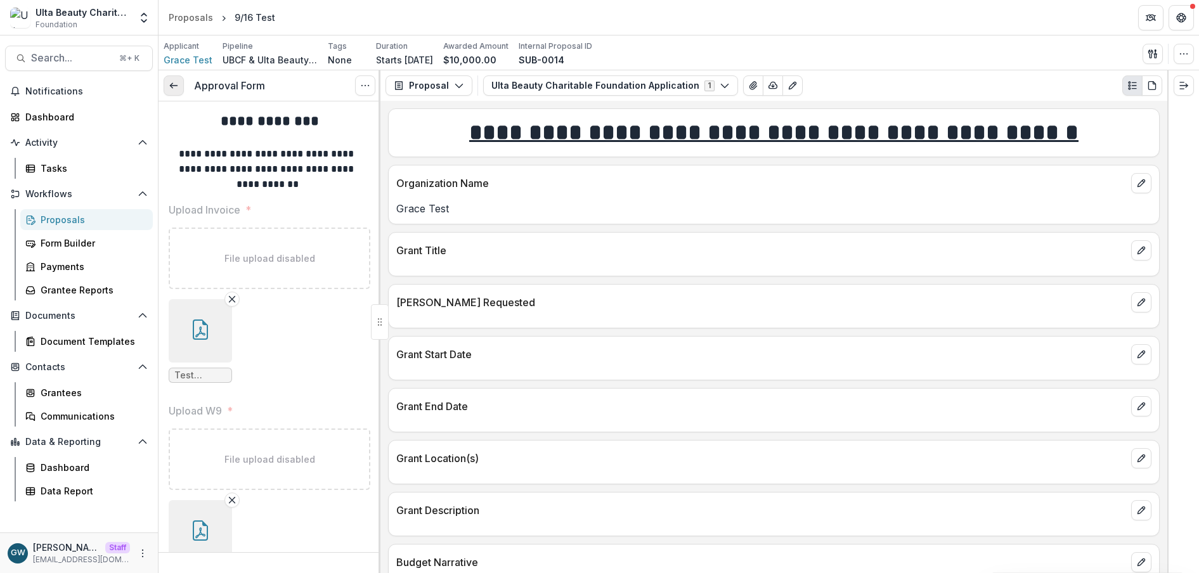
click at [166, 86] on link at bounding box center [174, 85] width 20 height 20
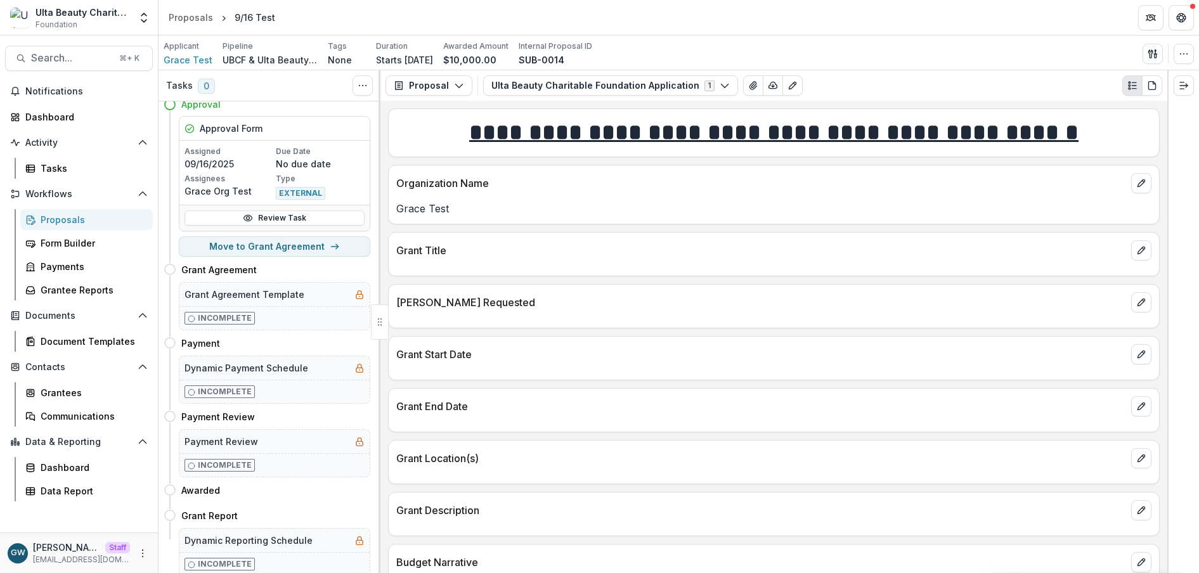
scroll to position [56, 0]
click at [281, 242] on button "Move to Grant Agreement" at bounding box center [274, 243] width 191 height 20
select select "**********"
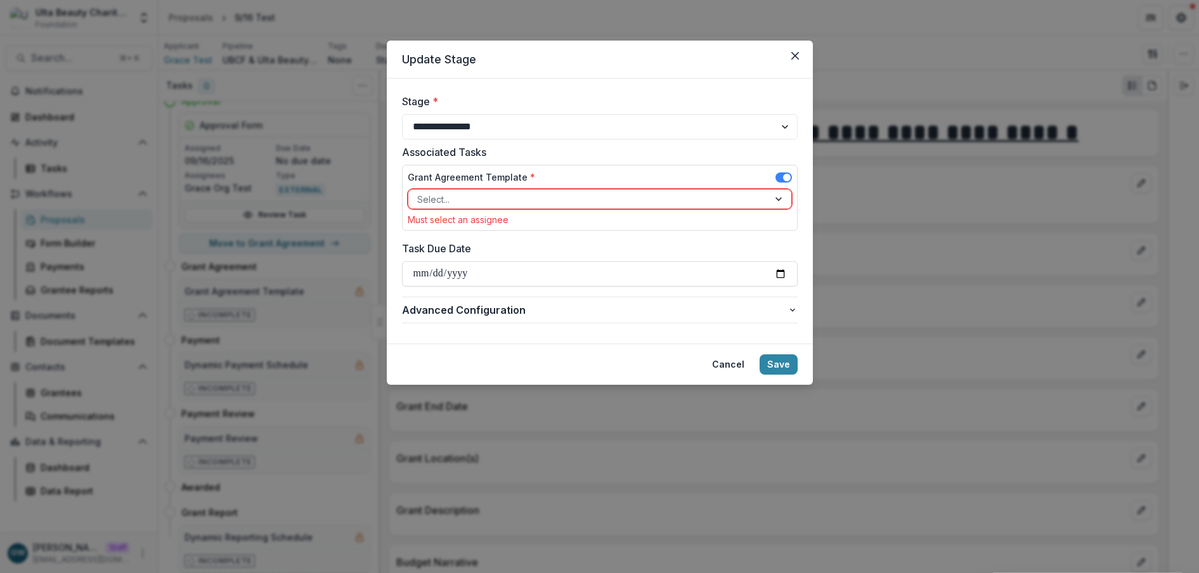
click at [469, 199] on div at bounding box center [588, 199] width 342 height 16
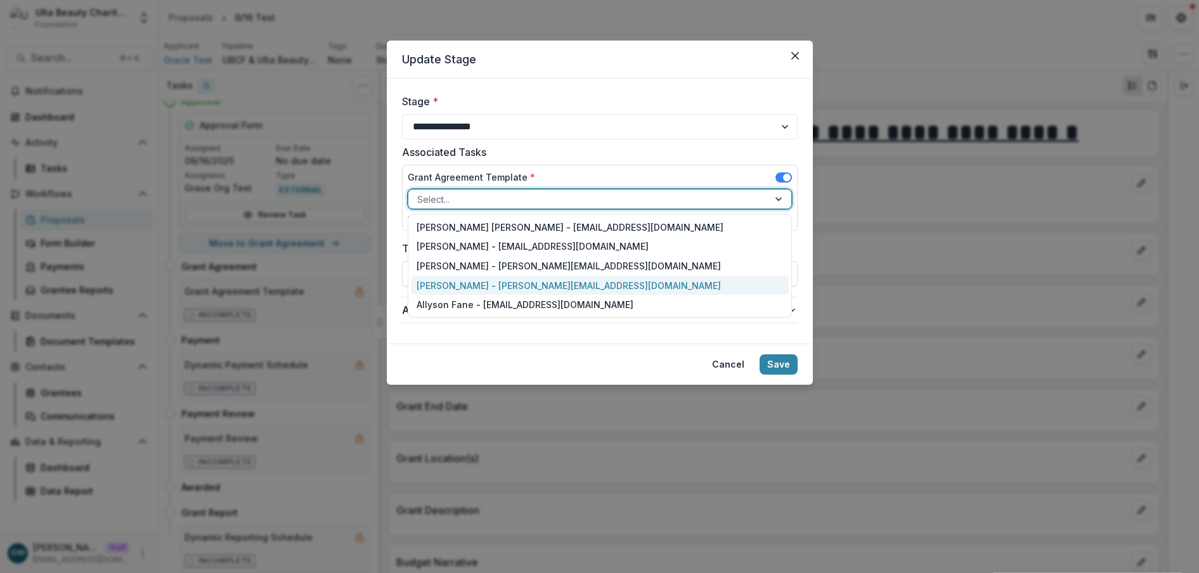
click at [503, 286] on div "Grace W. - grace+ulta@trytemelio.com" at bounding box center [600, 286] width 378 height 20
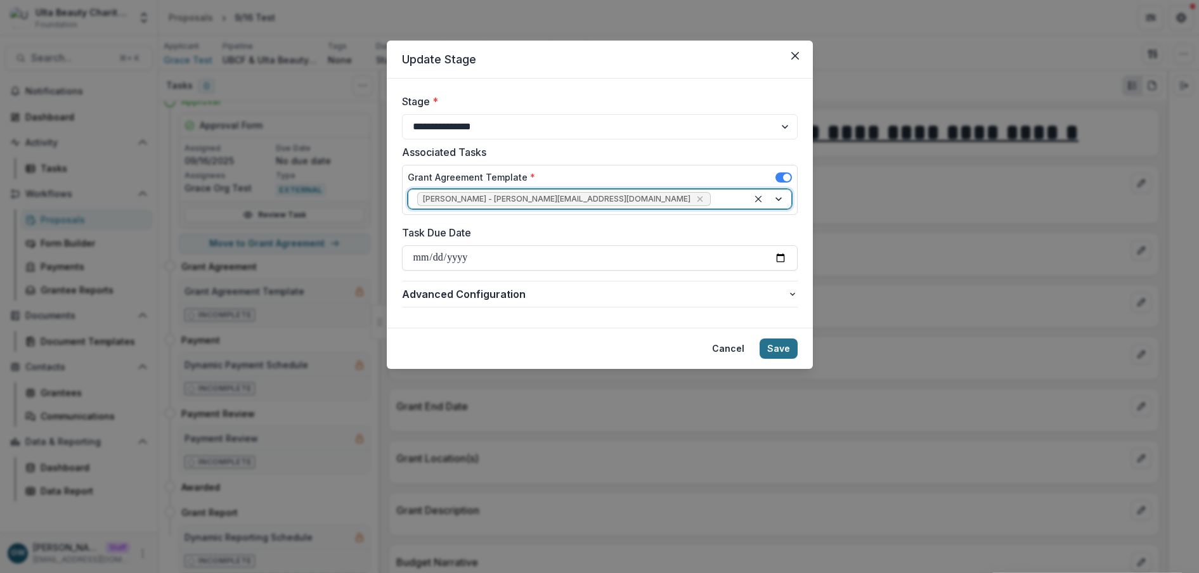
click at [780, 349] on button "Save" at bounding box center [778, 348] width 38 height 20
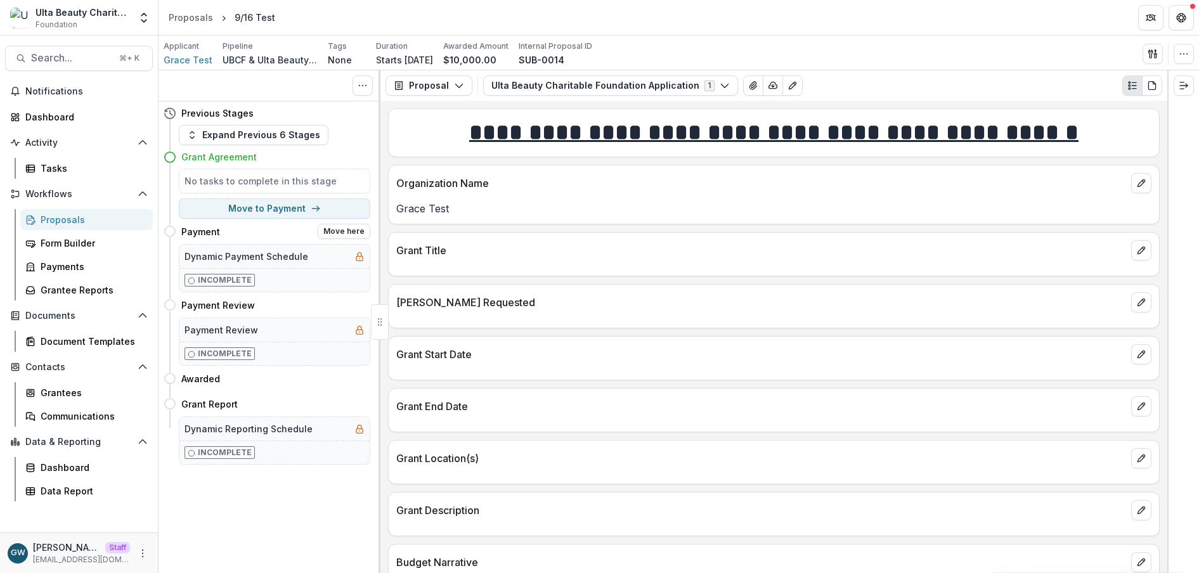
scroll to position [0, 0]
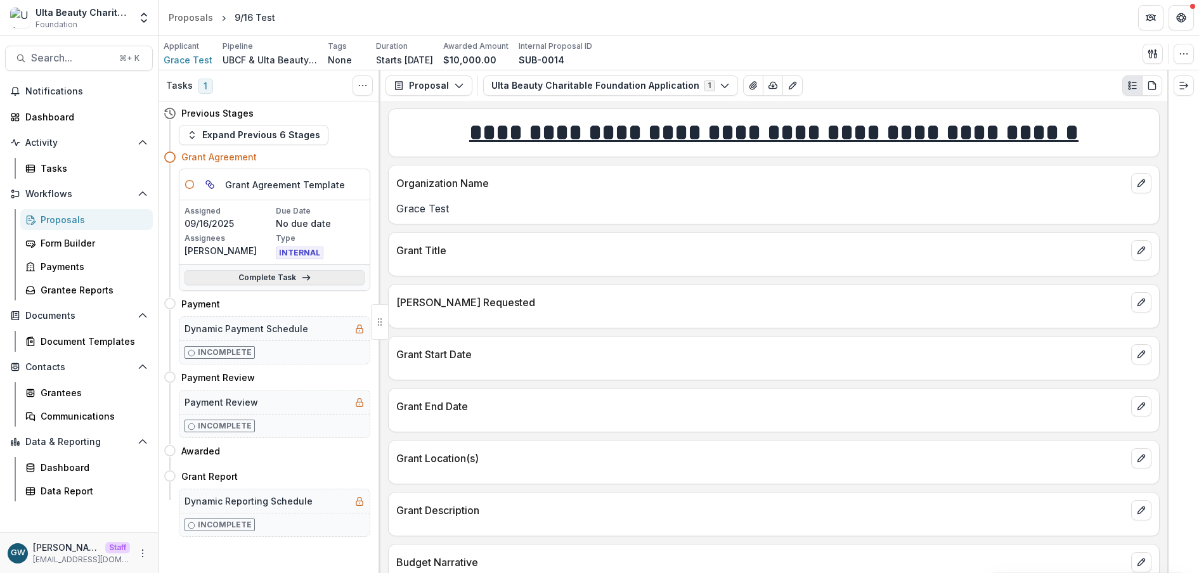
click at [250, 274] on link "Complete Task" at bounding box center [274, 277] width 180 height 15
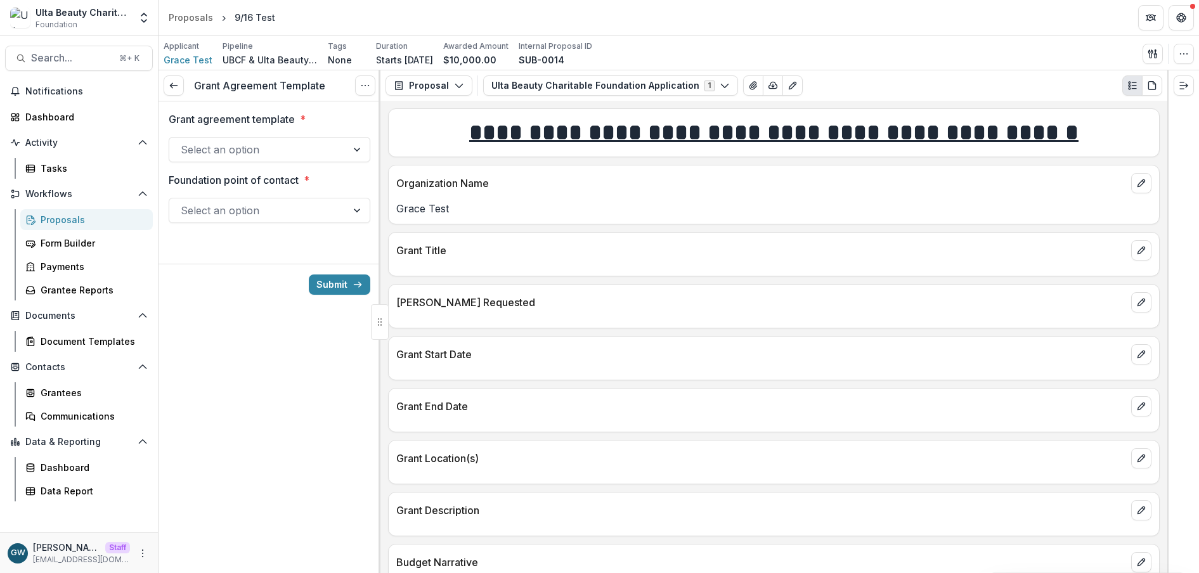
click at [256, 151] on div at bounding box center [258, 150] width 155 height 18
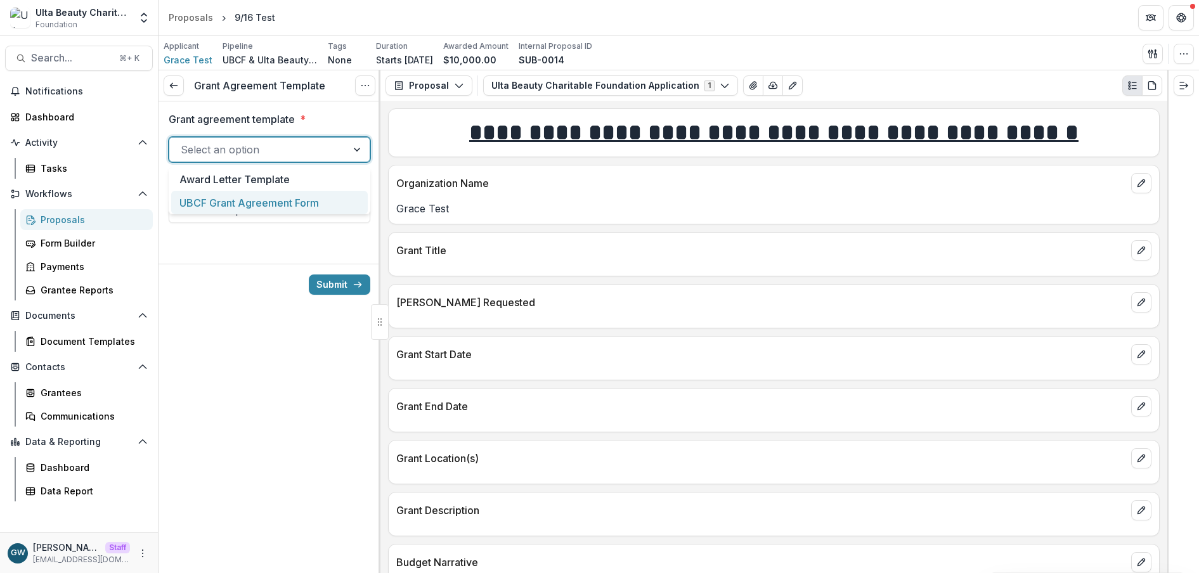
click at [265, 202] on div "UBCF Grant Agreement Form" at bounding box center [269, 202] width 196 height 23
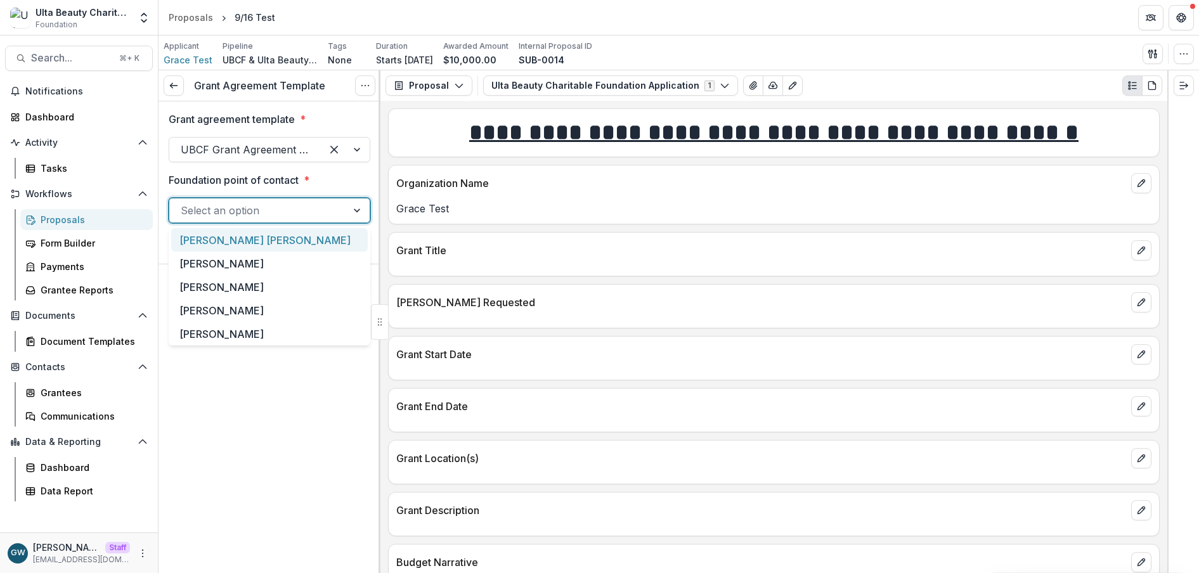
click at [264, 215] on div at bounding box center [258, 211] width 155 height 18
click at [226, 315] on div "[PERSON_NAME]" at bounding box center [269, 310] width 196 height 23
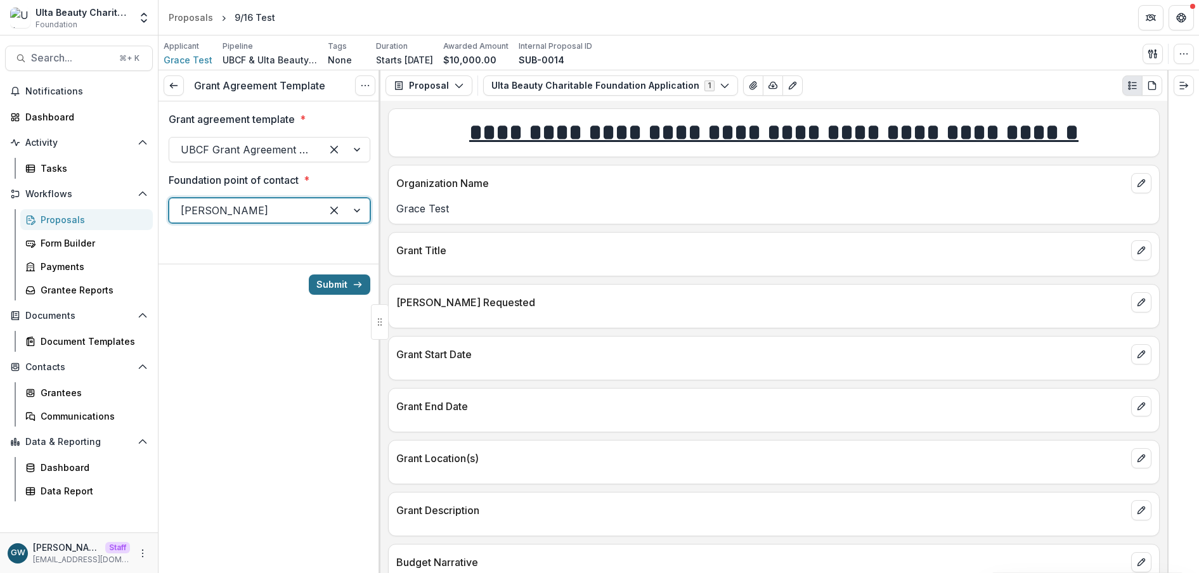
click at [341, 285] on button "Submit" at bounding box center [339, 284] width 61 height 20
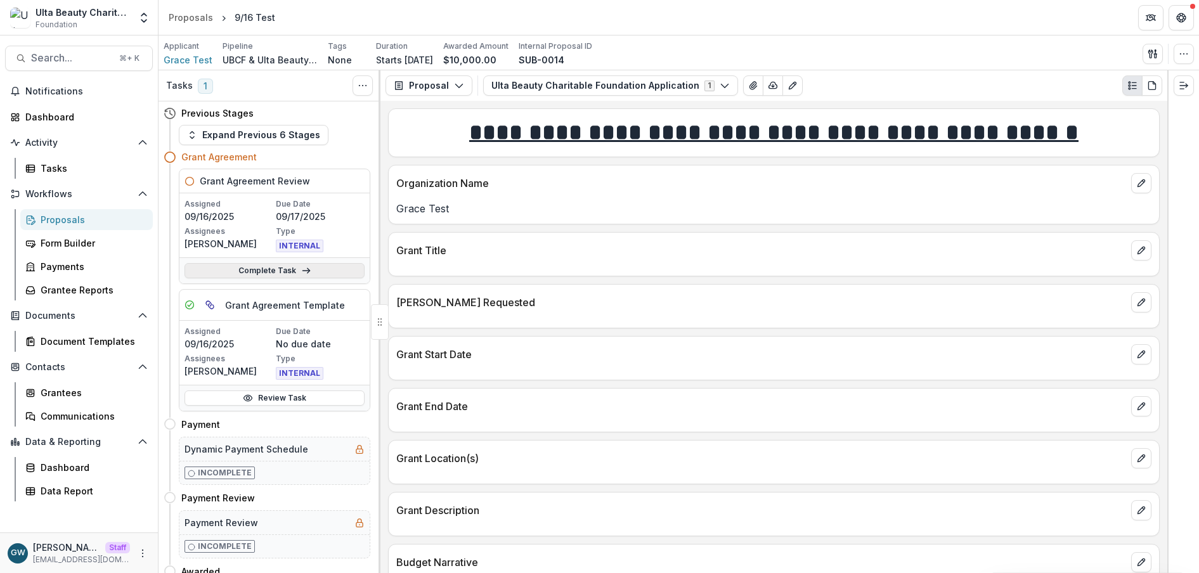
click at [225, 273] on link "Complete Task" at bounding box center [274, 270] width 180 height 15
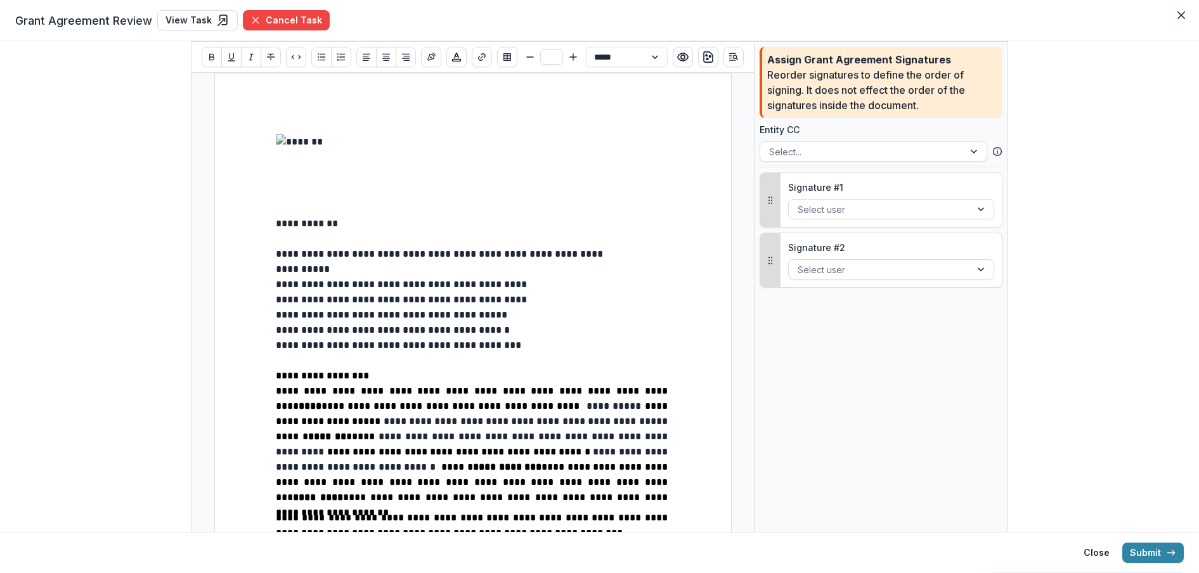
click at [364, 232] on p "**********" at bounding box center [473, 231] width 394 height 30
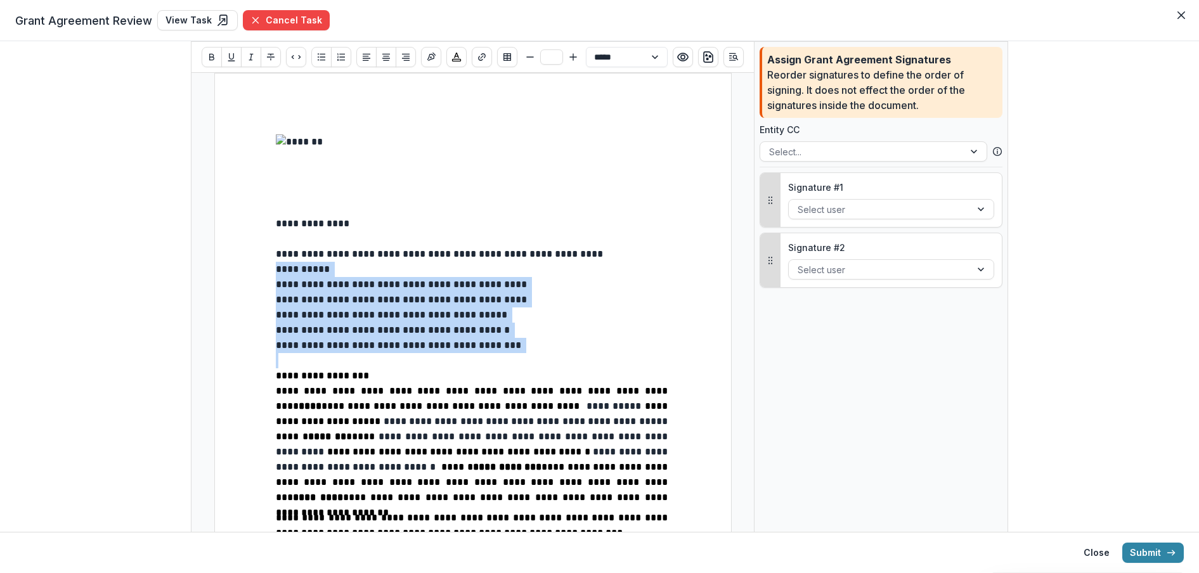
drag, startPoint x: 501, startPoint y: 342, endPoint x: 267, endPoint y: 278, distance: 242.3
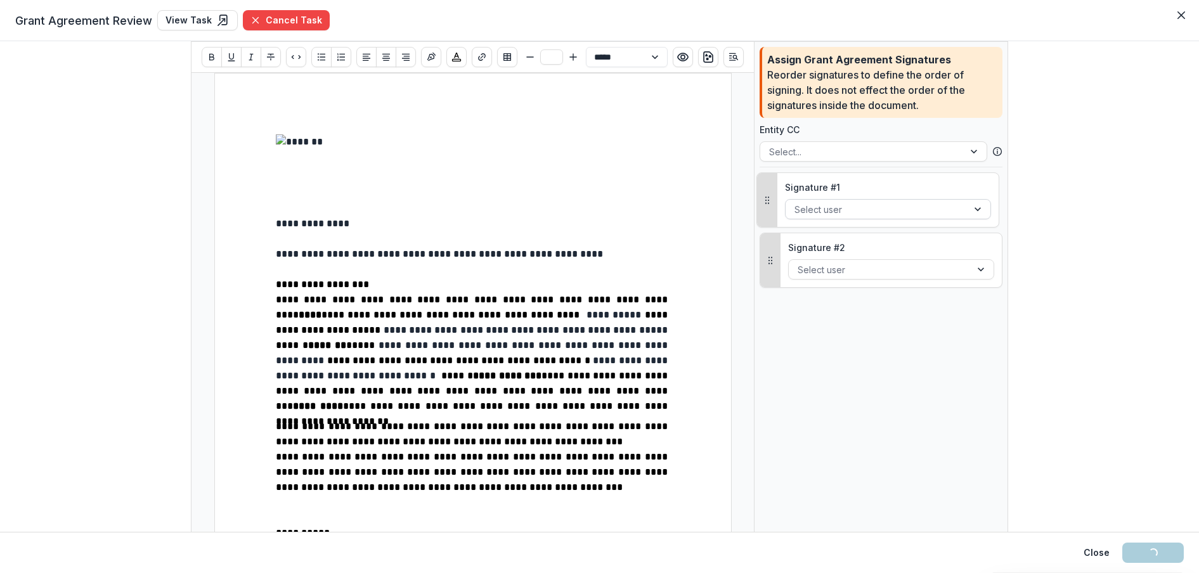
click at [861, 207] on div at bounding box center [876, 210] width 164 height 16
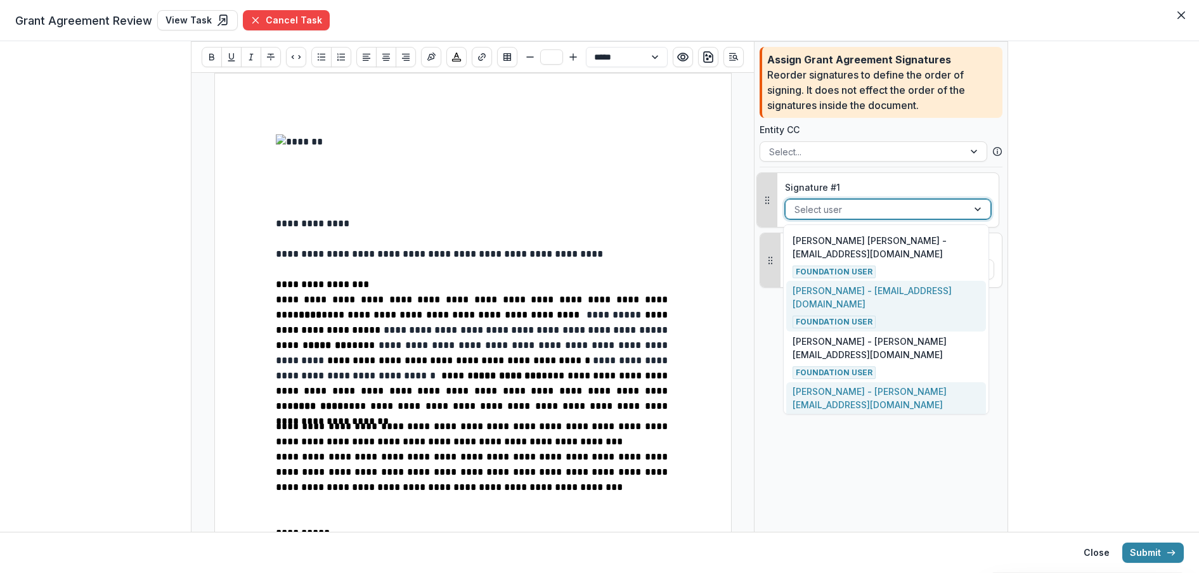
scroll to position [91, 0]
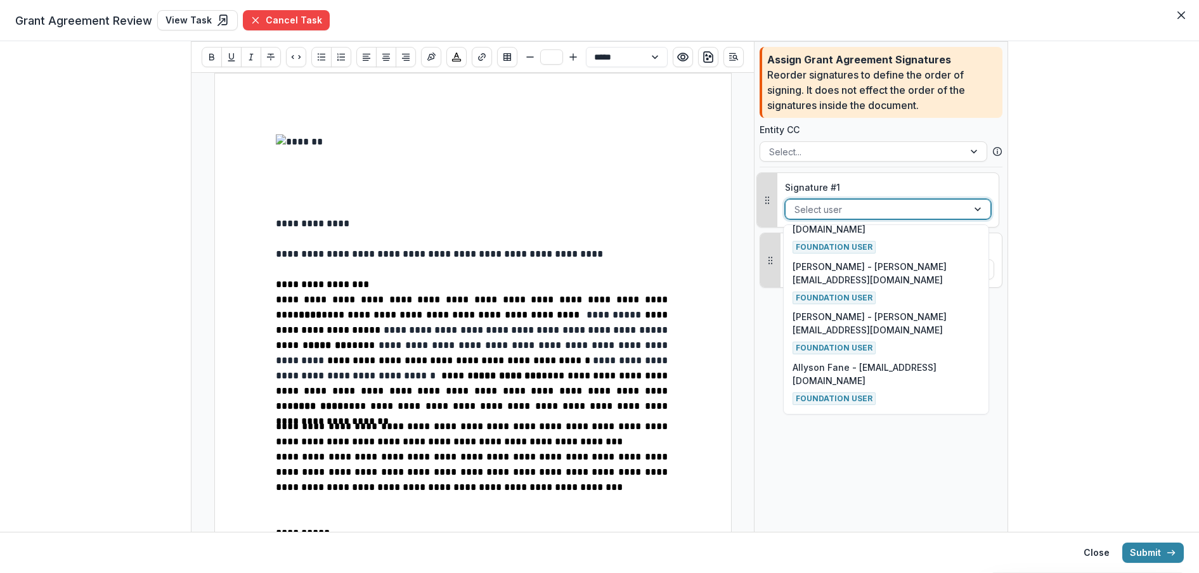
click at [846, 430] on p "Grace Org Test - grace+ultatest@trytemelio.com" at bounding box center [886, 443] width 188 height 27
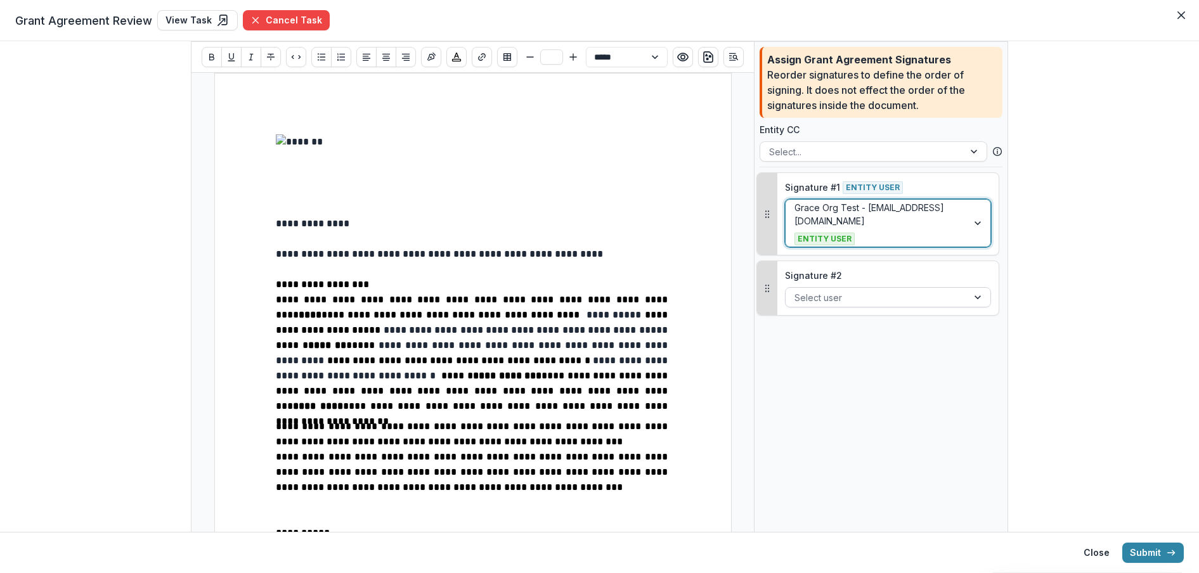
click at [873, 291] on div at bounding box center [876, 298] width 164 height 16
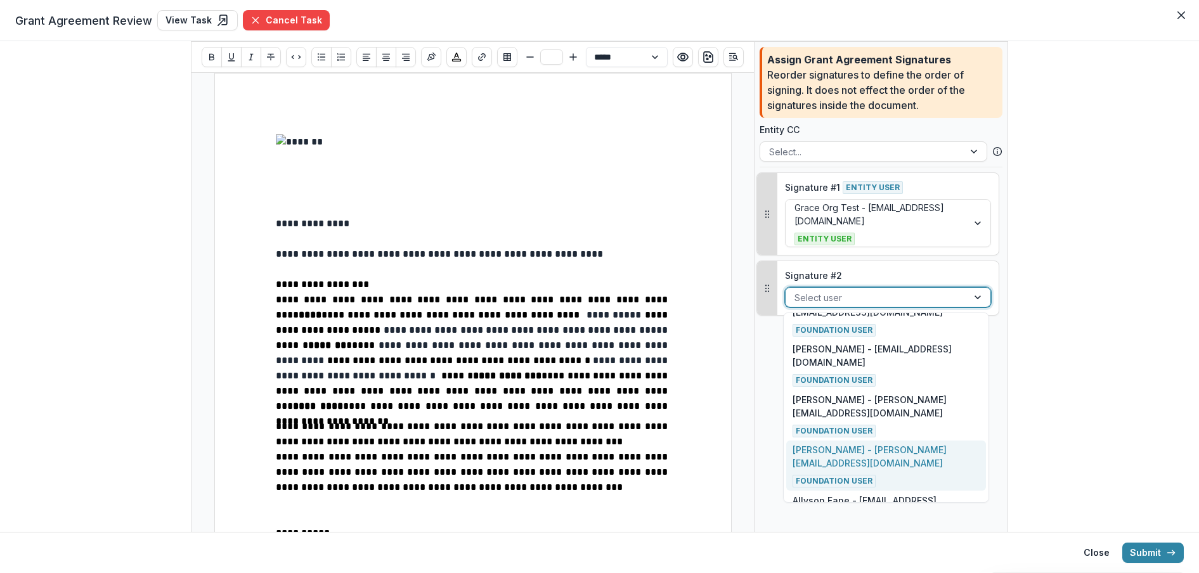
scroll to position [58, 0]
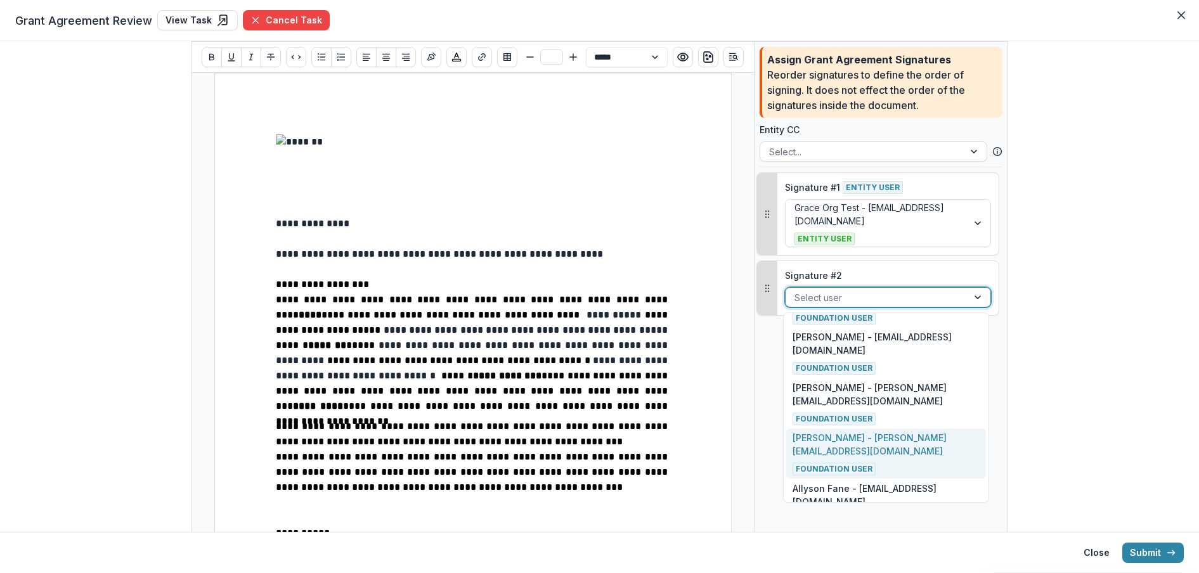
click at [911, 431] on p "Grace W. - grace+ulta@trytemelio.com" at bounding box center [886, 444] width 188 height 27
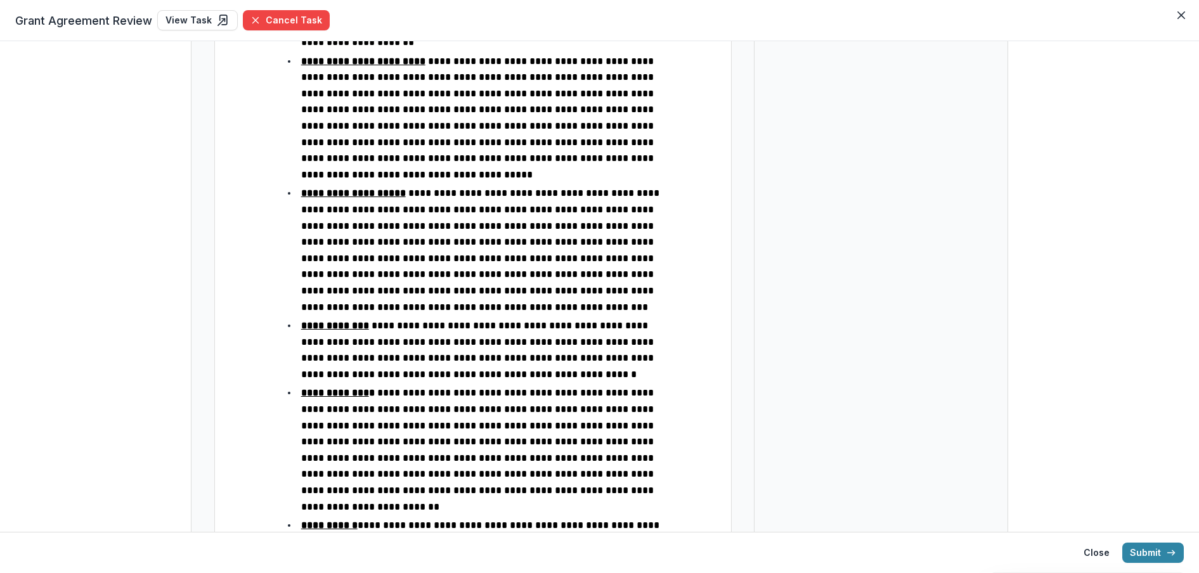
scroll to position [3577, 0]
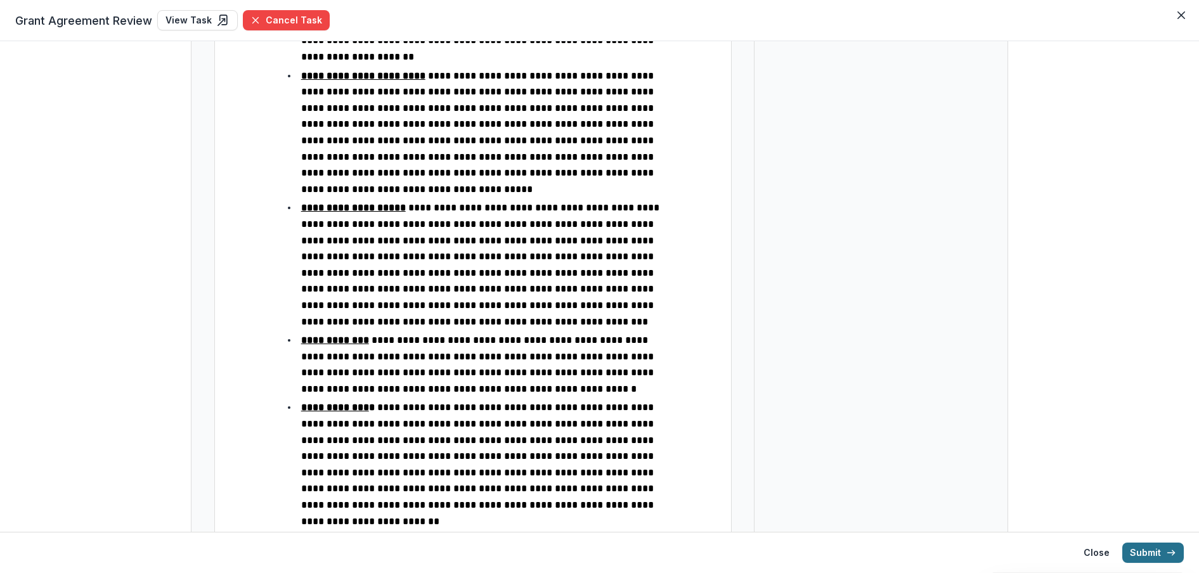
click at [1148, 550] on button "Submit" at bounding box center [1152, 553] width 61 height 20
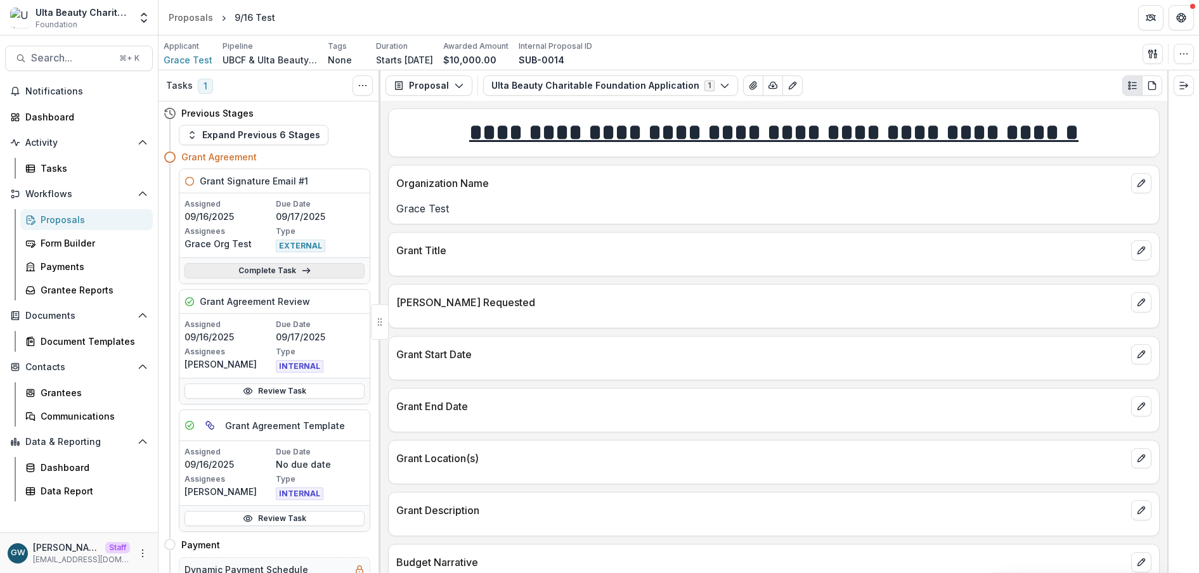
click at [264, 269] on link "Complete Task" at bounding box center [274, 270] width 180 height 15
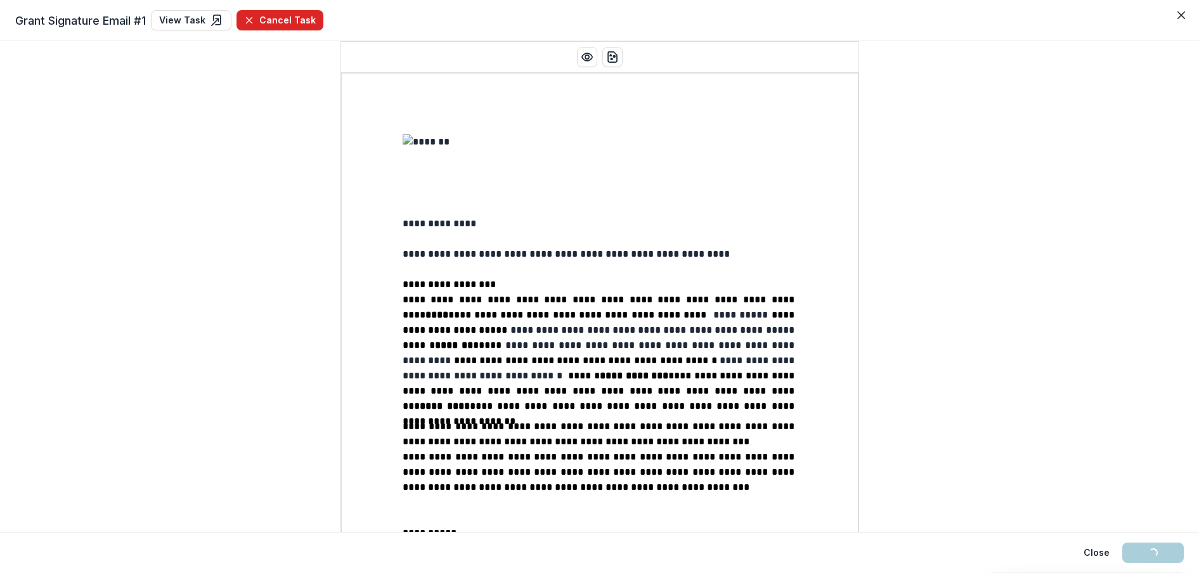
click at [295, 19] on button "Cancel Task" at bounding box center [279, 20] width 87 height 20
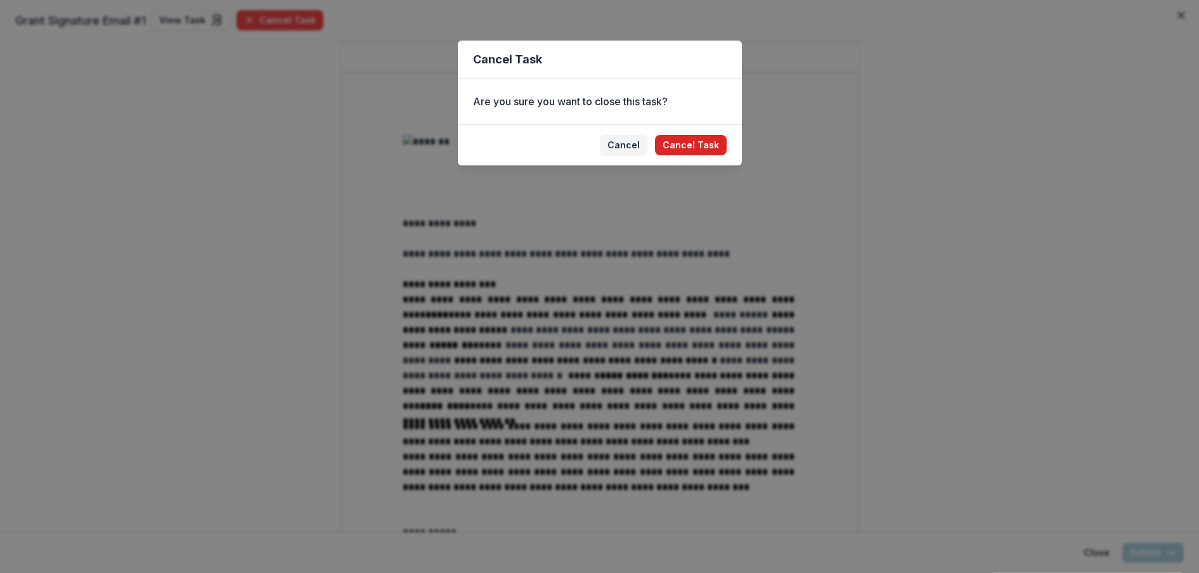
click at [704, 143] on button "Cancel Task" at bounding box center [691, 145] width 72 height 20
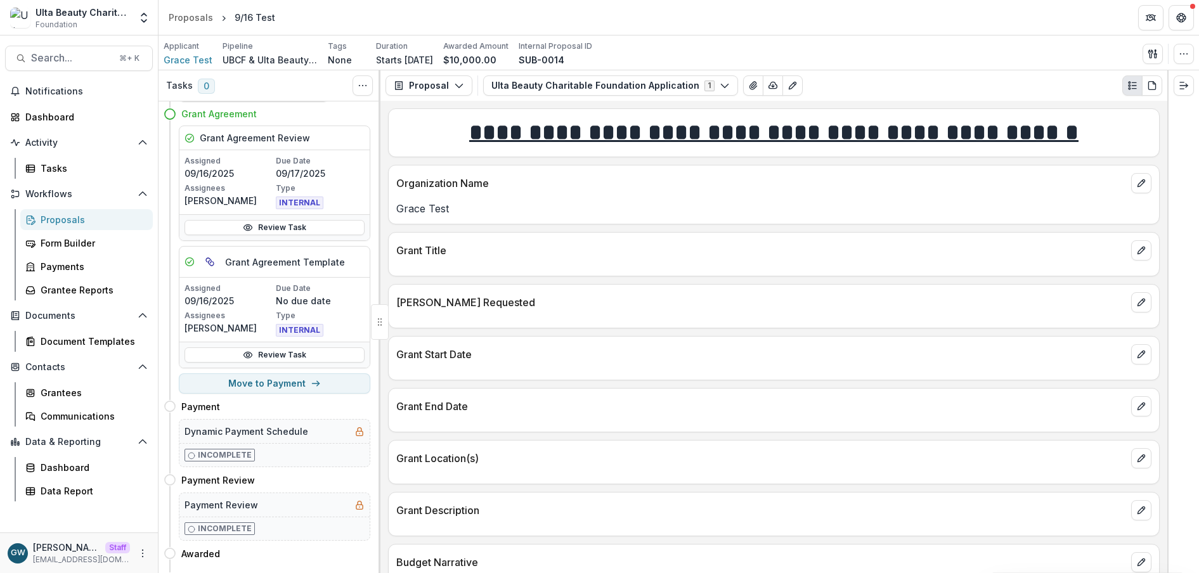
scroll to position [73, 0]
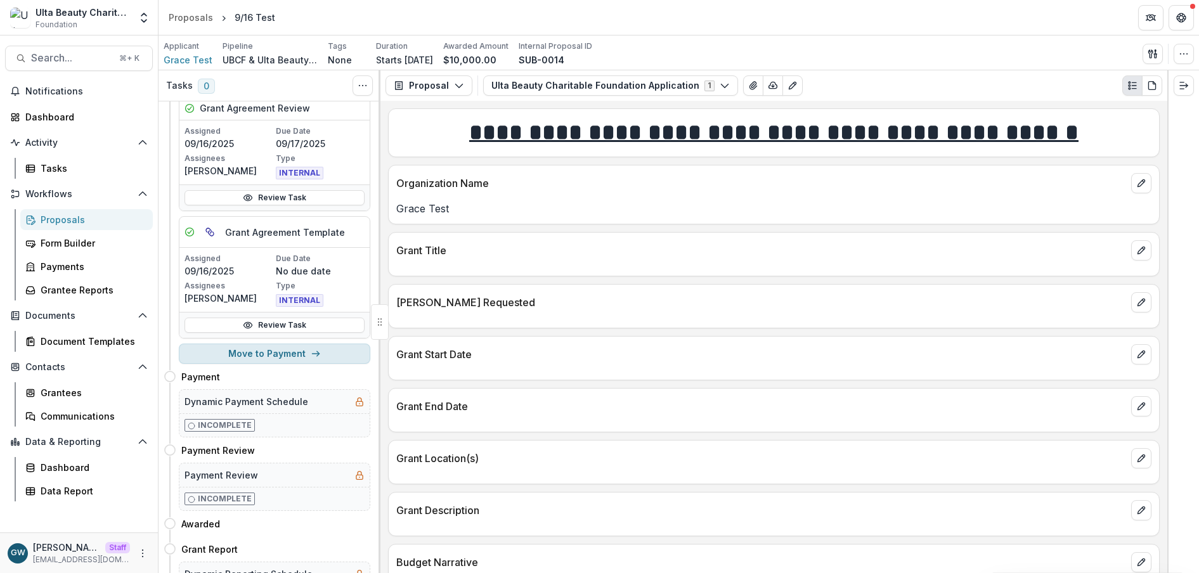
click at [260, 355] on button "Move to Payment" at bounding box center [274, 354] width 191 height 20
select select "*******"
select select "**********"
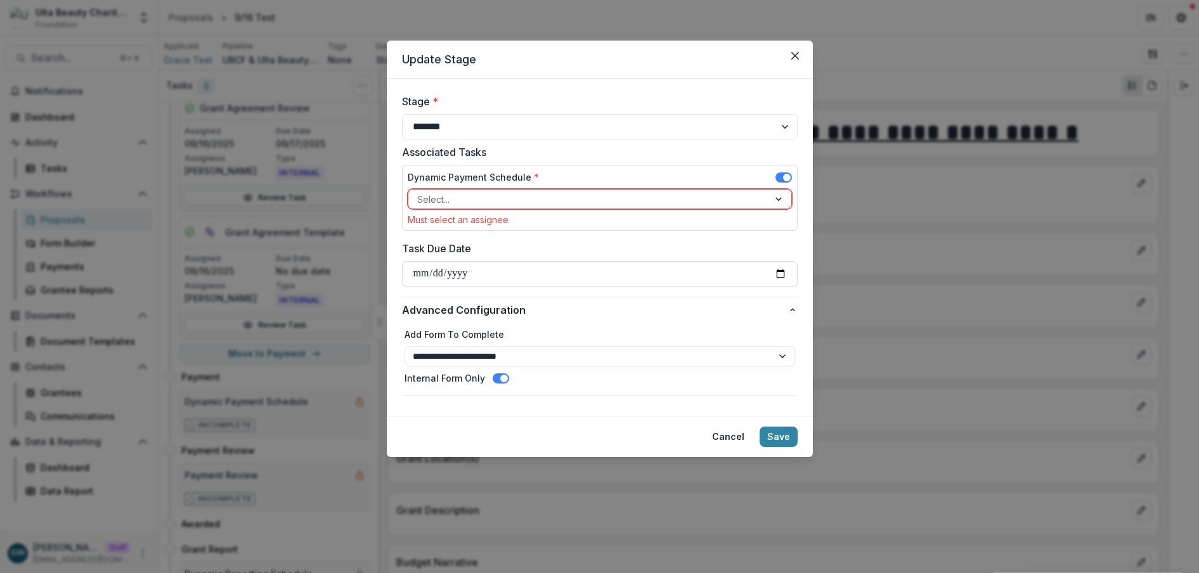
click at [524, 192] on div at bounding box center [588, 199] width 342 height 16
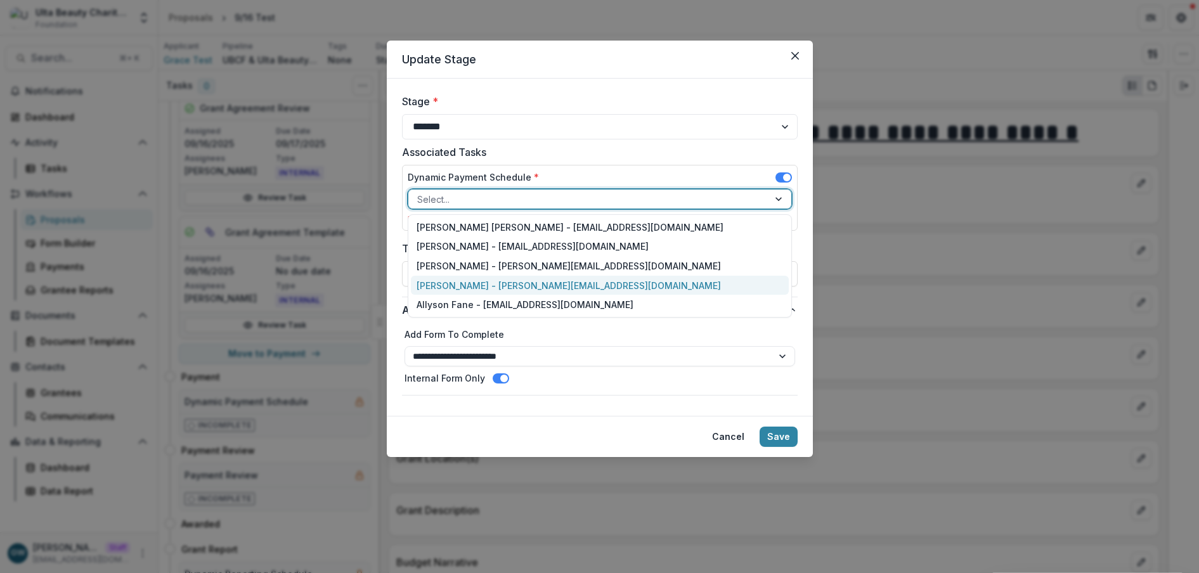
click at [458, 286] on div "Grace W. - grace+ulta@trytemelio.com" at bounding box center [600, 286] width 378 height 20
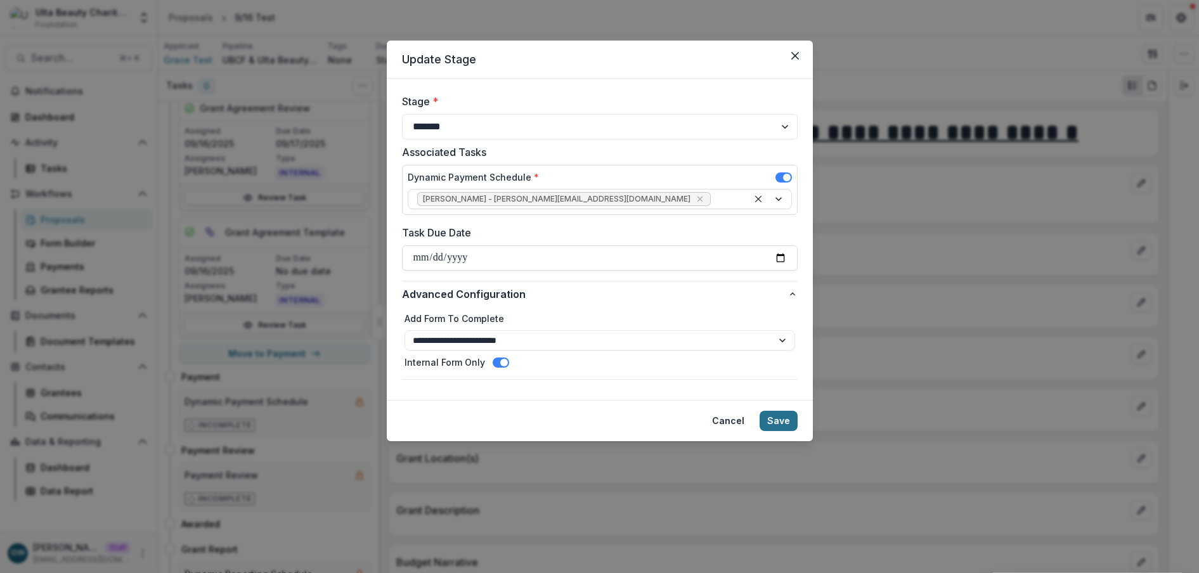
click at [781, 425] on button "Save" at bounding box center [778, 421] width 38 height 20
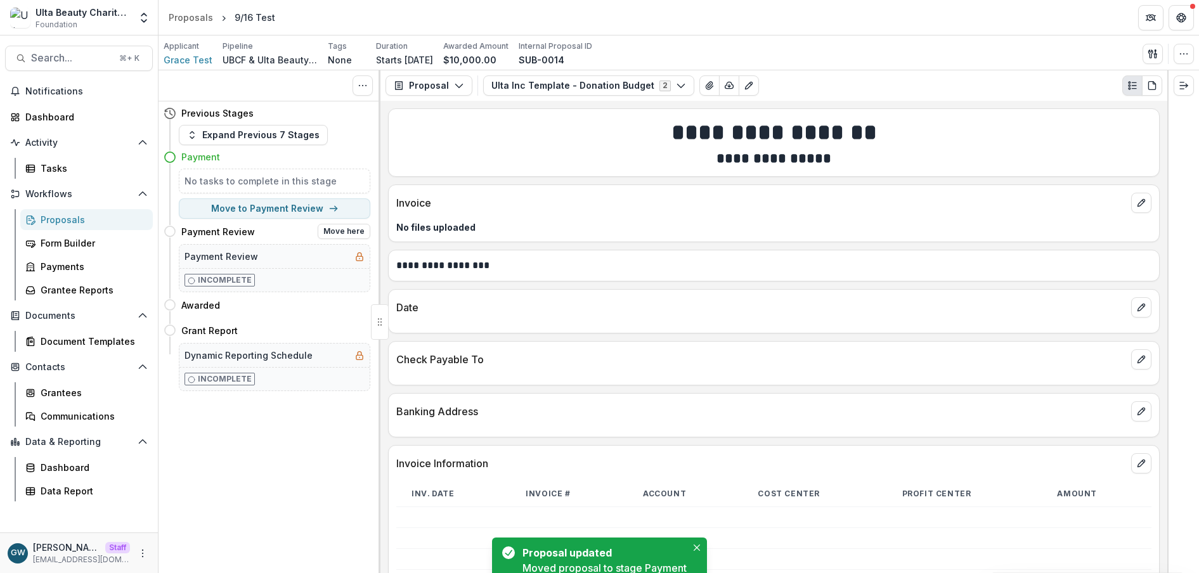
scroll to position [0, 0]
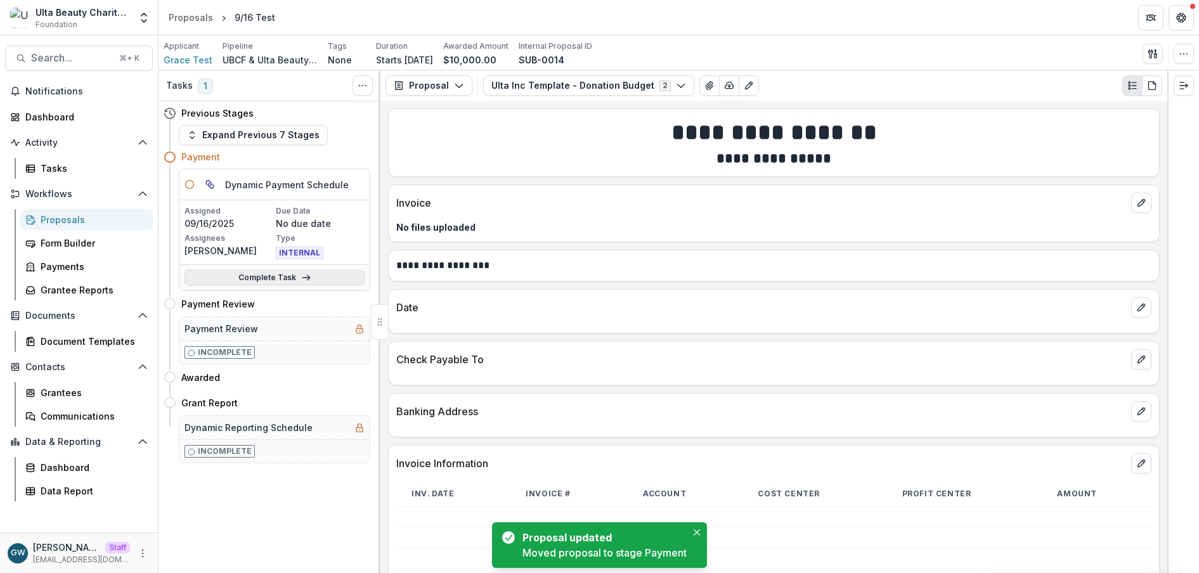
click at [242, 279] on link "Complete Task" at bounding box center [274, 277] width 180 height 15
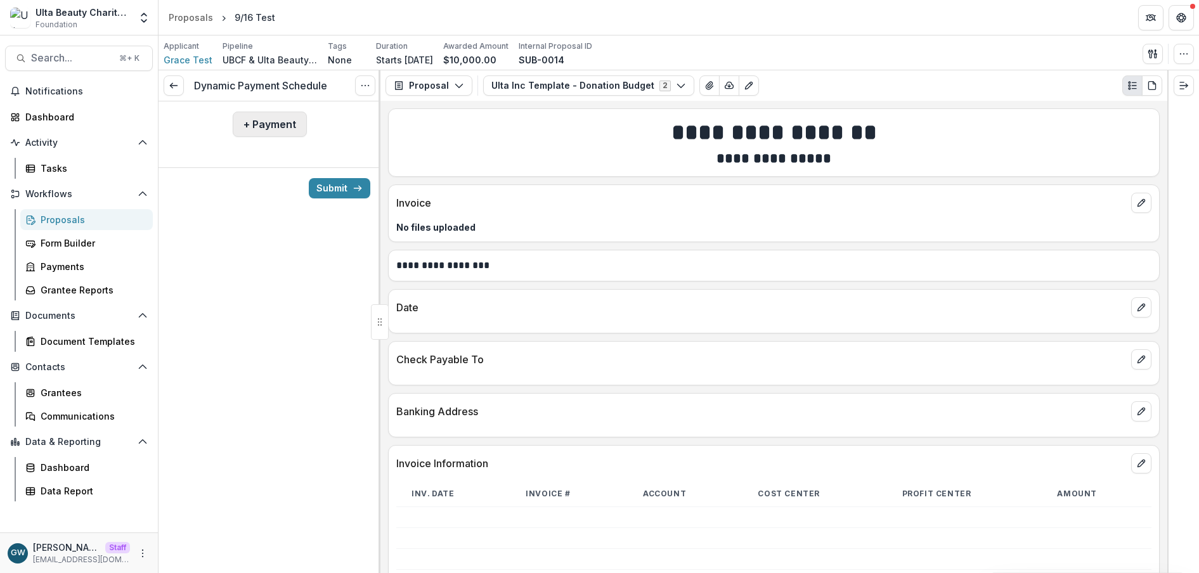
click at [288, 124] on button "+ Payment" at bounding box center [270, 124] width 74 height 25
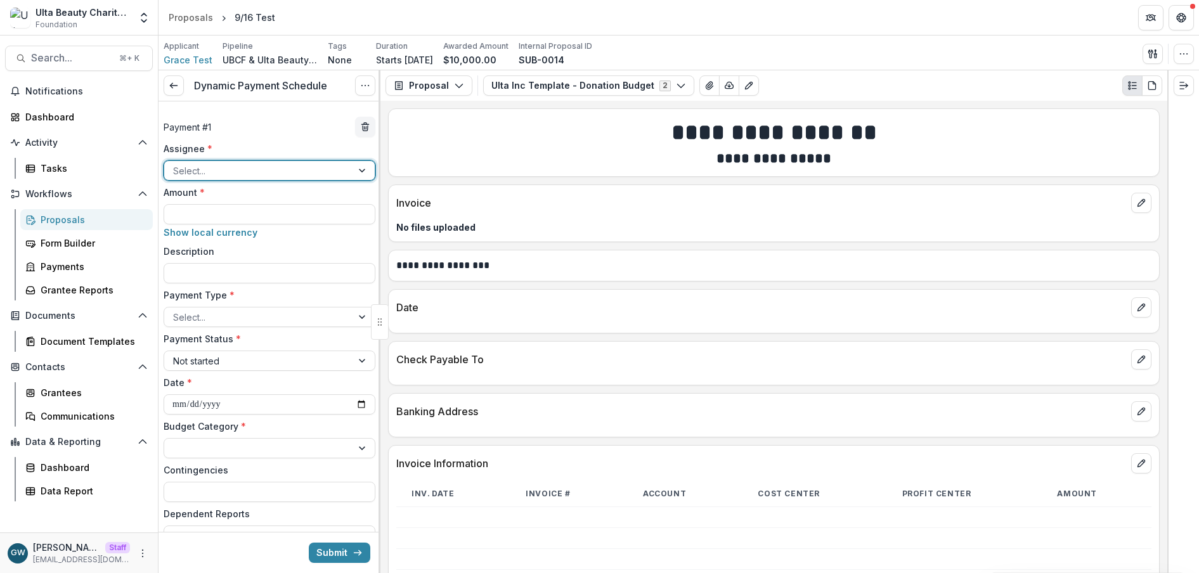
click at [224, 170] on div at bounding box center [258, 171] width 170 height 16
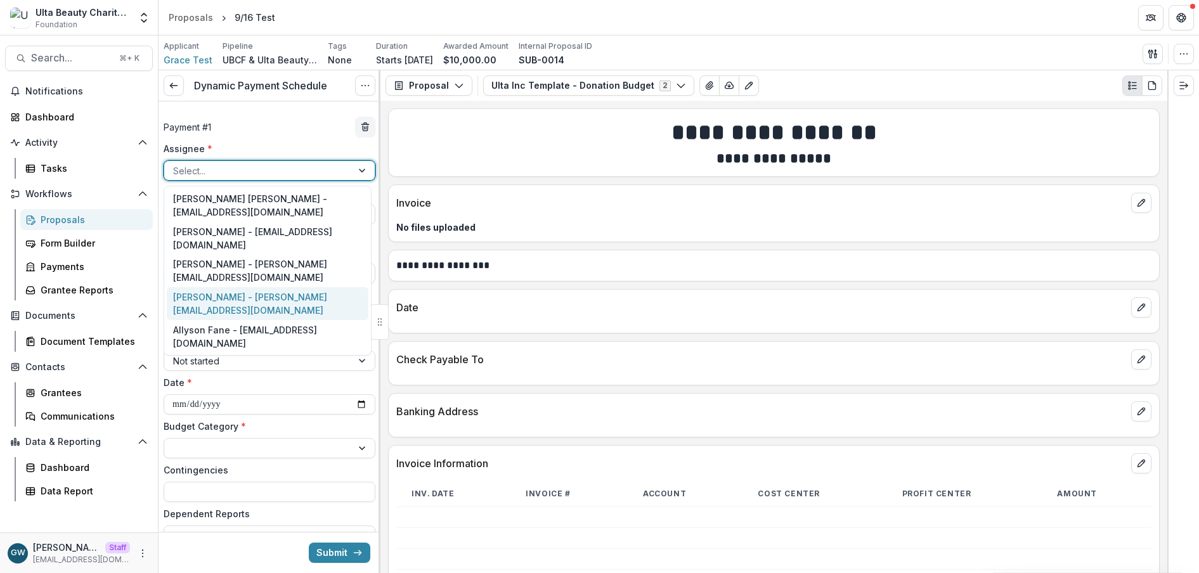
click at [228, 287] on div "Grace W. - grace+ulta@trytemelio.com" at bounding box center [268, 303] width 202 height 33
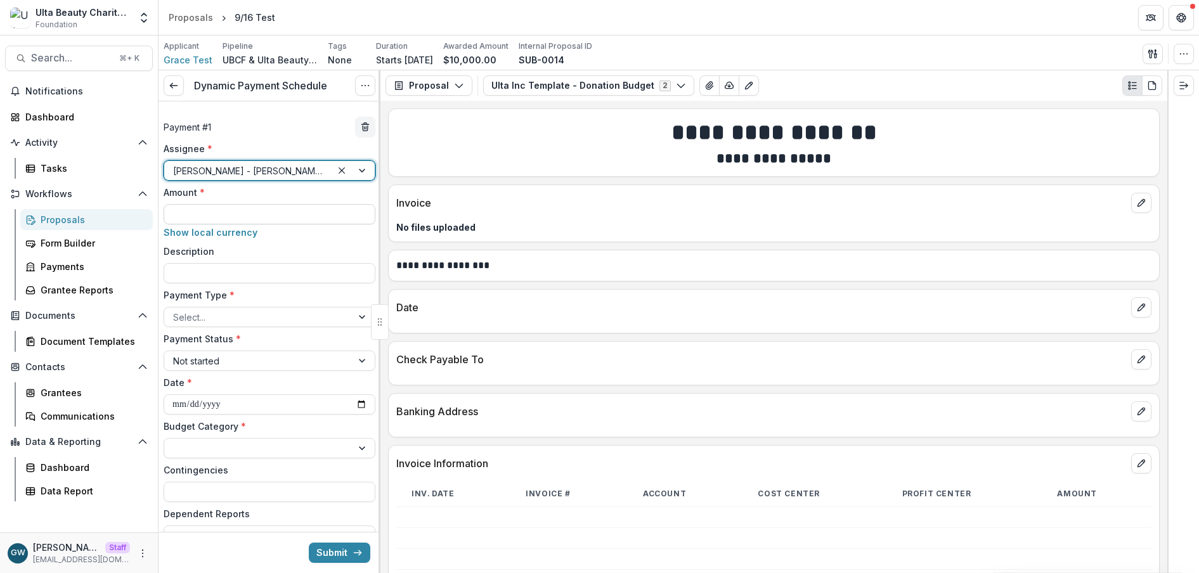
click at [224, 212] on input "Amount *" at bounding box center [270, 214] width 212 height 20
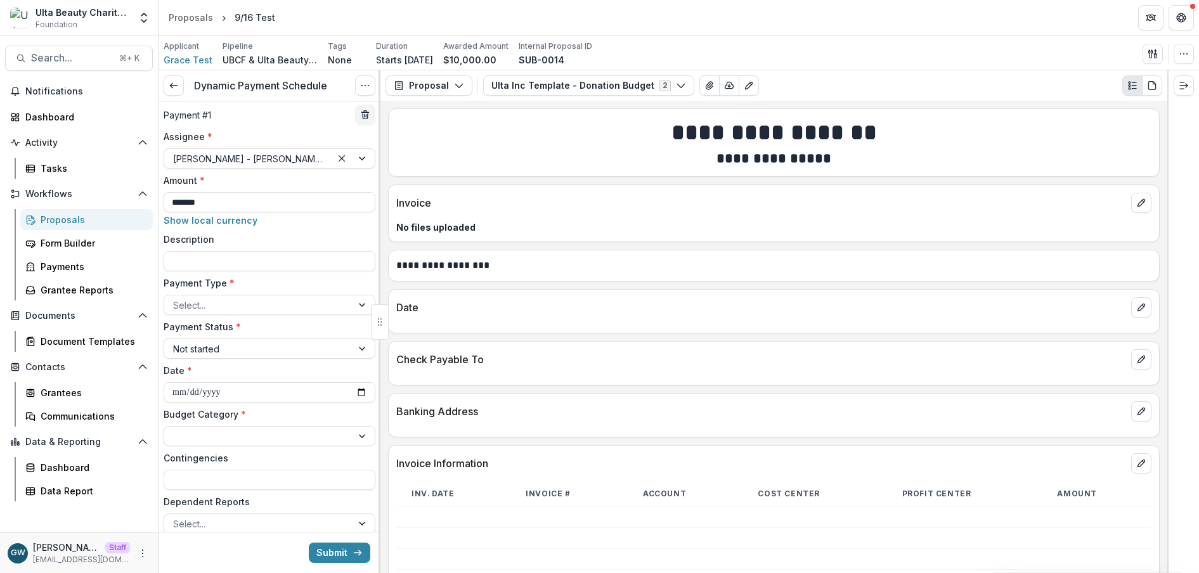
scroll to position [26, 0]
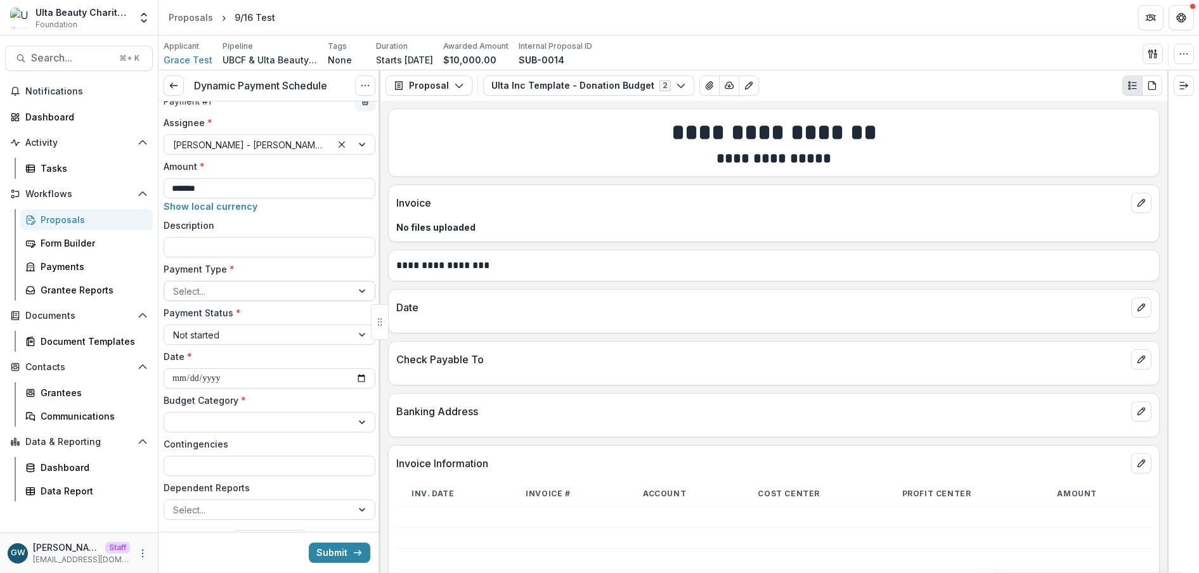
type input "*******"
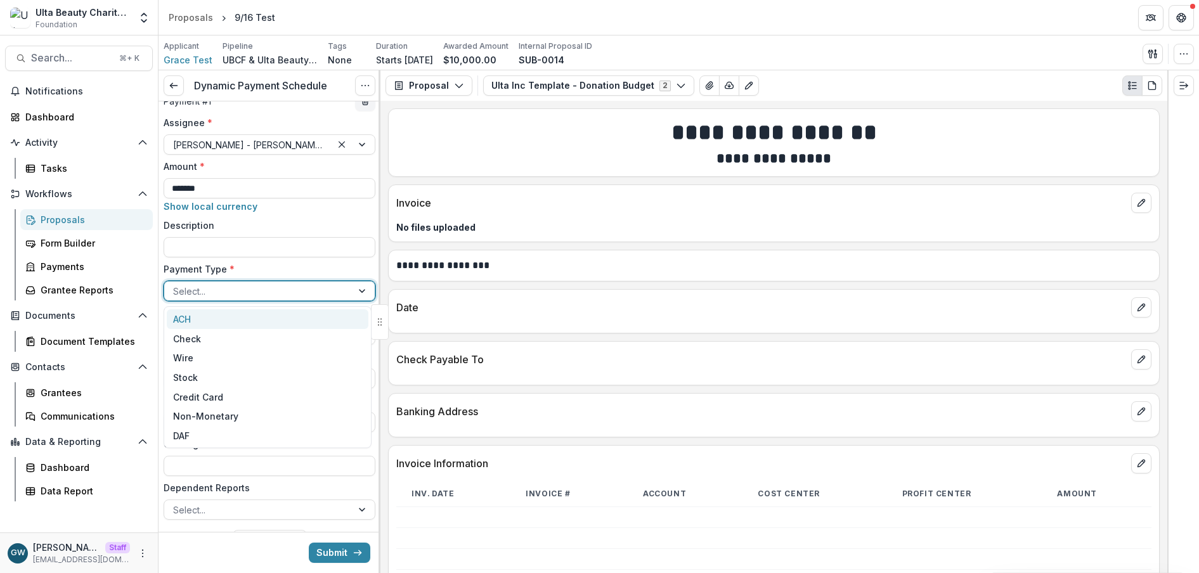
click at [208, 292] on div at bounding box center [258, 291] width 170 height 16
click at [204, 343] on div "Check" at bounding box center [268, 339] width 202 height 20
click at [240, 337] on div at bounding box center [258, 335] width 170 height 16
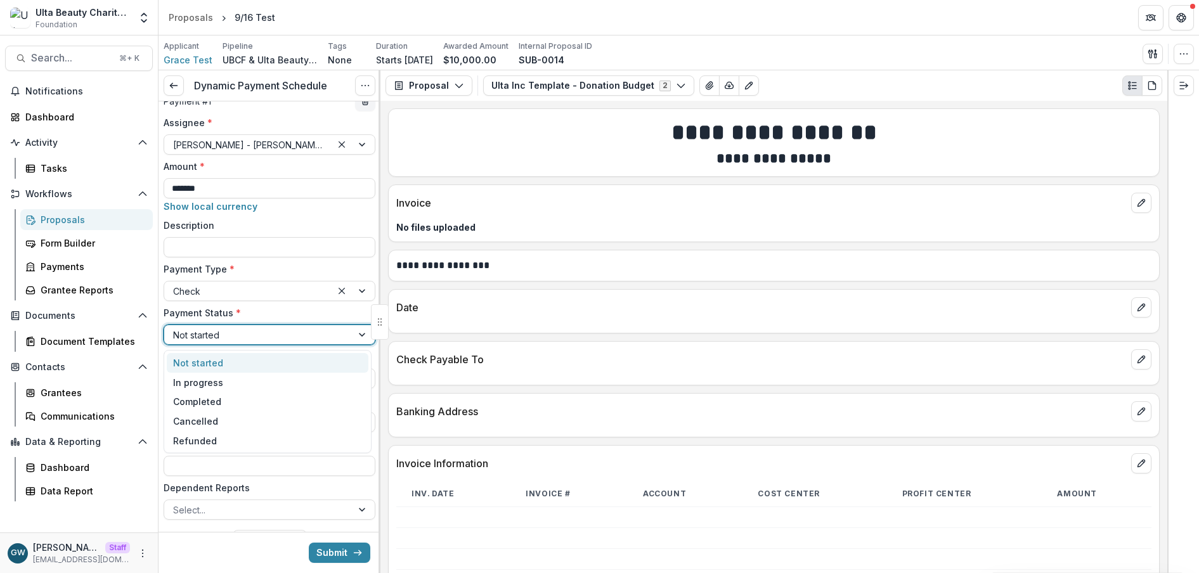
click at [266, 309] on label "Payment Status *" at bounding box center [266, 312] width 204 height 13
click at [176, 328] on input "Payment Status *" at bounding box center [174, 334] width 3 height 13
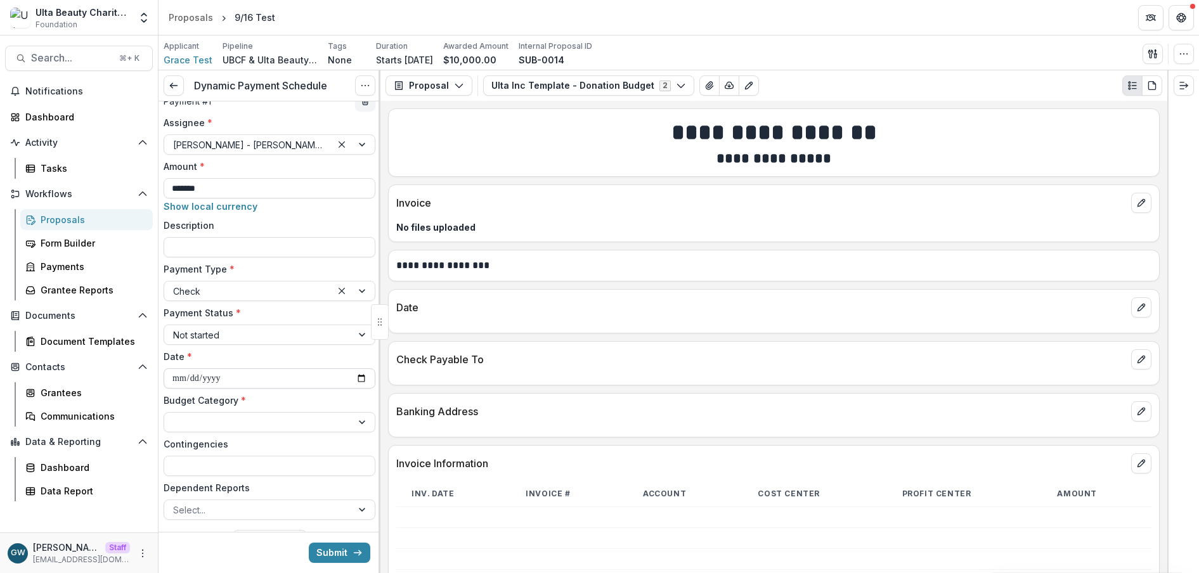
click at [359, 376] on input "**********" at bounding box center [270, 378] width 212 height 20
click at [312, 333] on div at bounding box center [258, 335] width 170 height 16
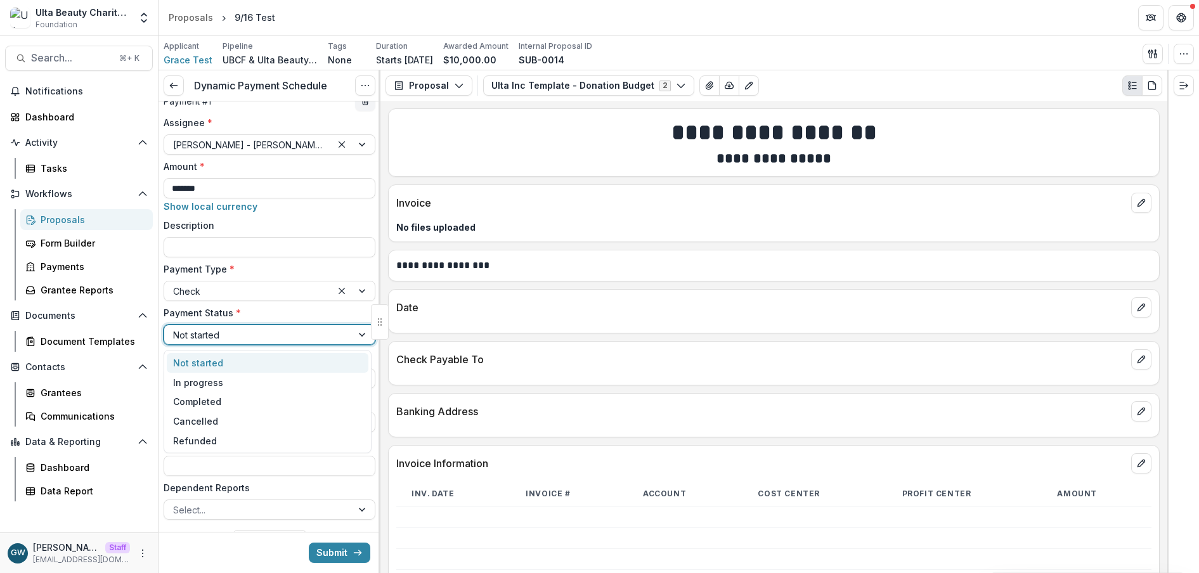
click at [311, 309] on label "Payment Status *" at bounding box center [266, 312] width 204 height 13
click at [176, 328] on input "Payment Status *" at bounding box center [174, 334] width 3 height 13
click at [251, 330] on div at bounding box center [258, 335] width 170 height 16
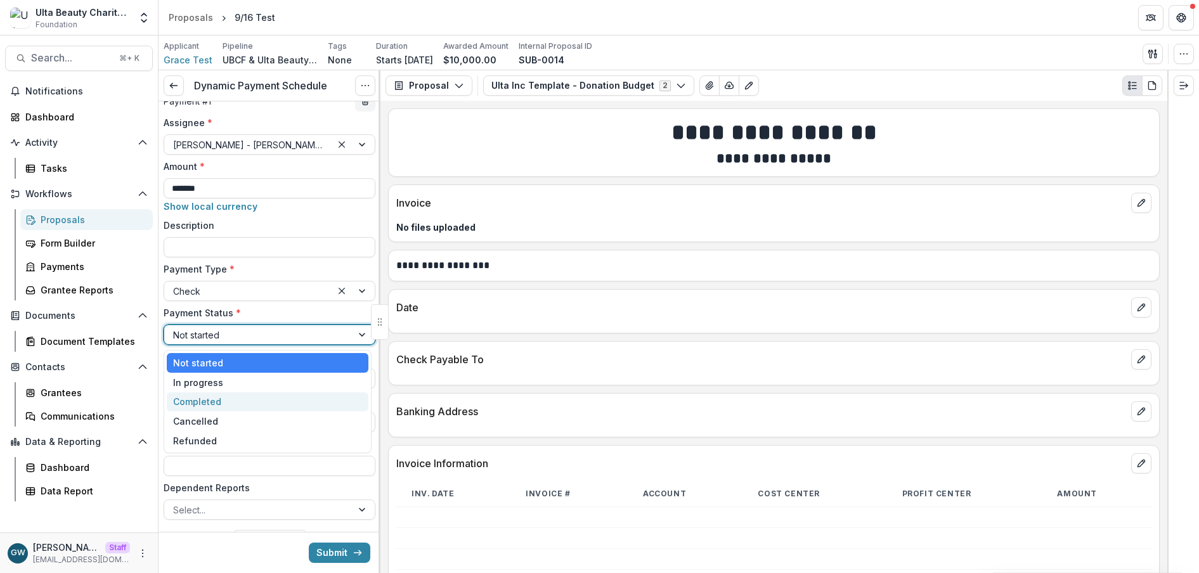
click at [216, 399] on div "Completed" at bounding box center [268, 402] width 202 height 20
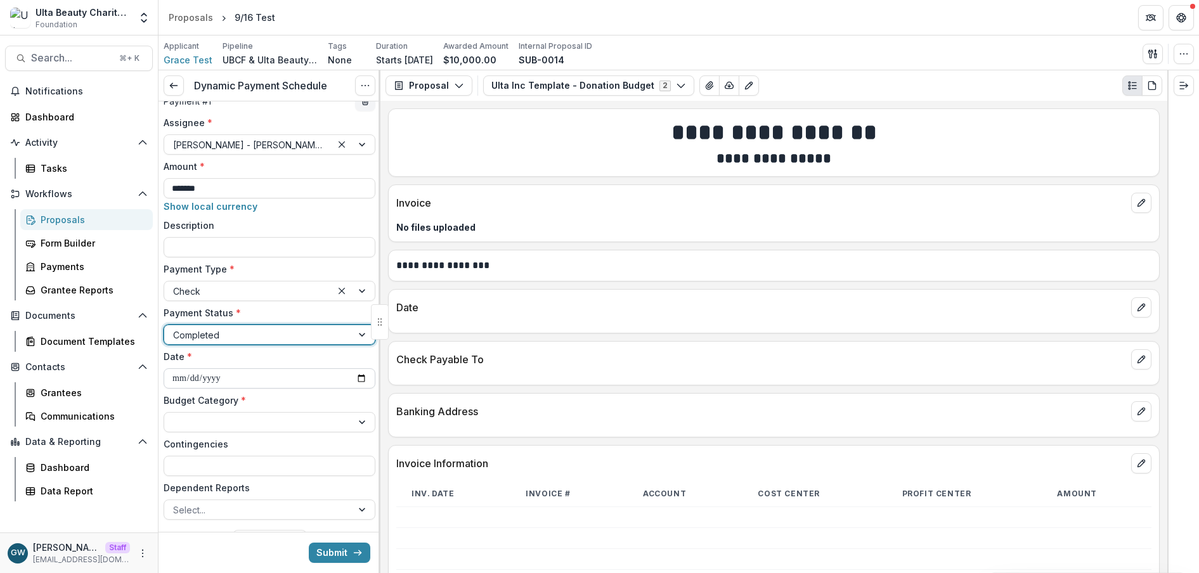
click at [359, 380] on input "**********" at bounding box center [270, 378] width 212 height 20
click at [220, 421] on div at bounding box center [258, 423] width 170 height 16
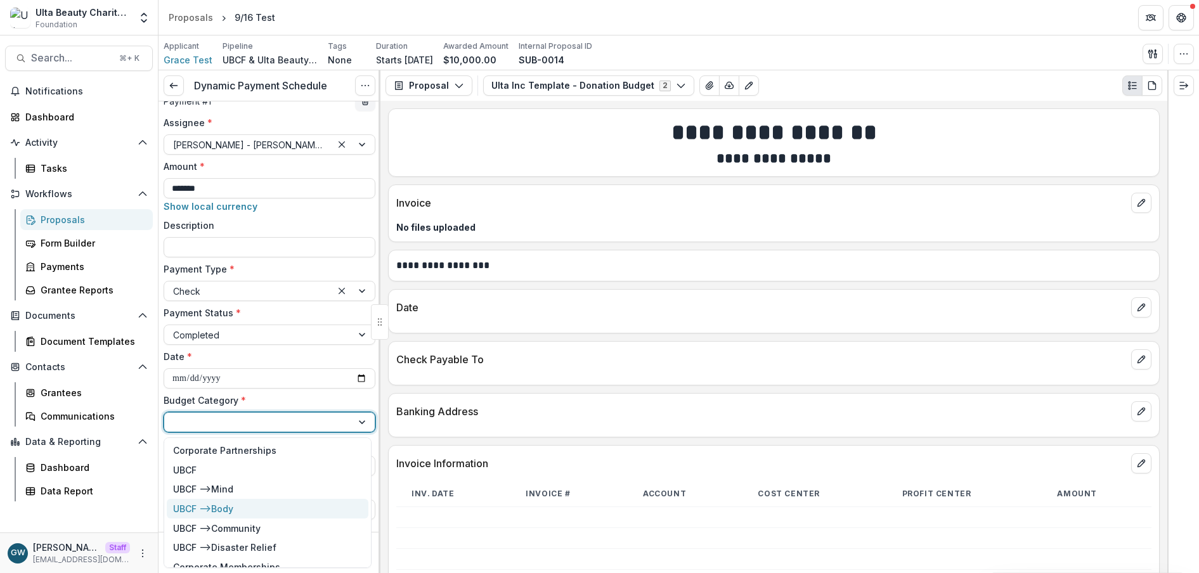
click at [269, 506] on div "UBCF --> Body" at bounding box center [268, 509] width 202 height 20
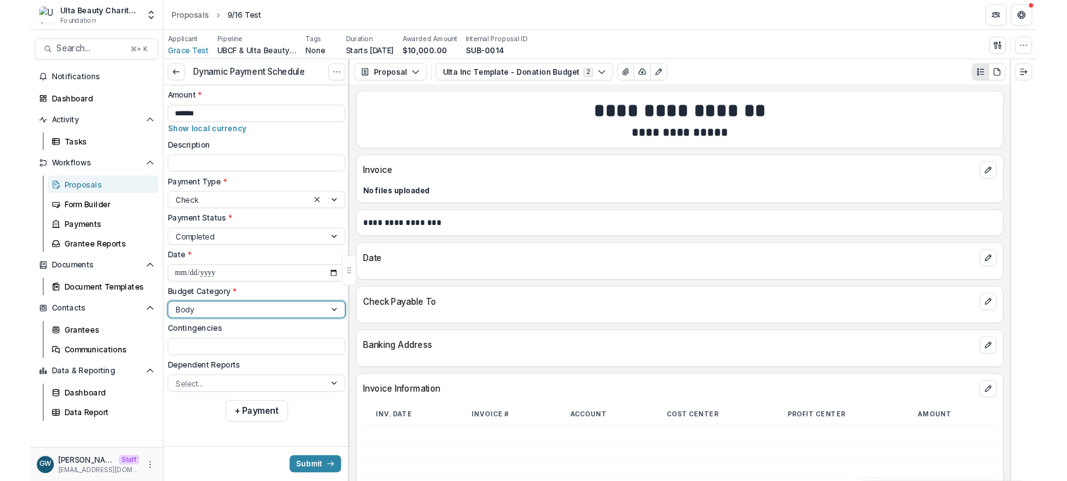
scroll to position [80, 0]
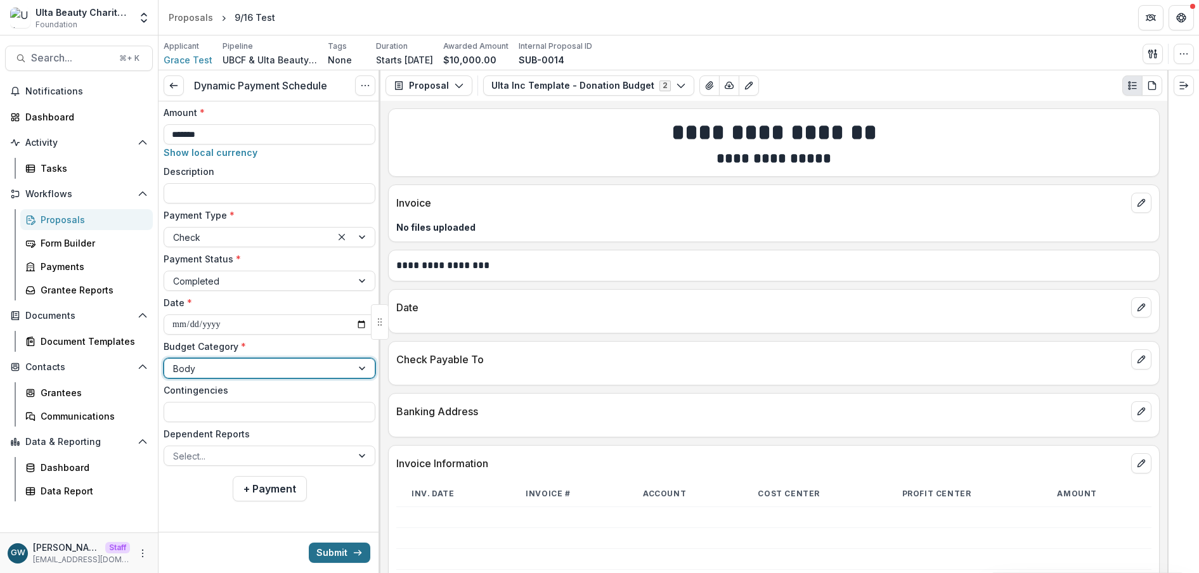
click at [329, 551] on button "Submit" at bounding box center [339, 553] width 61 height 20
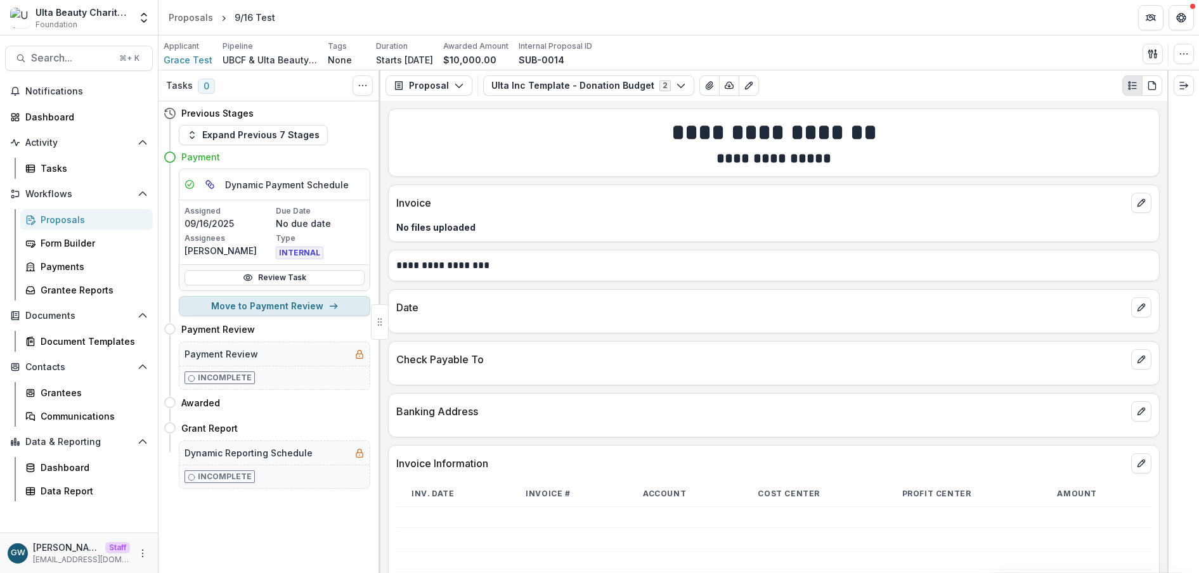
click at [222, 306] on button "Move to Payment Review" at bounding box center [274, 306] width 191 height 20
select select "**********"
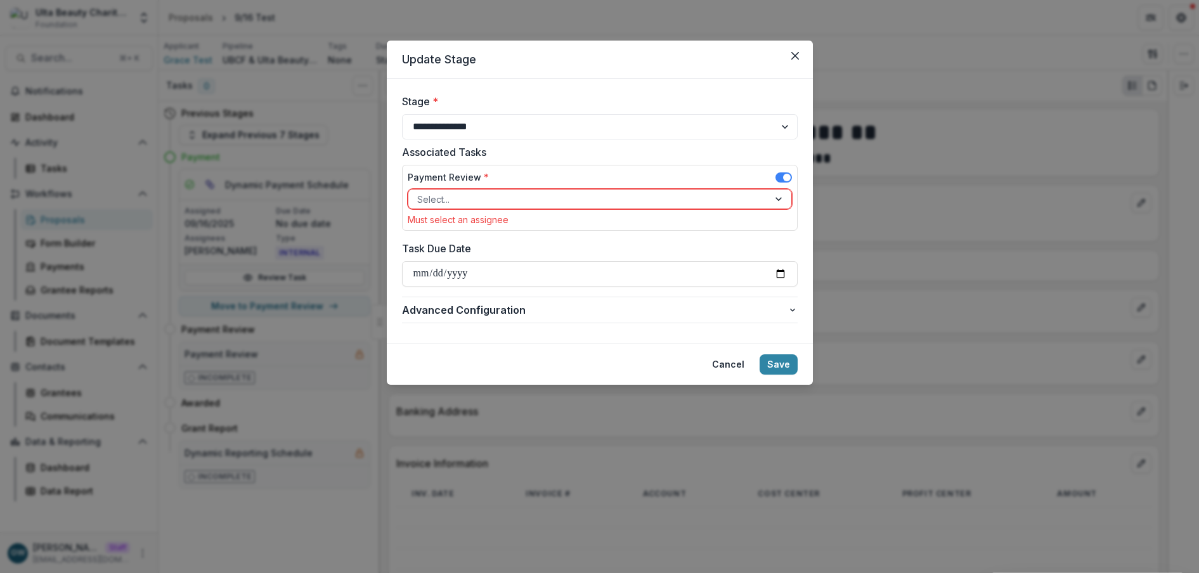
click at [506, 193] on div at bounding box center [588, 199] width 342 height 16
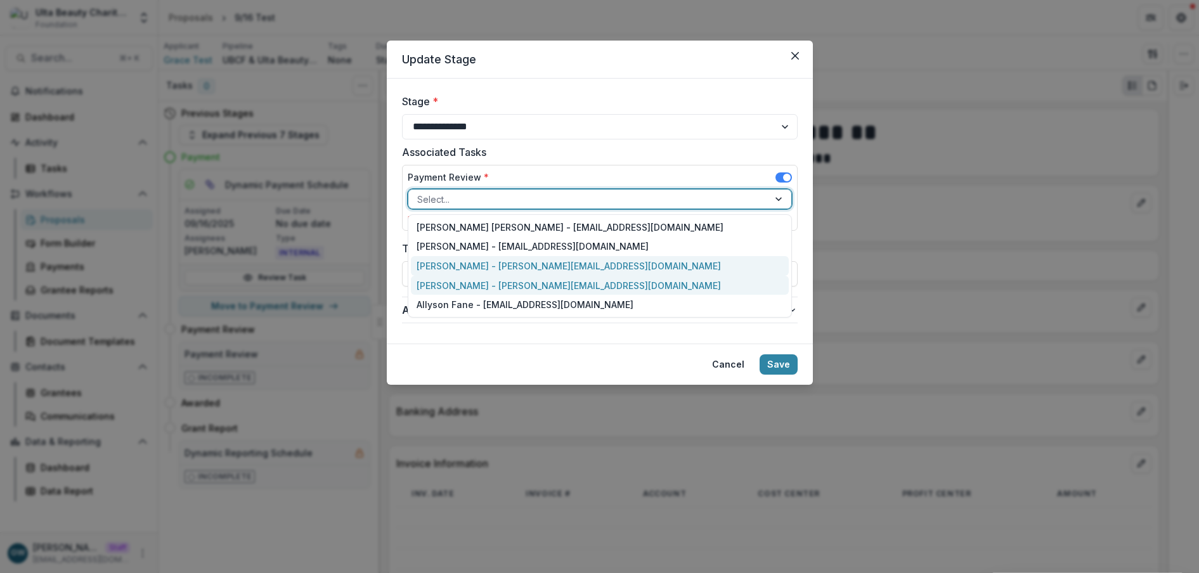
click at [451, 282] on div "Grace W. - grace+ulta@trytemelio.com" at bounding box center [600, 286] width 378 height 20
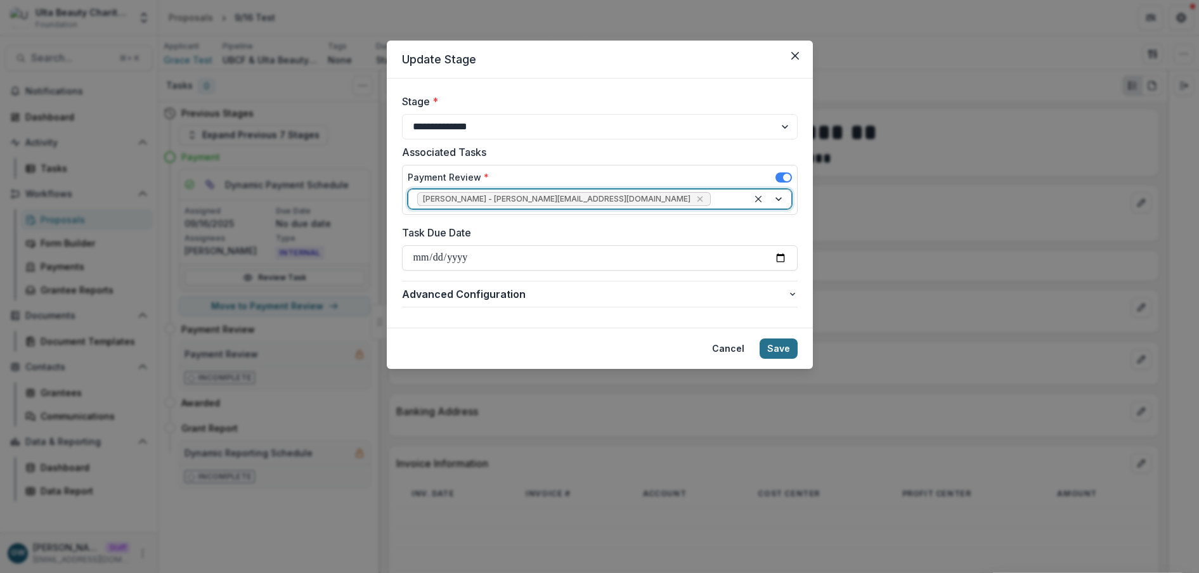
click at [786, 339] on button "Save" at bounding box center [778, 348] width 38 height 20
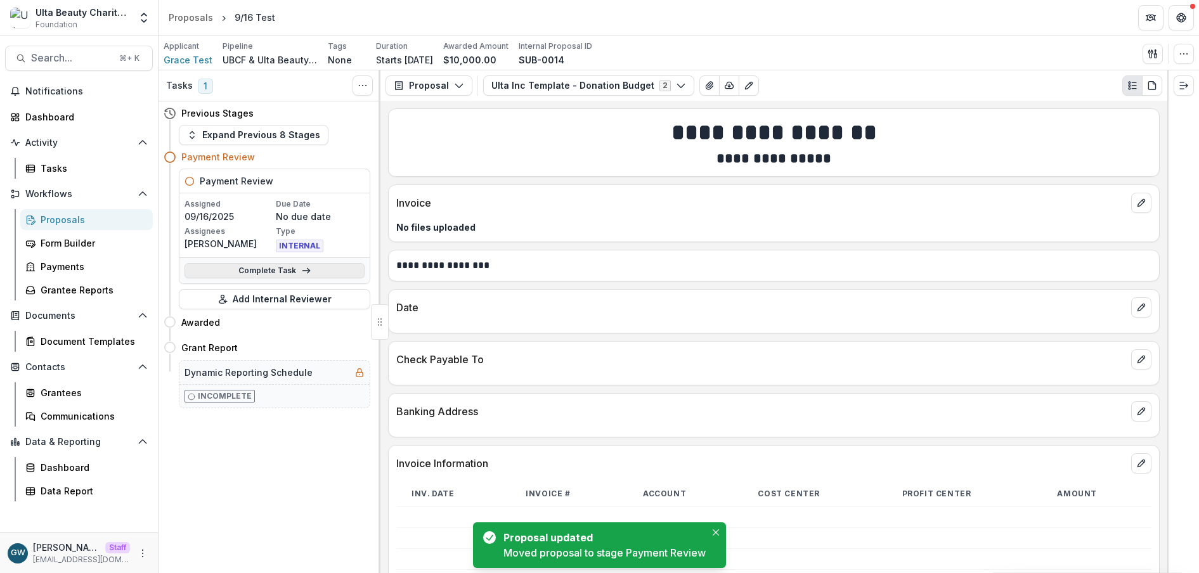
click at [314, 272] on link "Complete Task" at bounding box center [274, 270] width 180 height 15
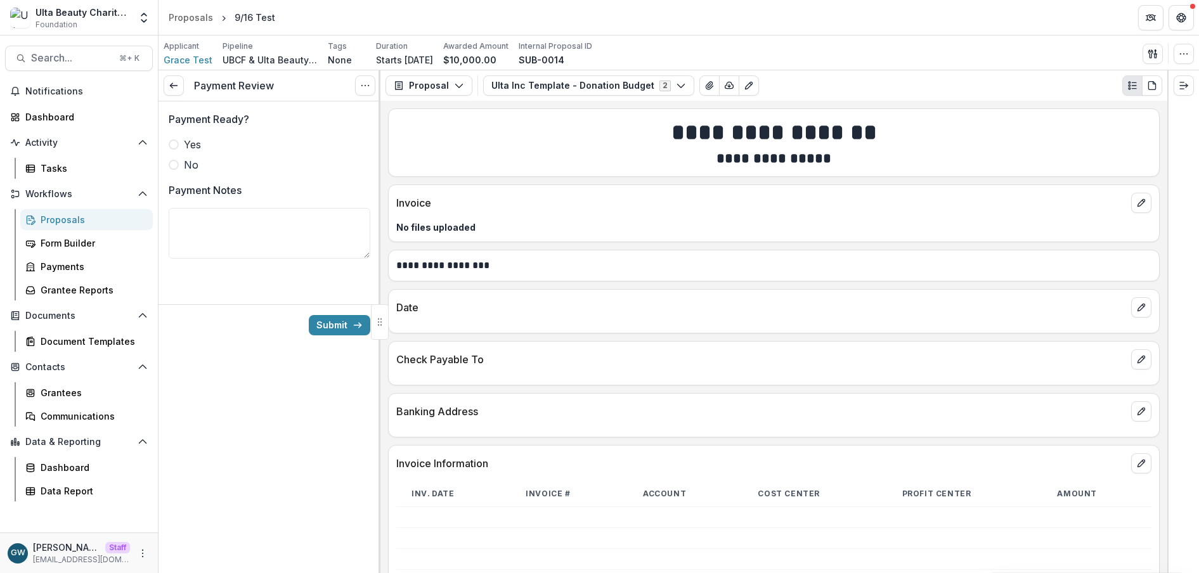
click at [172, 146] on span at bounding box center [174, 144] width 10 height 10
click at [217, 222] on textarea "Payment Notes" at bounding box center [270, 233] width 202 height 51
type textarea "*****"
click at [334, 320] on button "Submit" at bounding box center [339, 325] width 61 height 20
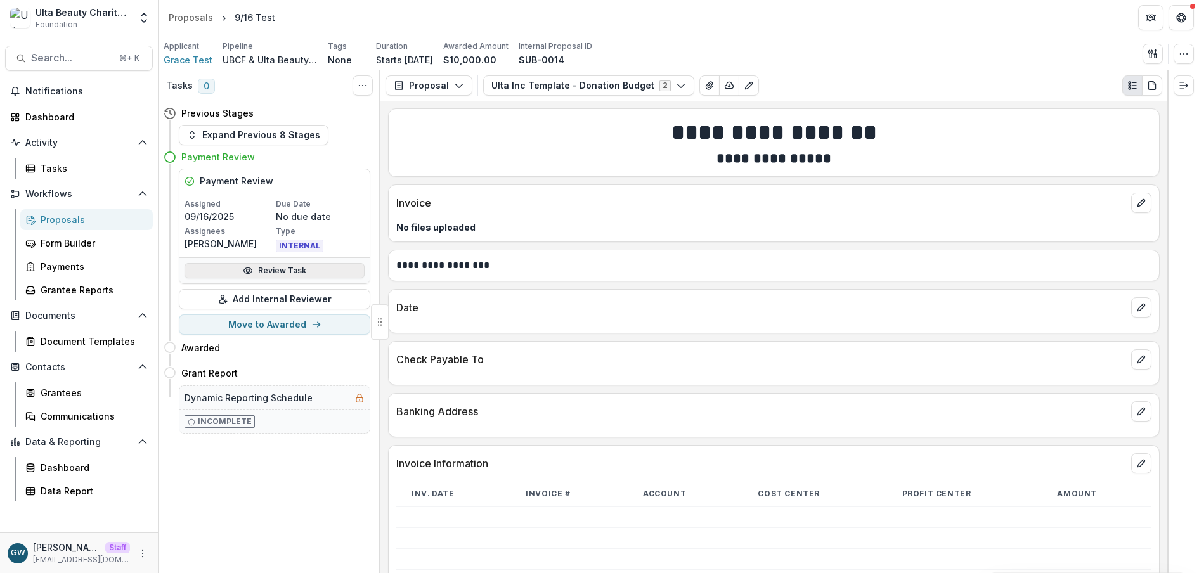
click at [264, 266] on link "Review Task" at bounding box center [274, 270] width 180 height 15
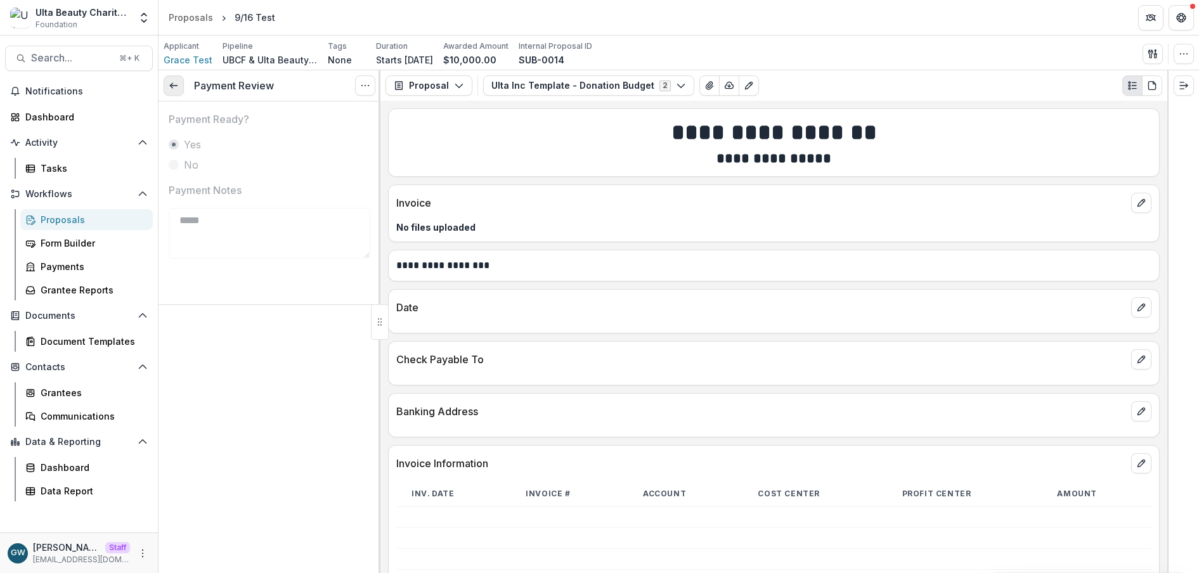
click at [176, 85] on icon at bounding box center [174, 85] width 10 height 10
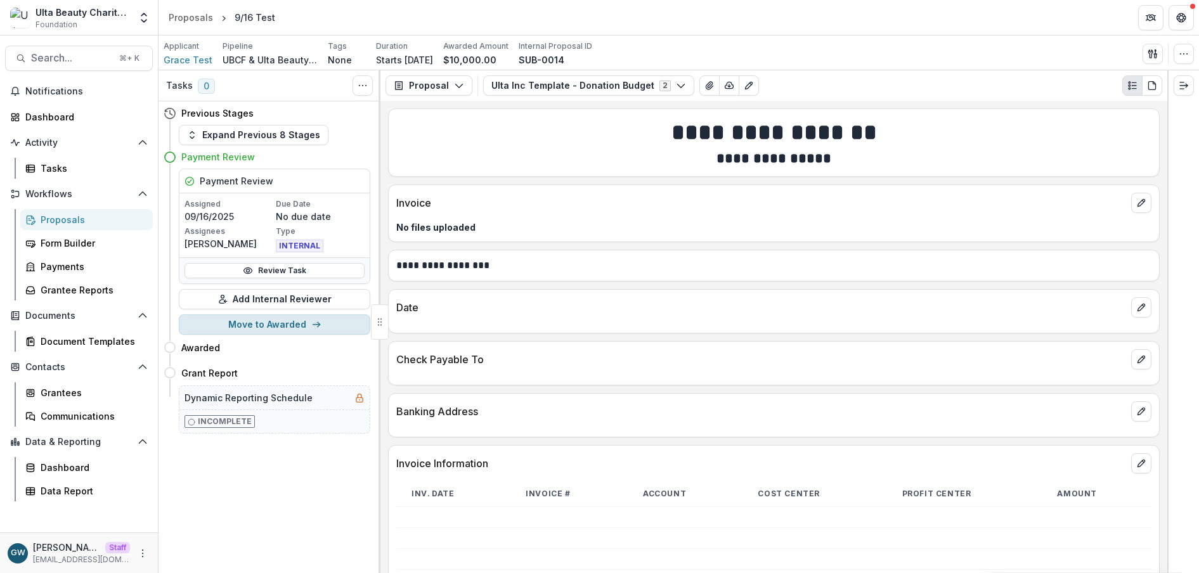
click at [234, 326] on button "Move to Awarded" at bounding box center [274, 324] width 191 height 20
select select "*******"
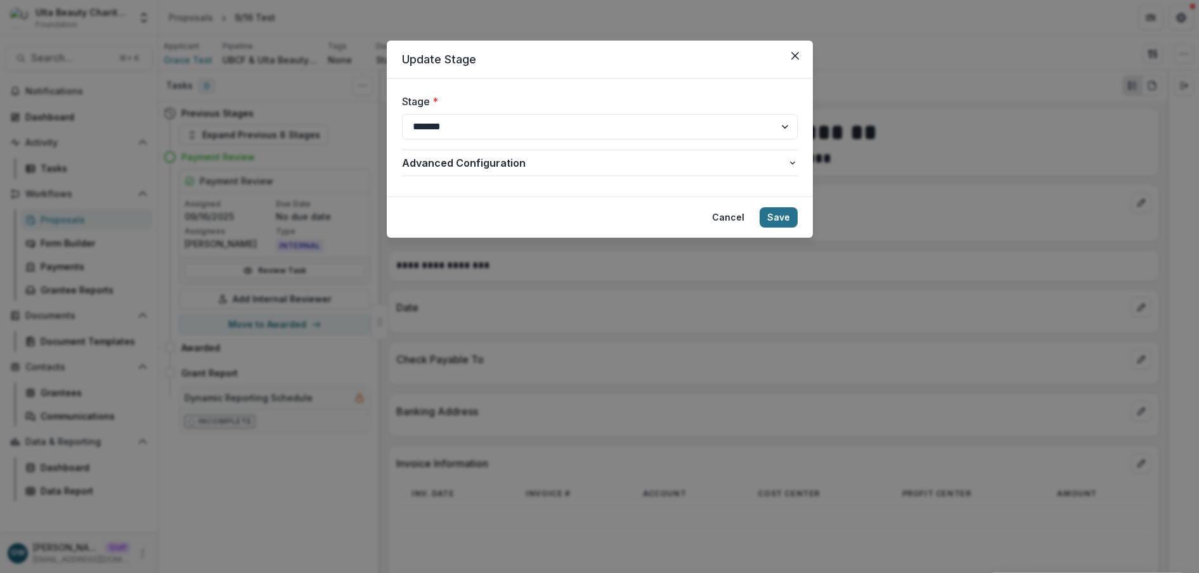
click at [791, 219] on button "Save" at bounding box center [778, 217] width 38 height 20
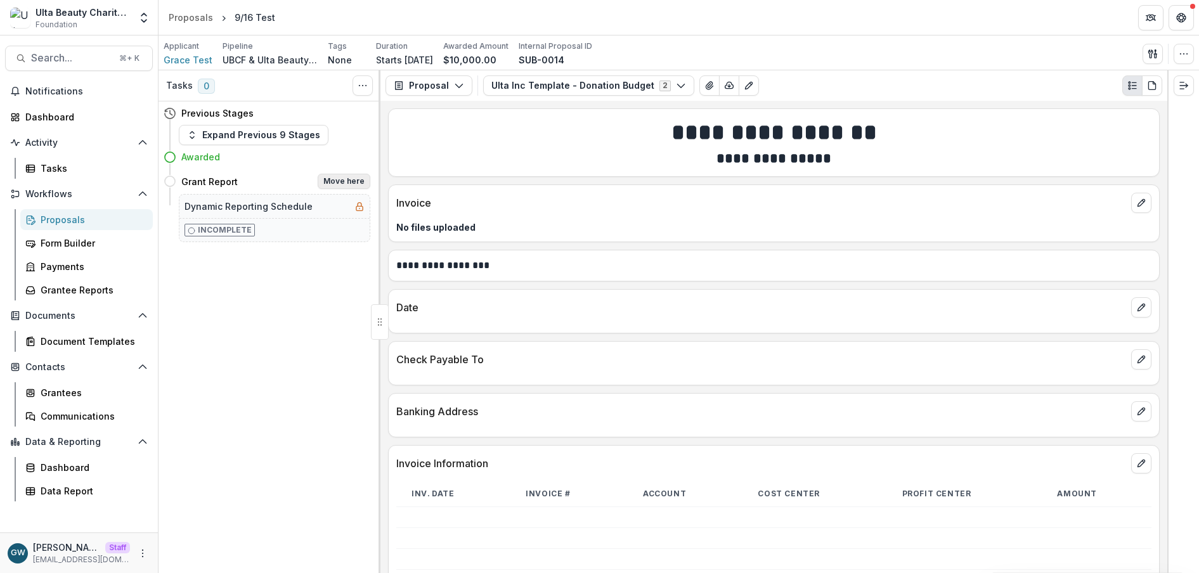
click at [341, 180] on button "Move here" at bounding box center [344, 181] width 53 height 15
select select "**********"
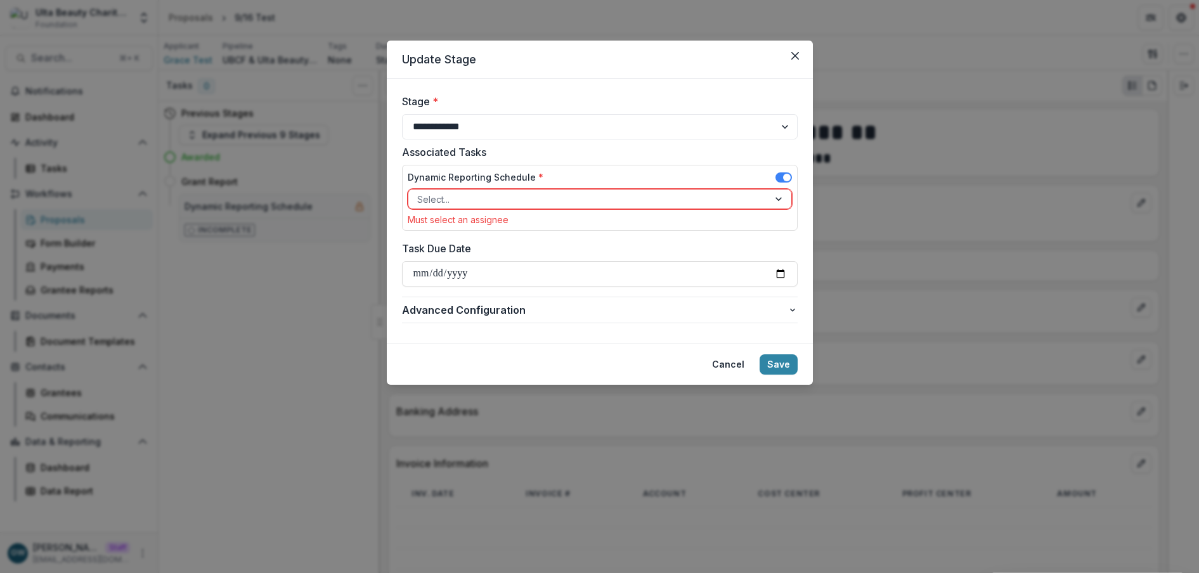
click at [486, 200] on div at bounding box center [588, 199] width 342 height 16
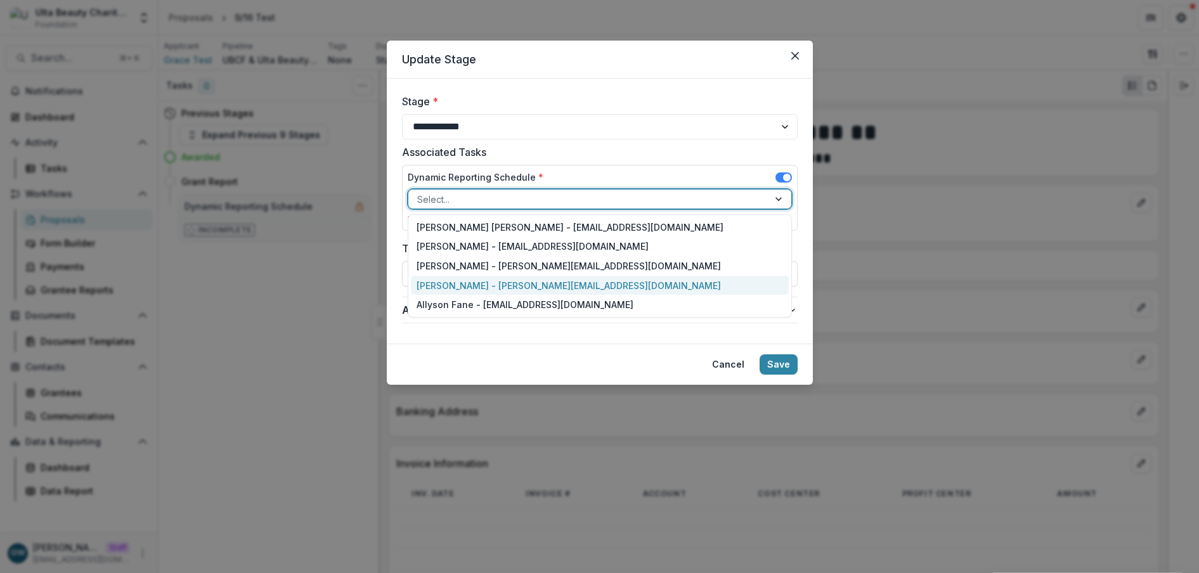
click at [455, 283] on div "Grace W. - grace+ulta@trytemelio.com" at bounding box center [600, 286] width 378 height 20
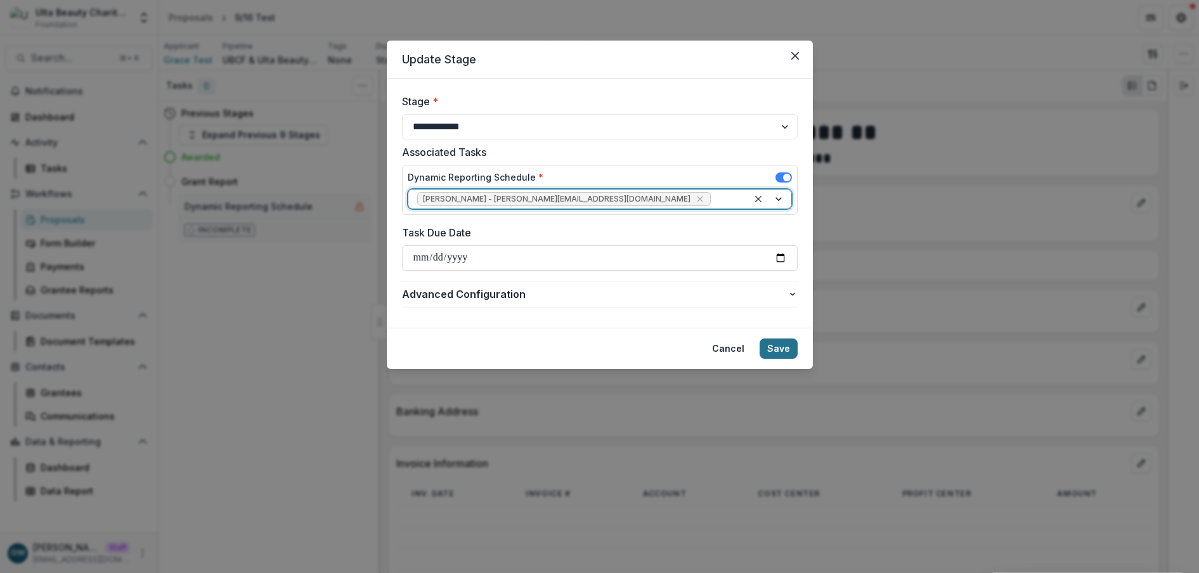
click at [791, 342] on button "Save" at bounding box center [778, 348] width 38 height 20
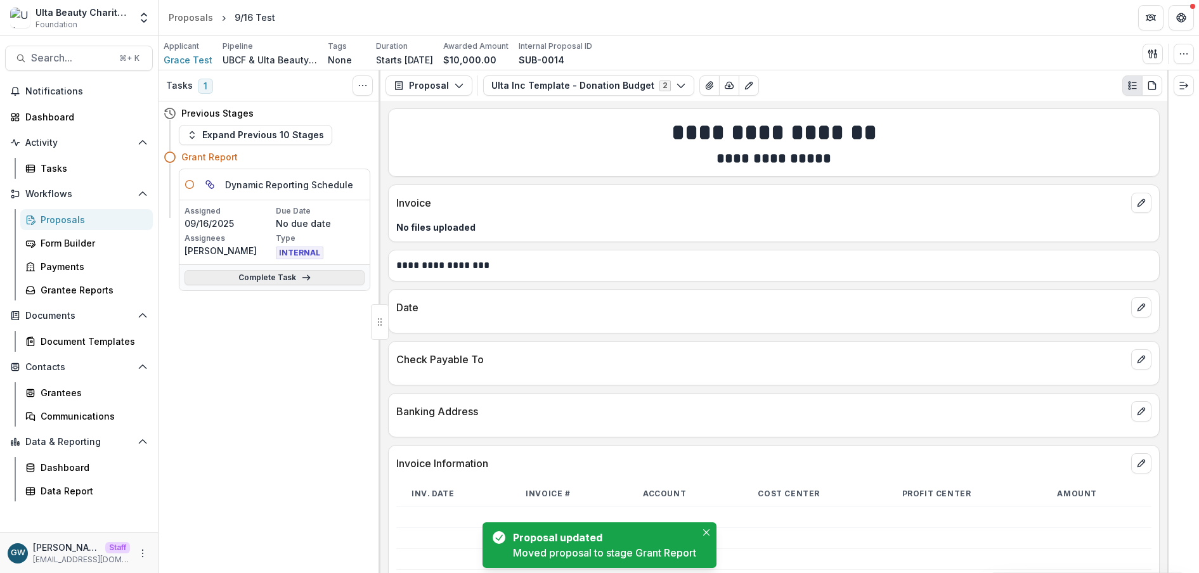
click at [259, 276] on link "Complete Task" at bounding box center [274, 277] width 180 height 15
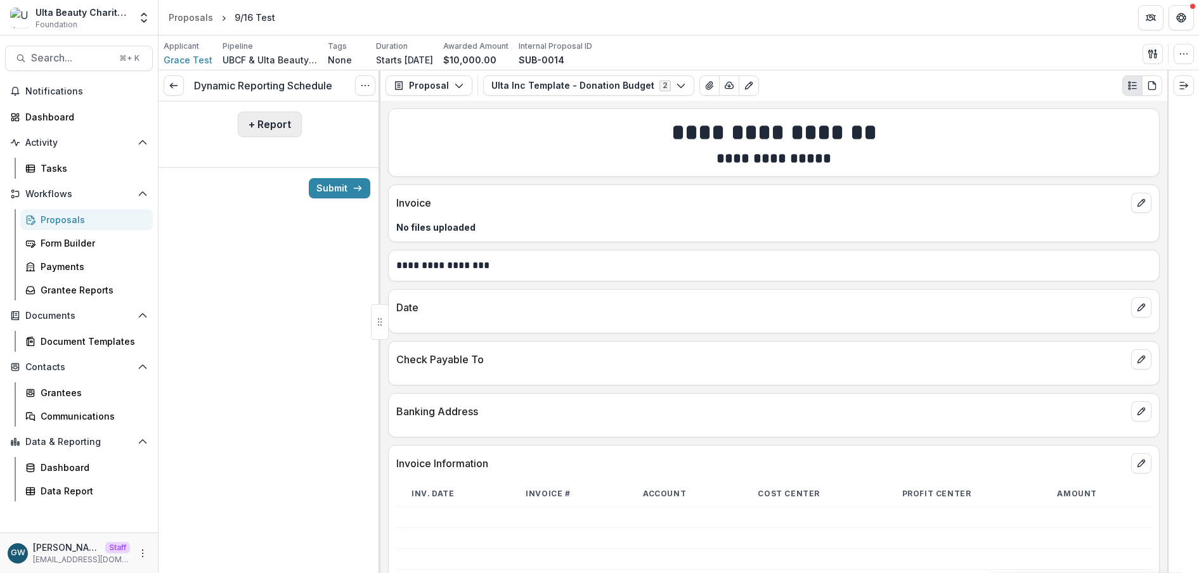
click at [263, 117] on button "+ Report" at bounding box center [270, 124] width 64 height 25
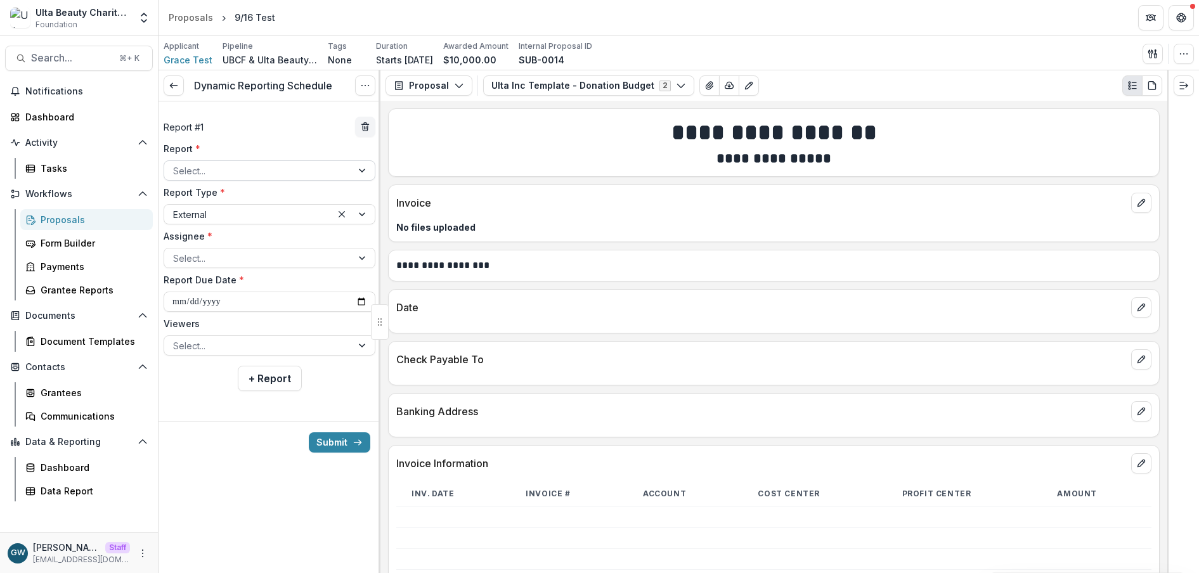
click at [265, 172] on div at bounding box center [258, 171] width 170 height 16
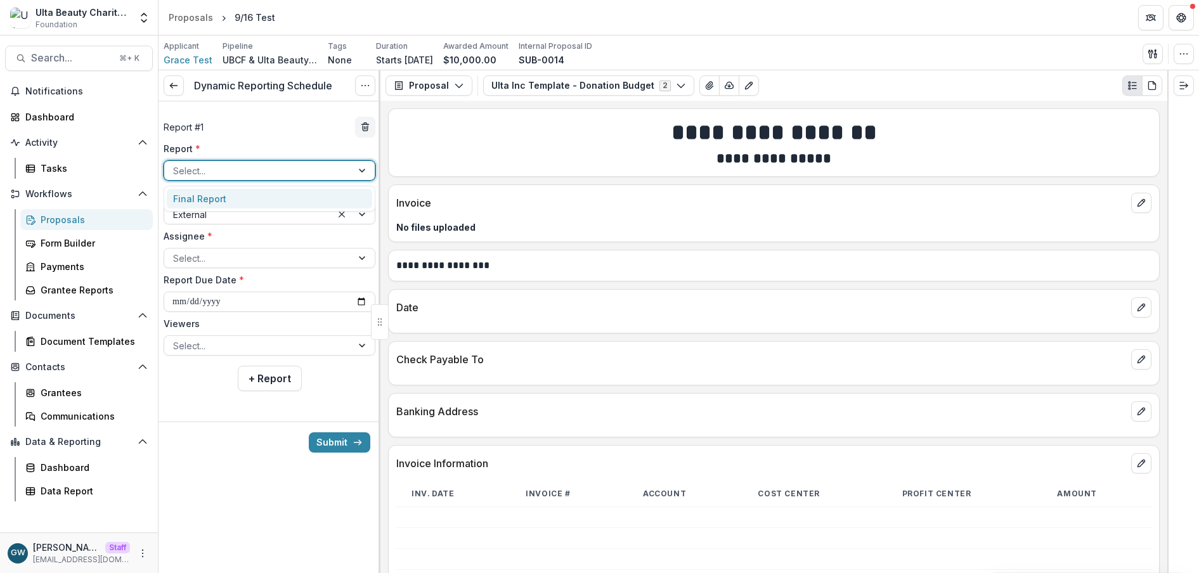
click at [260, 202] on div "Final Report" at bounding box center [269, 199] width 205 height 20
click at [216, 261] on div at bounding box center [258, 258] width 170 height 16
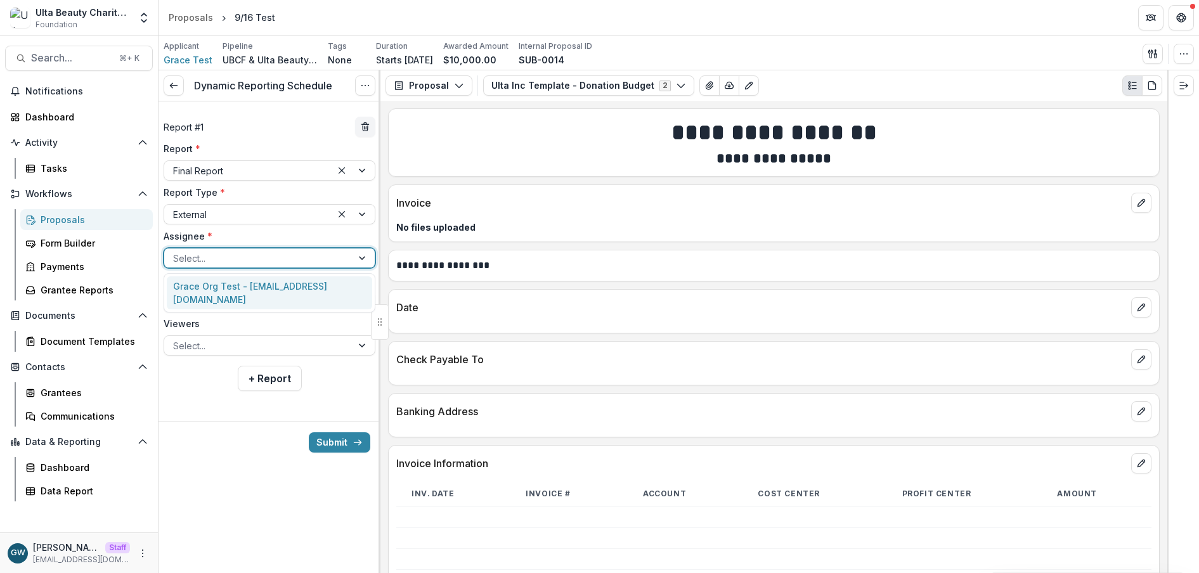
click at [216, 291] on div "Grace Org Test - grace+ultatest@trytemelio.com" at bounding box center [269, 292] width 205 height 33
click at [357, 298] on input "**********" at bounding box center [270, 302] width 212 height 20
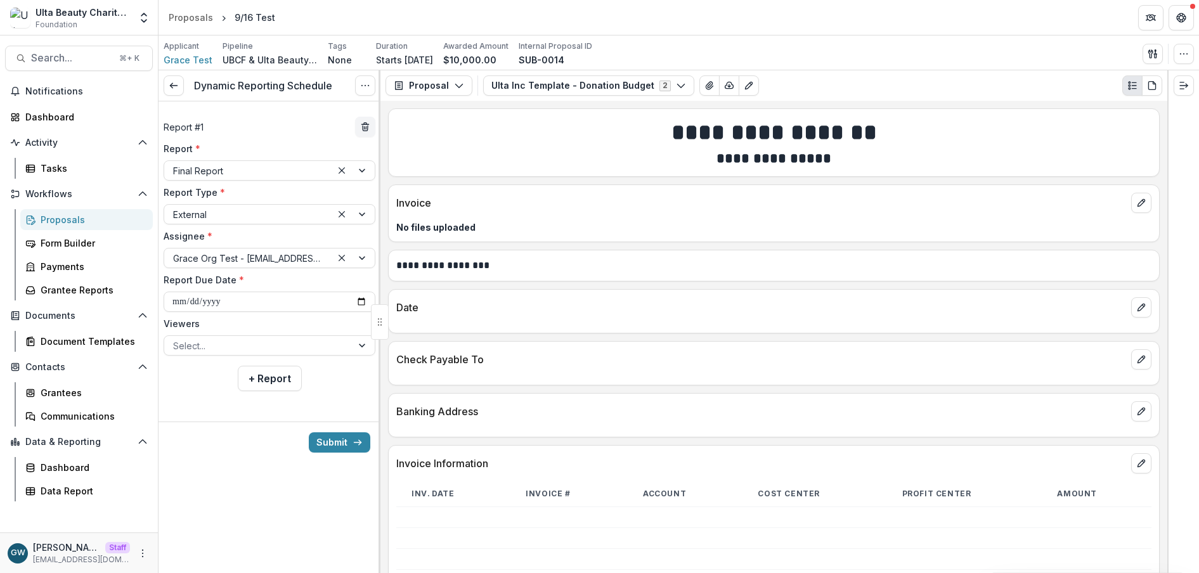
type input "**********"
click at [219, 351] on div at bounding box center [258, 346] width 170 height 16
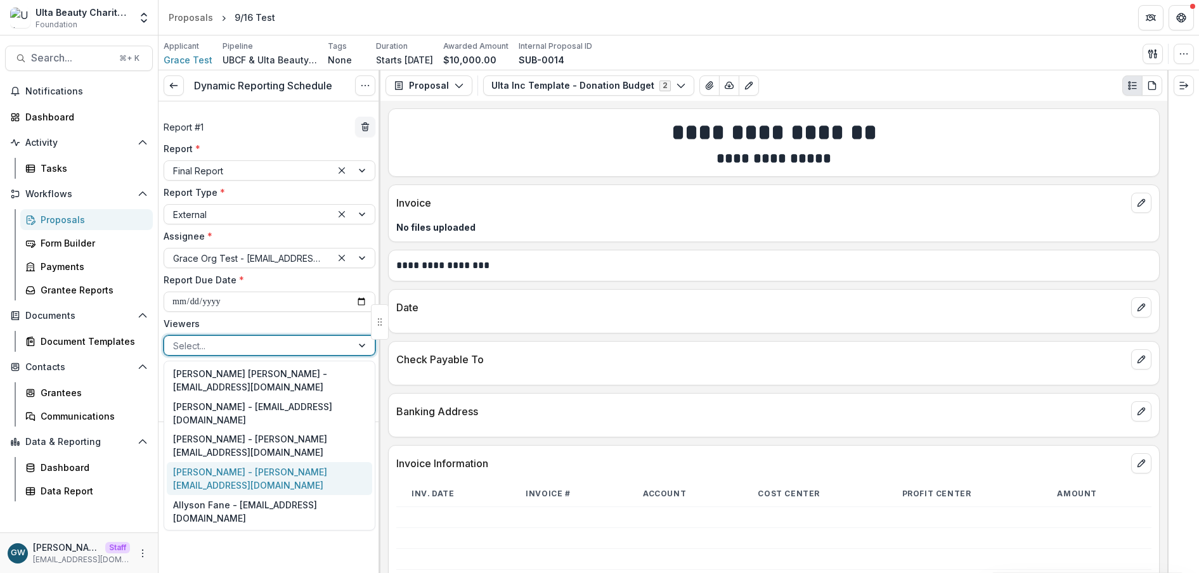
click at [217, 462] on div "Grace W. - grace+ulta@trytemelio.com" at bounding box center [269, 478] width 205 height 33
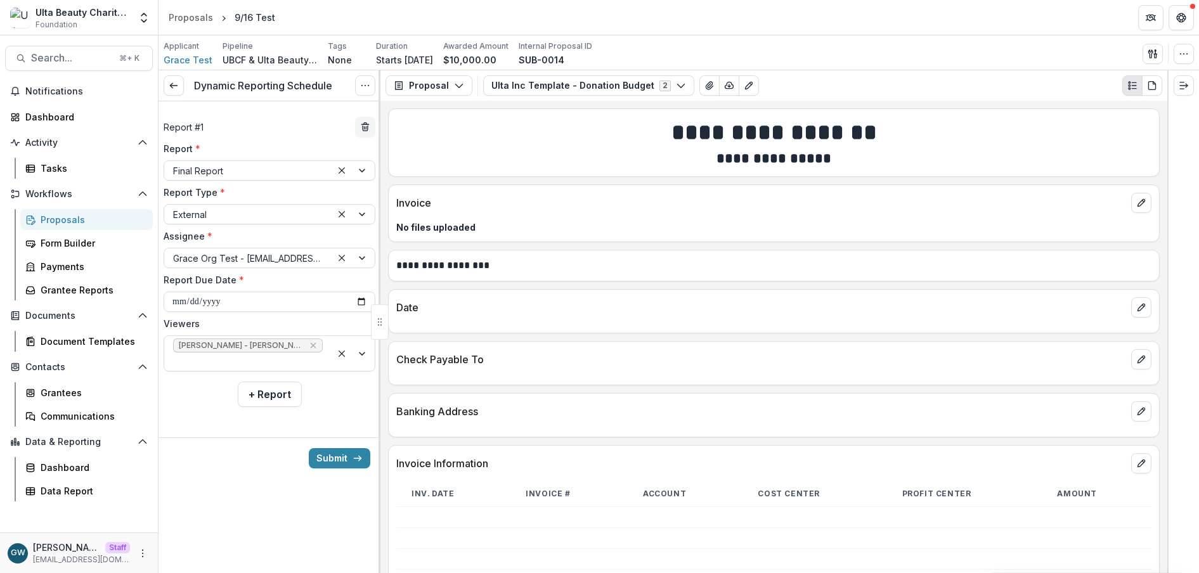
click at [254, 321] on label "Viewers" at bounding box center [266, 323] width 204 height 13
click at [176, 355] on input "Viewers" at bounding box center [174, 361] width 3 height 13
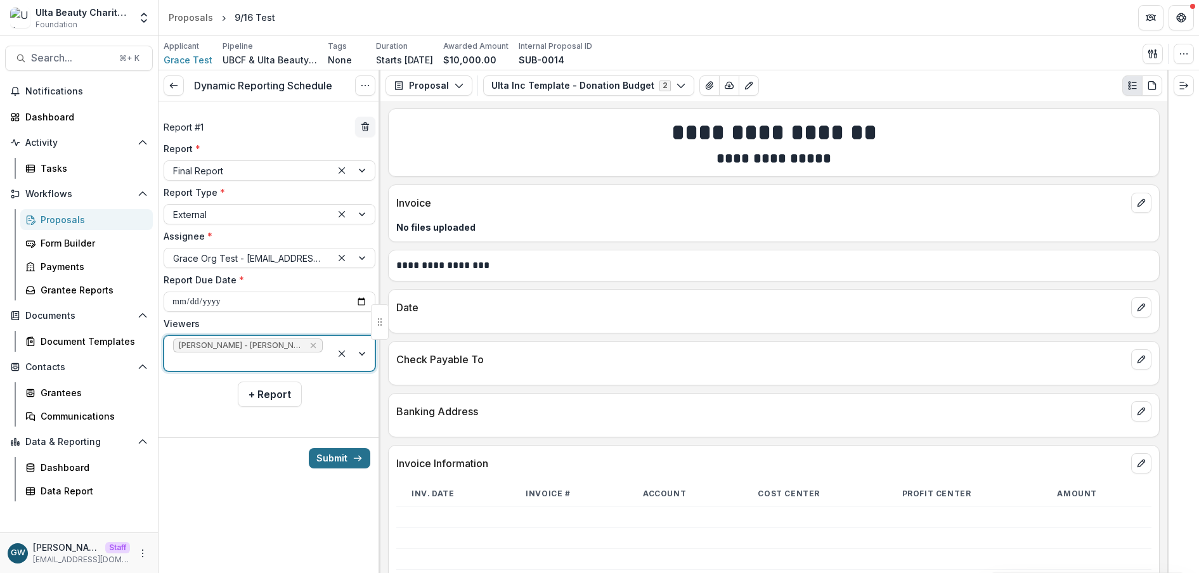
click at [333, 458] on button "Submit" at bounding box center [339, 458] width 61 height 20
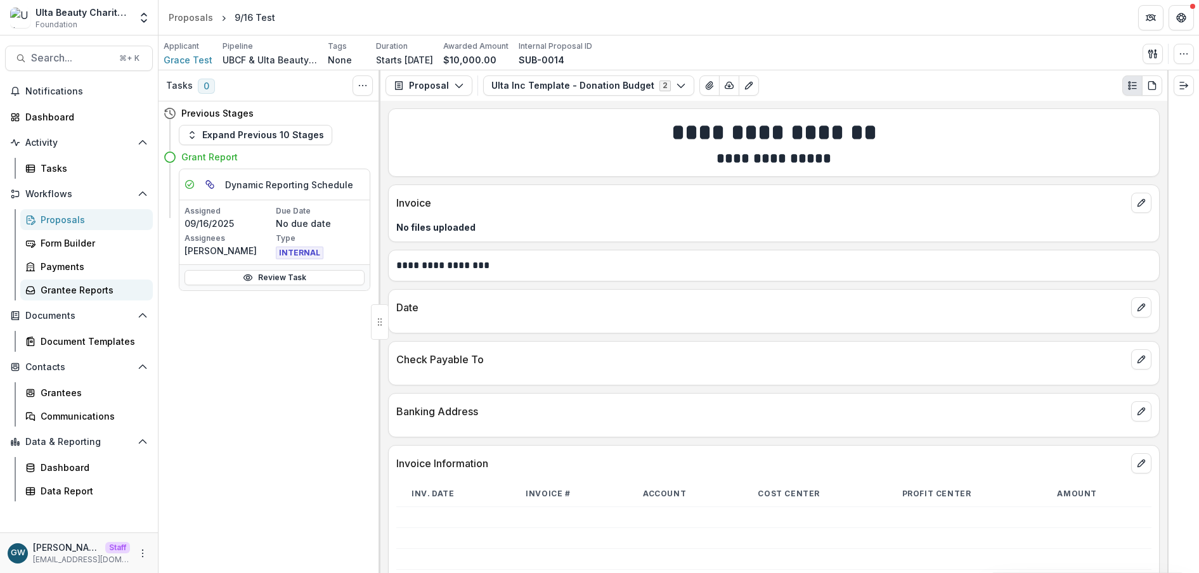
click at [75, 293] on div "Grantee Reports" at bounding box center [92, 289] width 102 height 13
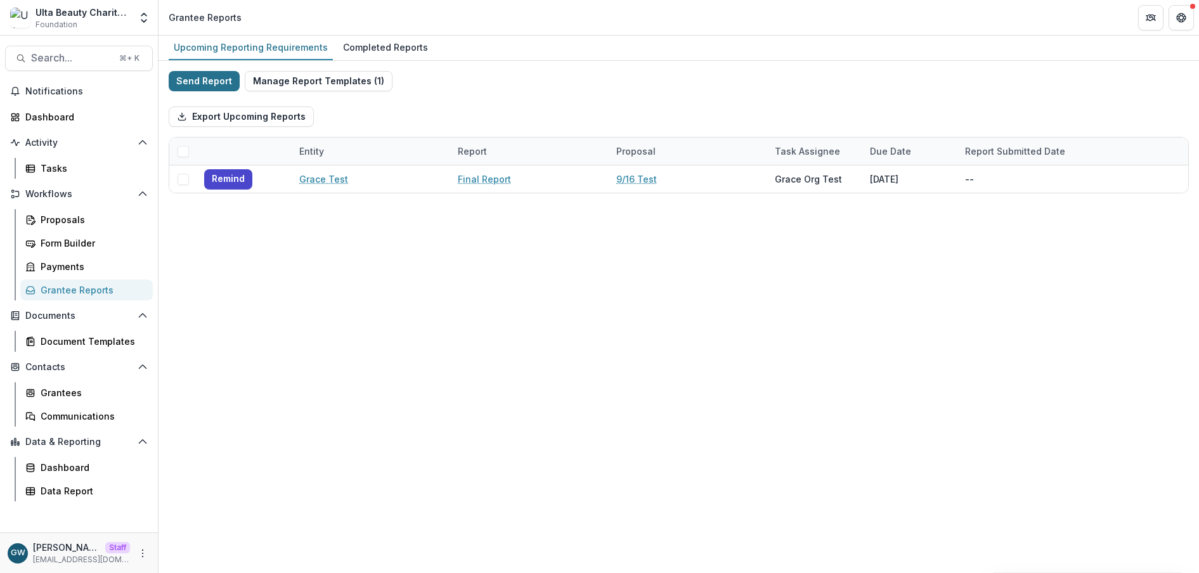
click at [203, 76] on button "Send Report" at bounding box center [204, 81] width 71 height 20
select select "********"
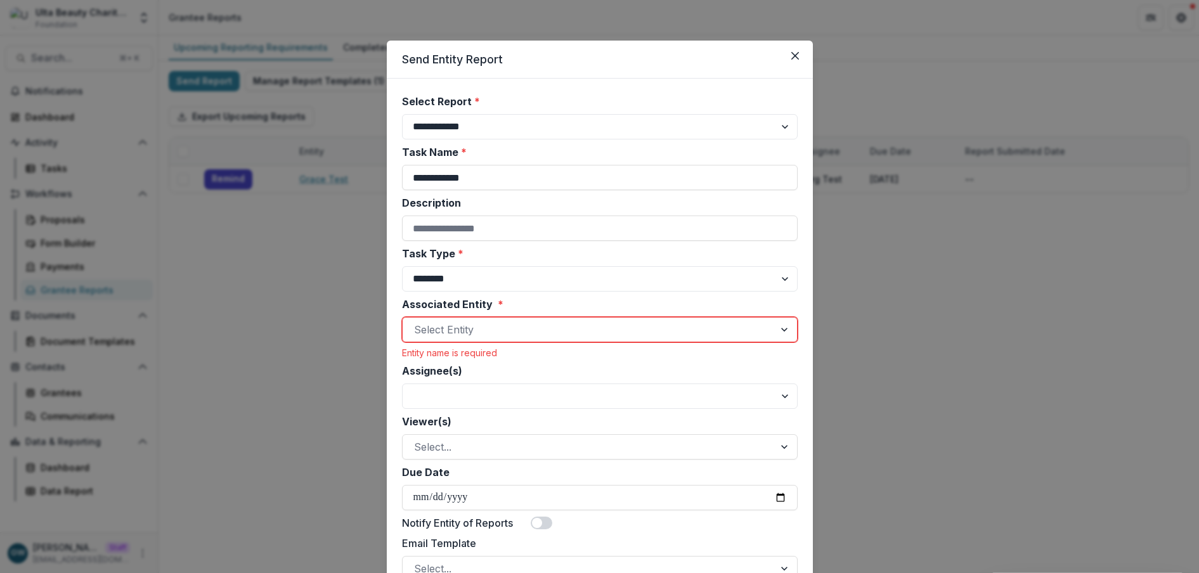
click at [303, 355] on div "**********" at bounding box center [599, 286] width 1199 height 573
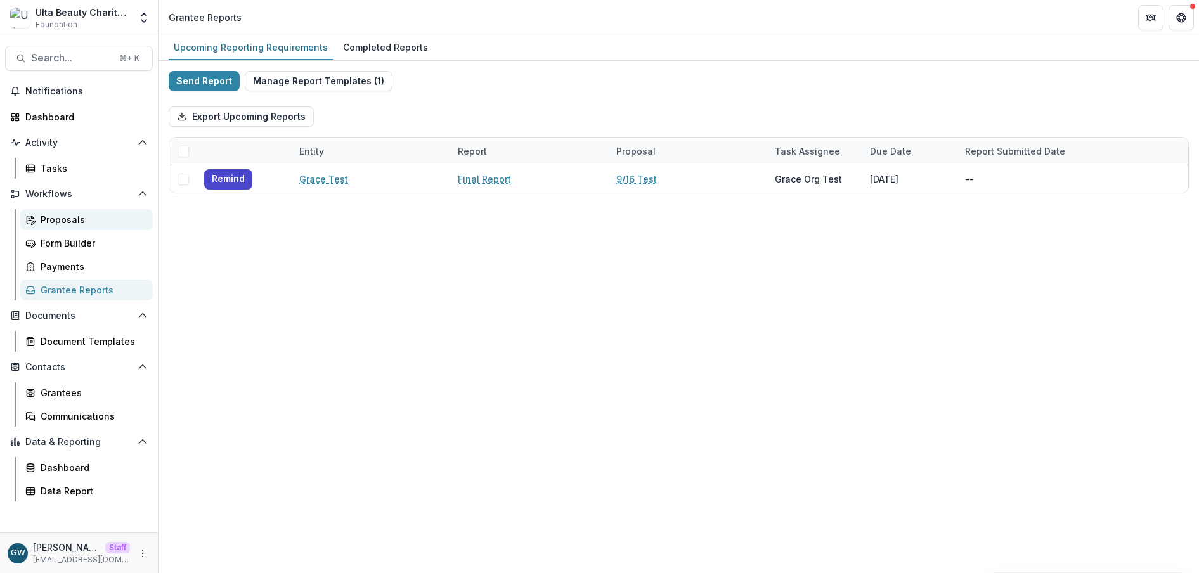
click at [83, 223] on div "Proposals" at bounding box center [92, 219] width 102 height 13
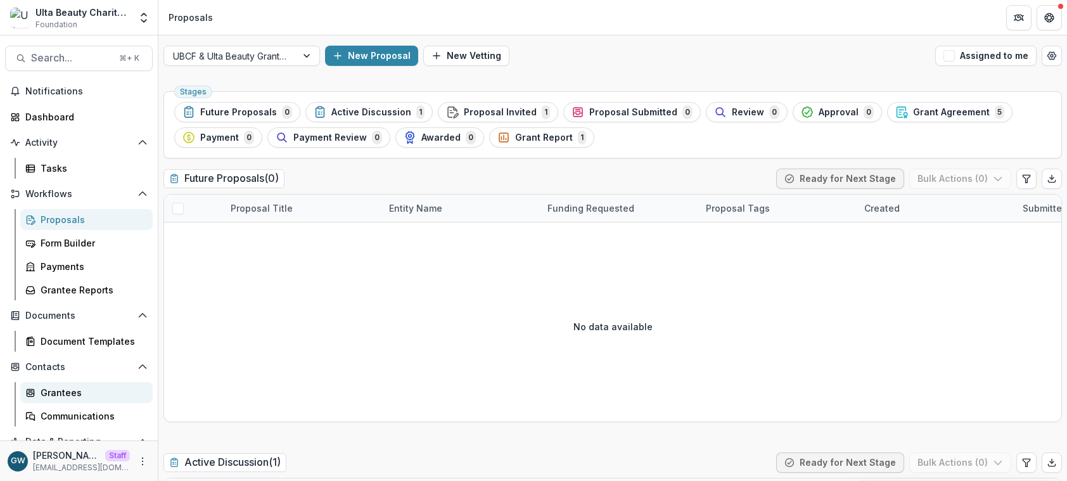
drag, startPoint x: 66, startPoint y: 386, endPoint x: 77, endPoint y: 382, distance: 11.4
click at [66, 386] on div "Grantees" at bounding box center [92, 392] width 102 height 13
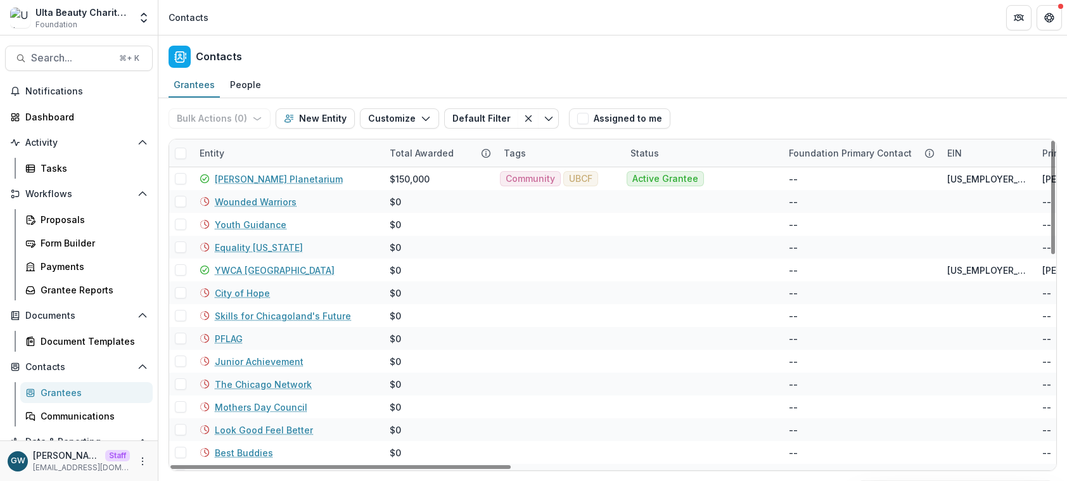
click at [283, 153] on div "Entity" at bounding box center [287, 152] width 190 height 27
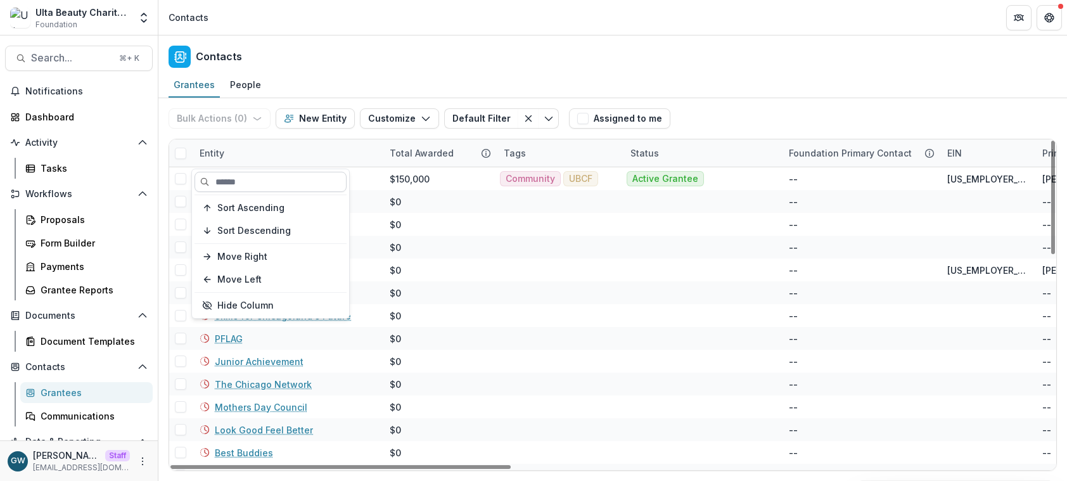
click at [274, 191] on input at bounding box center [271, 182] width 152 height 20
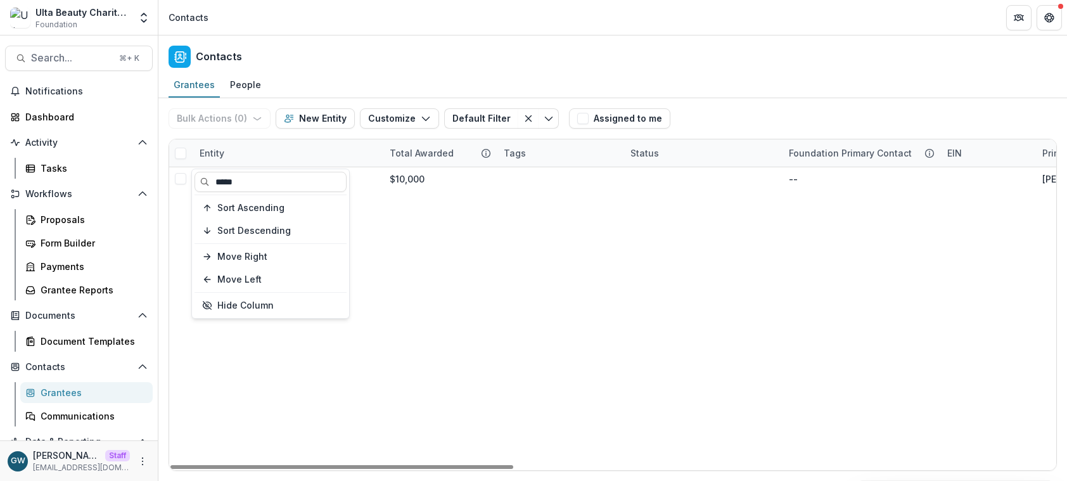
type input "*****"
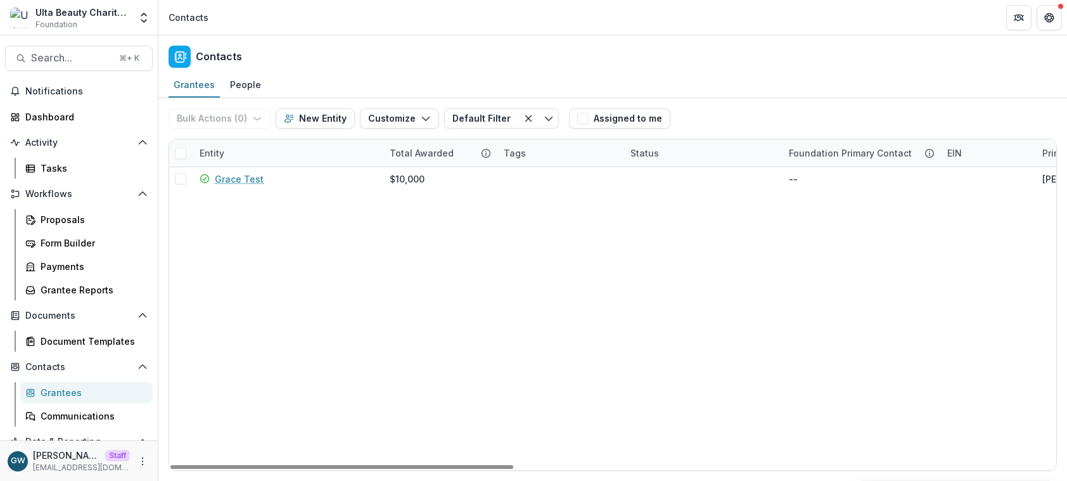
click at [715, 114] on div "Bulk Actions ( 0 ) Send Email Create Proposals Create Tasks New Entity Customiz…" at bounding box center [613, 118] width 889 height 41
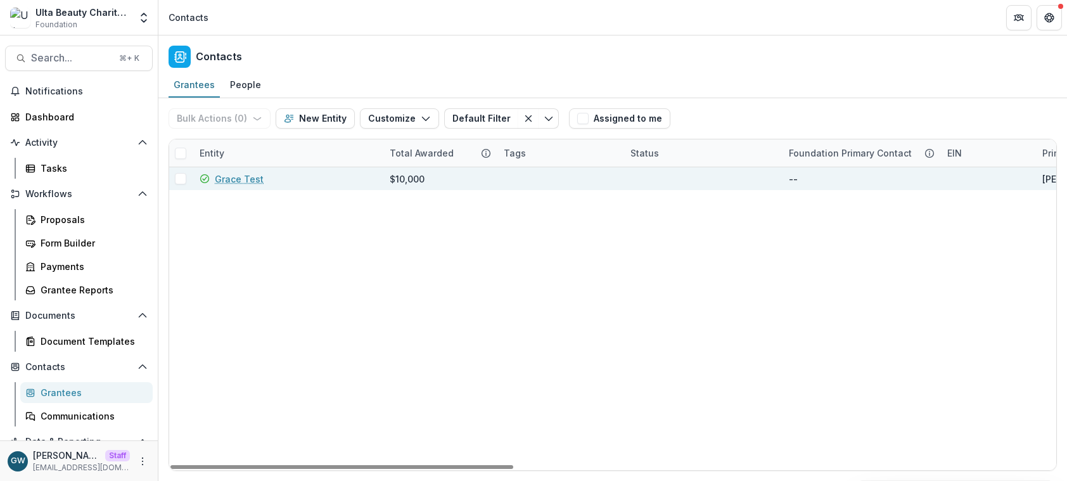
click at [245, 181] on link "Grace Test" at bounding box center [239, 178] width 49 height 13
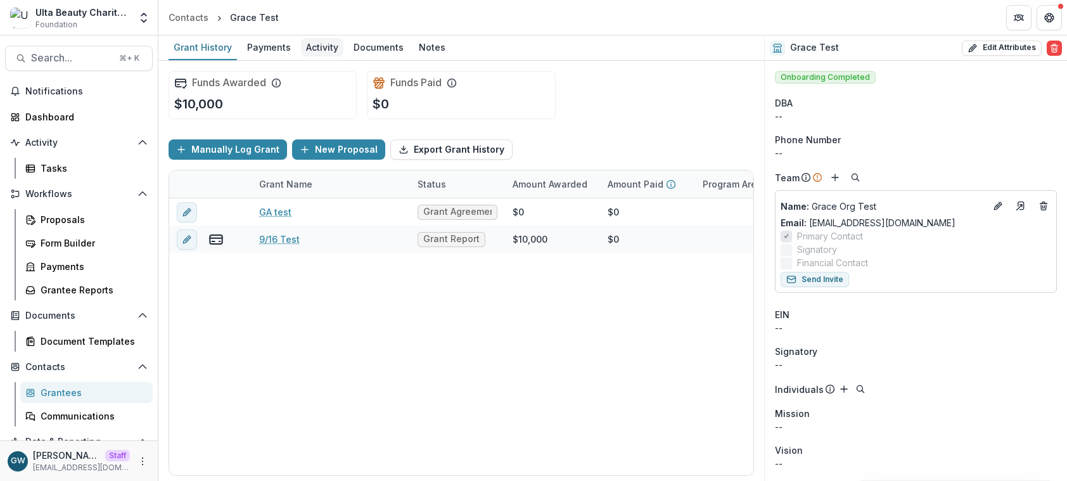
click at [325, 47] on div "Activity" at bounding box center [322, 47] width 42 height 18
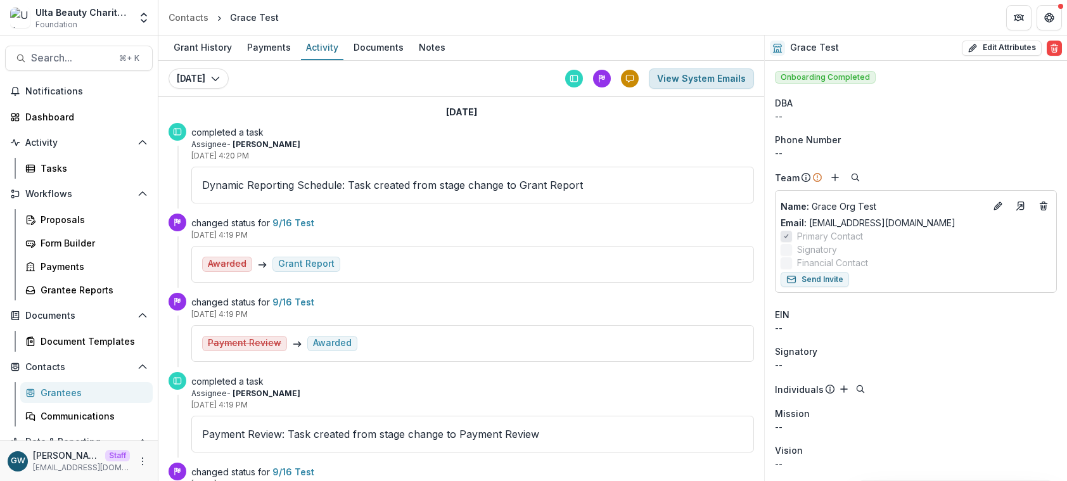
click at [697, 80] on button "View System Emails" at bounding box center [701, 78] width 105 height 20
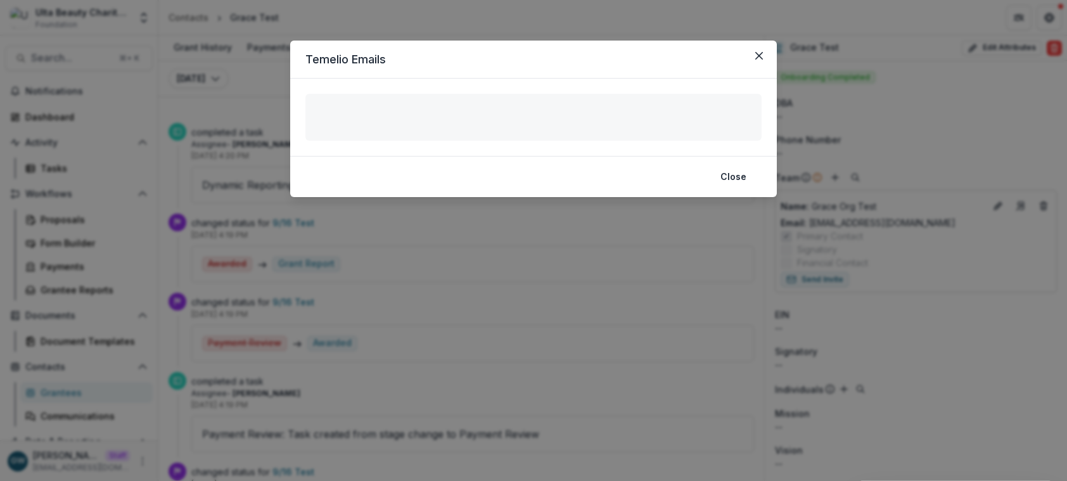
click at [256, 255] on div "Temelio Emails Emails ( ) No emails available Close" at bounding box center [533, 240] width 1067 height 481
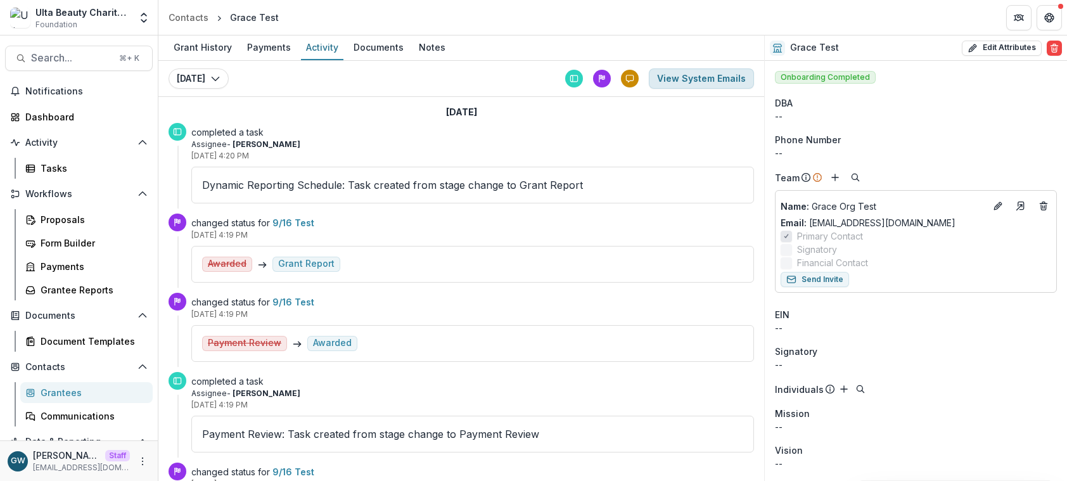
click at [719, 75] on button "View System Emails" at bounding box center [701, 78] width 105 height 20
click at [683, 79] on button "View System Emails" at bounding box center [701, 78] width 105 height 20
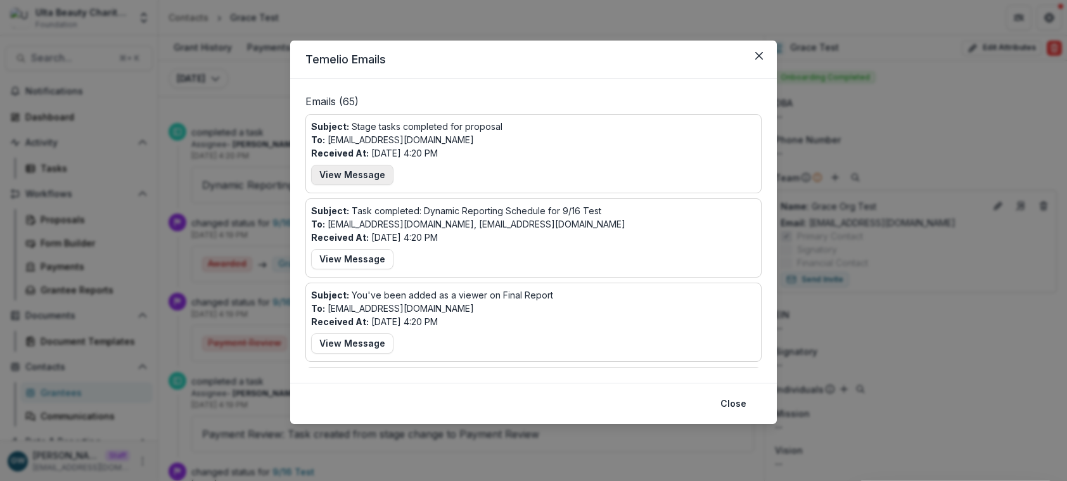
click at [367, 169] on button "View Message" at bounding box center [352, 175] width 82 height 20
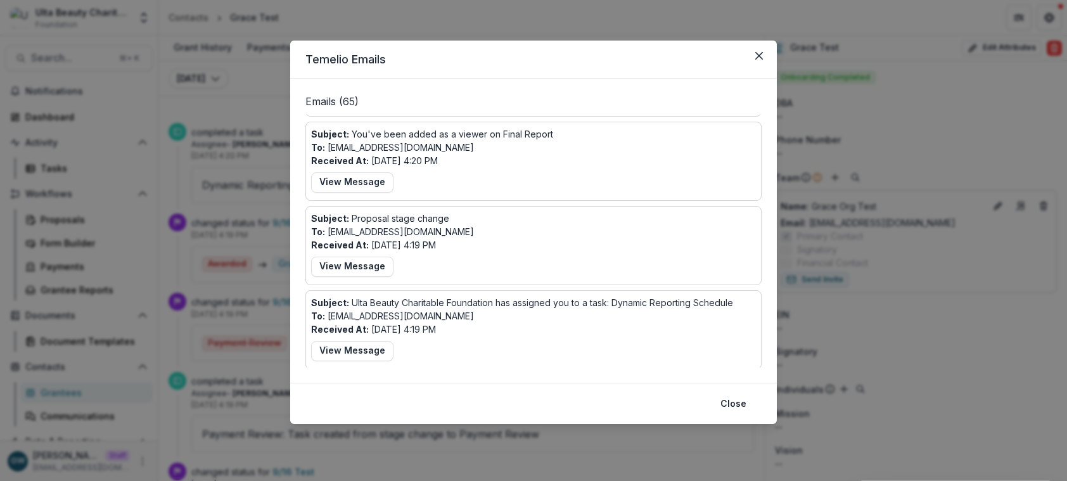
scroll to position [1069, 0]
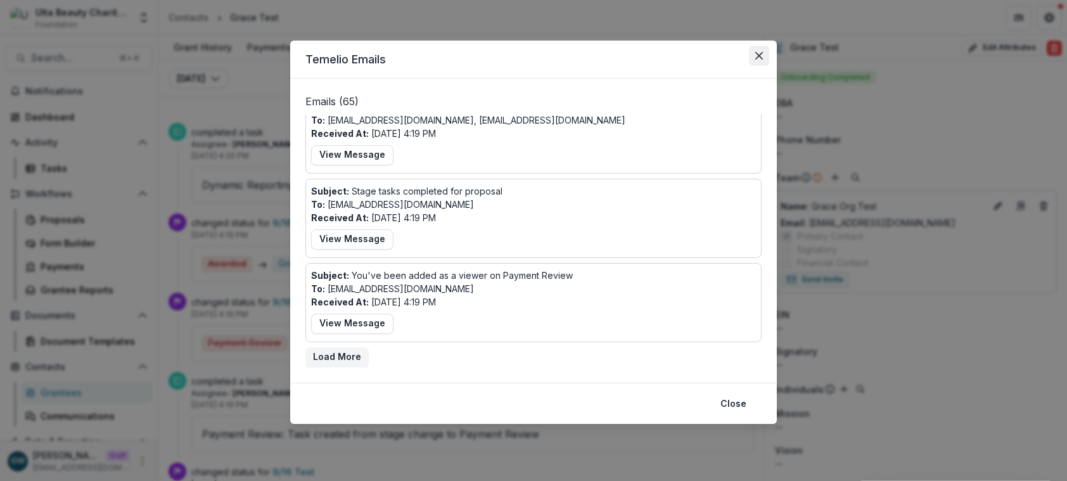
drag, startPoint x: 761, startPoint y: 57, endPoint x: 750, endPoint y: 57, distance: 10.1
click at [761, 57] on icon "Close" at bounding box center [760, 56] width 8 height 8
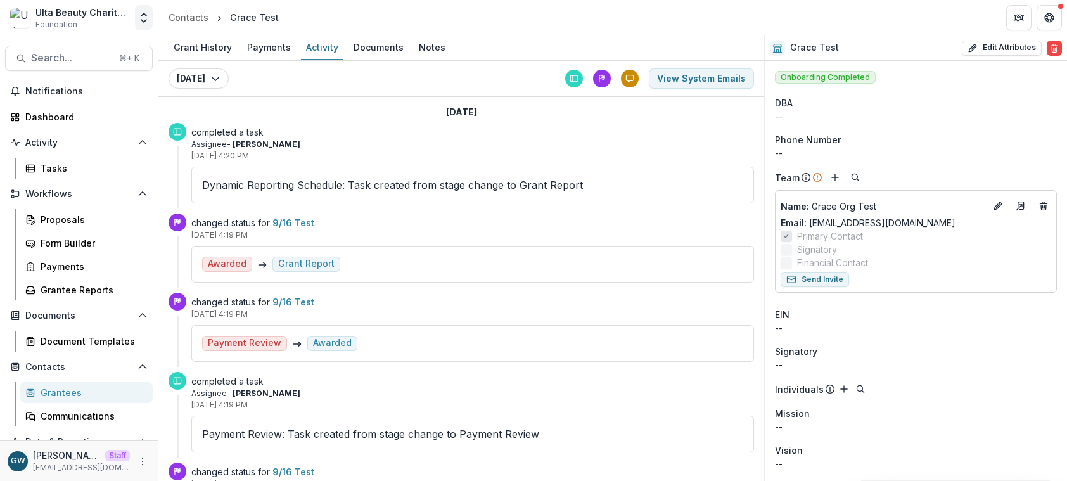
click at [144, 25] on button "Open entity switcher" at bounding box center [144, 17] width 18 height 25
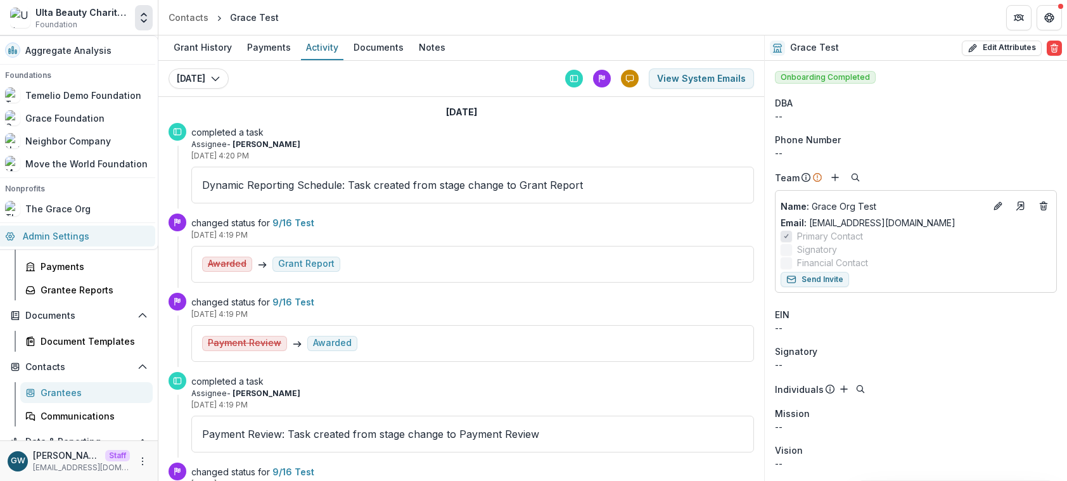
click at [63, 231] on link "Admin Settings" at bounding box center [76, 236] width 158 height 21
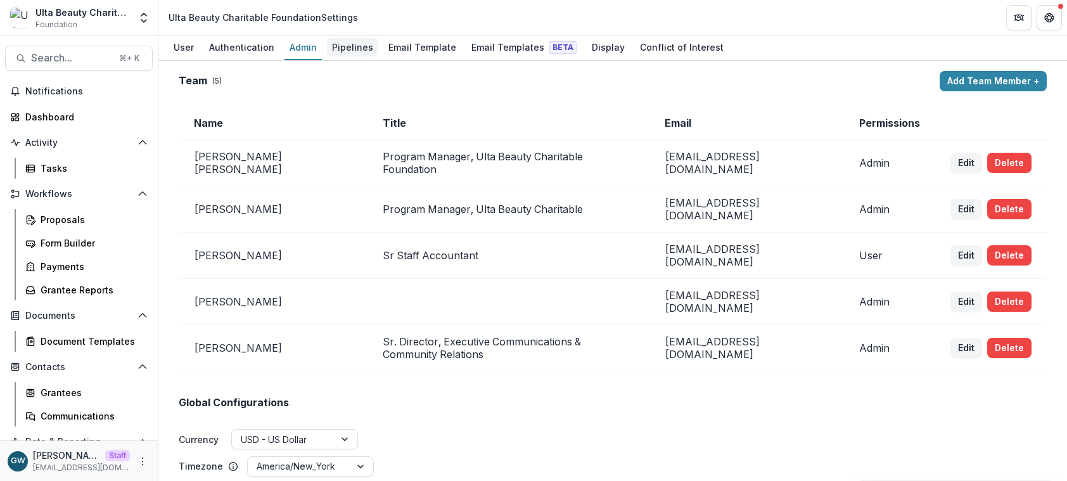
click at [357, 52] on div "Pipelines" at bounding box center [352, 47] width 51 height 18
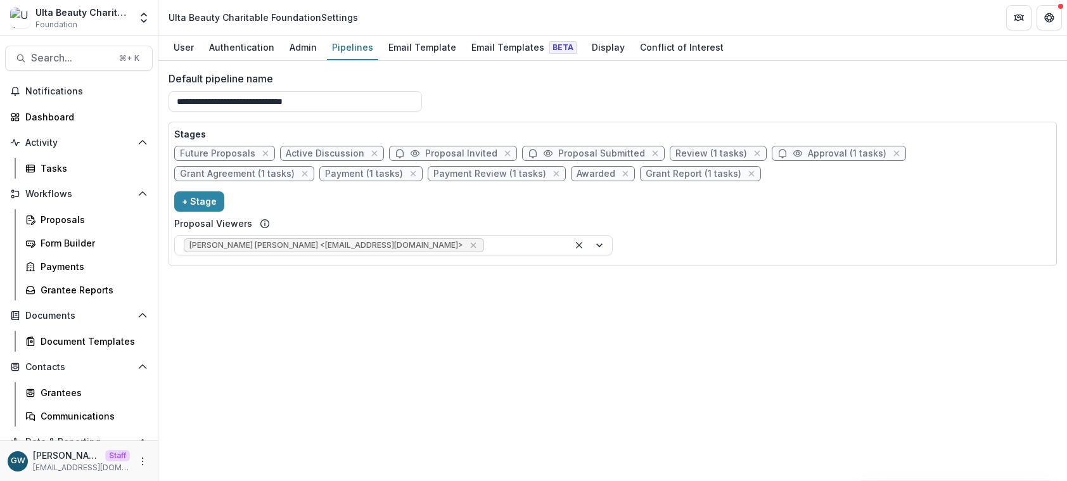
click at [434, 172] on span "Payment Review (1 tasks)" at bounding box center [490, 174] width 113 height 11
select select "******"
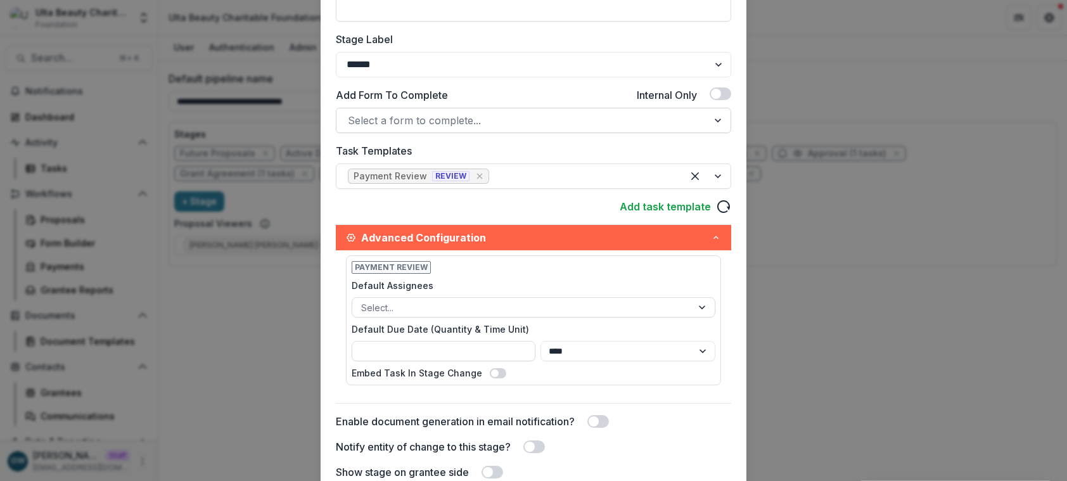
scroll to position [307, 0]
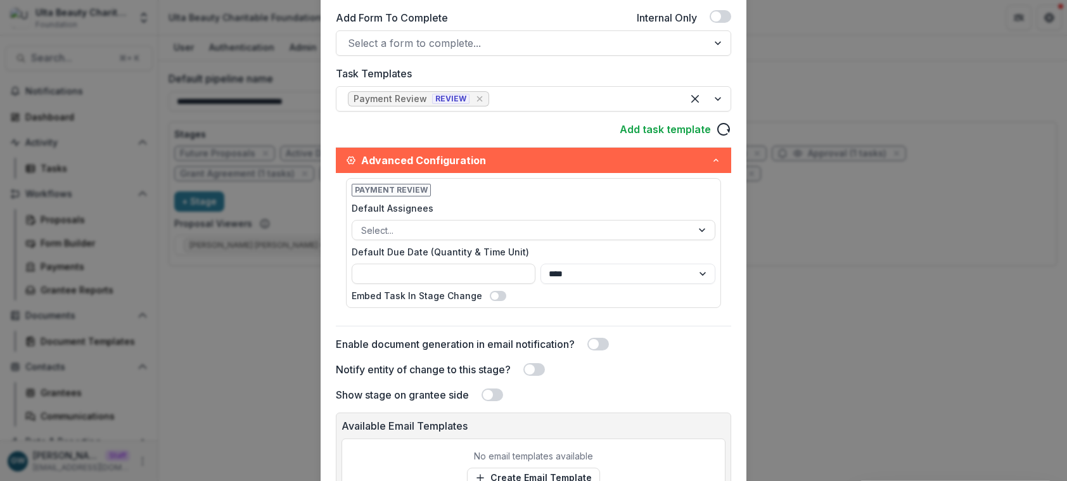
click at [236, 169] on div "**********" at bounding box center [533, 240] width 1067 height 481
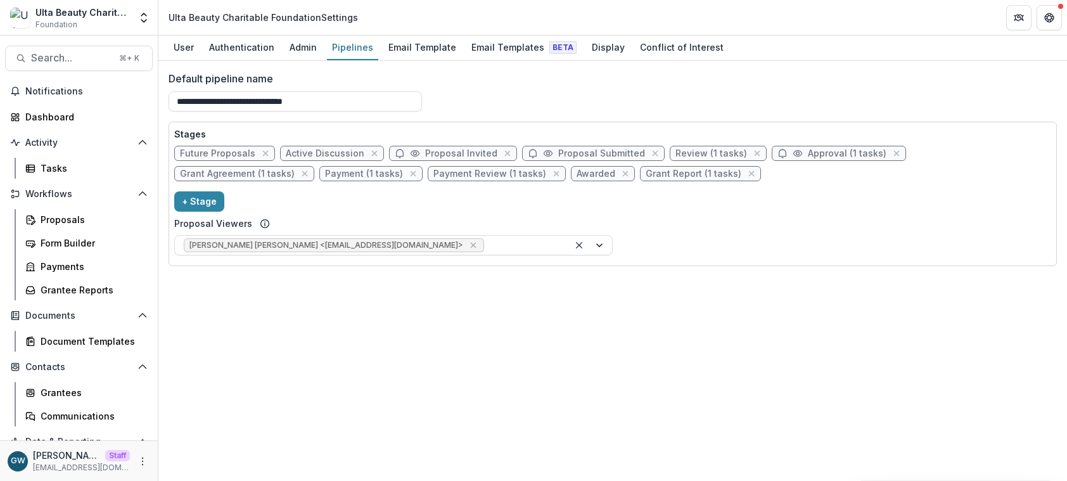
click at [325, 175] on span "Payment (1 tasks)" at bounding box center [364, 174] width 78 height 11
select select "*******"
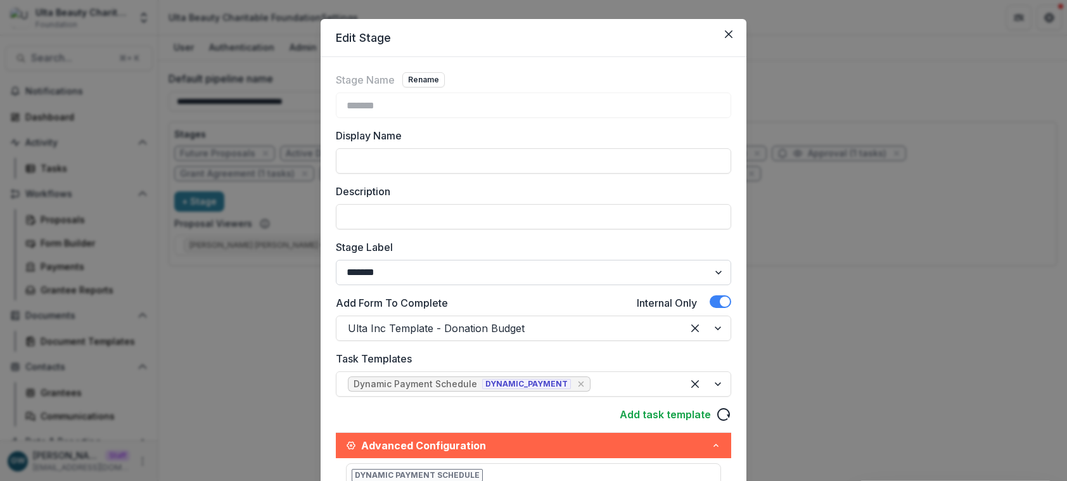
scroll to position [24, 0]
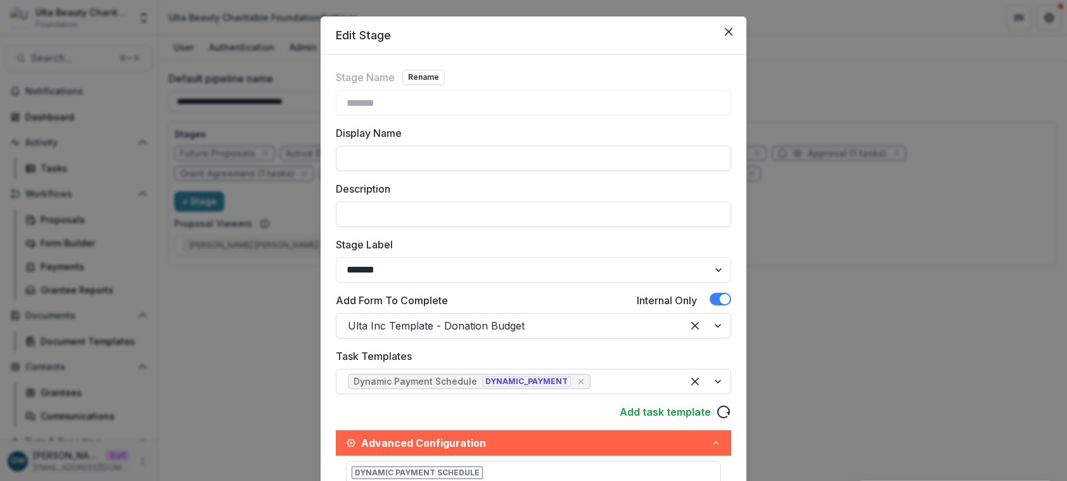
click at [791, 242] on div "Edit Stage Stage Name Rename ******* Display Name Description Stage Label *****…" at bounding box center [533, 240] width 1067 height 481
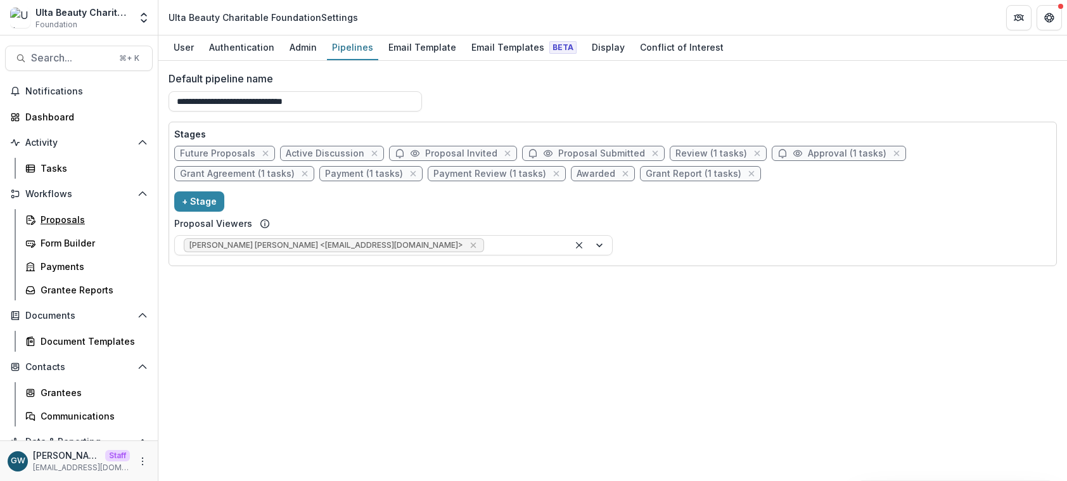
drag, startPoint x: 86, startPoint y: 224, endPoint x: 154, endPoint y: 219, distance: 68.0
click at [86, 224] on div "Proposals" at bounding box center [92, 219] width 102 height 13
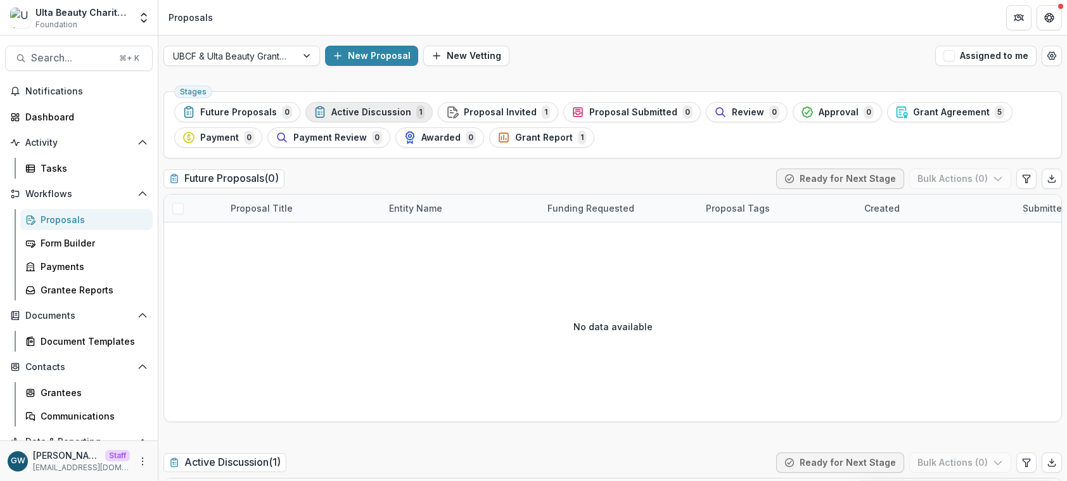
click at [377, 118] on div "Active Discussion 1" at bounding box center [369, 112] width 111 height 14
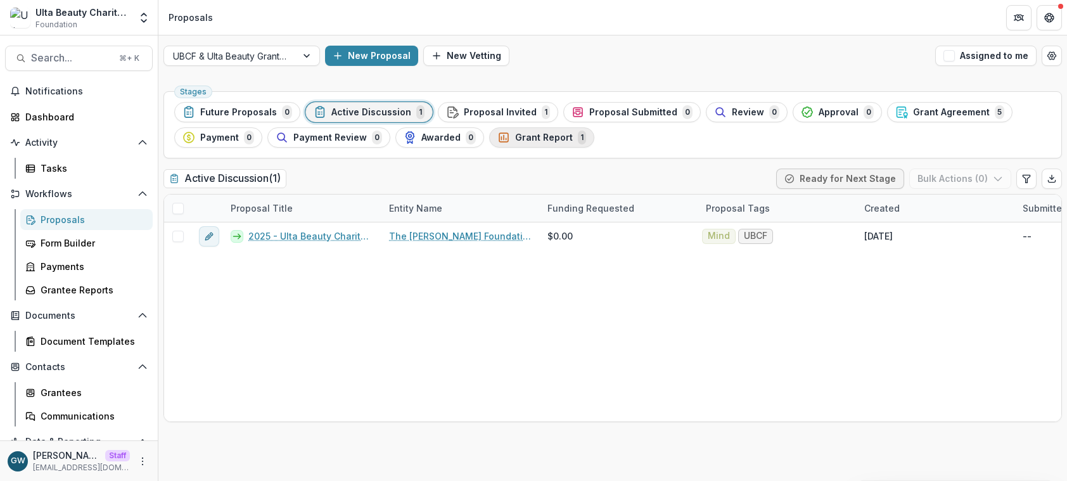
click at [518, 139] on span "Grant Report" at bounding box center [544, 137] width 58 height 11
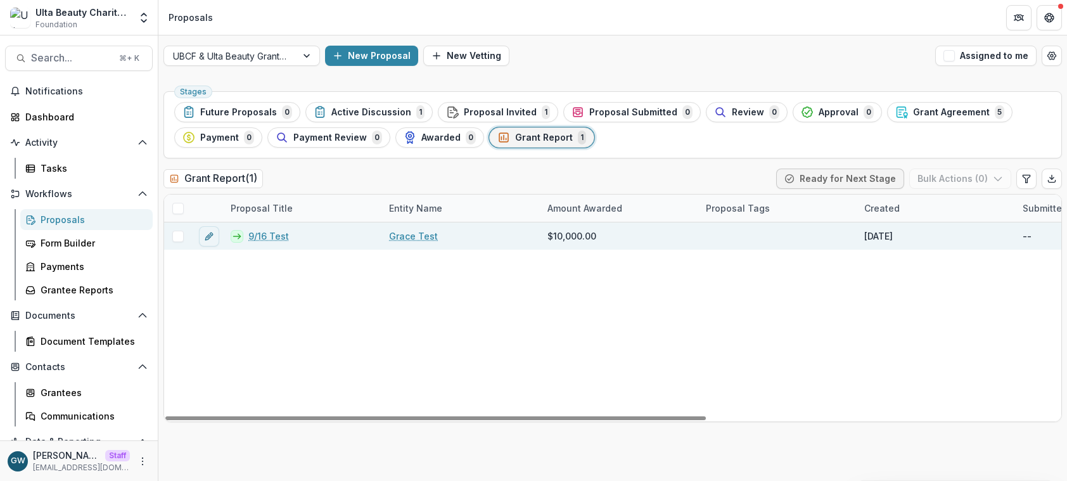
click at [281, 240] on link "9/16 Test" at bounding box center [268, 235] width 41 height 13
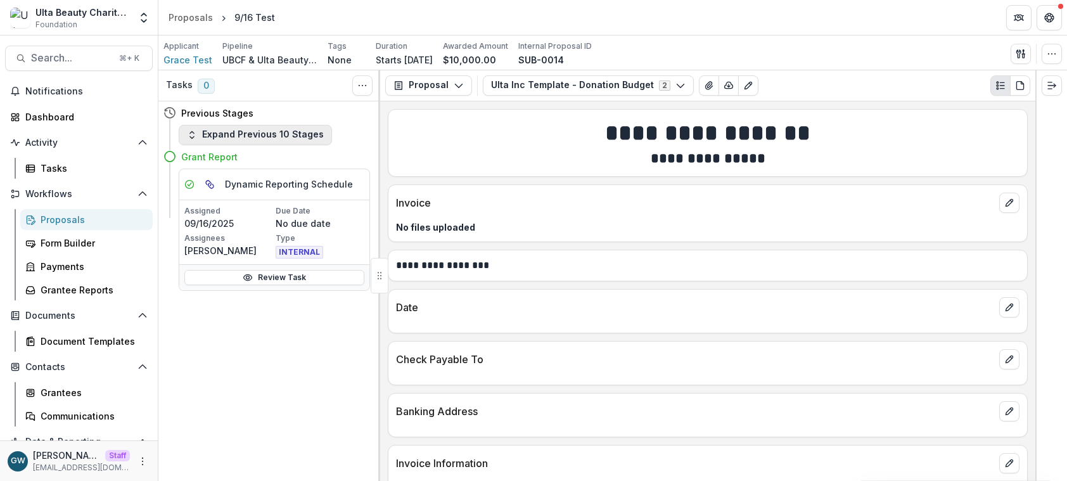
click at [223, 142] on button "Expand Previous 10 Stages" at bounding box center [255, 135] width 153 height 20
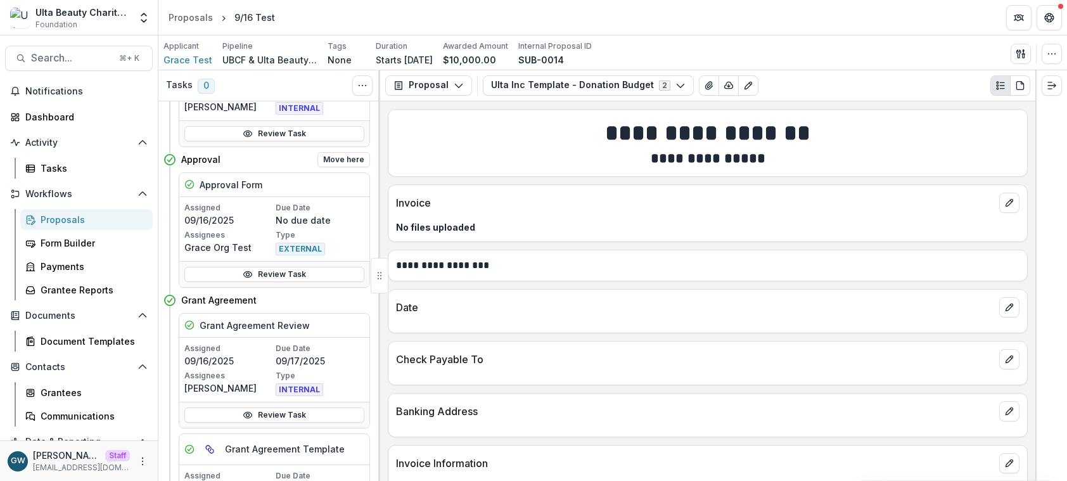
scroll to position [340, 0]
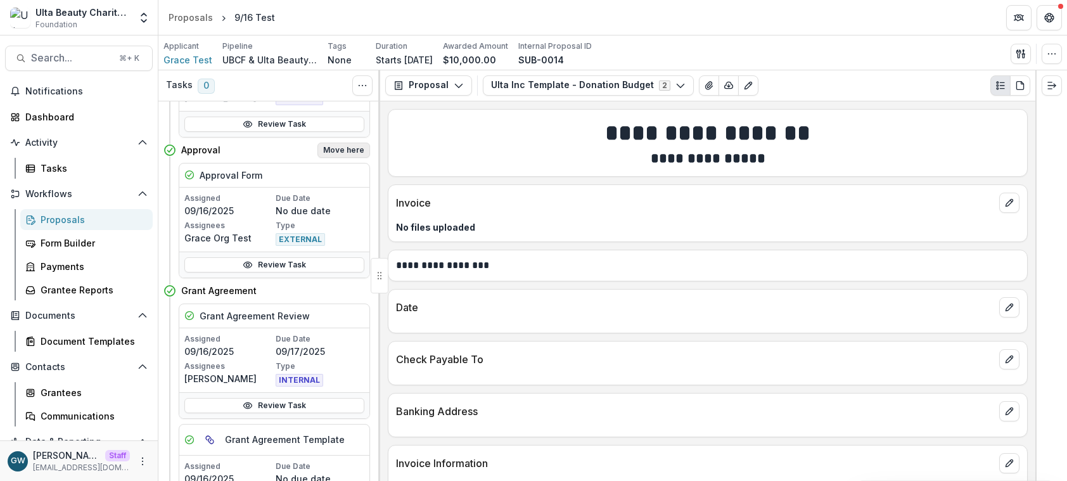
click at [330, 150] on button "Move here" at bounding box center [344, 150] width 53 height 15
select select "********"
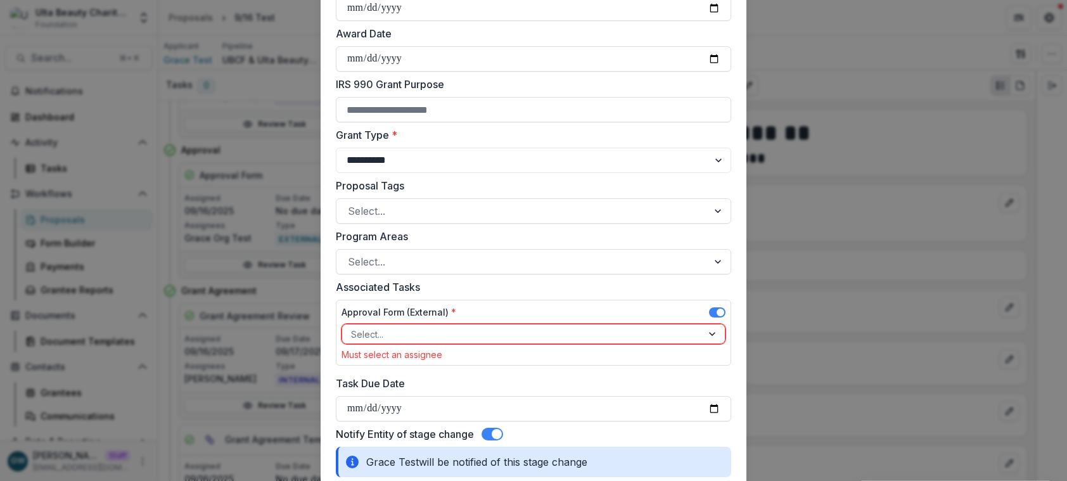
scroll to position [434, 0]
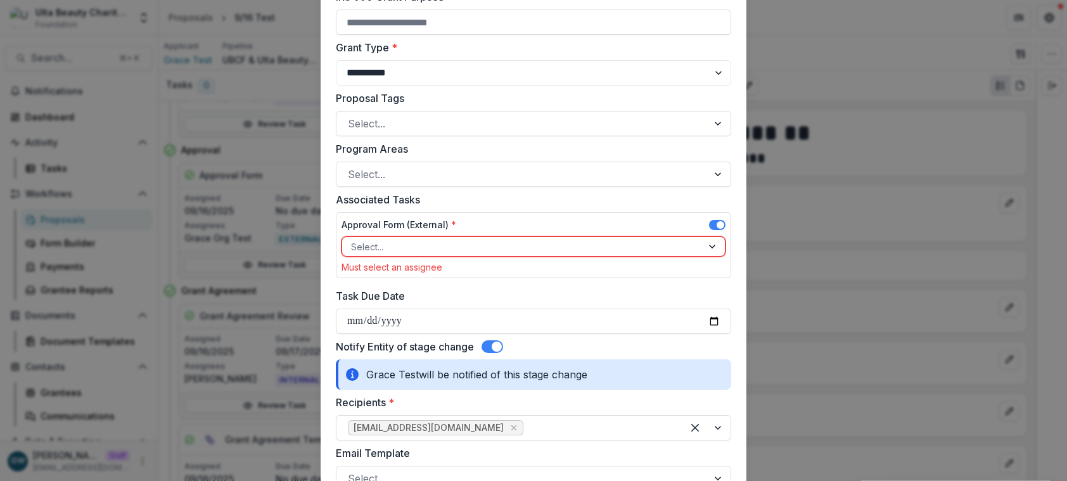
click at [719, 226] on span at bounding box center [721, 225] width 8 height 8
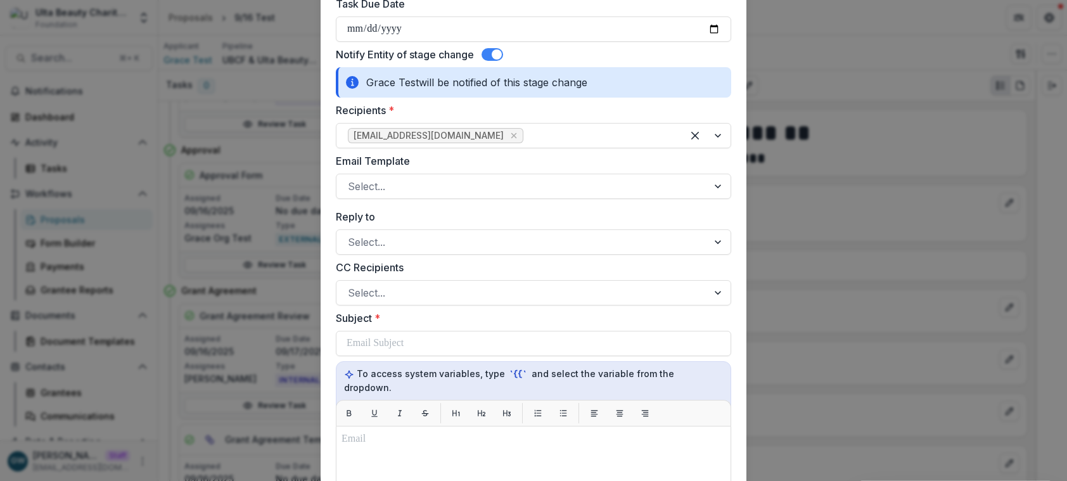
scroll to position [724, 0]
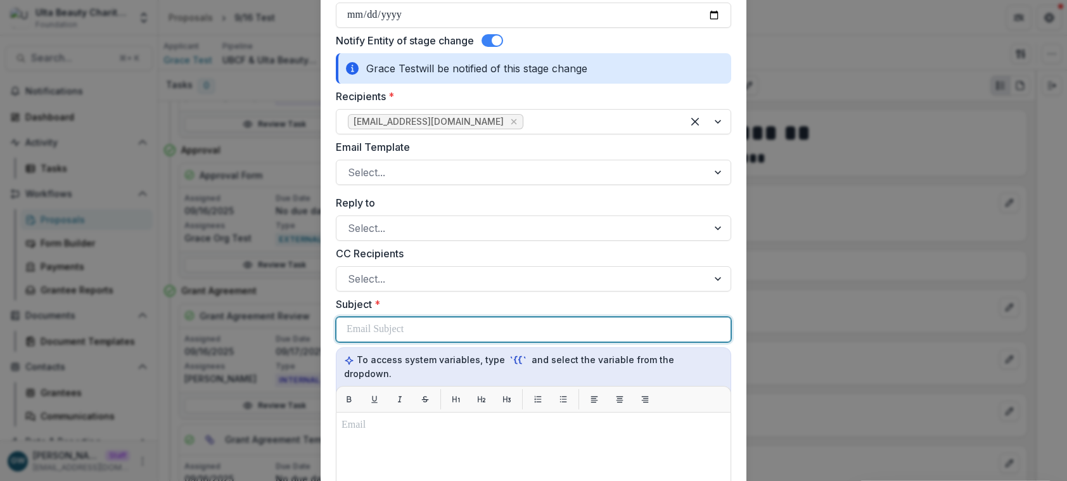
click at [391, 327] on p at bounding box center [375, 329] width 57 height 15
click at [557, 329] on p "**********" at bounding box center [496, 329] width 298 height 15
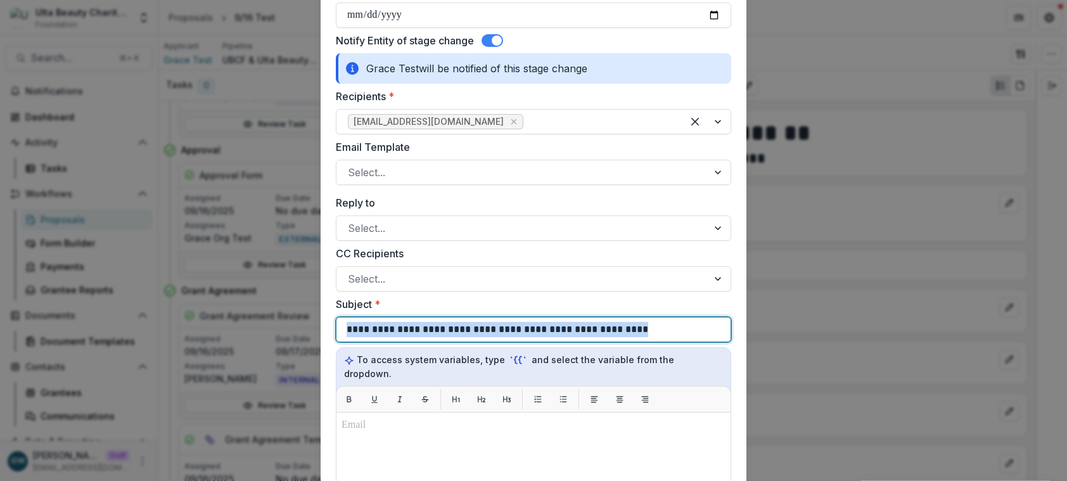
click at [557, 329] on p "**********" at bounding box center [496, 329] width 298 height 15
copy p "**********"
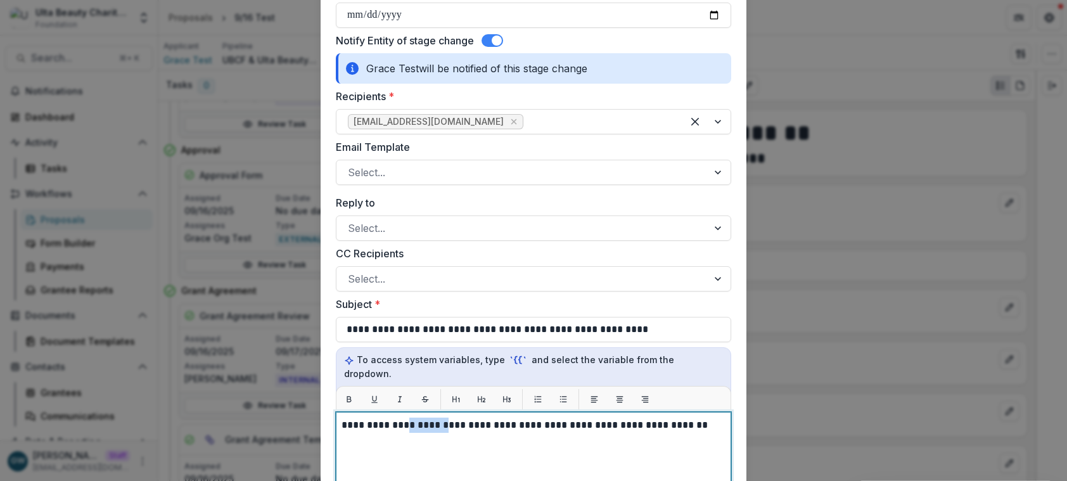
drag, startPoint x: 454, startPoint y: 412, endPoint x: 412, endPoint y: 413, distance: 42.5
click at [412, 418] on p "**********" at bounding box center [534, 425] width 384 height 15
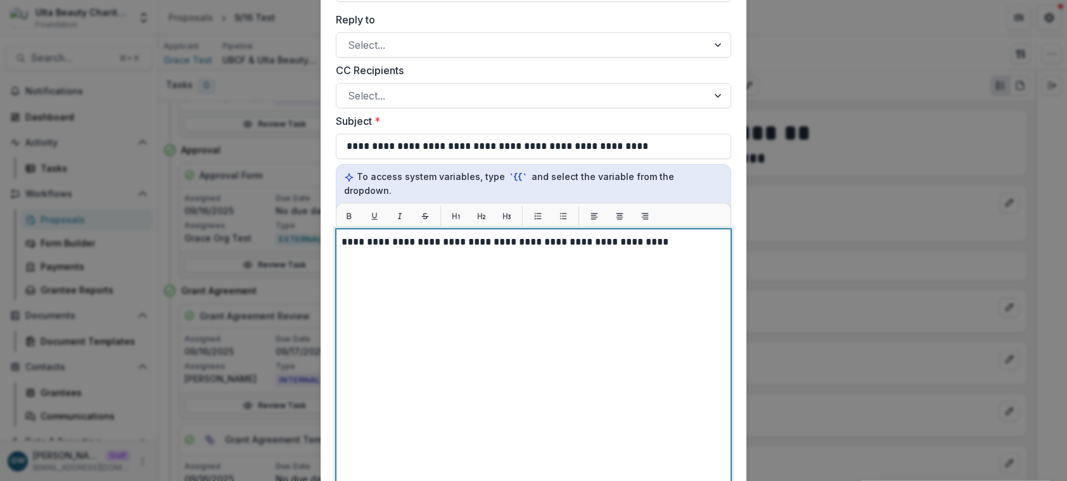
scroll to position [1194, 0]
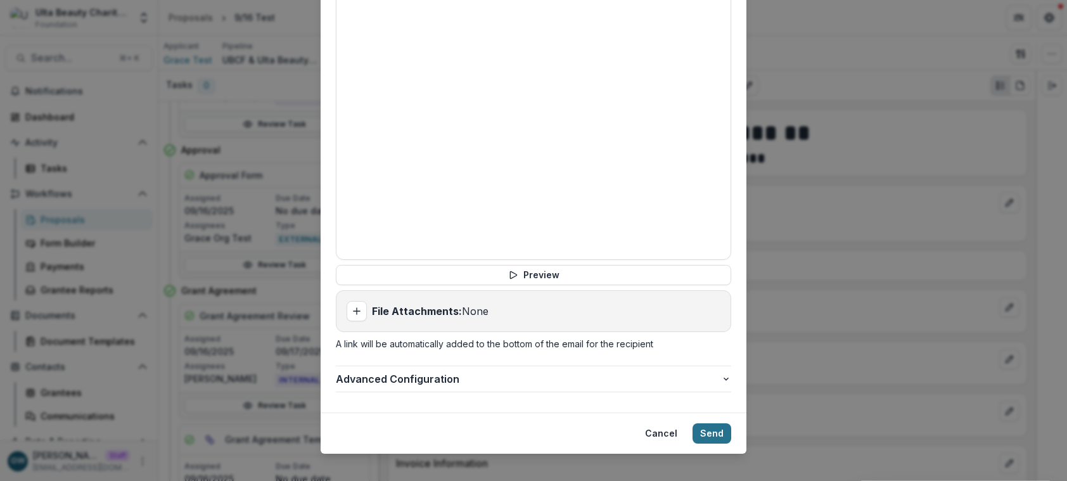
click at [711, 423] on button "Send" at bounding box center [712, 433] width 39 height 20
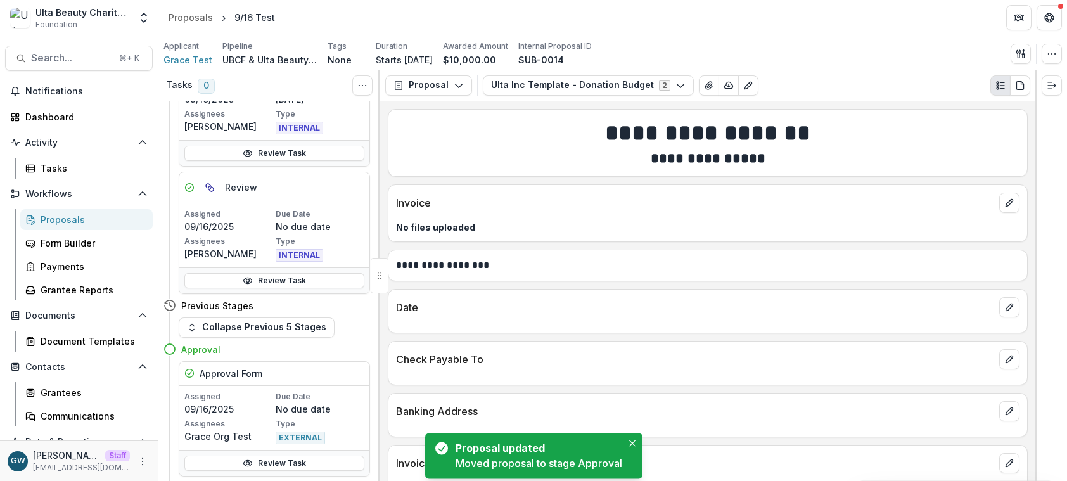
scroll to position [340, 0]
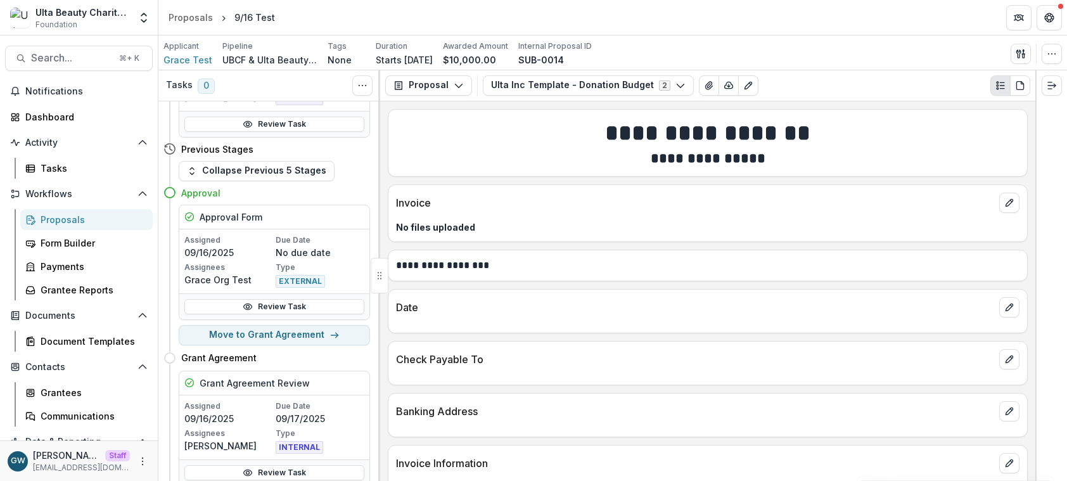
click at [91, 221] on div "Proposals" at bounding box center [92, 219] width 102 height 13
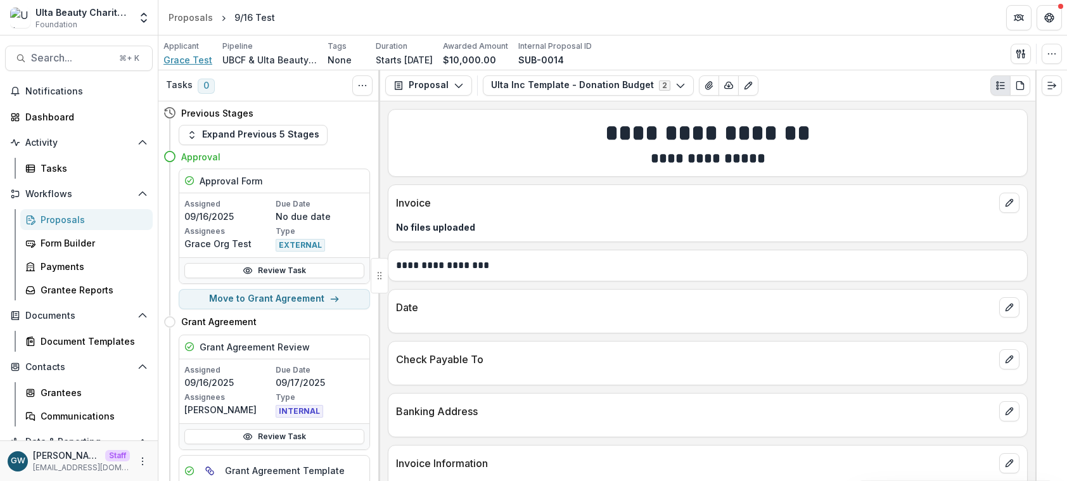
click at [198, 60] on span "Grace Test" at bounding box center [188, 59] width 49 height 13
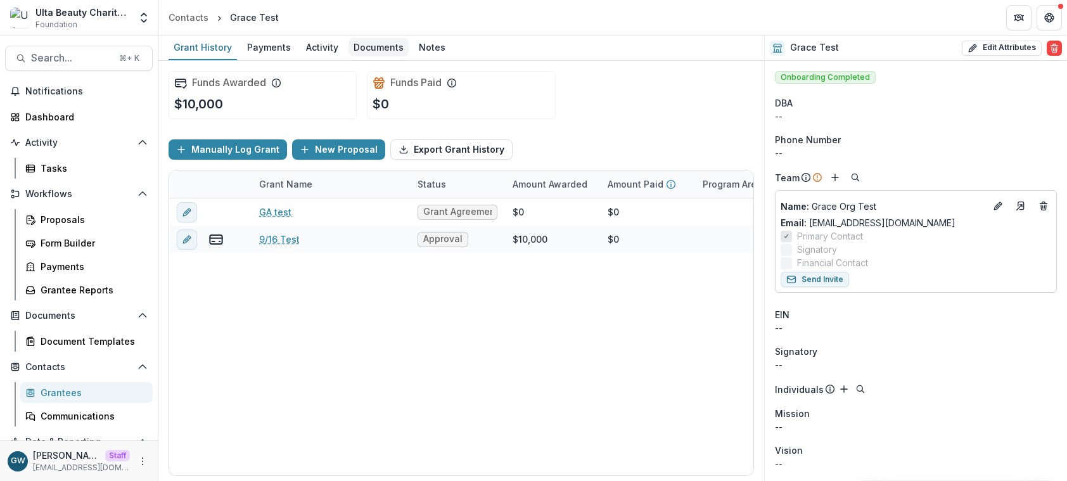
click at [351, 51] on div "Documents" at bounding box center [379, 47] width 60 height 18
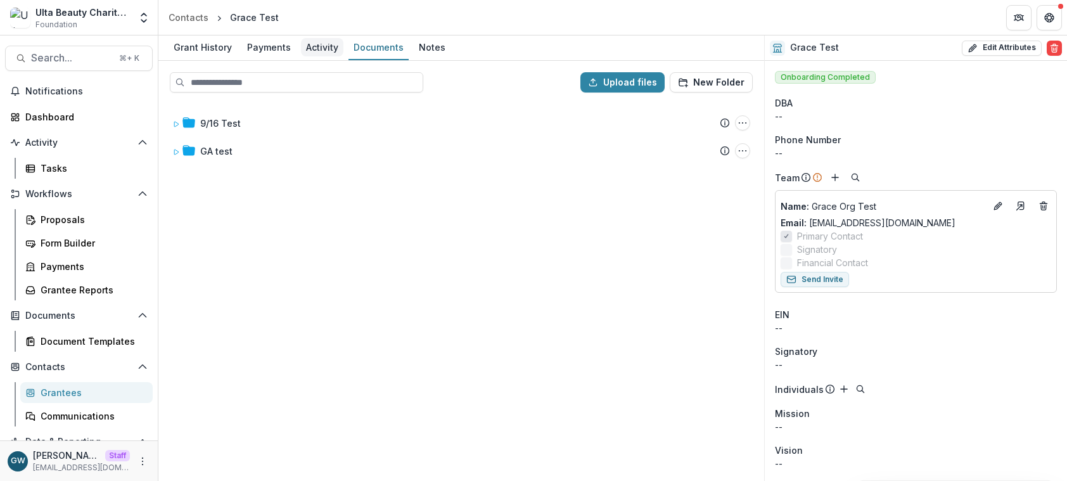
click at [313, 48] on div "Activity" at bounding box center [322, 47] width 42 height 18
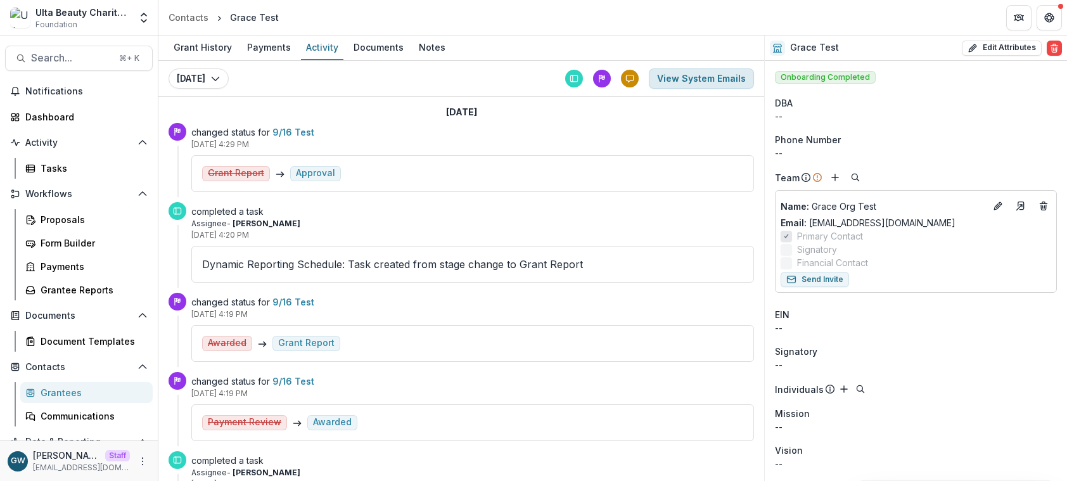
click at [704, 72] on button "View System Emails" at bounding box center [701, 78] width 105 height 20
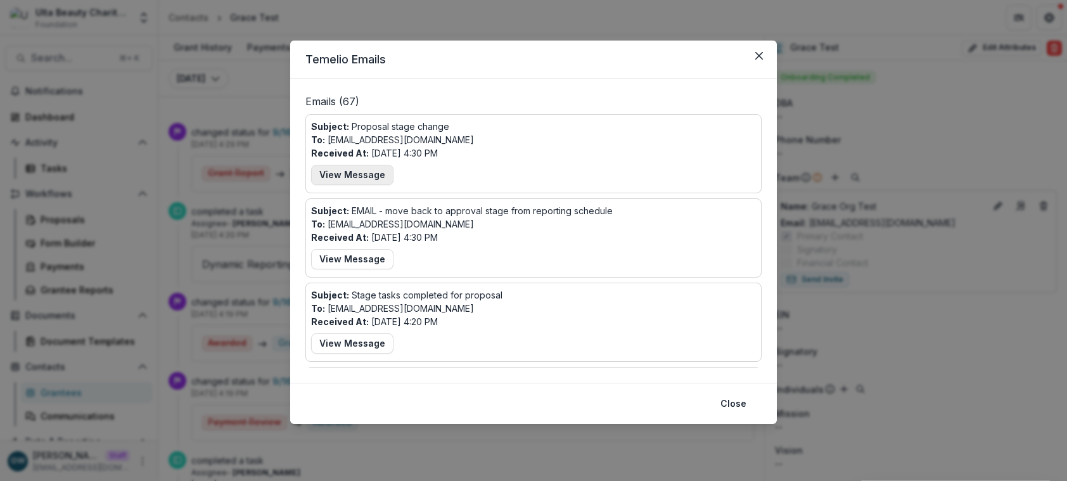
click at [356, 171] on button "View Message" at bounding box center [352, 175] width 82 height 20
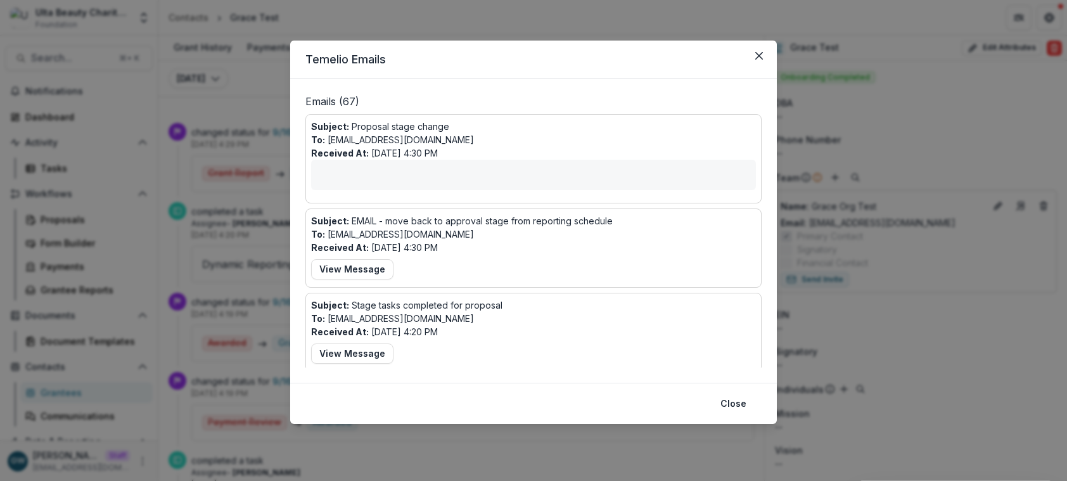
click at [515, 100] on p "Emails ( 67 )" at bounding box center [534, 104] width 456 height 20
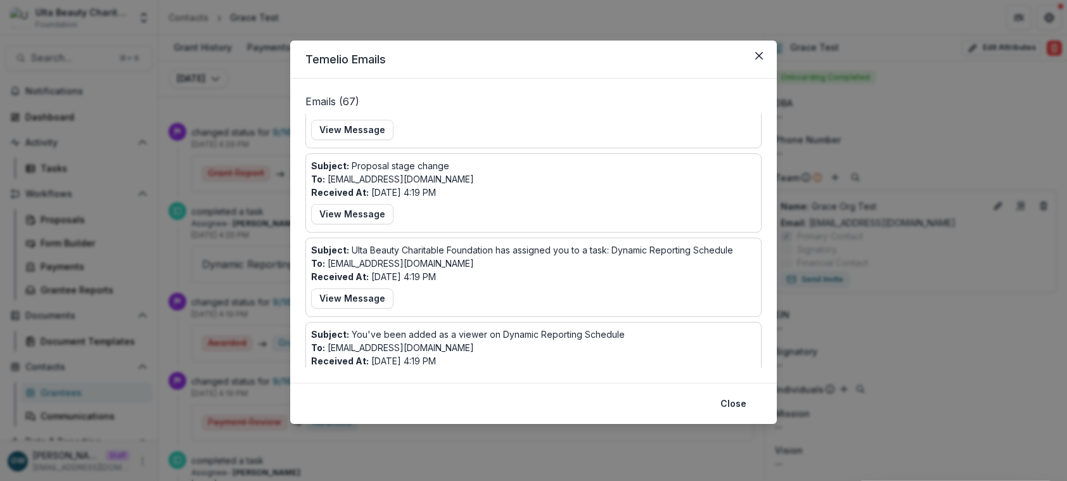
scroll to position [401, 0]
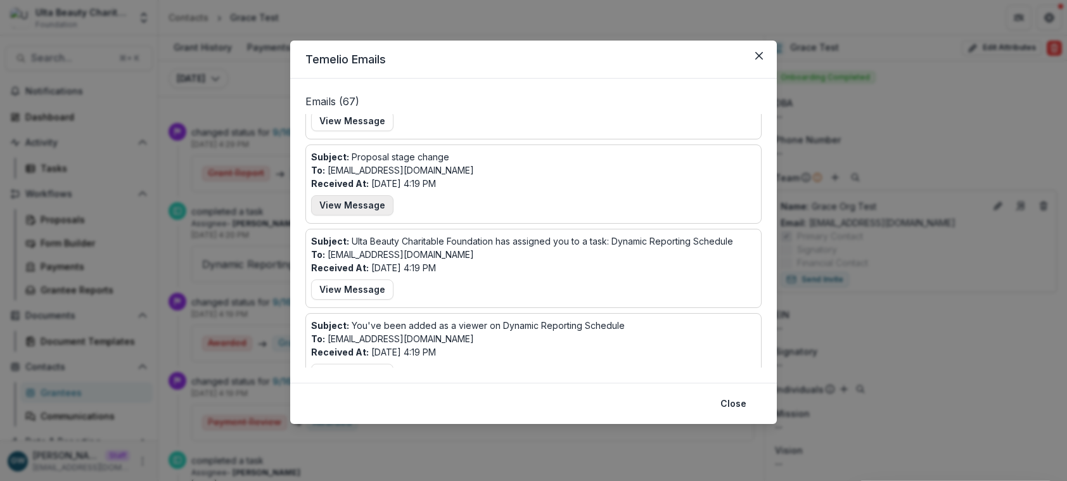
click at [363, 197] on button "View Message" at bounding box center [352, 205] width 82 height 20
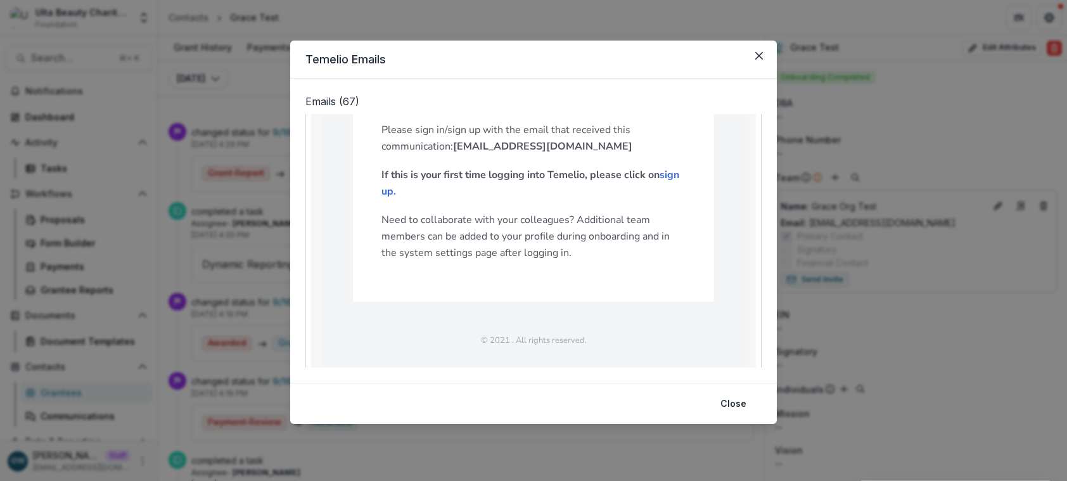
scroll to position [1062, 0]
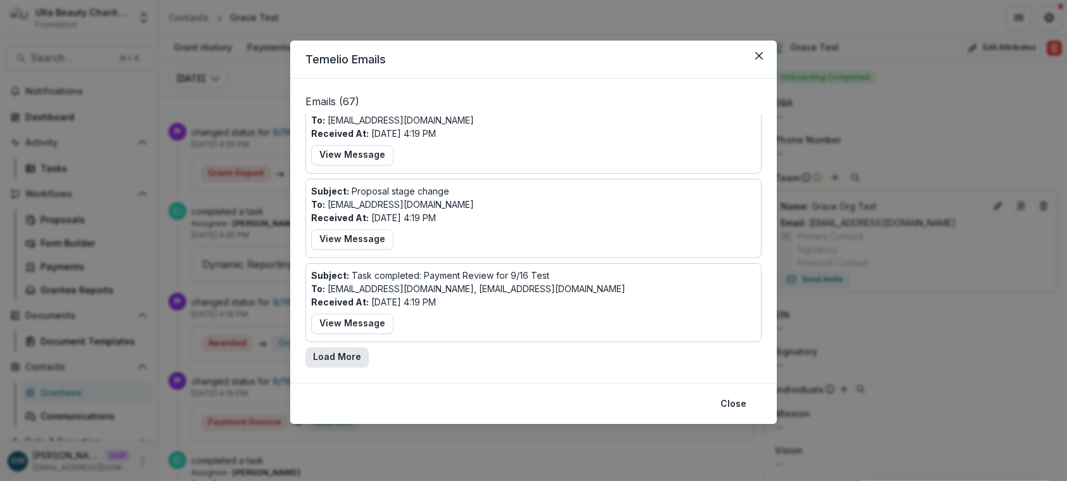
click at [342, 352] on button "Load More" at bounding box center [337, 357] width 63 height 20
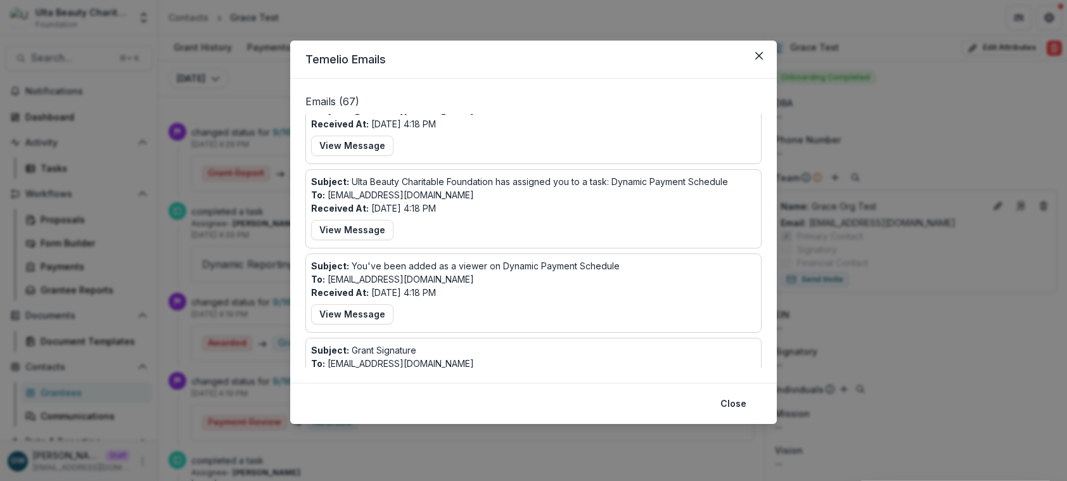
scroll to position [1453, 0]
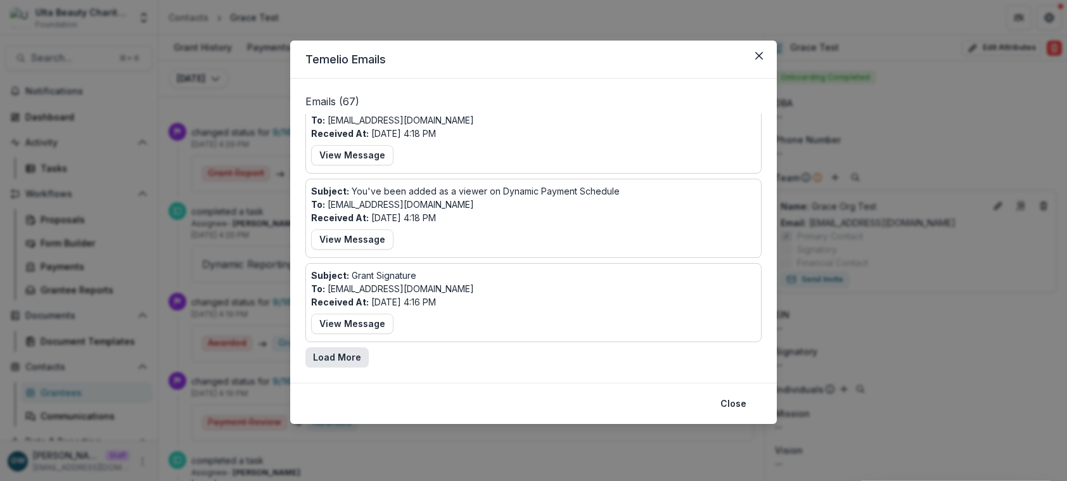
click at [334, 359] on button "Load More" at bounding box center [337, 357] width 63 height 20
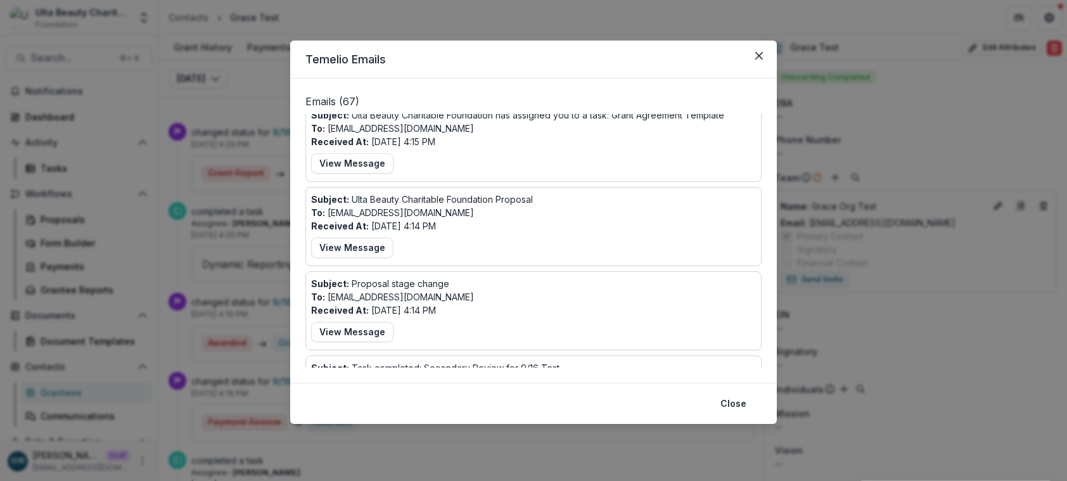
scroll to position [2066, 0]
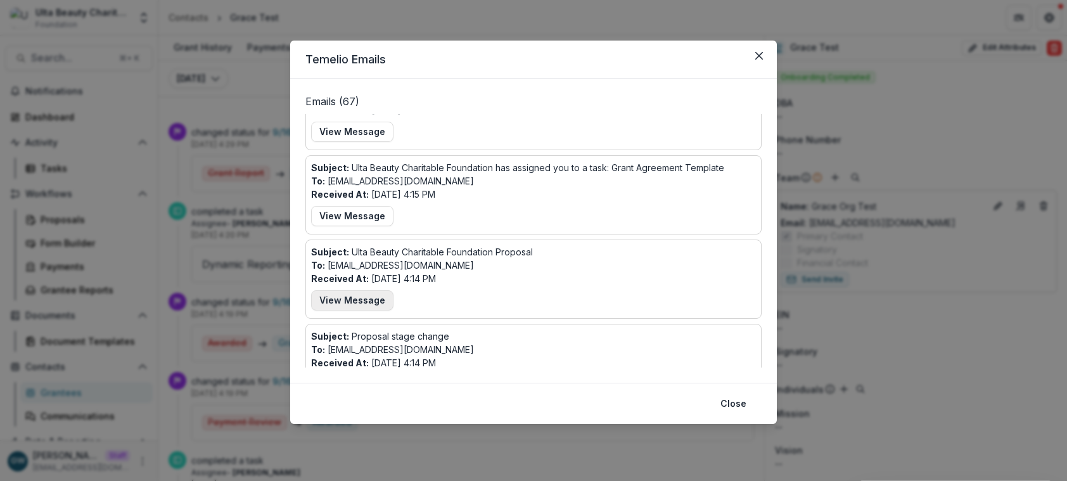
click at [366, 299] on button "View Message" at bounding box center [352, 300] width 82 height 20
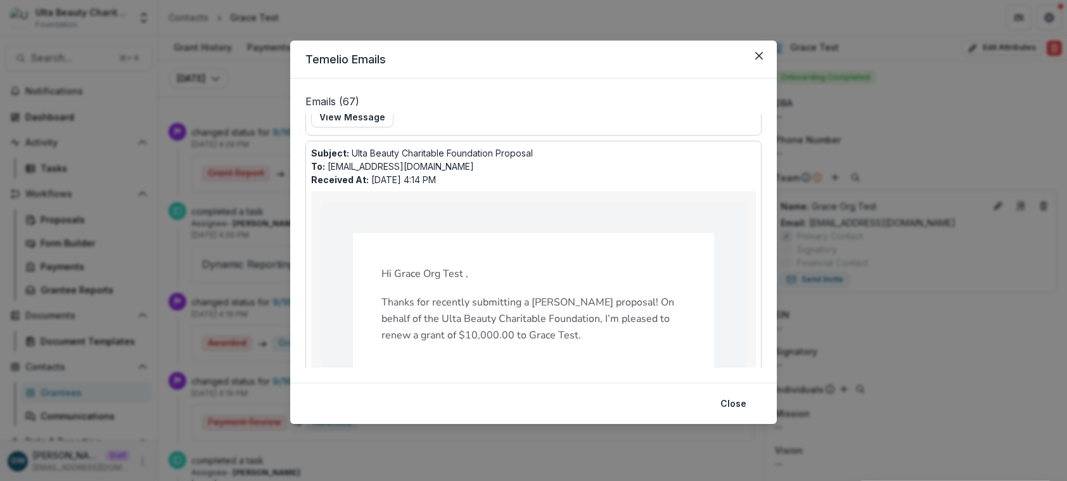
scroll to position [2163, 0]
drag, startPoint x: 758, startPoint y: 60, endPoint x: 752, endPoint y: 61, distance: 6.5
click at [758, 60] on button "Close" at bounding box center [759, 56] width 20 height 20
